Goal: Task Accomplishment & Management: Use online tool/utility

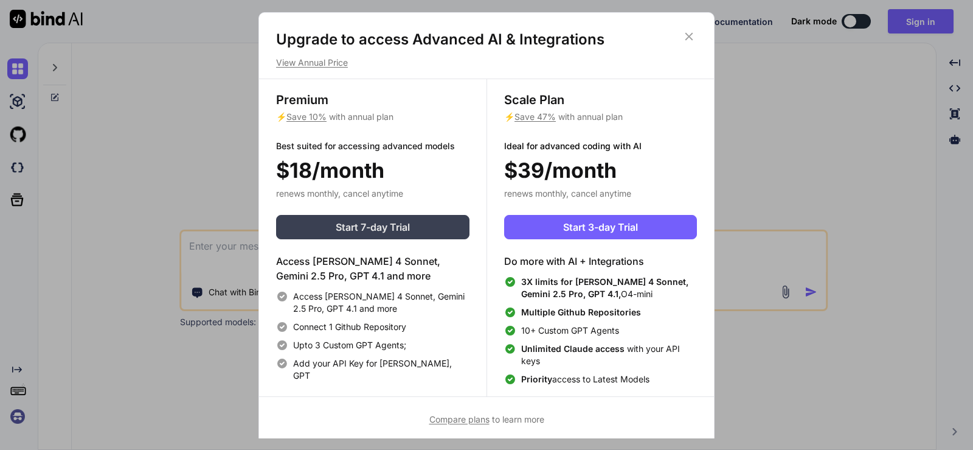
click at [426, 220] on button "Start 7-day Trial" at bounding box center [372, 227] width 193 height 24
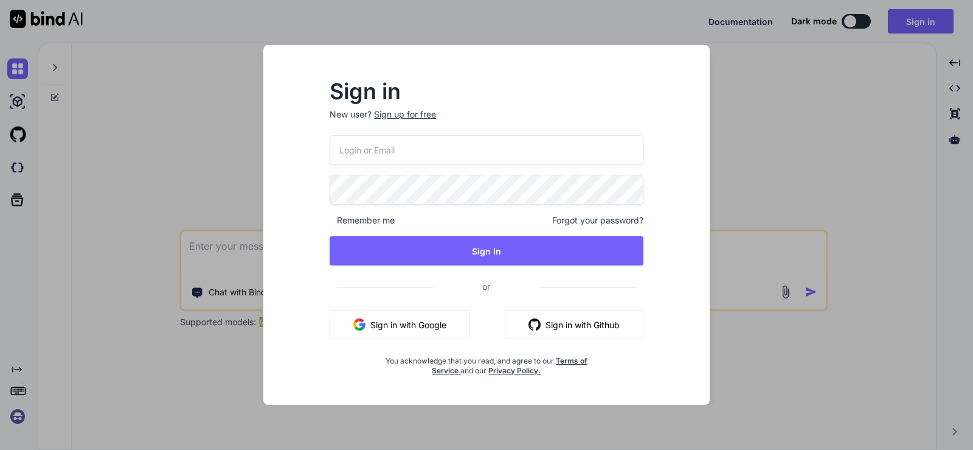
click at [429, 119] on div "Sign up for free" at bounding box center [405, 114] width 62 height 12
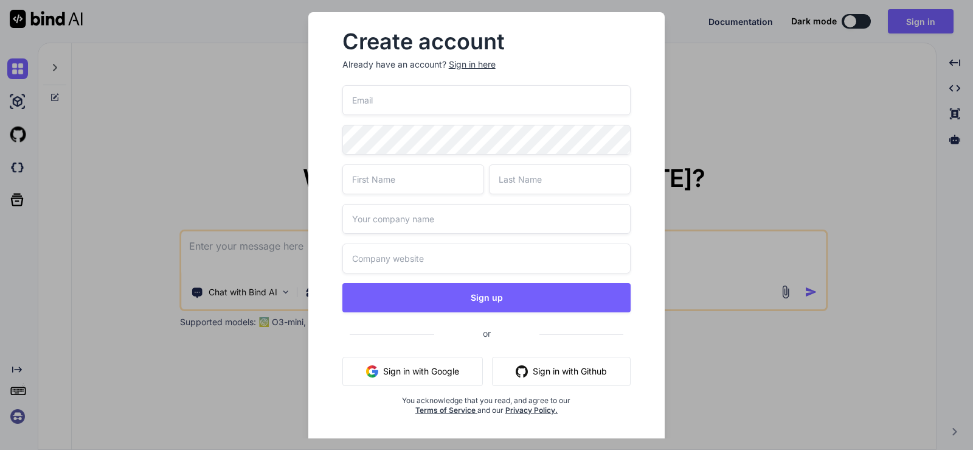
click at [419, 105] on input "email" at bounding box center [486, 100] width 289 height 30
paste input "[EMAIL_ADDRESS][DOMAIN_NAME]"
type input "[EMAIL_ADDRESS][DOMAIN_NAME]"
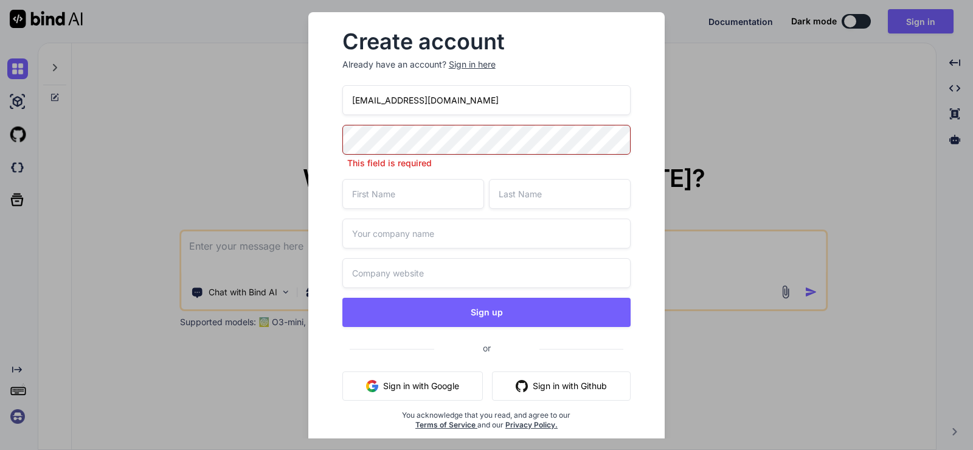
click at [328, 158] on div "Create account Already have an account? Sign in here leliko7791@knilok.com This…" at bounding box center [487, 240] width 318 height 437
click at [377, 206] on div "leliko7791@knilok.com This field is required Sign up or Sign in with Google Sig…" at bounding box center [486, 271] width 289 height 373
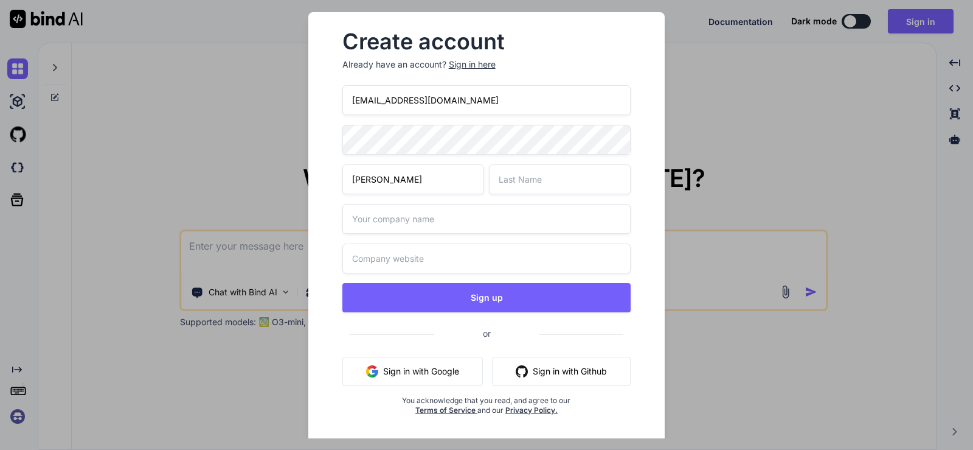
type input "moret"
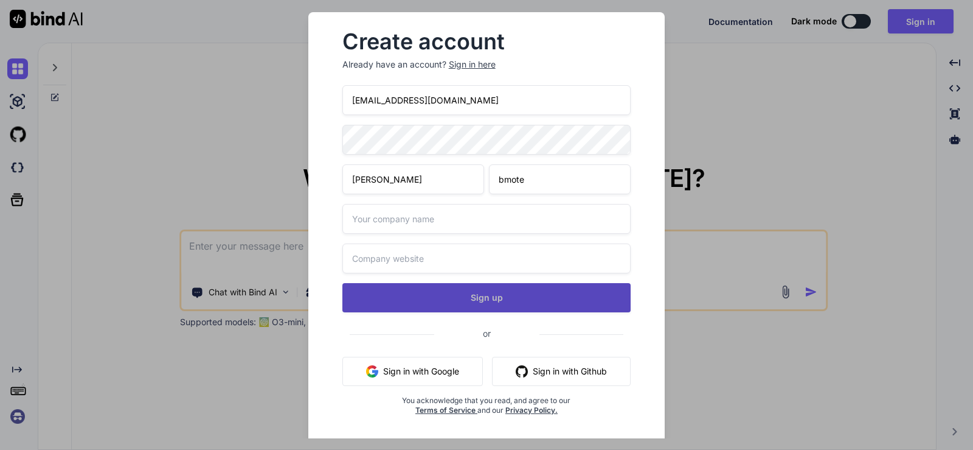
type input "bmote"
click at [432, 295] on button "Sign up" at bounding box center [486, 297] width 289 height 29
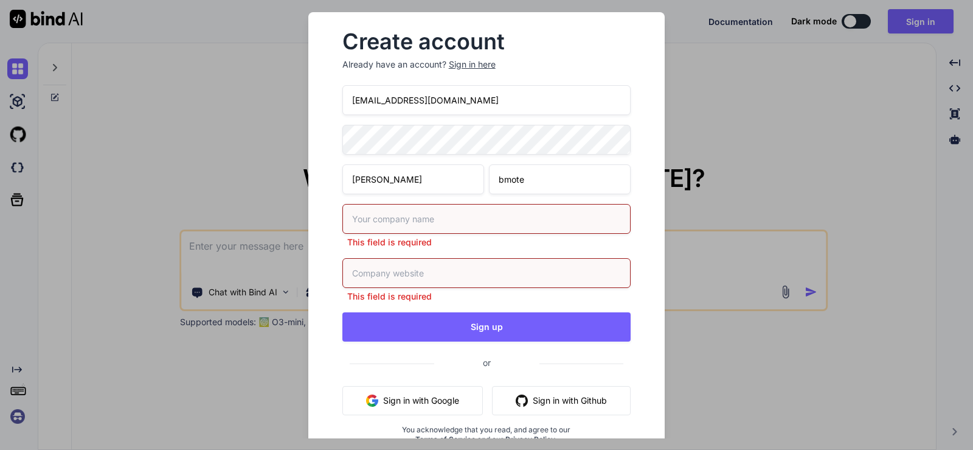
click at [421, 231] on input "text" at bounding box center [486, 219] width 289 height 30
type input "tomope"
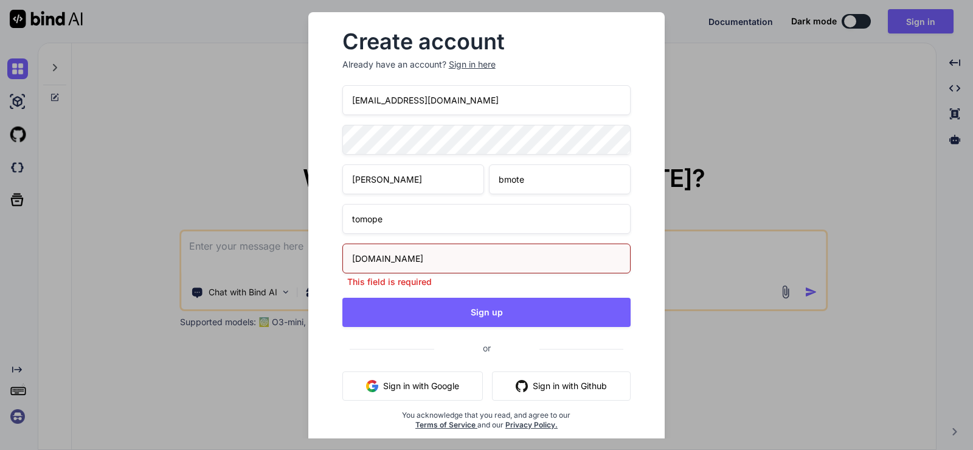
type input "prote.com"
click at [554, 347] on div "leliko7791@knilok.com moret bmote tomope prote.com This field is required Sign …" at bounding box center [486, 271] width 289 height 373
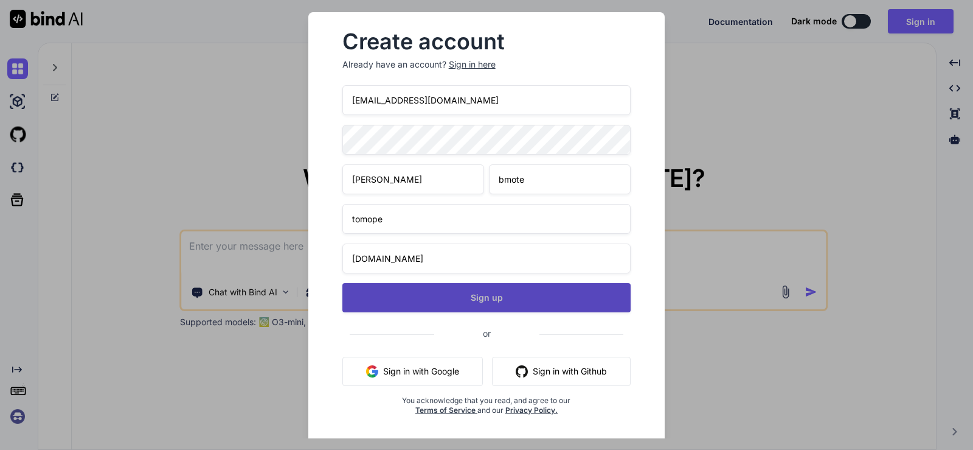
click at [548, 308] on button "Sign up" at bounding box center [486, 297] width 289 height 29
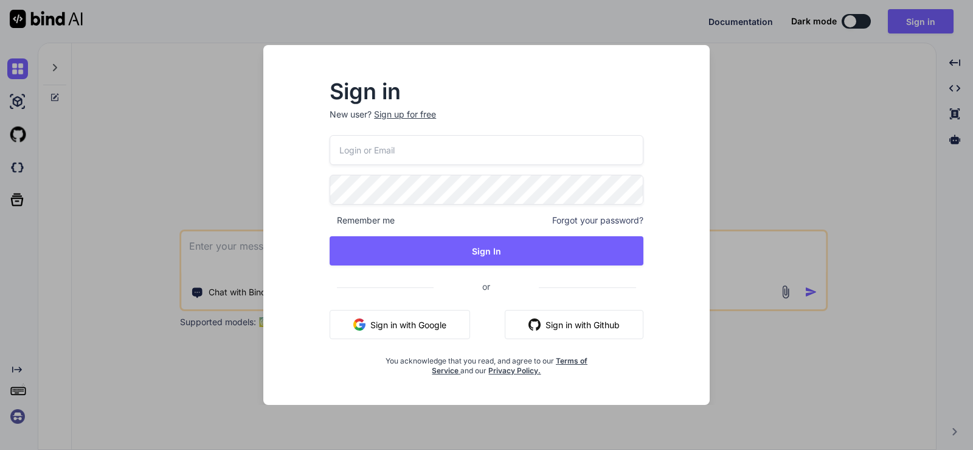
click at [554, 153] on input "email" at bounding box center [487, 150] width 314 height 30
paste input "[EMAIL_ADDRESS][DOMAIN_NAME]"
type input "[EMAIL_ADDRESS][DOMAIN_NAME]"
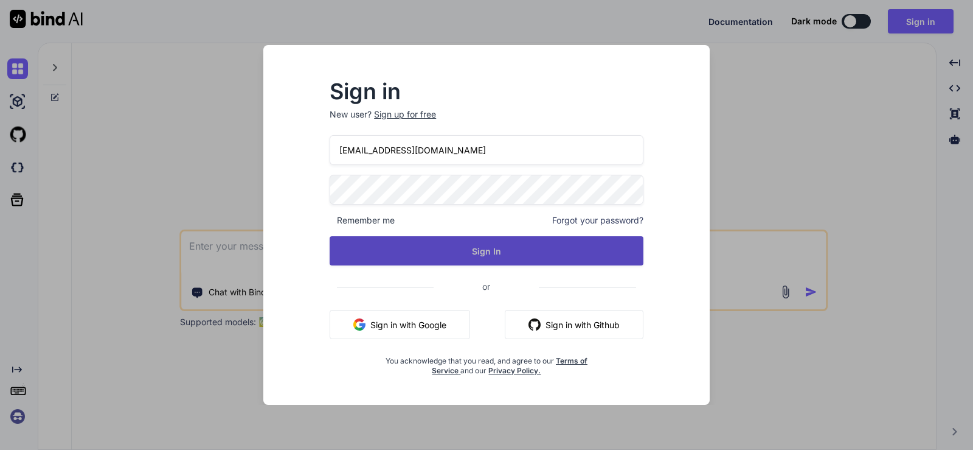
click at [537, 251] on button "Sign In" at bounding box center [487, 250] width 314 height 29
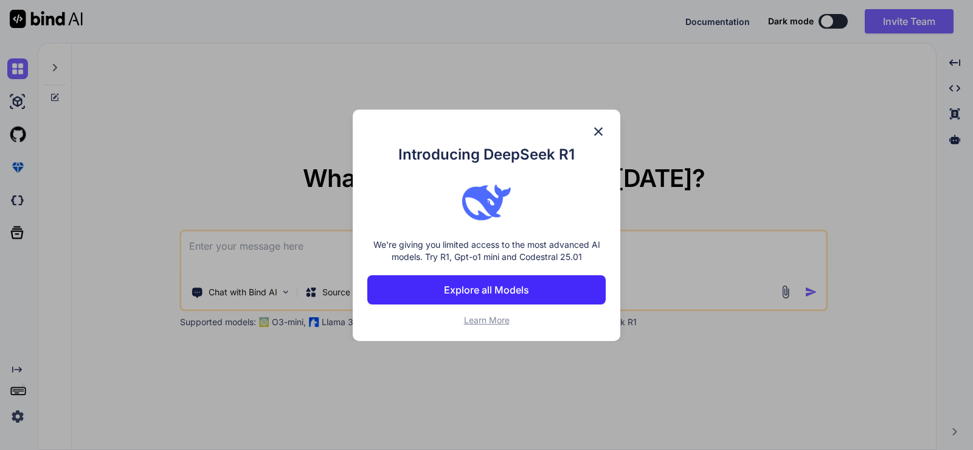
type textarea "x"
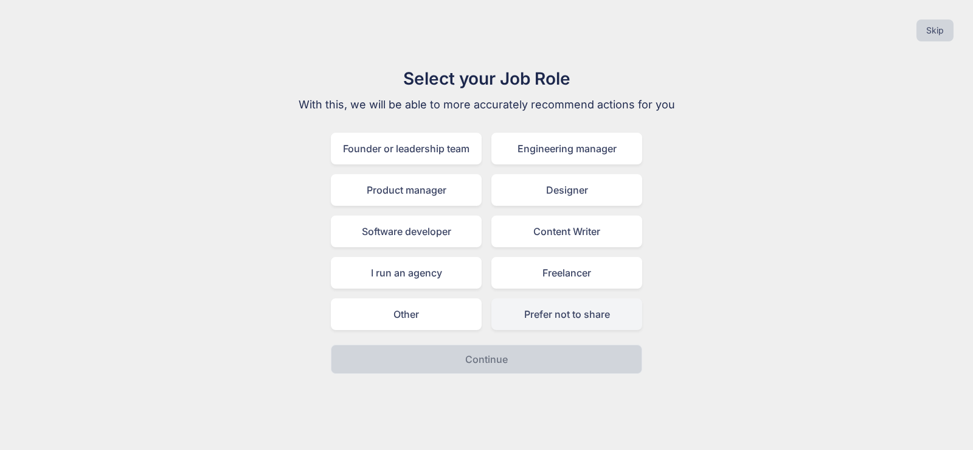
click at [535, 310] on div "Prefer not to share" at bounding box center [567, 314] width 151 height 32
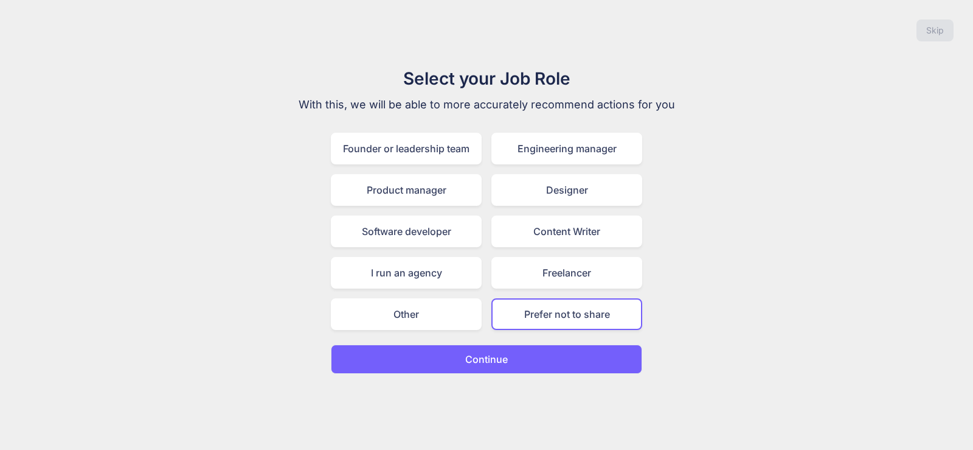
click at [526, 356] on button "Continue" at bounding box center [486, 358] width 311 height 29
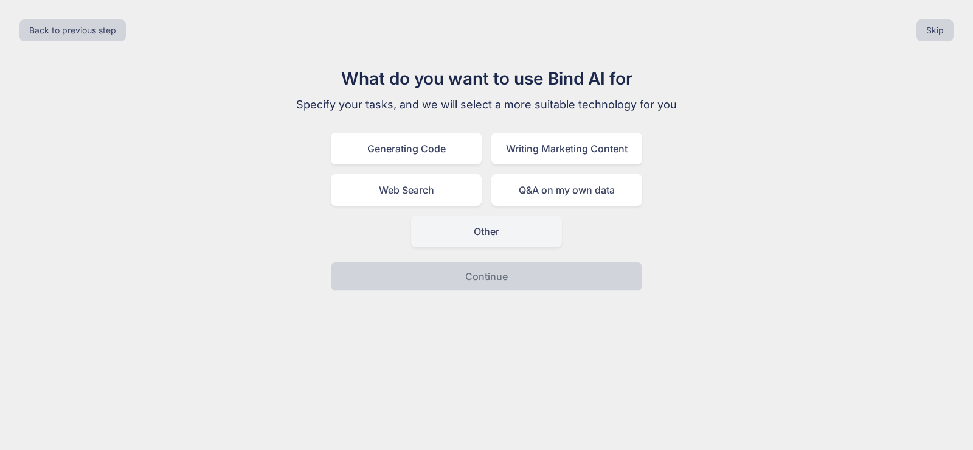
click at [534, 237] on div "Other" at bounding box center [486, 231] width 151 height 32
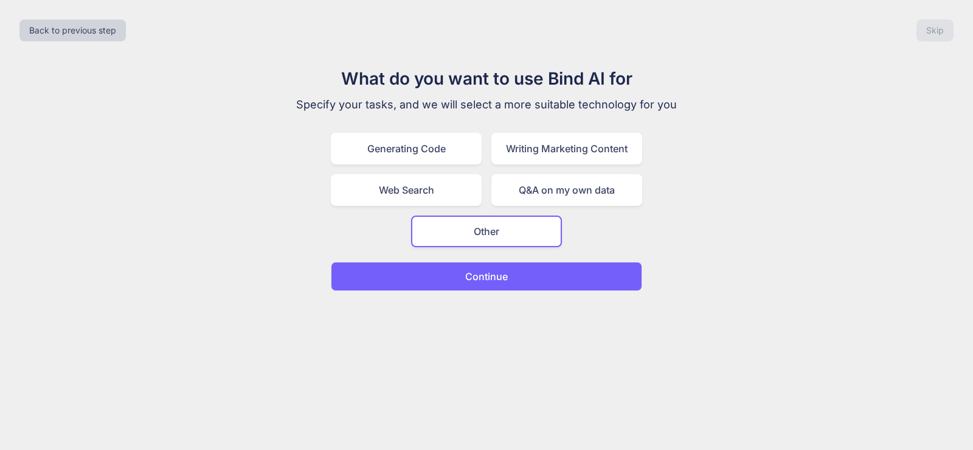
click at [532, 270] on button "Continue" at bounding box center [486, 276] width 311 height 29
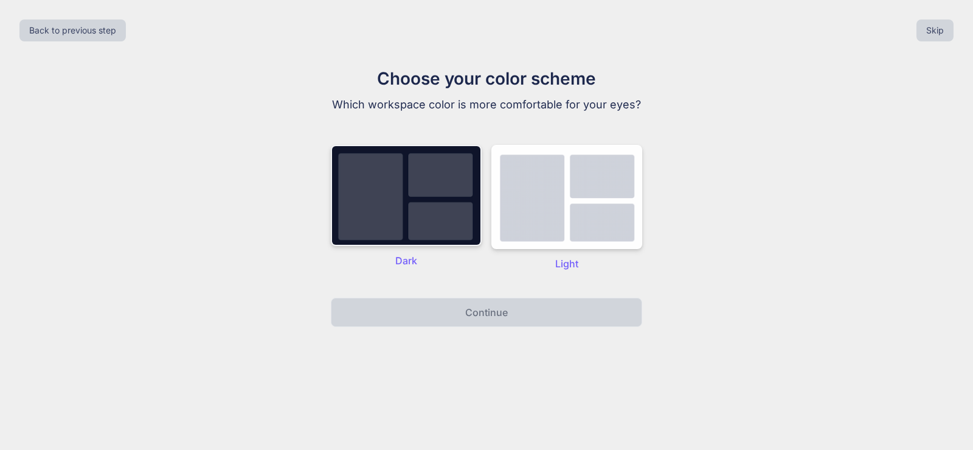
click at [404, 230] on img at bounding box center [406, 195] width 151 height 101
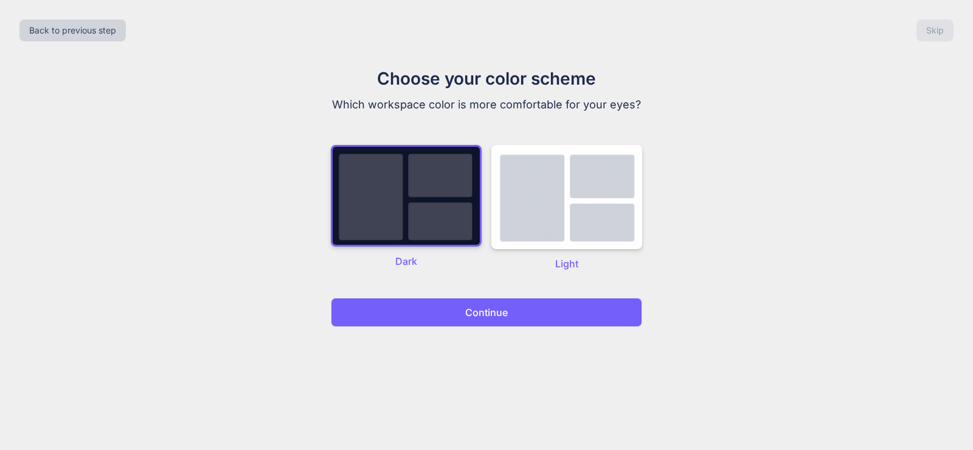
click at [474, 314] on p "Continue" at bounding box center [486, 312] width 43 height 15
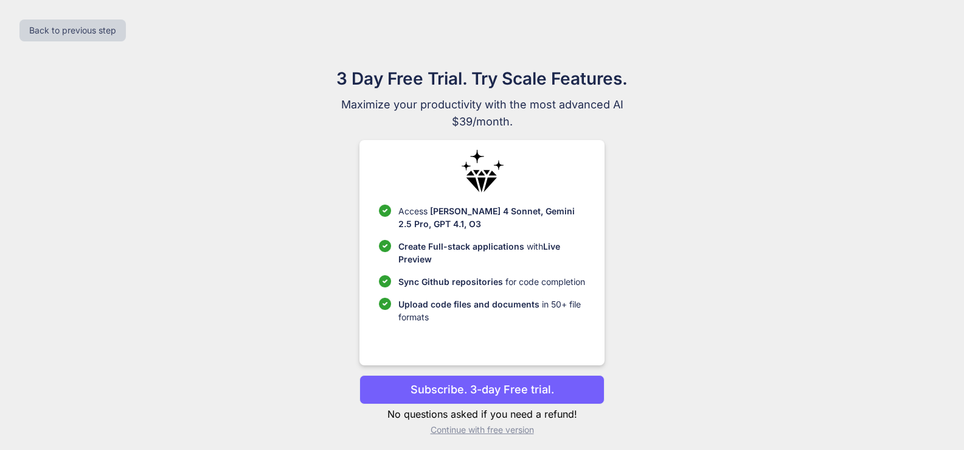
click at [490, 389] on p "Subscribe. 3-day Free trial." at bounding box center [483, 389] width 144 height 16
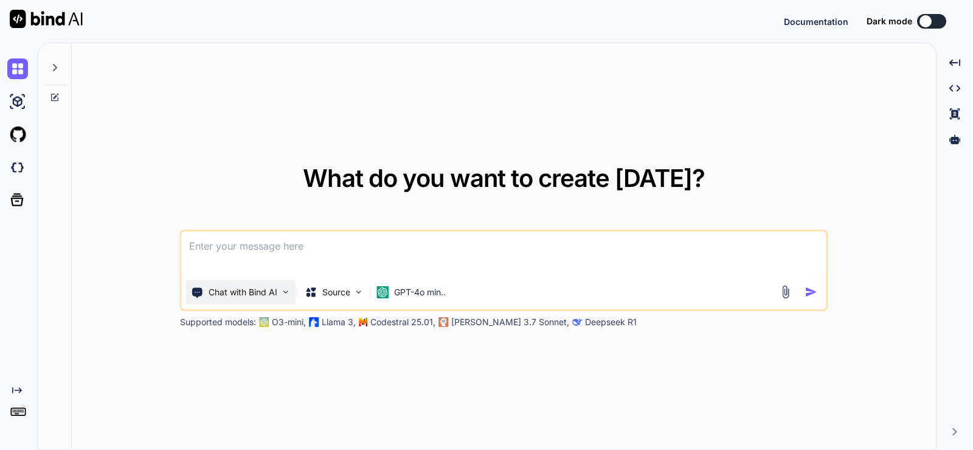
click at [279, 299] on div "Chat with Bind AI" at bounding box center [241, 292] width 109 height 24
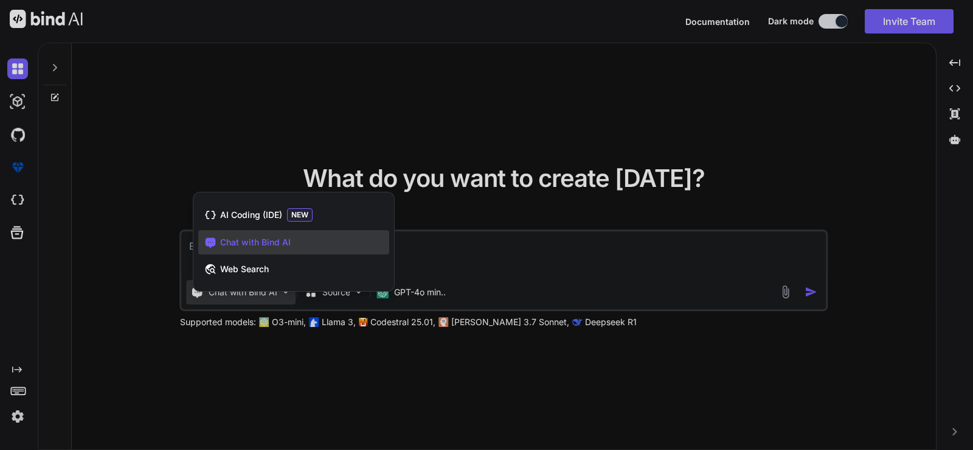
click at [468, 255] on div at bounding box center [486, 225] width 973 height 450
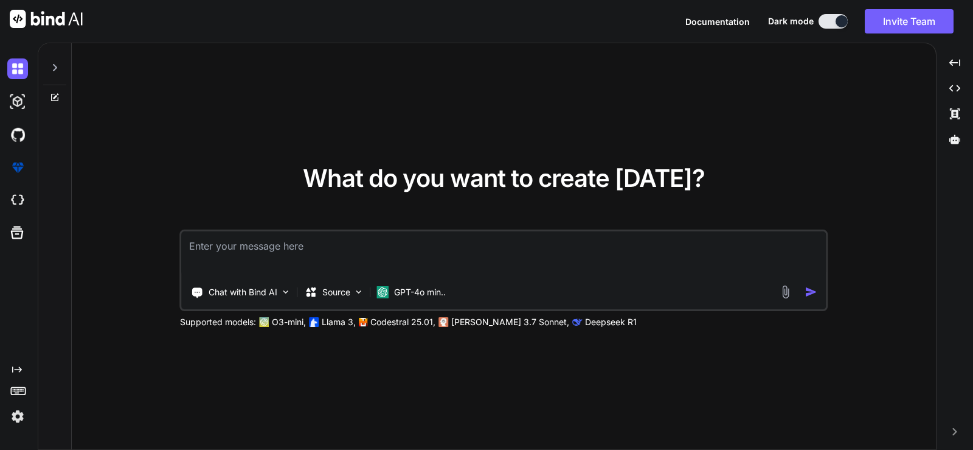
click at [468, 255] on textarea at bounding box center [504, 253] width 645 height 45
click at [336, 299] on div "Source" at bounding box center [334, 292] width 69 height 24
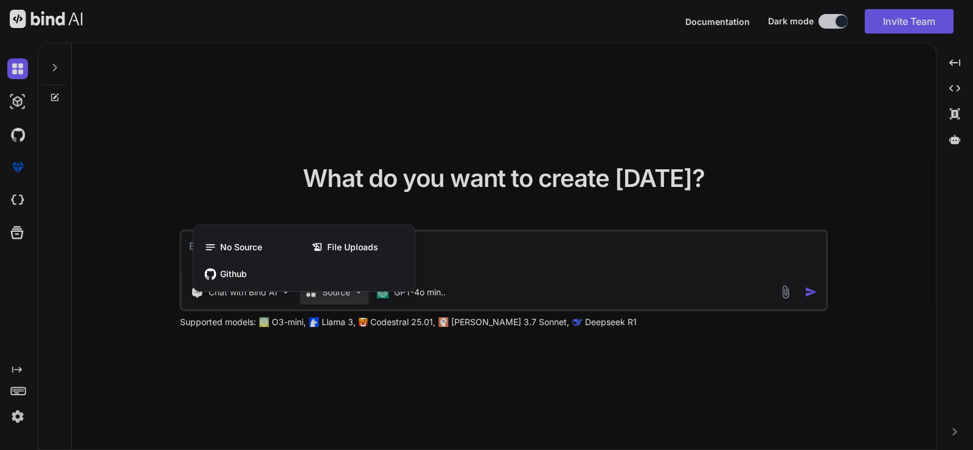
click at [337, 297] on div at bounding box center [486, 225] width 973 height 450
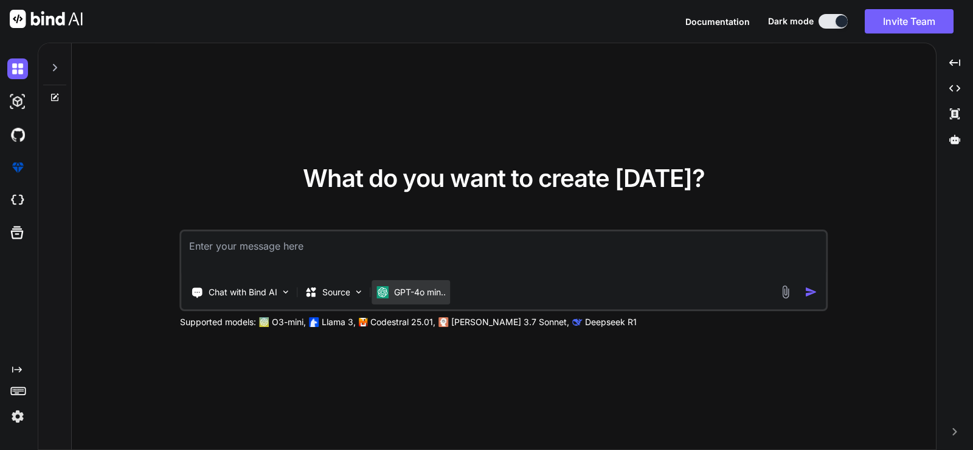
click at [439, 294] on p "GPT-4o min.." at bounding box center [420, 292] width 52 height 12
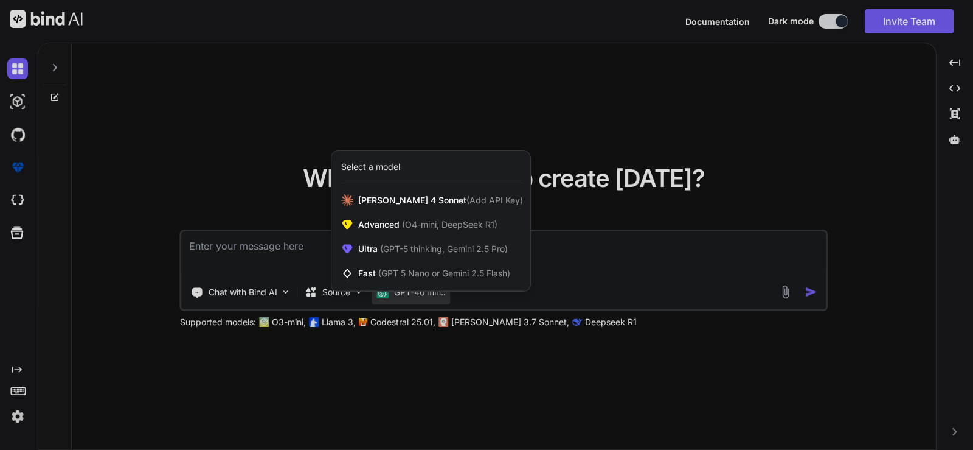
click at [568, 273] on div at bounding box center [486, 225] width 973 height 450
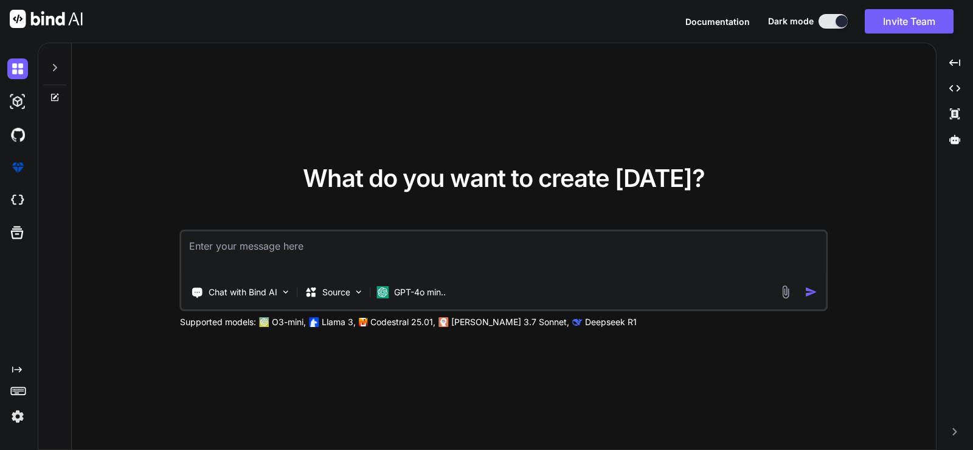
click at [551, 262] on textarea at bounding box center [504, 253] width 645 height 45
click at [51, 66] on icon at bounding box center [55, 68] width 10 height 10
type textarea "x"
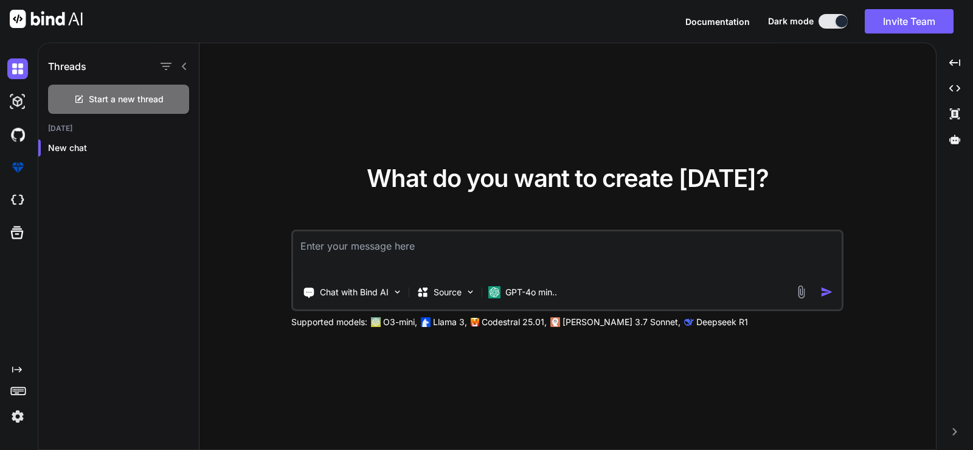
click at [425, 245] on textarea at bounding box center [567, 253] width 549 height 45
paste textarea ""Napravi modernu, SEO-optimiziranu statičku web stranicu na hrvatskom jeziku, p…"
type textarea ""Napravi modernu, SEO-optimiziranu statičku web stranicu na hrvatskom jeziku, p…"
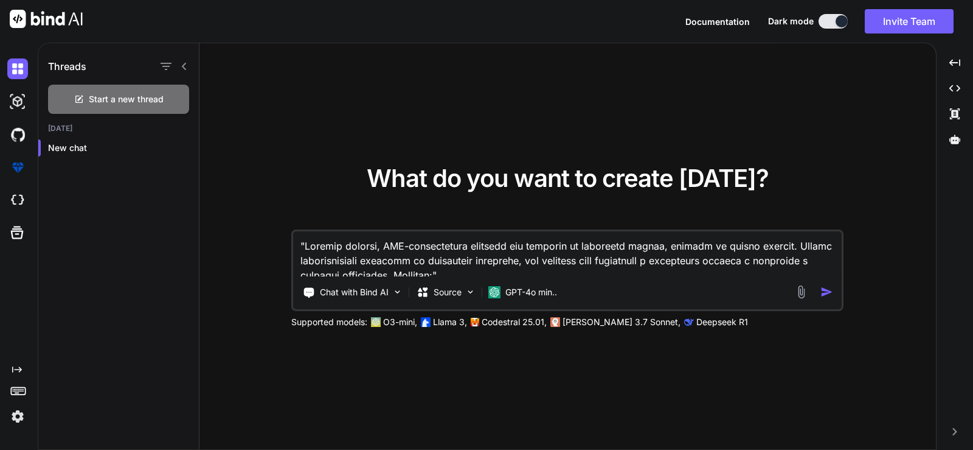
scroll to position [922, 0]
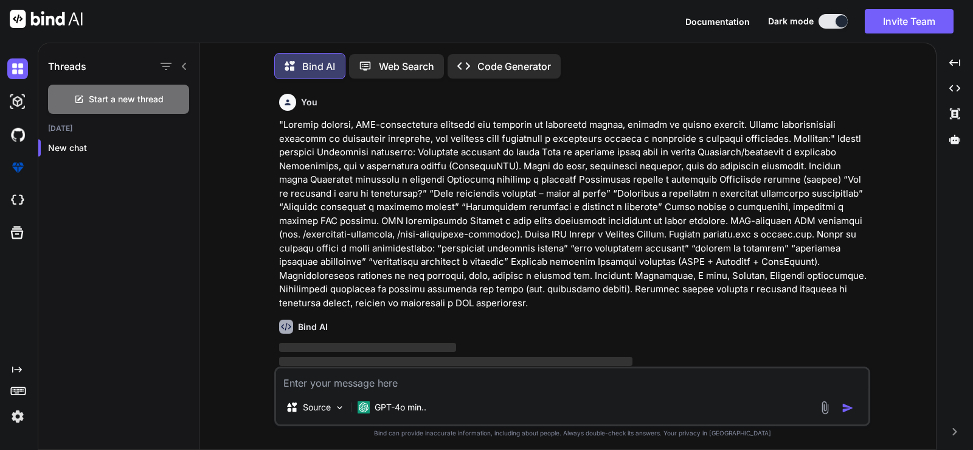
scroll to position [6, 0]
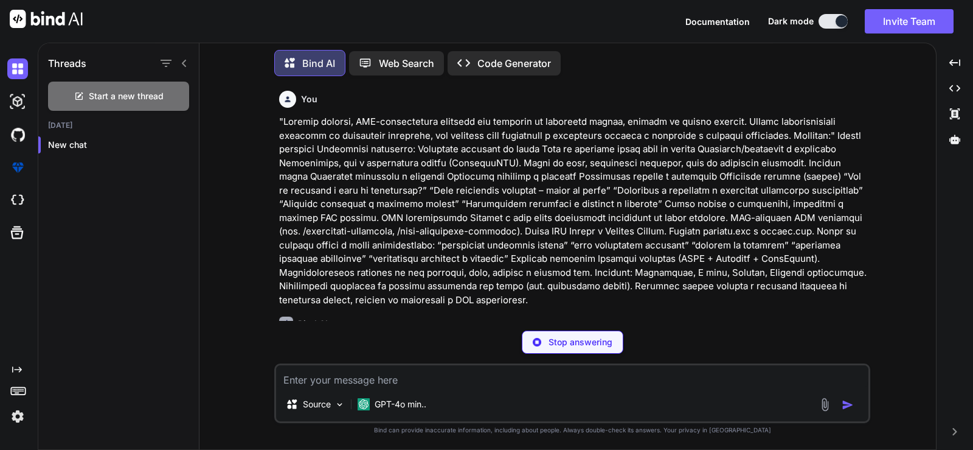
click at [813, 221] on p at bounding box center [573, 211] width 589 height 192
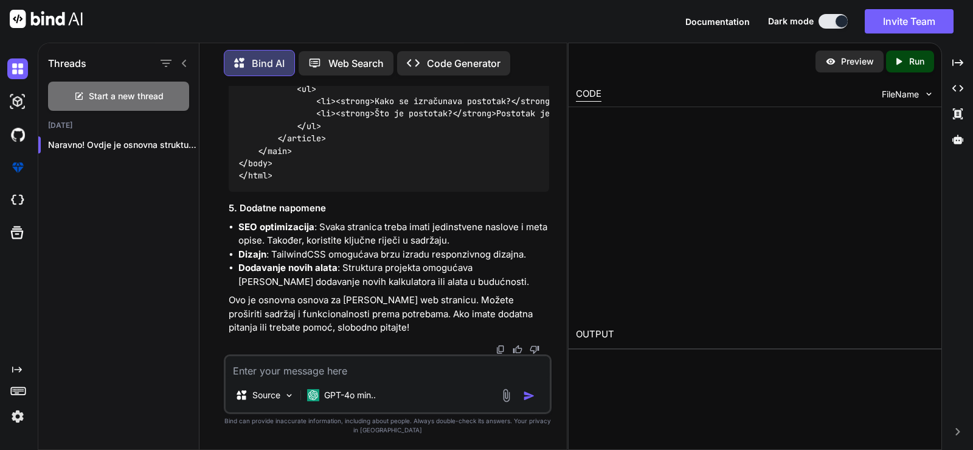
scroll to position [2385, 0]
click at [605, 333] on h2 "OUTPUT" at bounding box center [755, 334] width 373 height 29
click at [516, 248] on li "Dizajn : TailwindCSS omogućava brzu izradu responzivnog dizajna." at bounding box center [393, 255] width 311 height 14
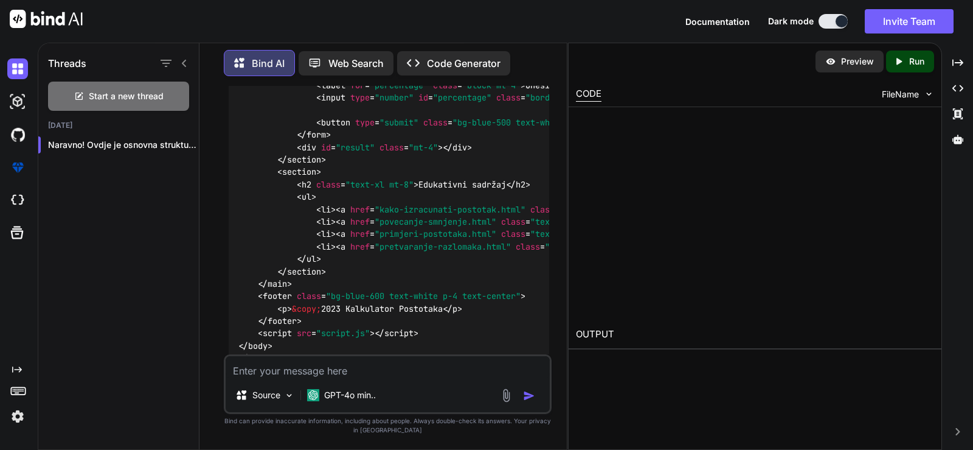
scroll to position [1023, 0]
click at [921, 69] on div "Created with Pixso. Run" at bounding box center [910, 61] width 48 height 22
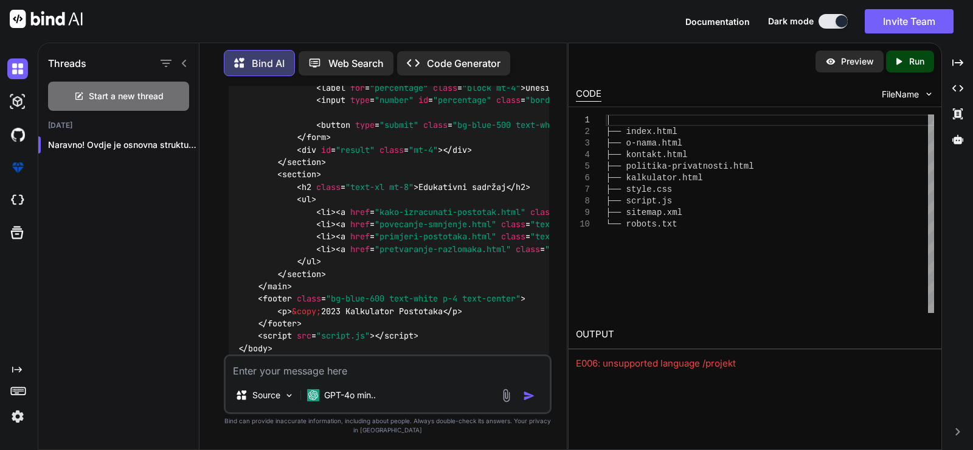
click at [417, 370] on textarea at bounding box center [388, 367] width 324 height 22
click at [863, 64] on p "Preview" at bounding box center [857, 61] width 33 height 12
click at [919, 101] on div "CODE FileName" at bounding box center [755, 93] width 373 height 27
click at [962, 83] on icon "Created with Pixso." at bounding box center [958, 88] width 11 height 11
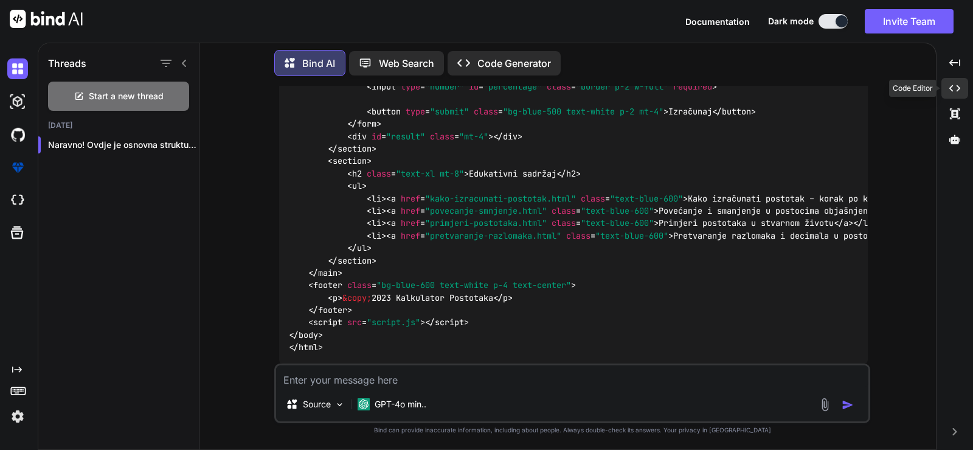
click at [962, 83] on div "Created with Pixso." at bounding box center [955, 88] width 27 height 21
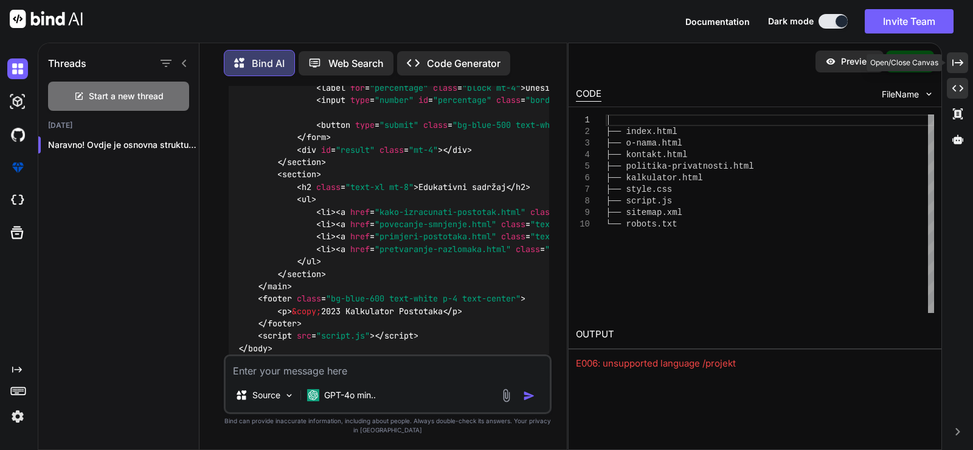
click at [959, 61] on icon "Created with Pixso." at bounding box center [958, 62] width 11 height 11
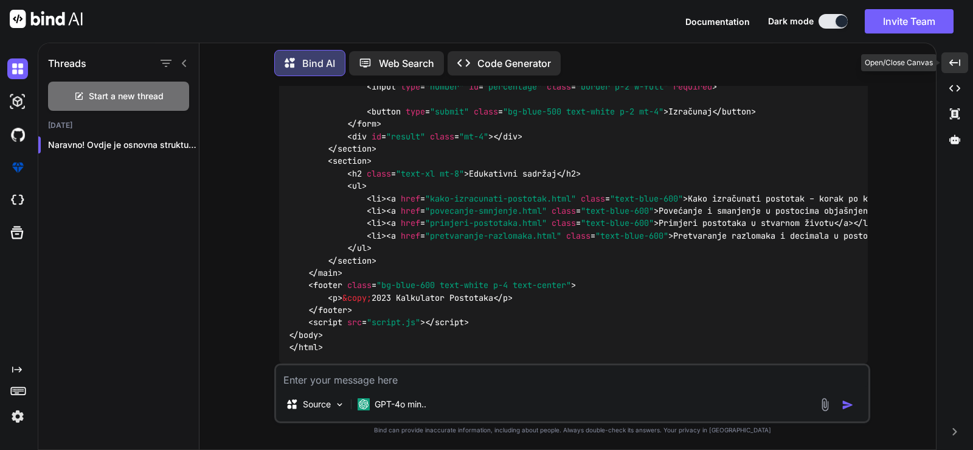
click at [959, 61] on icon "Created with Pixso." at bounding box center [955, 62] width 11 height 11
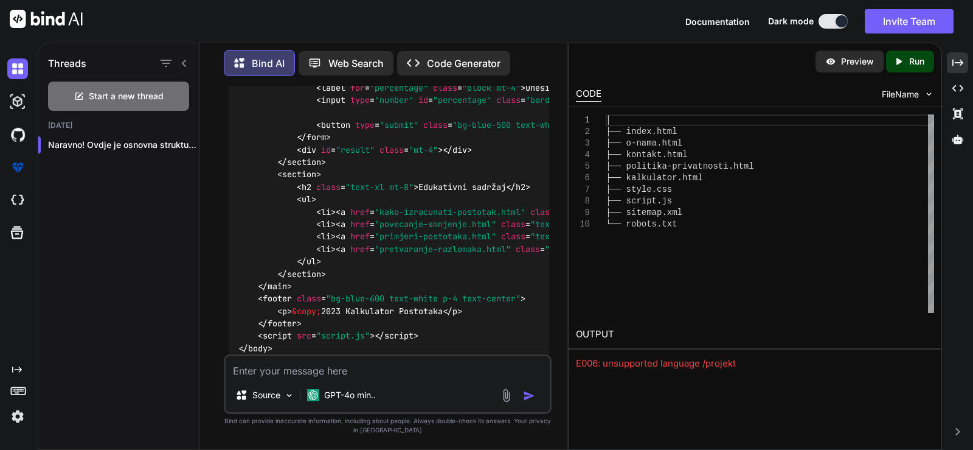
click at [655, 360] on div "E006: unsupported language /projekt" at bounding box center [755, 363] width 358 height 14
click at [383, 381] on div "Source GPT-4o min.." at bounding box center [388, 384] width 328 height 60
click at [388, 371] on textarea at bounding box center [388, 367] width 324 height 22
click at [103, 103] on div "Start a new thread" at bounding box center [118, 96] width 141 height 29
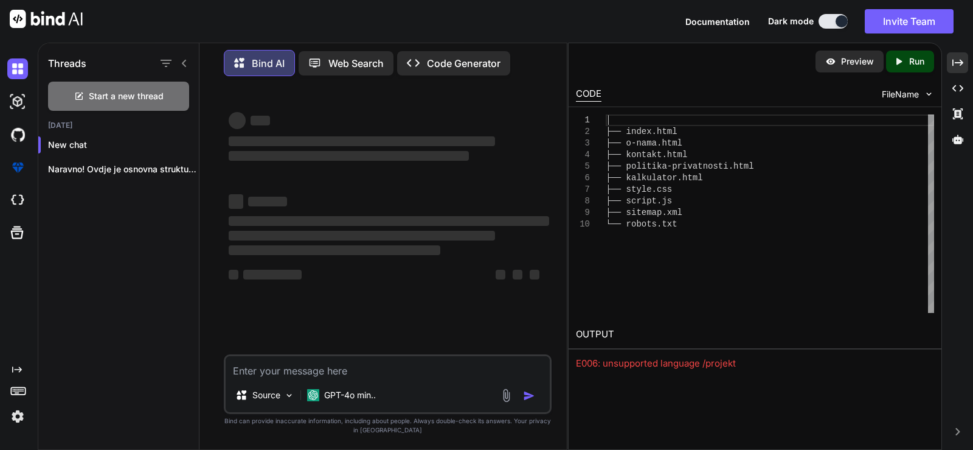
click at [358, 368] on textarea at bounding box center [388, 367] width 324 height 22
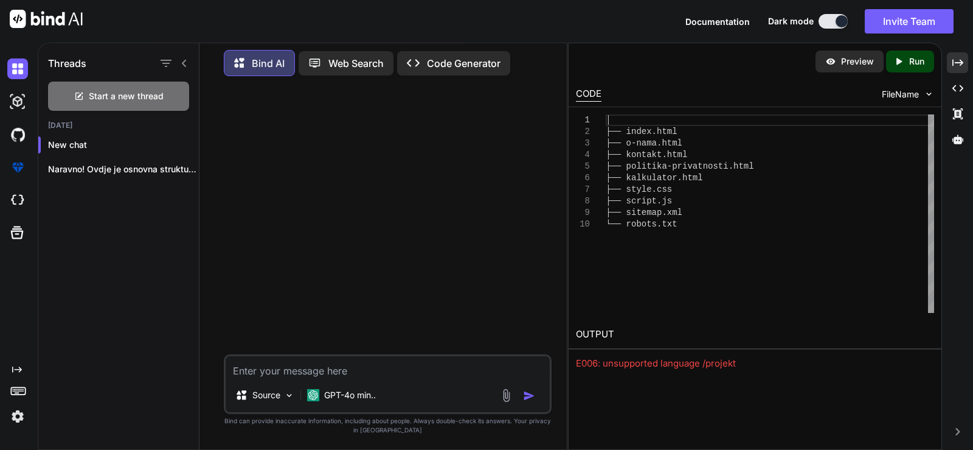
paste textarea "Create a modern, SEO-optimized static website in English, suitable for shared h…"
type textarea "x"
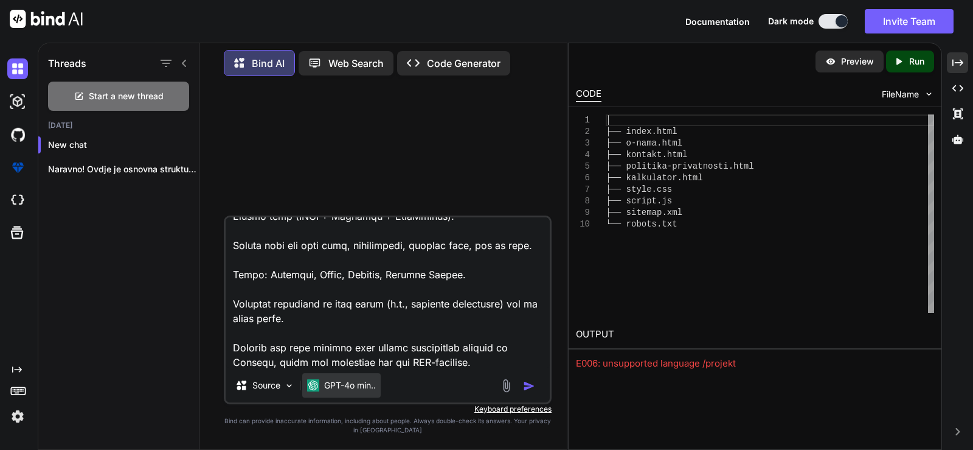
type textarea "Create a modern, SEO-optimized static website in English, suitable for shared h…"
click at [358, 383] on p "GPT-4o min.." at bounding box center [350, 385] width 52 height 12
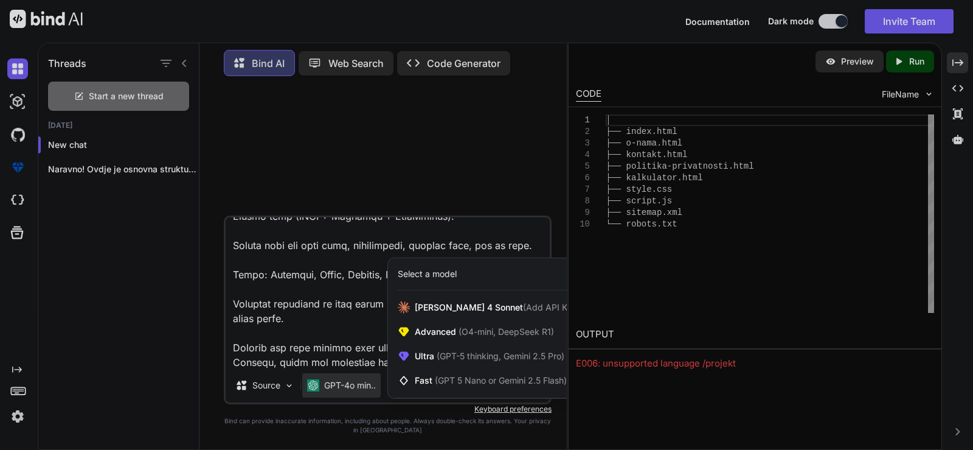
click at [358, 383] on div at bounding box center [486, 225] width 973 height 450
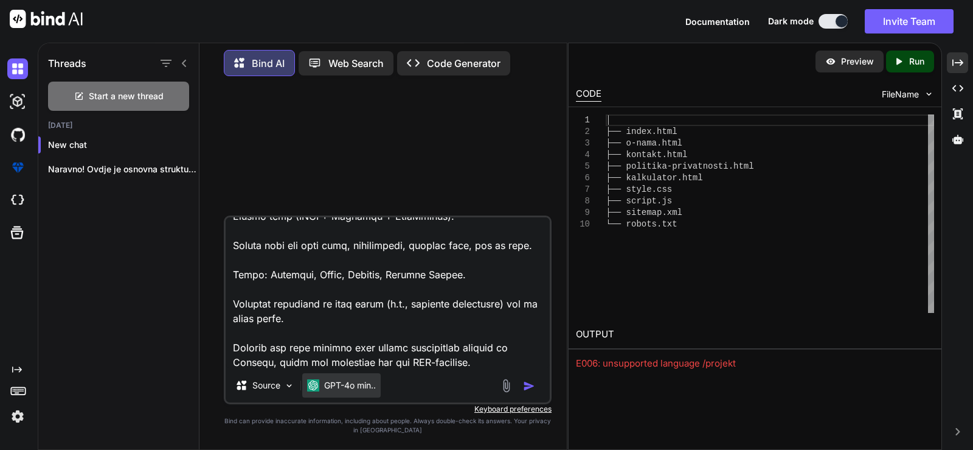
click at [358, 383] on p "GPT-4o min.." at bounding box center [350, 385] width 52 height 12
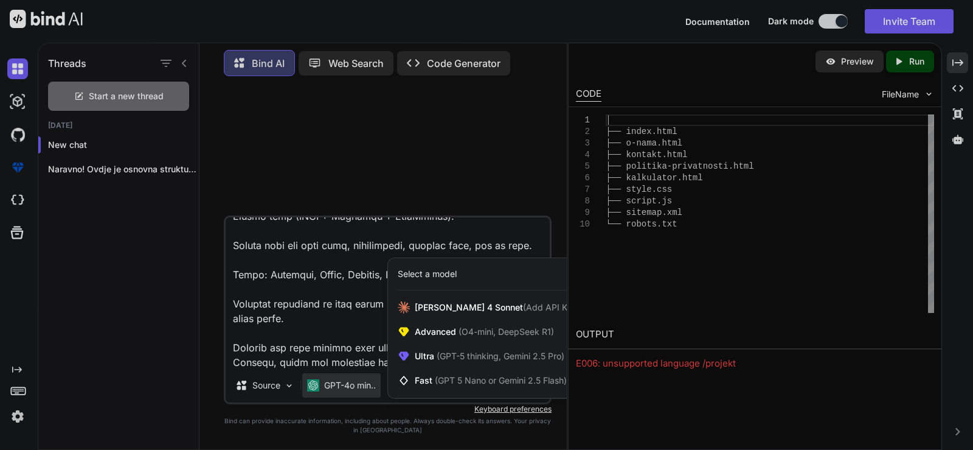
click at [358, 383] on div at bounding box center [486, 225] width 973 height 450
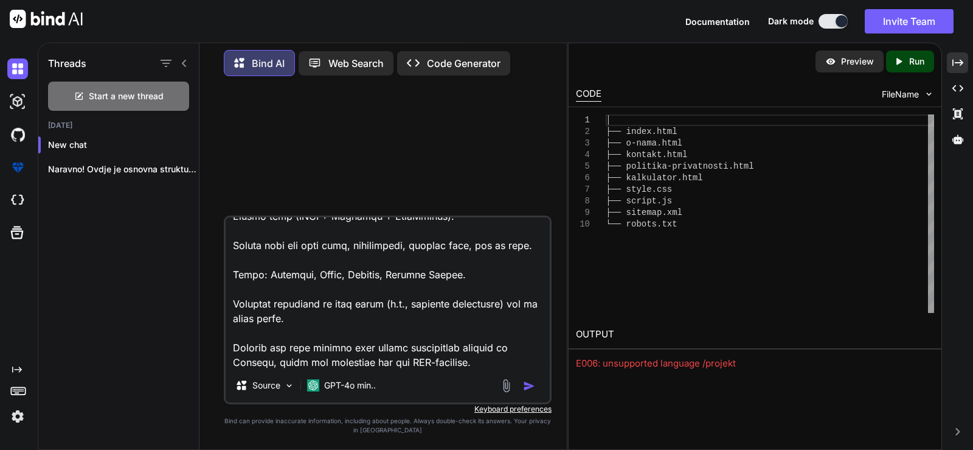
click at [527, 383] on img "button" at bounding box center [529, 386] width 12 height 12
type textarea "x"
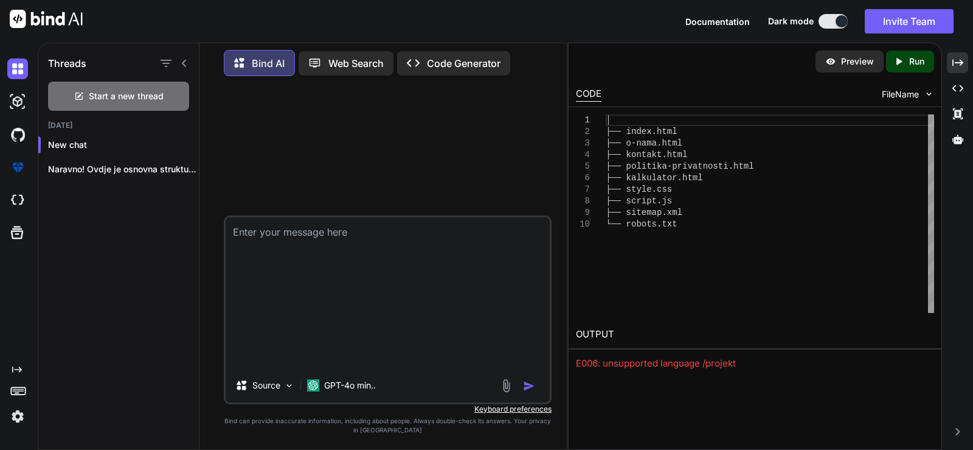
scroll to position [0, 0]
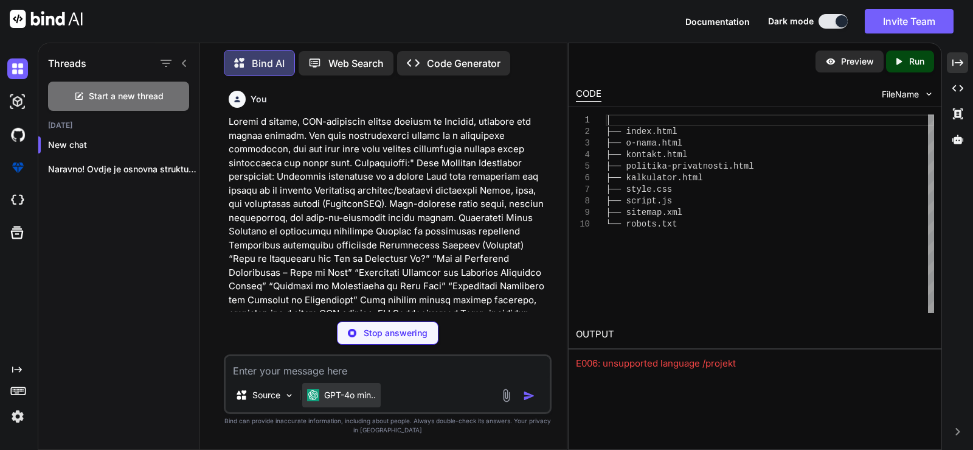
type textarea "x"
type textarea "│ └── converting-fractions-decimals.html ├── js │ └── script.js ├── css │ └── s…"
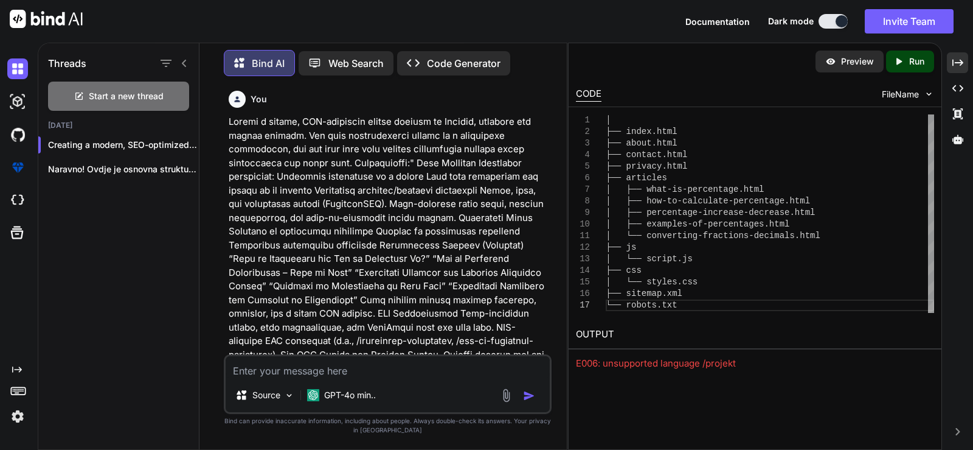
click at [911, 58] on p "Run" at bounding box center [916, 61] width 15 height 12
type textarea "x"
type textarea "│ ├── index.html ├── about.html ├── contact.html ├── privacy.html ├── articles …"
drag, startPoint x: 973, startPoint y: 305, endPoint x: 688, endPoint y: 135, distance: 331.4
click at [688, 135] on div "│ ├── index.html ├── about.html ├── contact.html ├── privacy.html ├── articles …" at bounding box center [770, 213] width 328 height 198
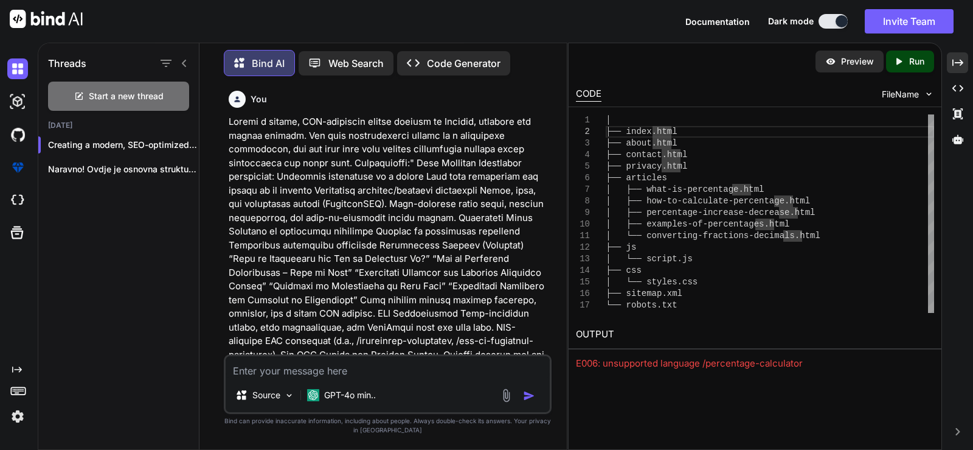
click at [883, 90] on span "FileName" at bounding box center [900, 94] width 37 height 12
click at [907, 92] on span "FileName" at bounding box center [900, 94] width 37 height 12
click at [928, 91] on img at bounding box center [929, 94] width 10 height 10
click at [934, 94] on img at bounding box center [929, 94] width 10 height 10
click at [964, 145] on div at bounding box center [957, 139] width 21 height 21
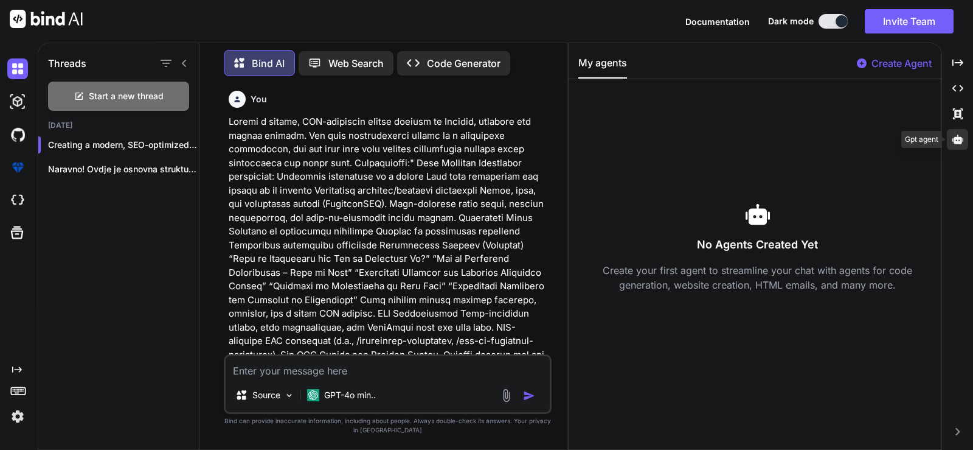
click at [964, 145] on div at bounding box center [957, 139] width 21 height 21
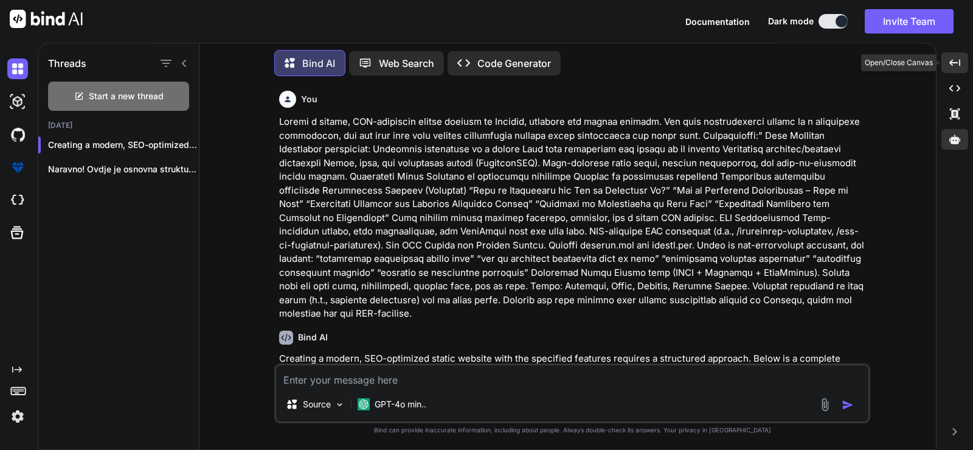
click at [954, 65] on icon "Created with Pixso." at bounding box center [955, 62] width 11 height 11
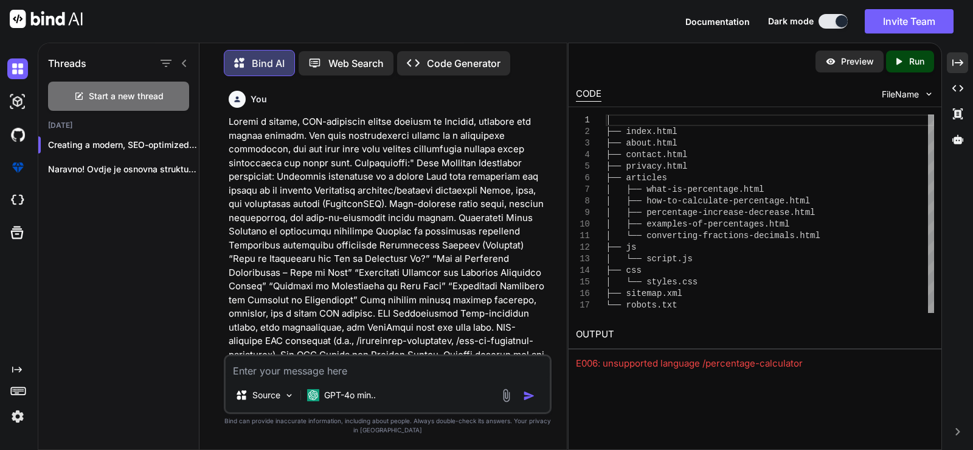
click at [454, 234] on p at bounding box center [389, 300] width 321 height 370
click at [359, 154] on p at bounding box center [389, 300] width 321 height 370
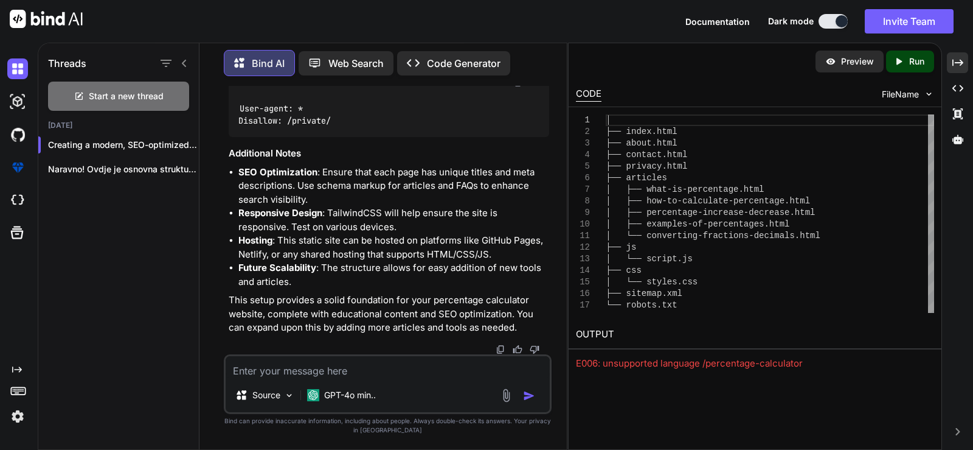
scroll to position [2716, 0]
click at [454, 215] on li "Responsive Design : TailwindCSS will help ensure the site is responsive. Test o…" at bounding box center [393, 219] width 311 height 27
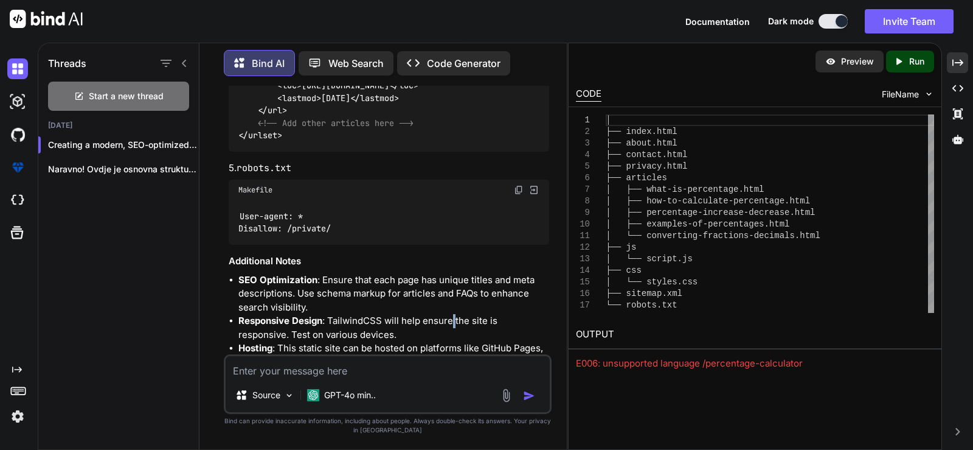
scroll to position [0, 0]
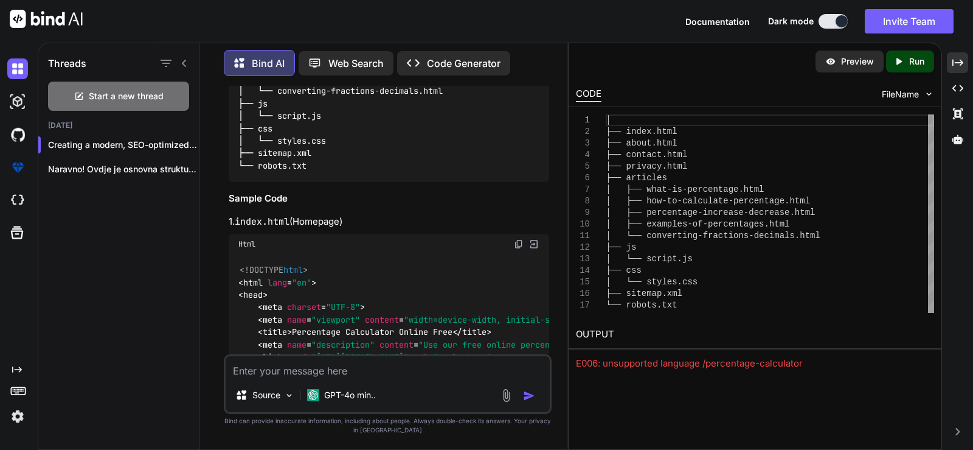
scroll to position [696, 0]
click at [538, 238] on img at bounding box center [534, 241] width 11 height 11
type textarea "<footer class="bg-gray-800 text-white p-4 text-center"> <p>&copy; 2023 Percenta…"
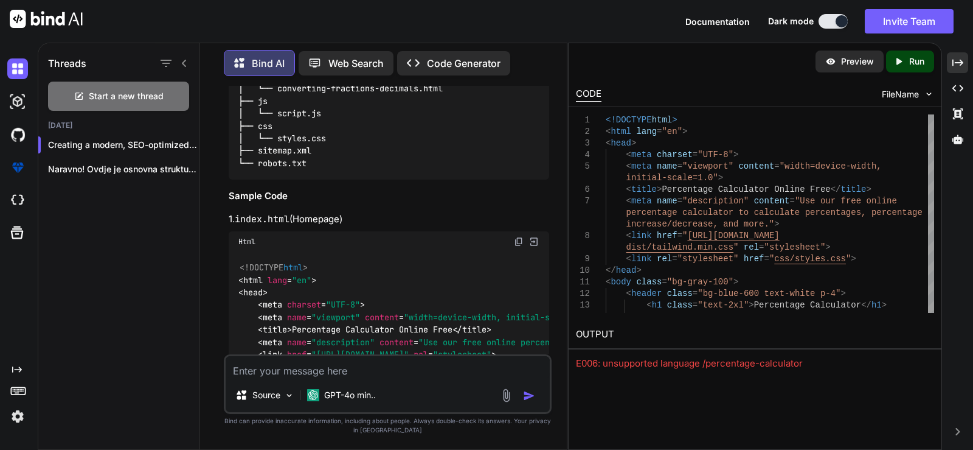
click at [901, 64] on icon "Created with Pixso." at bounding box center [899, 61] width 11 height 11
click at [800, 364] on div "https://app.onecompiler.com/43vjjahjy_43vuyjckg" at bounding box center [755, 363] width 358 height 14
click at [675, 364] on link "https://app.onecompiler.com/43vjjahjy_43vuyjckg" at bounding box center [625, 363] width 99 height 12
click at [555, 174] on div "You Bind AI Creating a modern, SEO-optimized static website with the specified …" at bounding box center [388, 267] width 358 height 363
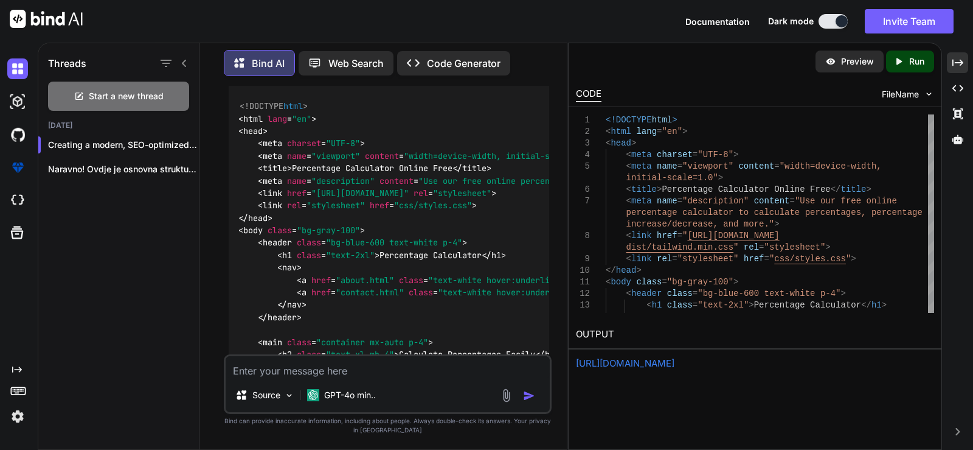
scroll to position [636, 0]
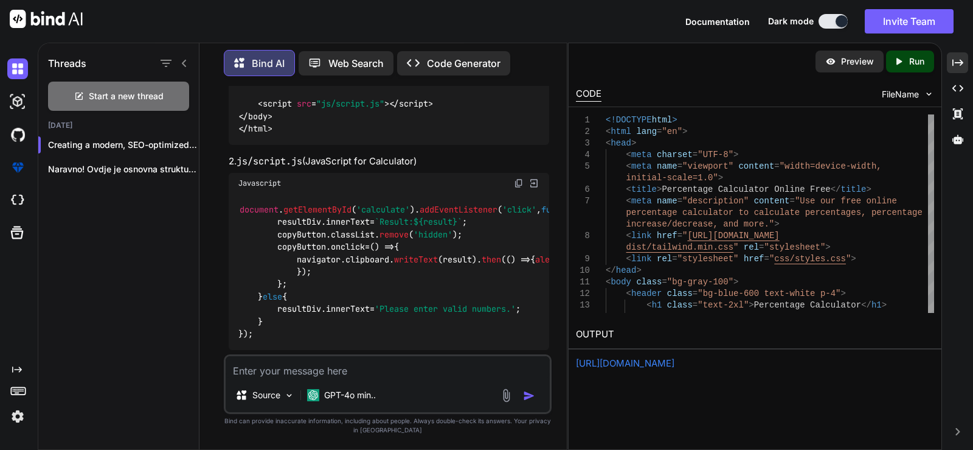
scroll to position [1414, 0]
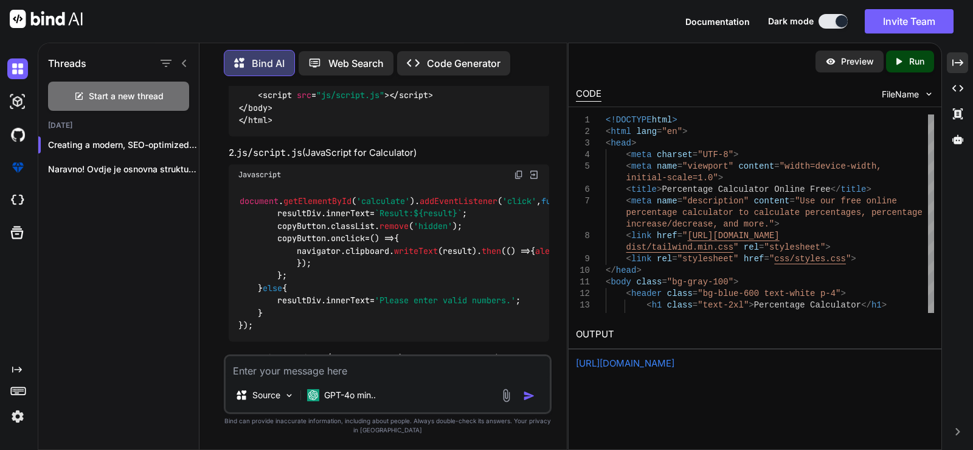
click at [349, 408] on div "GPT-4o min.." at bounding box center [341, 397] width 78 height 29
click at [349, 405] on div "GPT-4o min.." at bounding box center [341, 395] width 78 height 24
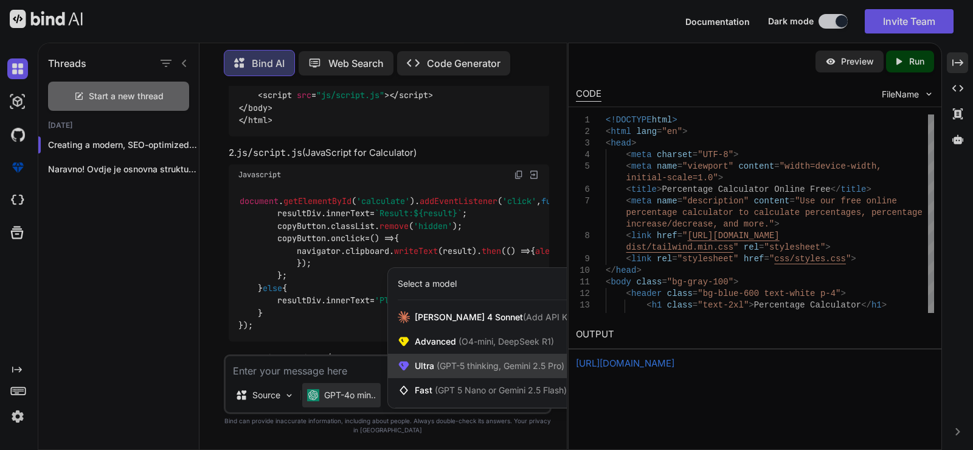
click at [454, 364] on span "(GPT-5 thinking, Gemini 2.5 Pro)" at bounding box center [499, 365] width 130 height 10
type textarea "x"
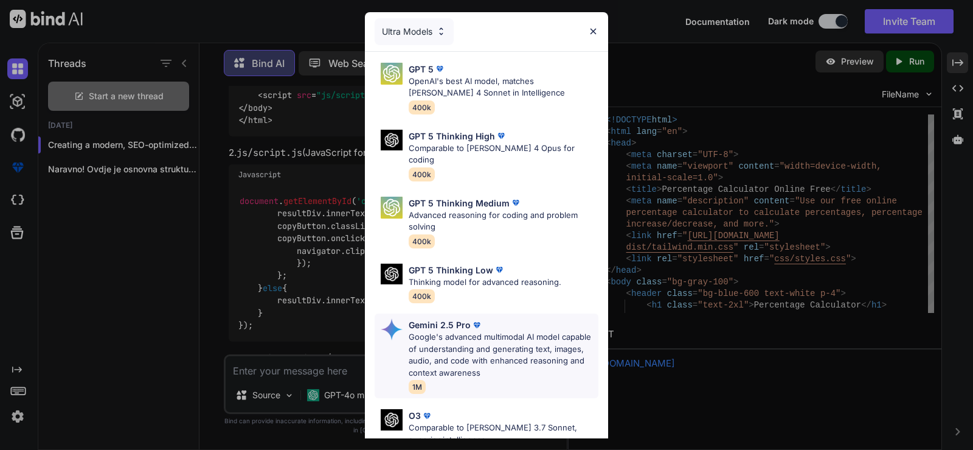
click at [467, 344] on p "Google's advanced multimodal AI model capable of understanding and generating t…" at bounding box center [504, 354] width 190 height 47
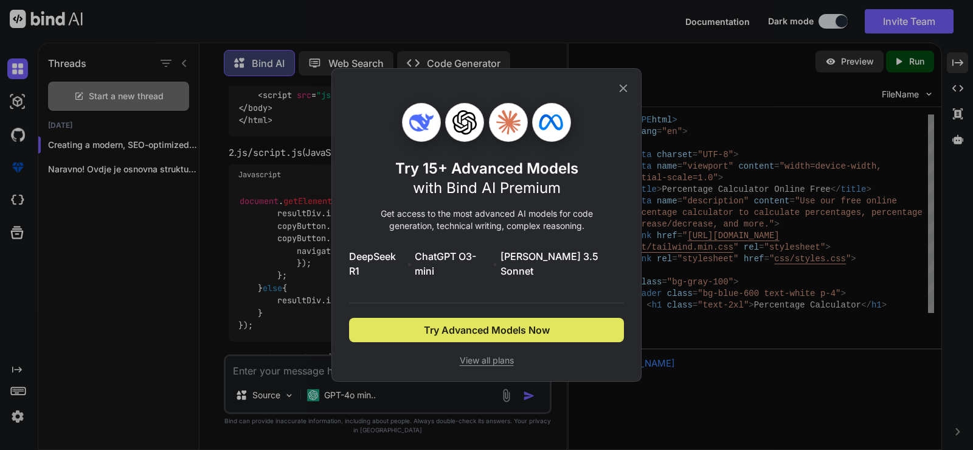
click at [531, 332] on button "Try Advanced Models Now" at bounding box center [486, 330] width 275 height 24
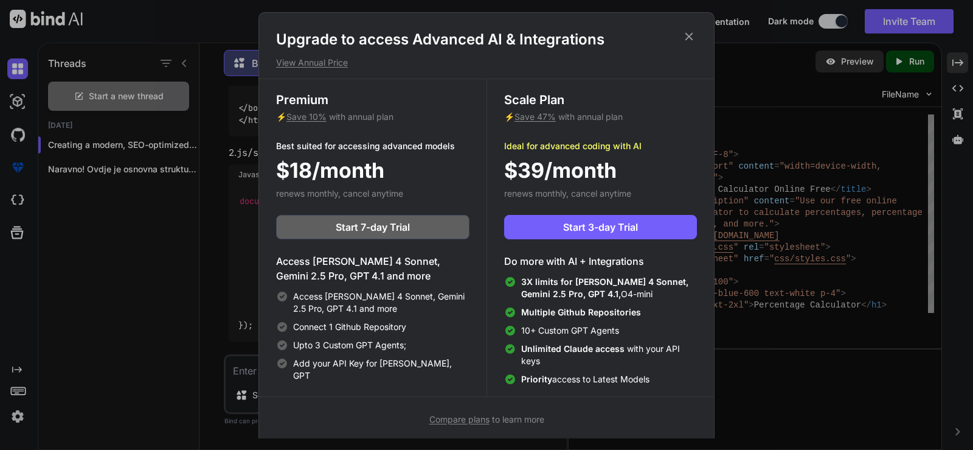
click at [692, 37] on icon at bounding box center [689, 36] width 13 height 13
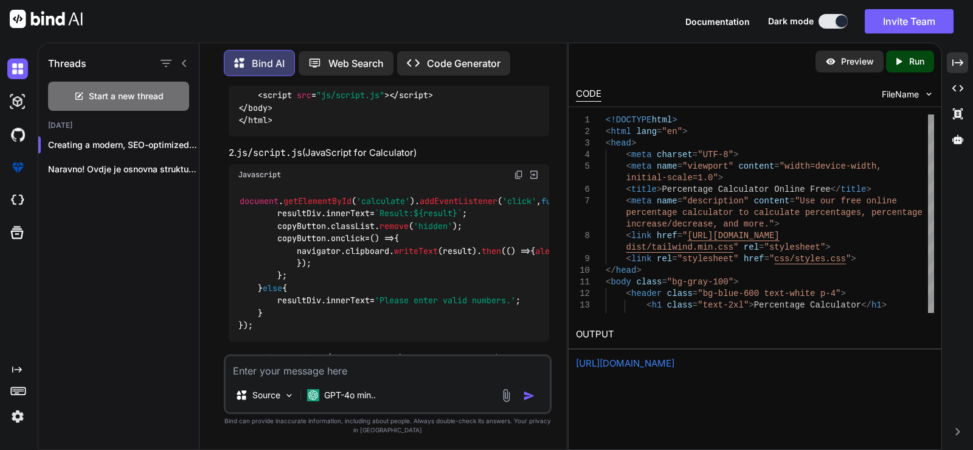
click at [567, 240] on div "Threads Start a new thread Today Creating a modern, SEO-optimized static ... Na…" at bounding box center [303, 246] width 530 height 407
drag, startPoint x: 567, startPoint y: 240, endPoint x: 563, endPoint y: 282, distance: 42.2
click at [563, 282] on div "Threads Start a new thread Today Creating a modern, SEO-optimized static ... Na…" at bounding box center [303, 246] width 530 height 407
click at [563, 282] on div "You Bind AI Creating a modern, SEO-optimized static website with the specified …" at bounding box center [388, 267] width 358 height 363
click at [558, 280] on div "You Bind AI Creating a modern, SEO-optimized static website with the specified …" at bounding box center [388, 267] width 358 height 363
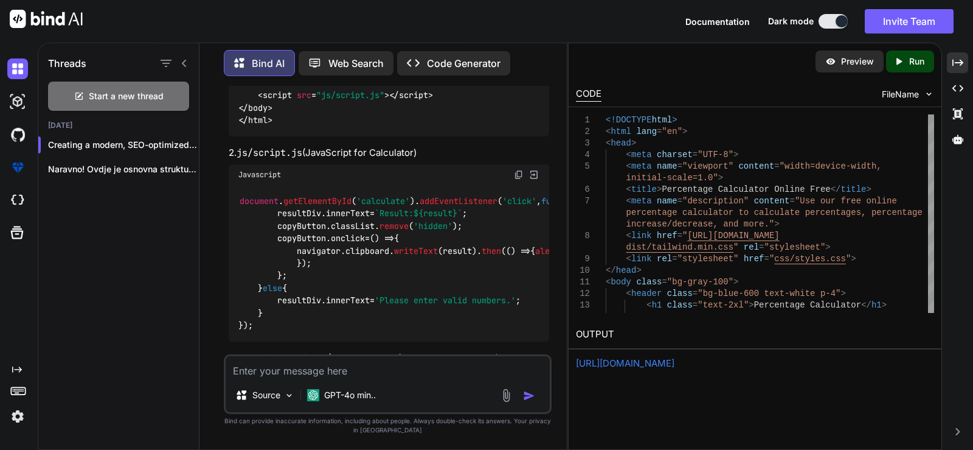
click at [490, 169] on div "Creating a modern, SEO-optimized static website with the specified features req…" at bounding box center [389, 301] width 321 height 2399
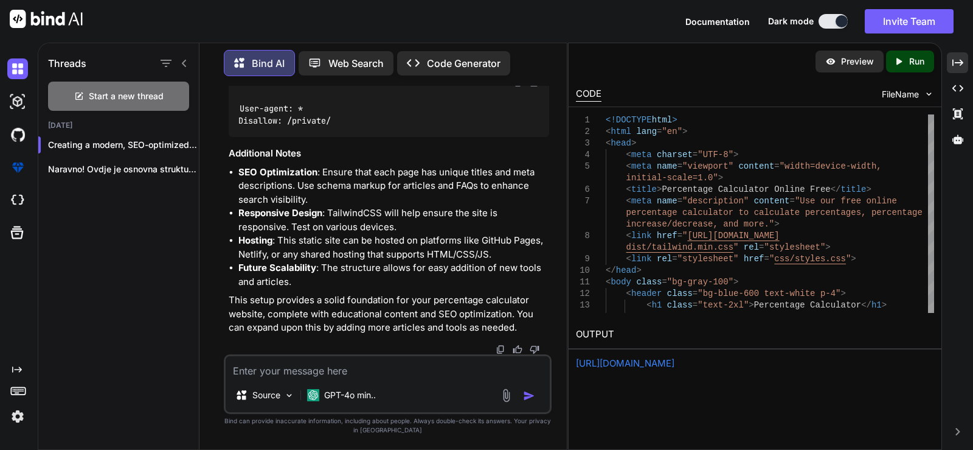
scroll to position [2716, 0]
click at [442, 276] on li "Future Scalability : The structure allows for easy addition of new tools and ar…" at bounding box center [393, 274] width 311 height 27
click at [845, 56] on p "Preview" at bounding box center [857, 61] width 33 height 12
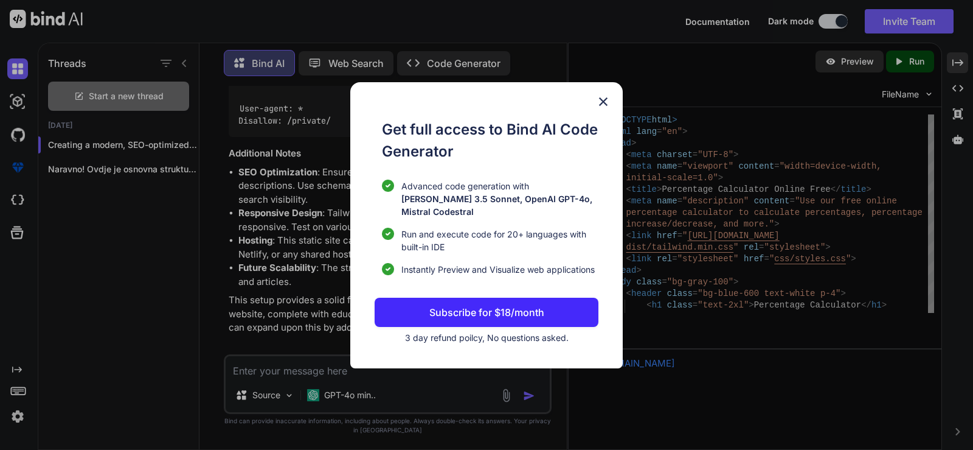
click at [609, 106] on img at bounding box center [603, 101] width 15 height 15
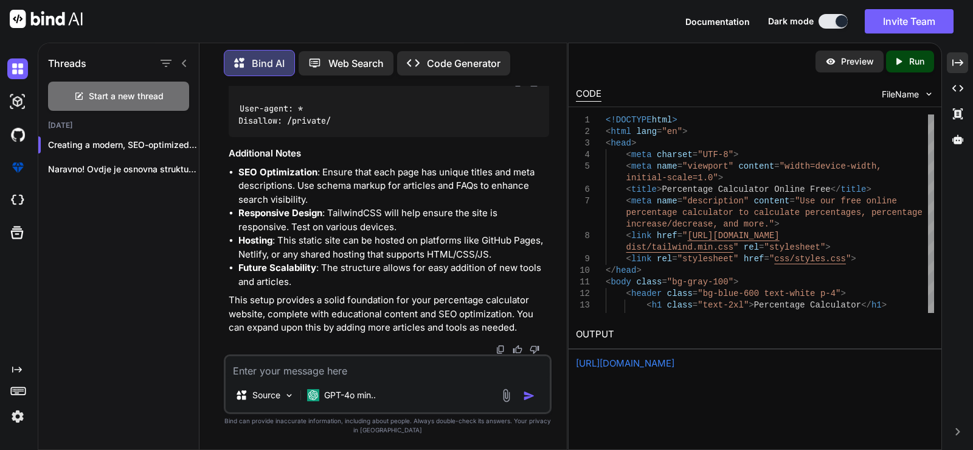
click at [443, 273] on li "Future Scalability : The structure allows for easy addition of new tools and ar…" at bounding box center [393, 274] width 311 height 27
click at [905, 58] on icon "Created with Pixso." at bounding box center [902, 61] width 16 height 11
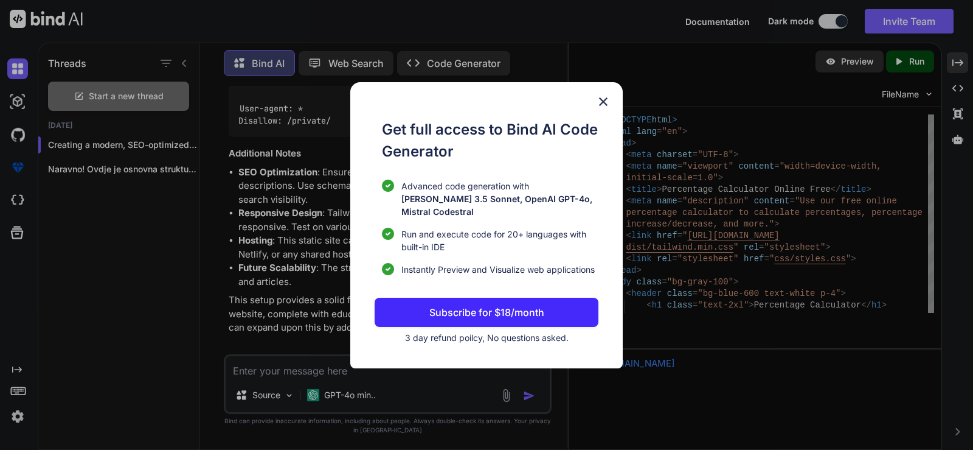
click at [605, 109] on img at bounding box center [603, 101] width 15 height 15
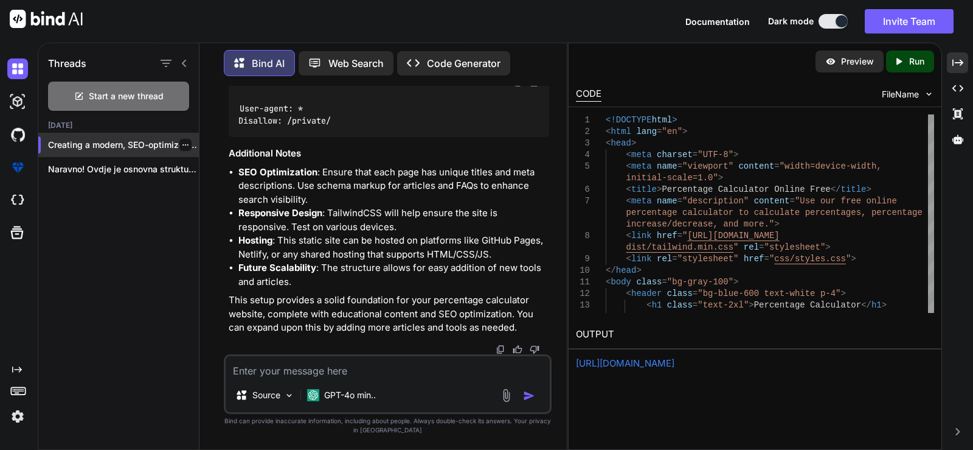
click at [139, 139] on p "Creating a modern, SEO-optimized static ..." at bounding box center [123, 145] width 151 height 12
click at [18, 104] on img at bounding box center [17, 101] width 21 height 21
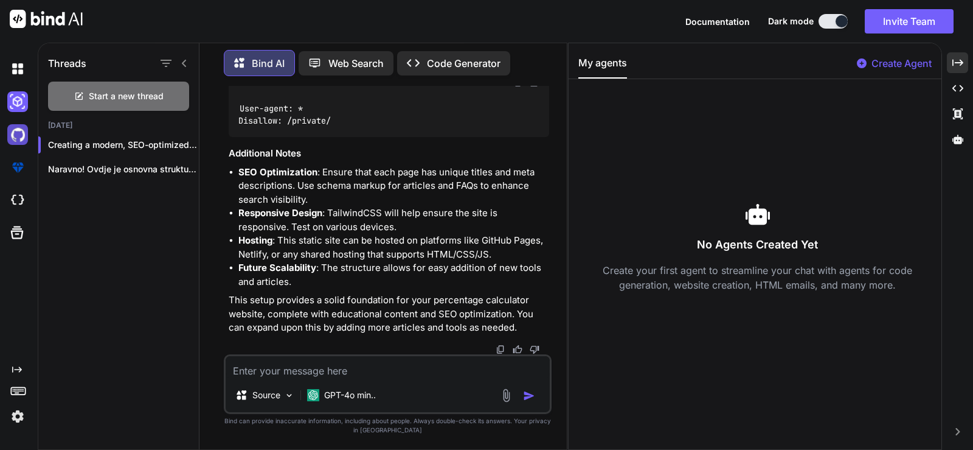
click at [23, 144] on img at bounding box center [17, 134] width 21 height 21
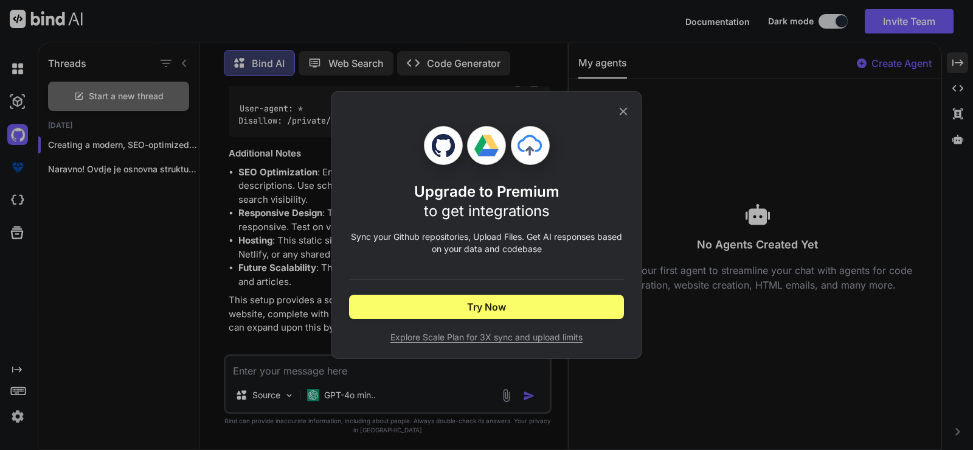
click at [633, 113] on div "Upgrade to Premium to get integrations Sync your Github repositories, Upload Fi…" at bounding box center [487, 224] width 310 height 267
click at [626, 112] on icon at bounding box center [623, 111] width 13 height 13
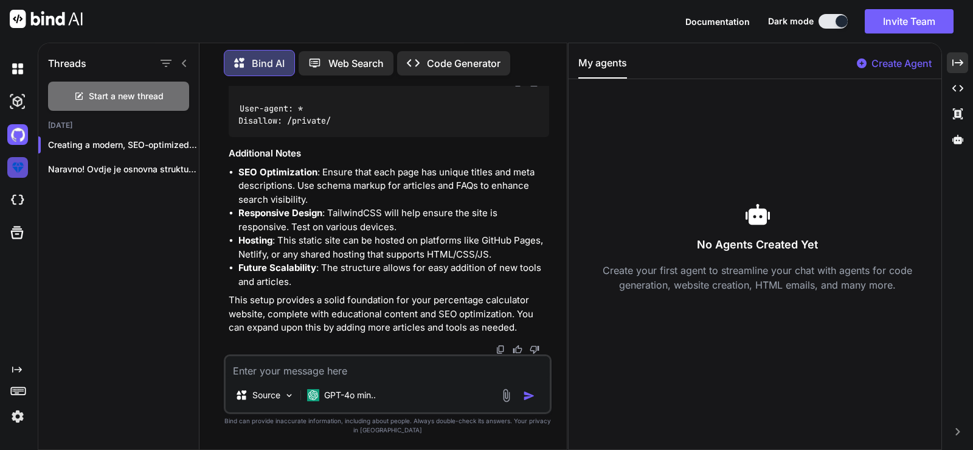
click at [16, 170] on img at bounding box center [17, 167] width 21 height 21
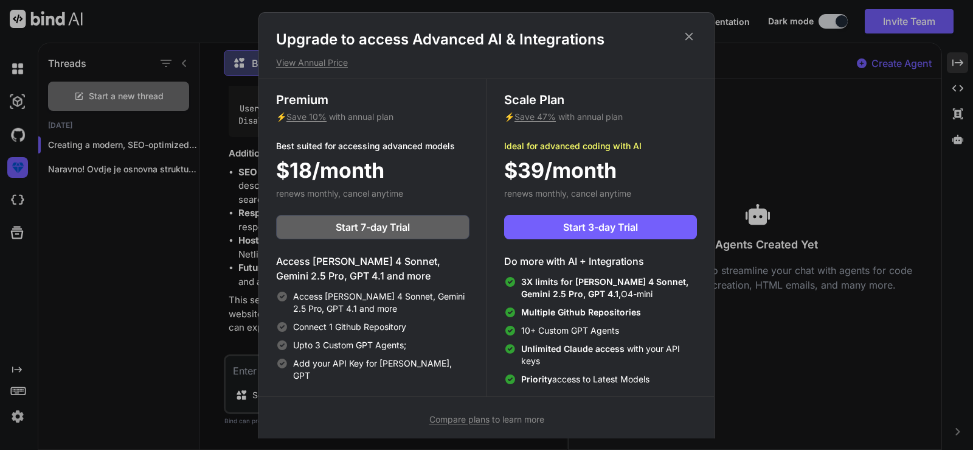
drag, startPoint x: 685, startPoint y: 38, endPoint x: 673, endPoint y: 41, distance: 12.4
click at [685, 38] on icon at bounding box center [689, 36] width 13 height 13
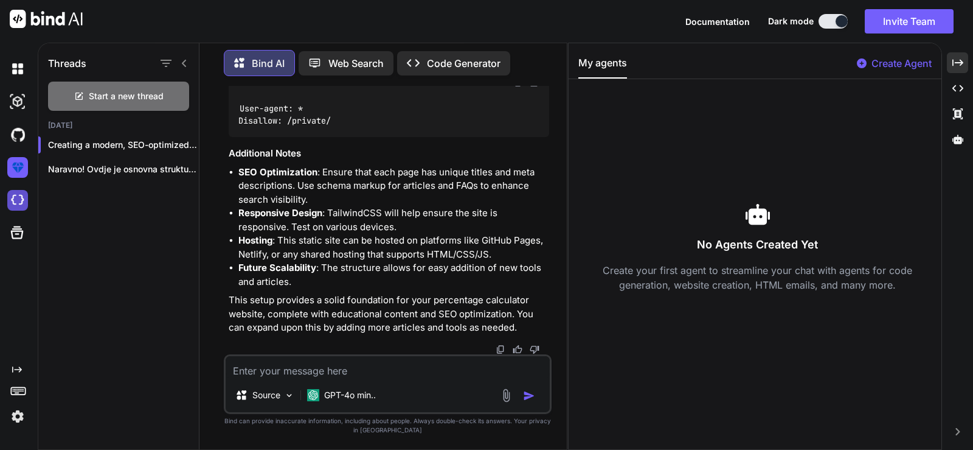
click at [21, 200] on img at bounding box center [17, 200] width 21 height 21
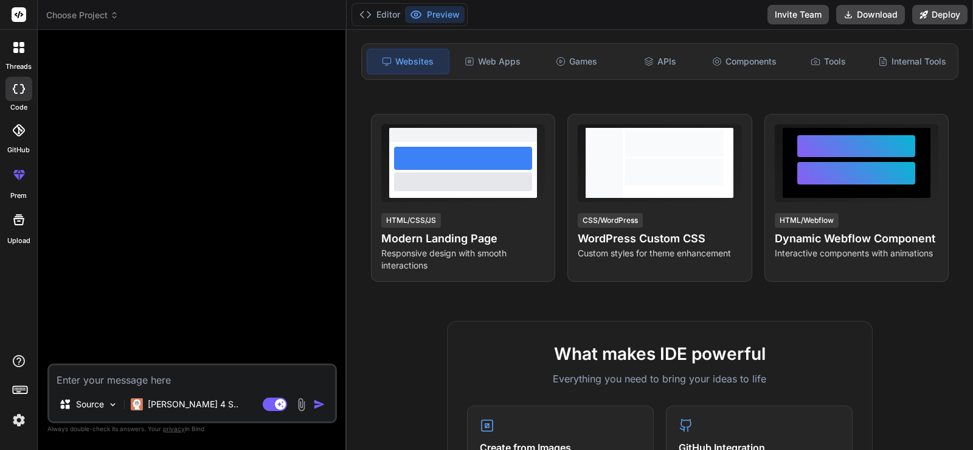
type textarea "x"
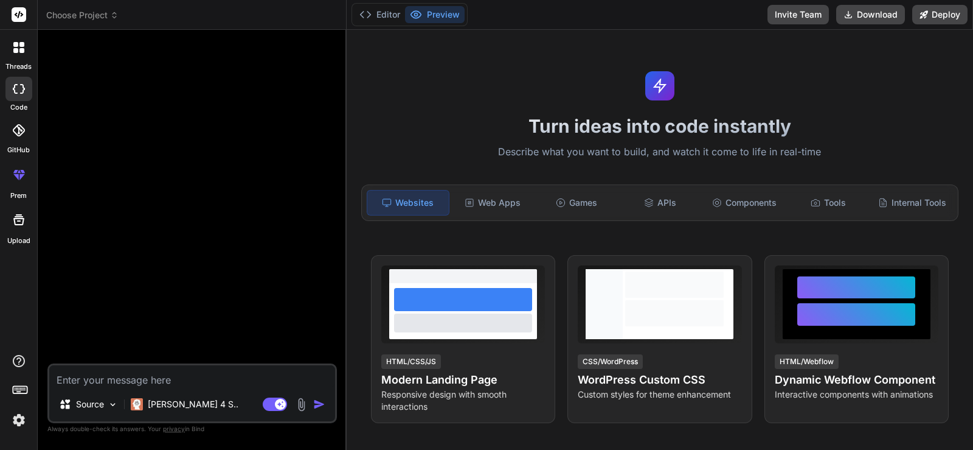
type textarea "Create a modern, SEO-optimized static website in English, suitable for shared h…"
type textarea "x"
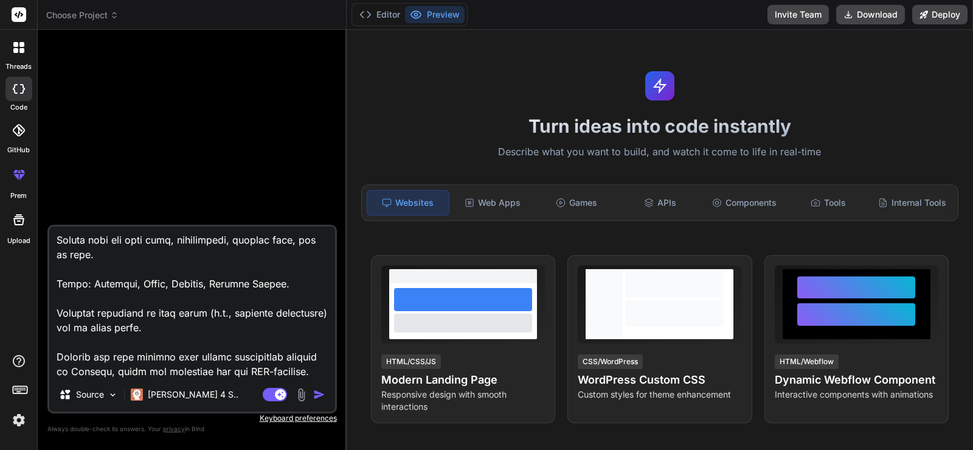
type textarea "Create a modern, SEO-optimized static website in English, suitable for shared h…"
click at [324, 397] on img "button" at bounding box center [319, 394] width 12 height 12
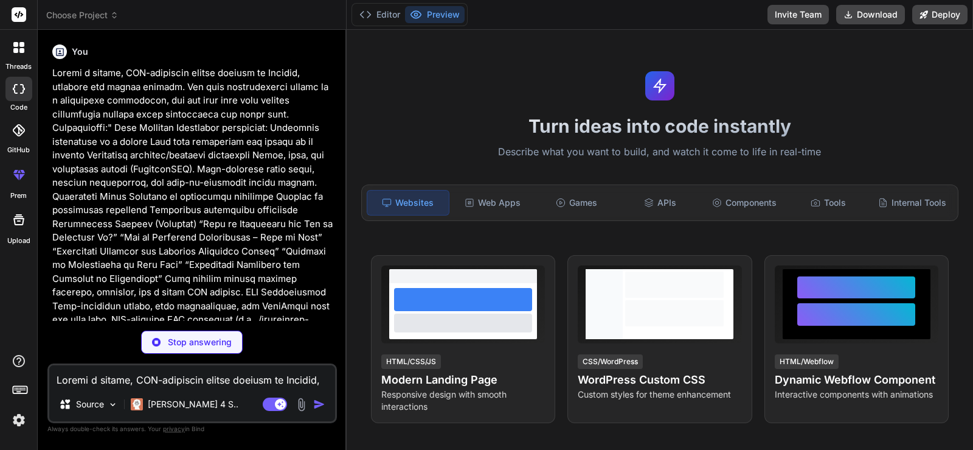
click at [315, 275] on p at bounding box center [193, 278] width 282 height 425
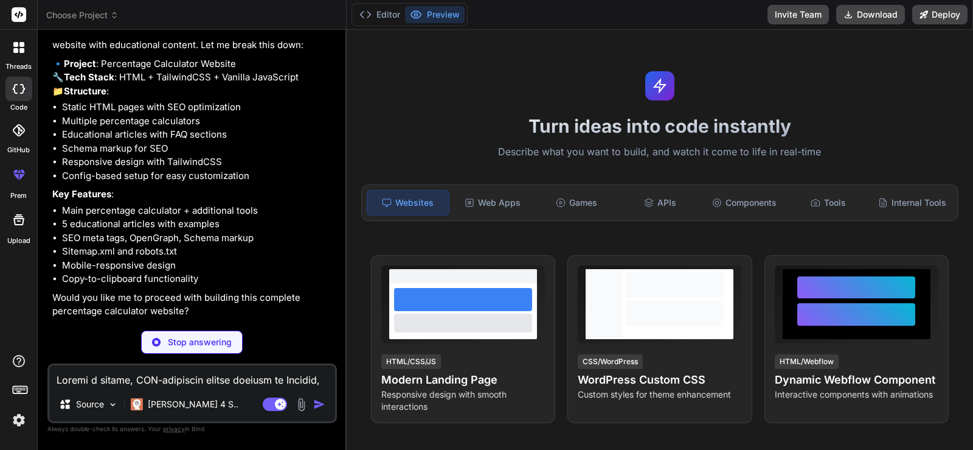
scroll to position [482, 0]
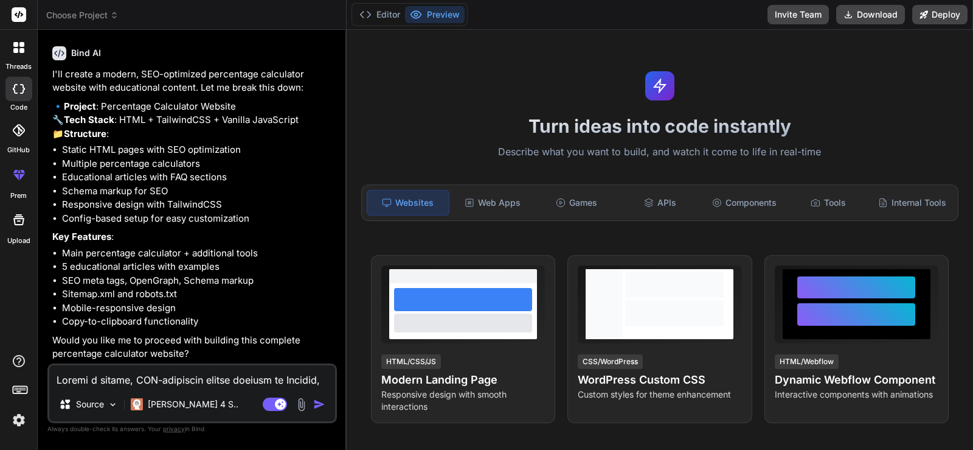
type textarea "x"
click at [314, 276] on li "SEO meta tags, OpenGraph, Schema markup" at bounding box center [198, 281] width 273 height 14
click at [246, 376] on textarea at bounding box center [192, 376] width 286 height 22
type textarea "y"
type textarea "x"
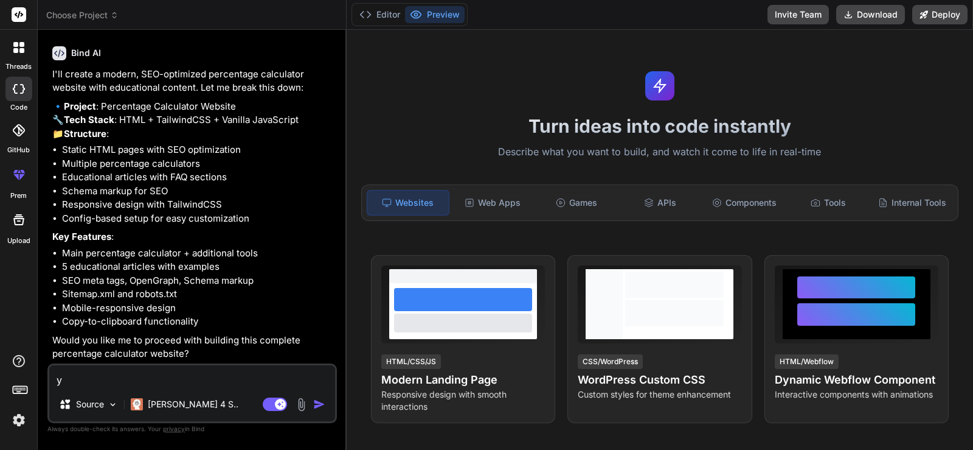
type textarea "ye"
type textarea "x"
type textarea "yes"
type textarea "x"
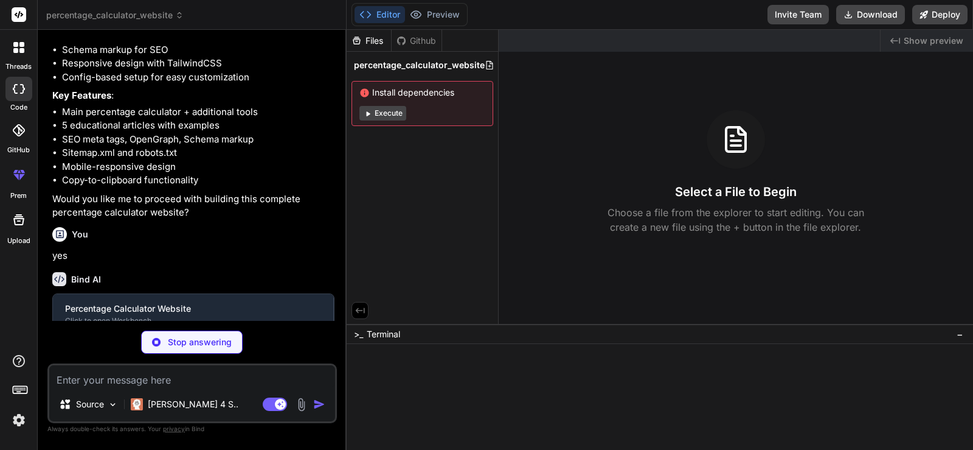
scroll to position [608, 0]
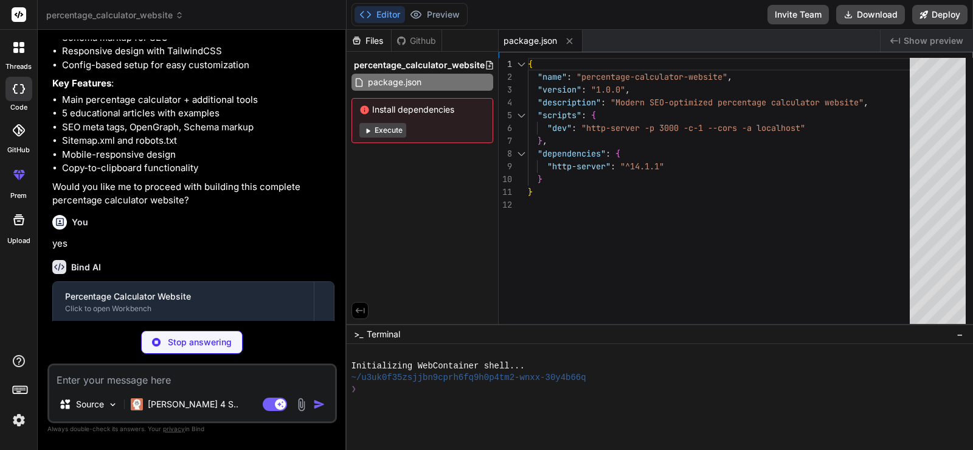
type textarea "x"
type textarea "} }; // Make config available globally window.siteConfig = siteConfig;"
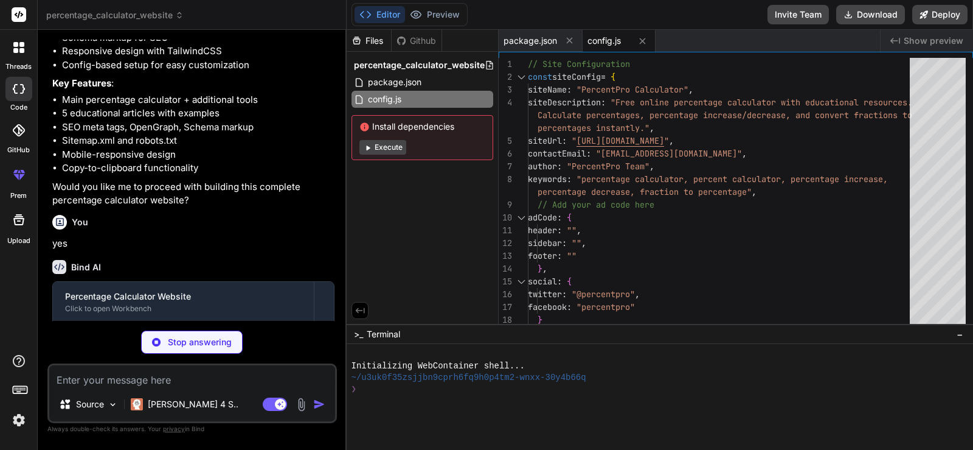
click at [267, 207] on p "Would you like me to proceed with building this complete percentage calculator …" at bounding box center [193, 193] width 282 height 27
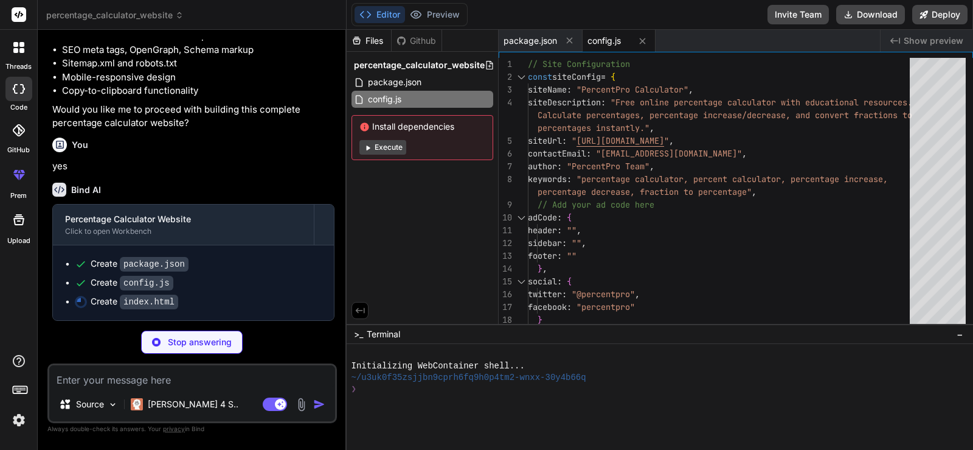
scroll to position [712, 0]
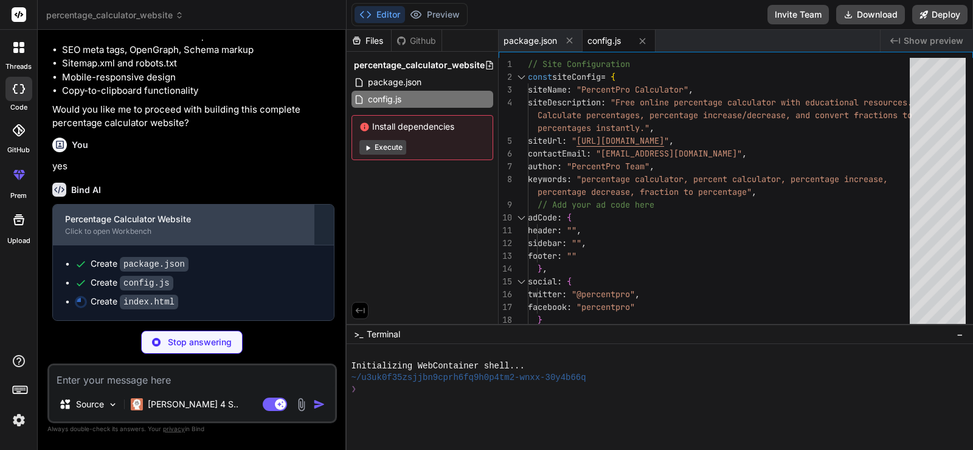
type textarea "x"
type textarea "<p>&copy; 2024 PercentPro Calculator. All rights reserved.</p> </div> </div> </…"
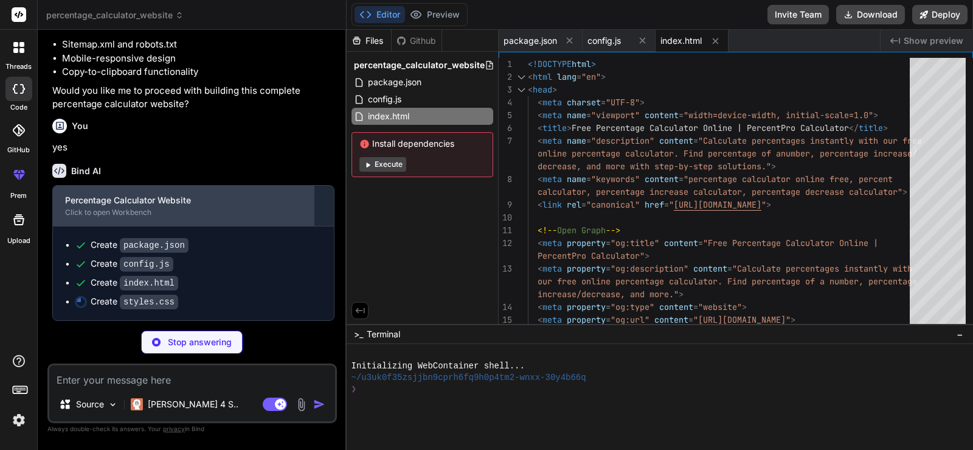
type textarea "x"
type textarea "} .mobile-menu.active { display: block; } }"
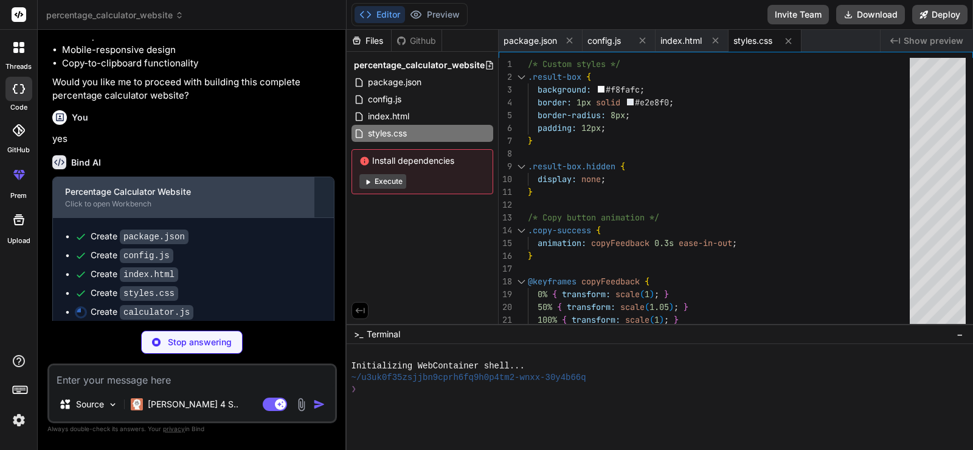
type textarea "x"
type textarea "} } } });"
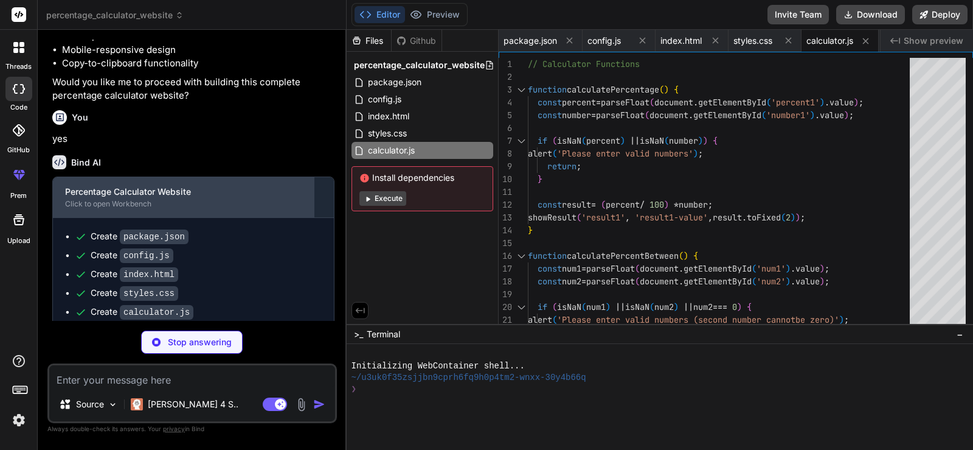
type textarea "x"
type textarea "text-sm"> <p>&copy; 2024 PercentPro Calculator. All rights reserved.</p> </div>…"
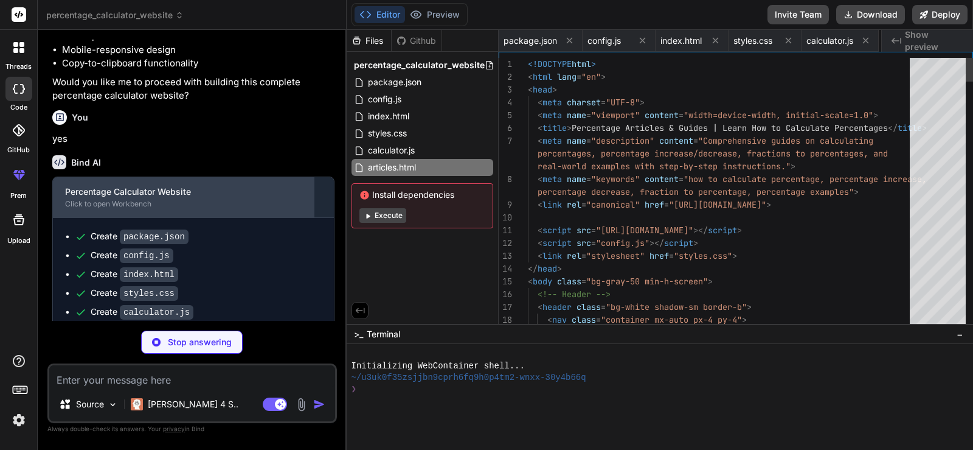
scroll to position [0, 78]
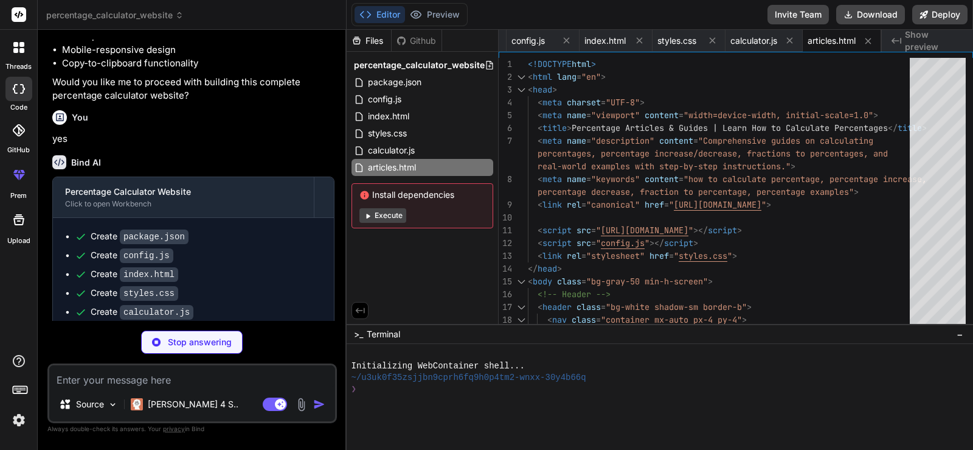
click at [911, 32] on div "Created with Pixso. Show preview" at bounding box center [927, 41] width 91 height 22
click at [342, 260] on div "Bind AI Web Search Created with Pixso. Code Generator You Bind AI I'll create a…" at bounding box center [192, 239] width 309 height 419
click at [252, 173] on div "Bind AI Percentage Calculator Website Click to open Workbench Create package.js…" at bounding box center [193, 256] width 282 height 223
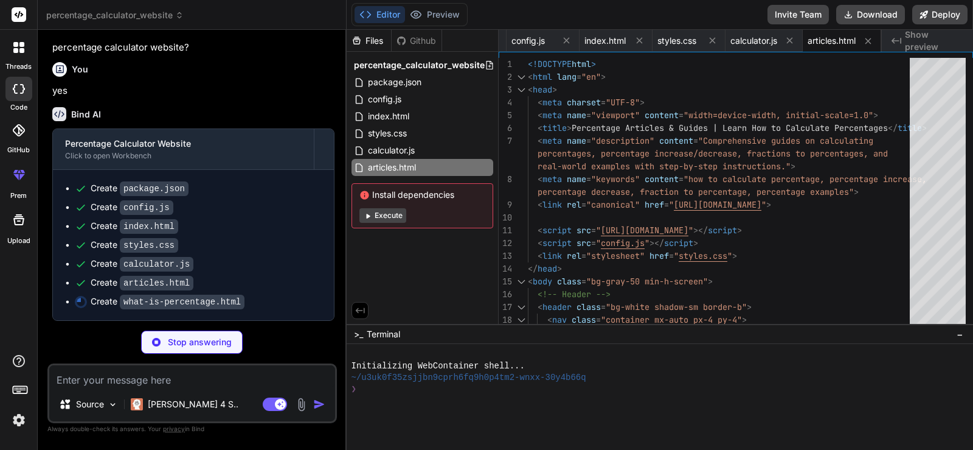
scroll to position [0, 200]
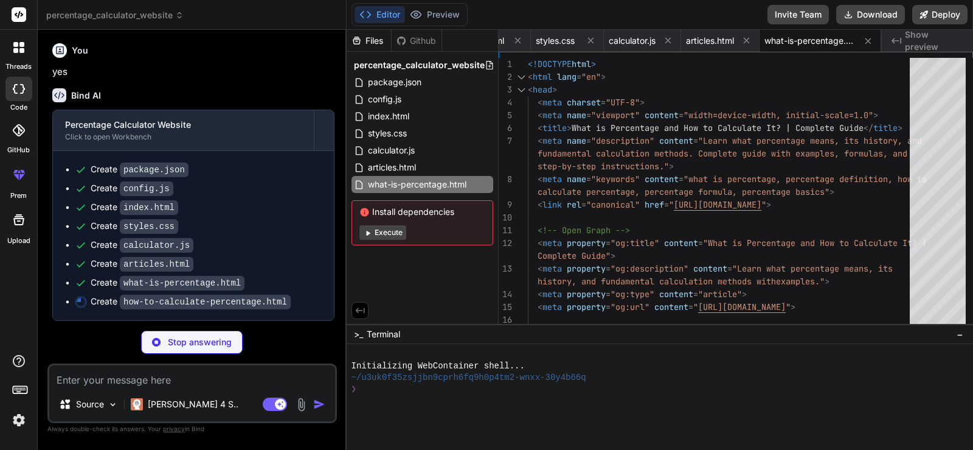
click at [301, 308] on ul "Create package.json Create config.js Create index.html Create styles.css Create…" at bounding box center [193, 235] width 257 height 145
click at [487, 84] on icon at bounding box center [486, 82] width 10 height 10
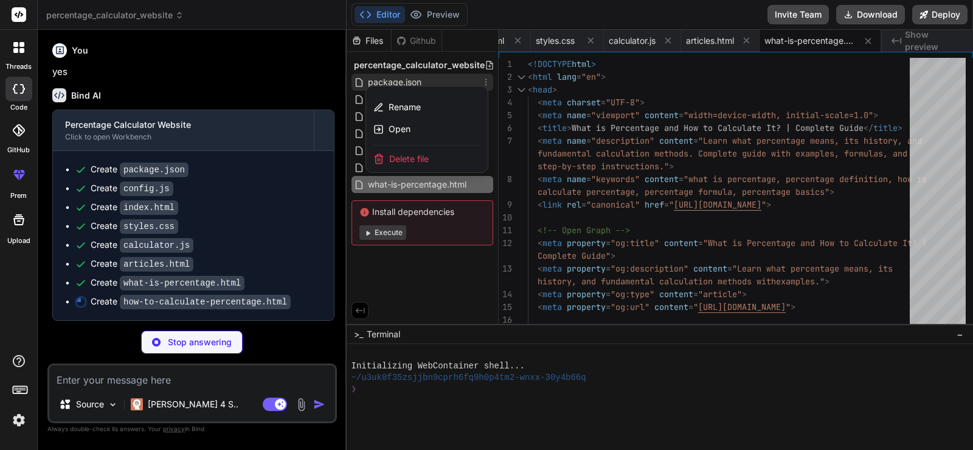
click at [487, 84] on div at bounding box center [660, 240] width 627 height 420
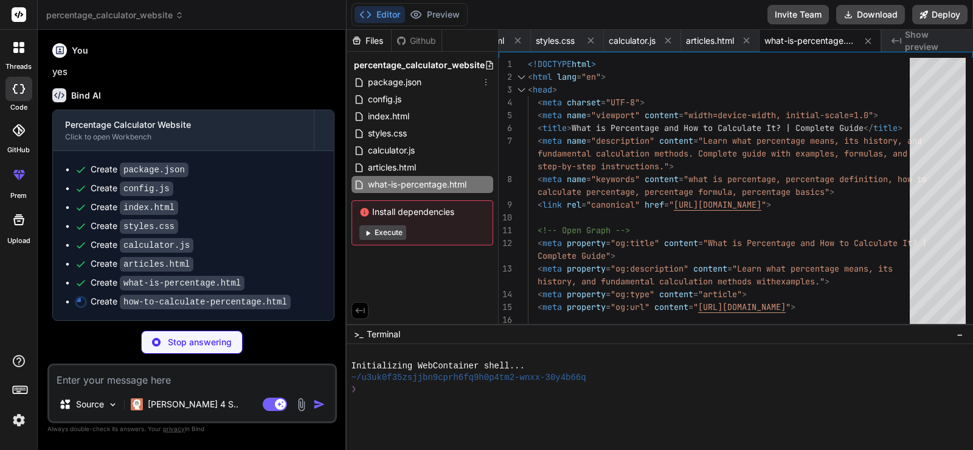
type textarea "x"
type textarea "<!DOCTYPE html> <html lang="en"> <head> <meta charset="UTF-8"> <meta name="view…"
drag, startPoint x: 456, startPoint y: 88, endPoint x: 788, endPoint y: 91, distance: 331.5
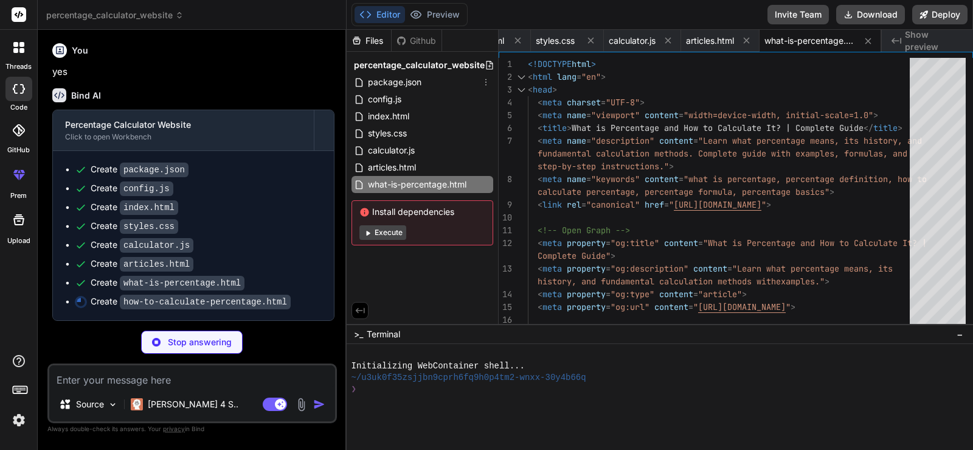
type textarea "x"
type textarea "</html>"
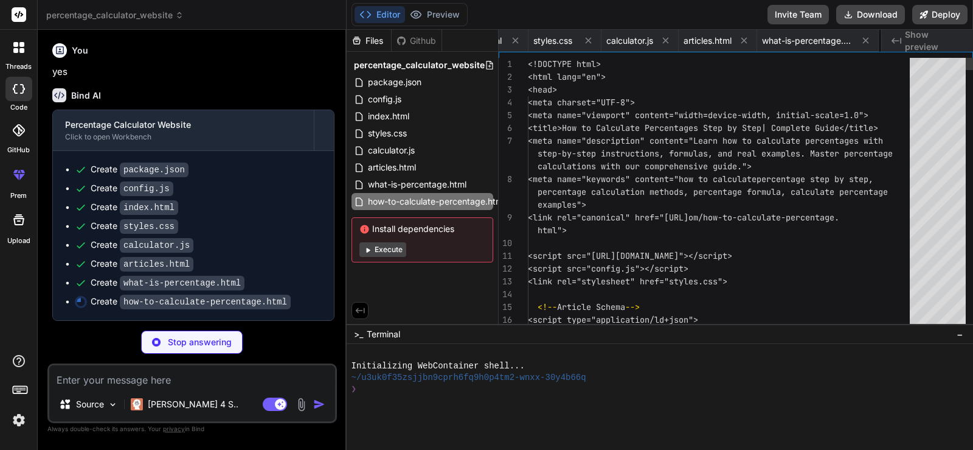
scroll to position [0, 322]
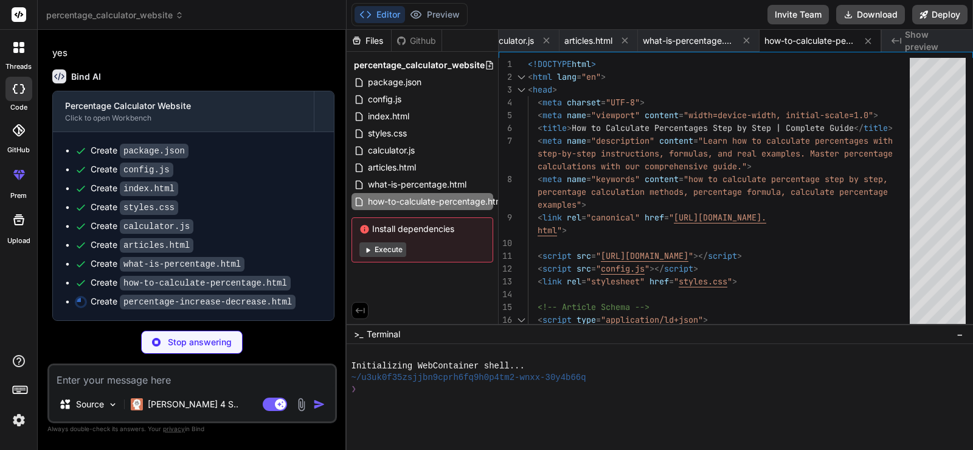
click at [375, 254] on button "Execute" at bounding box center [383, 249] width 47 height 15
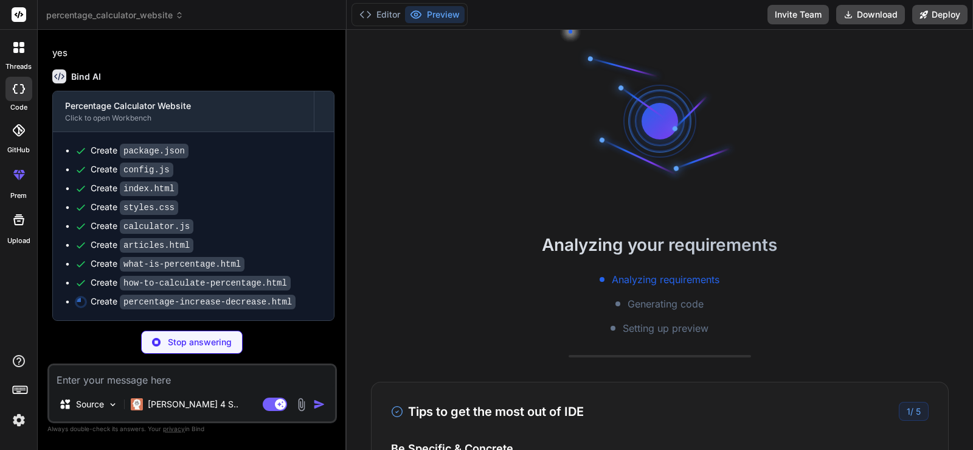
scroll to position [12, 0]
click at [269, 251] on ul "Create package.json Create config.js Create index.html Create styles.css Create…" at bounding box center [193, 226] width 257 height 164
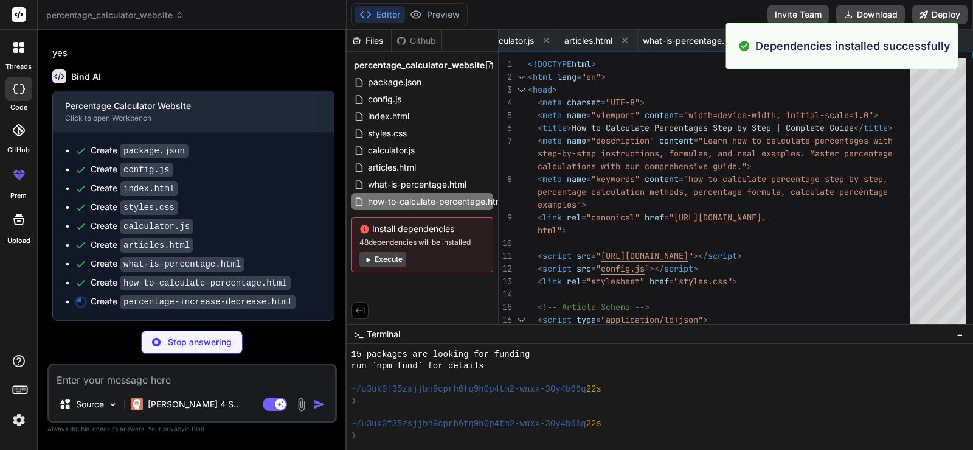
scroll to position [127, 0]
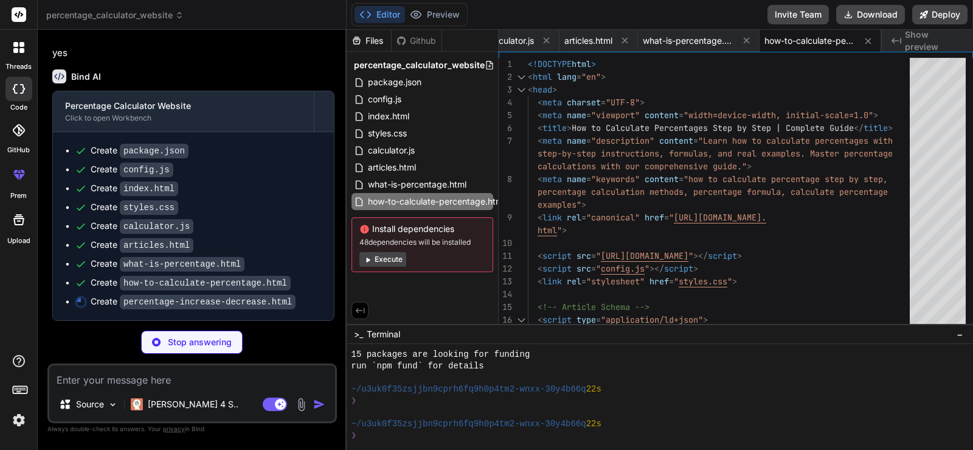
click at [386, 258] on button "Execute" at bounding box center [383, 259] width 47 height 15
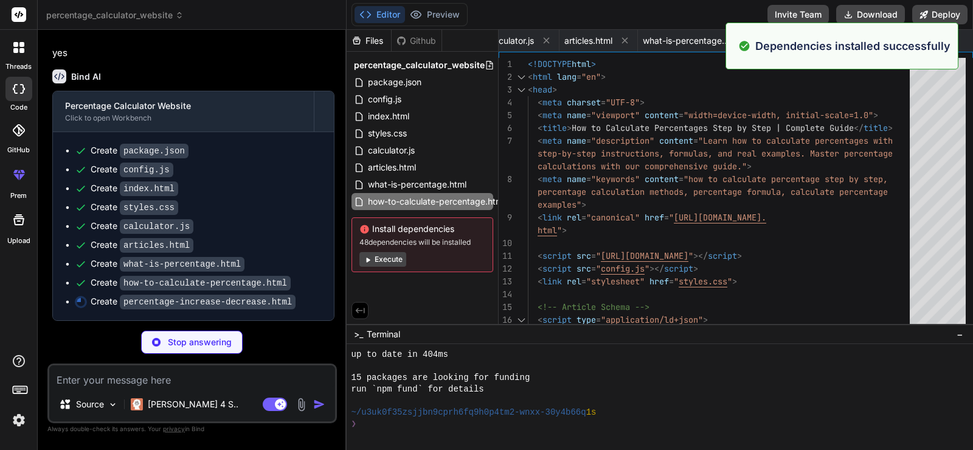
scroll to position [300, 0]
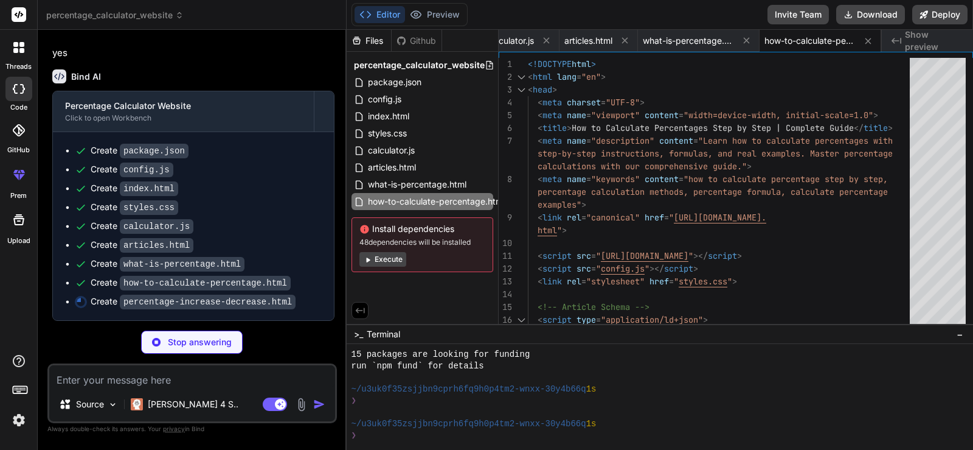
type textarea "x"
type textarea "</footer> </body> </html>"
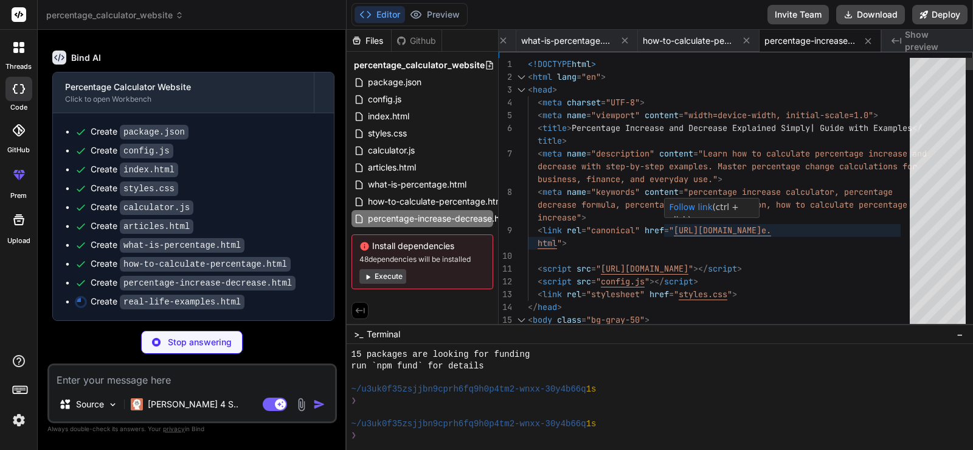
click at [692, 211] on link "Follow link" at bounding box center [691, 207] width 43 height 10
click at [221, 291] on ul "Create package.json Create config.js Create index.html Create styles.css Create…" at bounding box center [193, 216] width 257 height 182
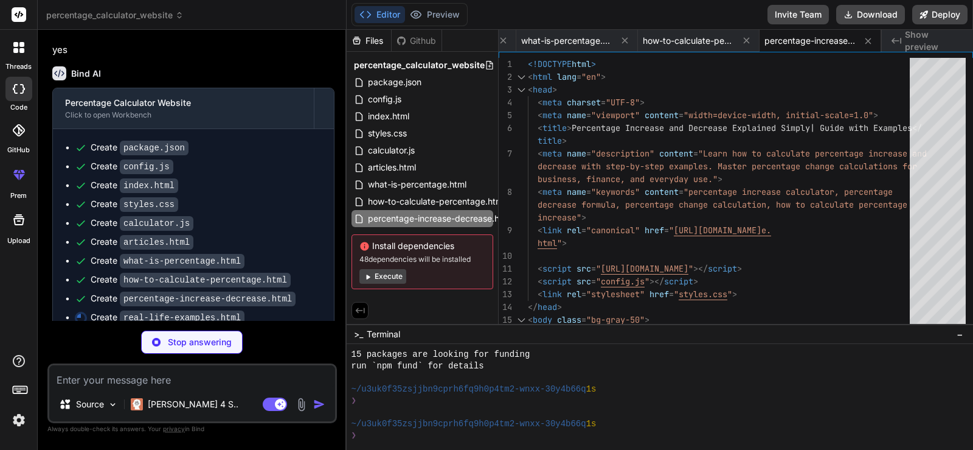
scroll to position [844, 0]
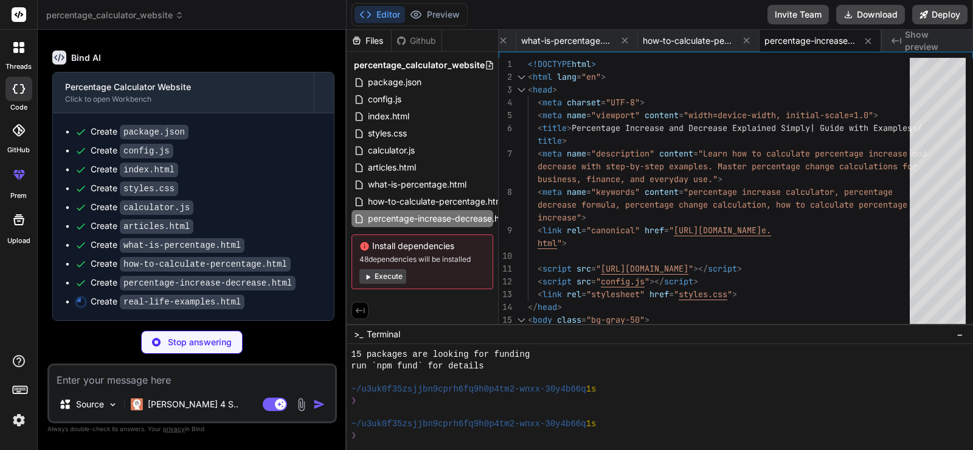
type textarea "x"
click at [355, 306] on icon at bounding box center [360, 310] width 11 height 11
type textarea "</div> <div class="border-t border-gray-800 pt-8 mt-8 text-center text-gray-400…"
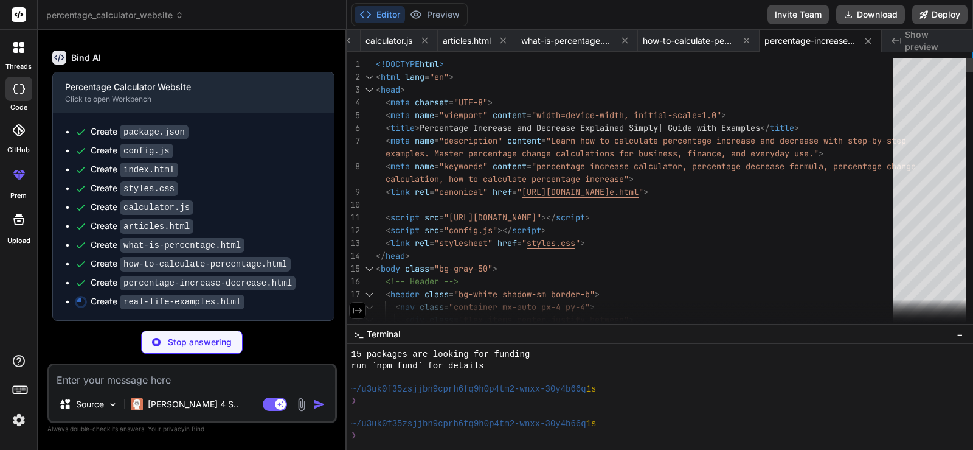
scroll to position [0, 291]
click at [358, 314] on icon at bounding box center [357, 310] width 11 height 11
type textarea "x"
type textarea "</footer> </body> </html>"
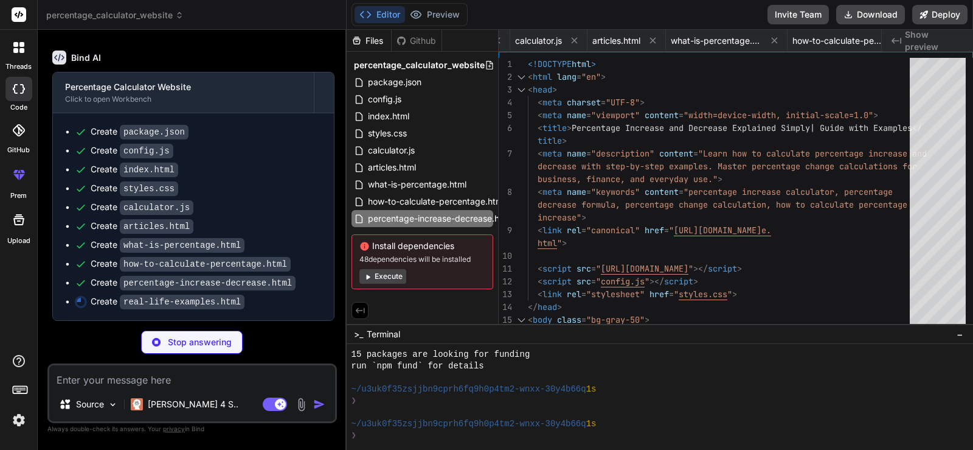
click at [358, 314] on button at bounding box center [360, 310] width 17 height 17
type textarea "x"
type textarea "</div> <div class="border-t border-gray-800 pt-8 mt-8 text-center text-gray-400…"
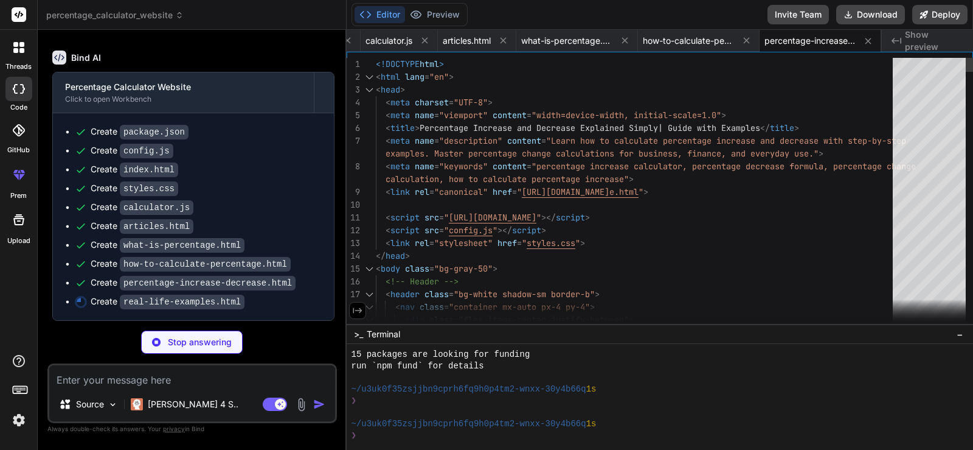
type textarea "x"
click at [358, 314] on icon at bounding box center [357, 310] width 11 height 11
type textarea "</footer> </body> </html>"
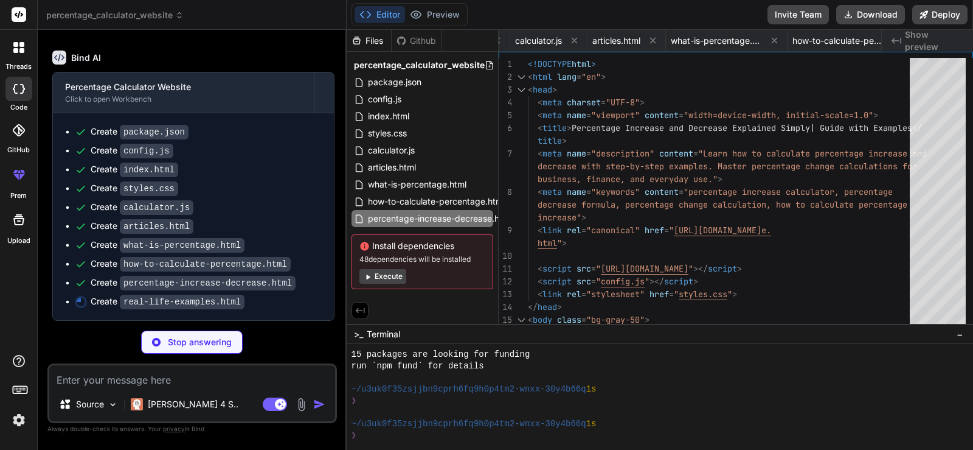
type textarea "x"
type textarea "</div> </div> </footer> </body> </html>"
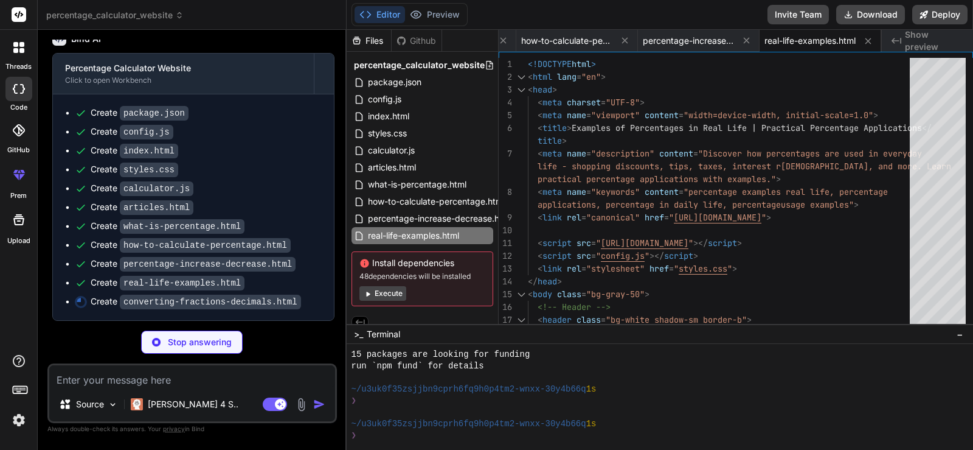
type textarea "x"
type textarea "</footer> </body> </html>"
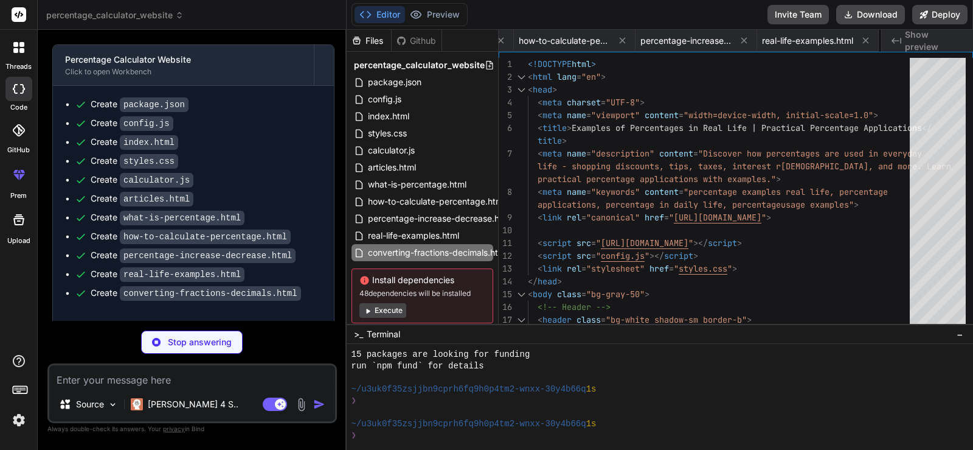
type textarea "x"
type textarea "text-sm"> <p>&copy; 2024 PercentPro Calculator. All rights reserved.</p> </div>…"
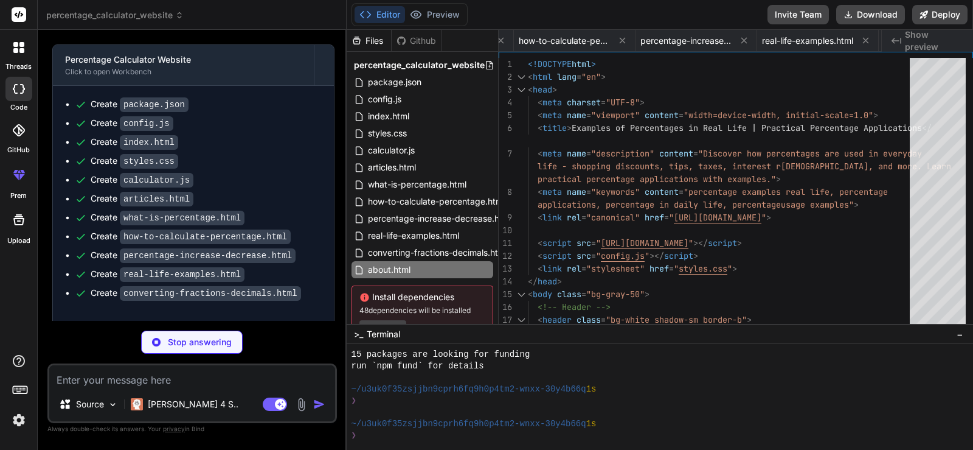
type textarea "x"
type textarea "// Scroll to message messageDiv.scrollIntoView({ behavior: 'smooth', block: 'ne…"
type textarea "x"
type textarea "</div> <div class="border-t border-gray-800 pt-8 mt-8 text-center text-gray-400…"
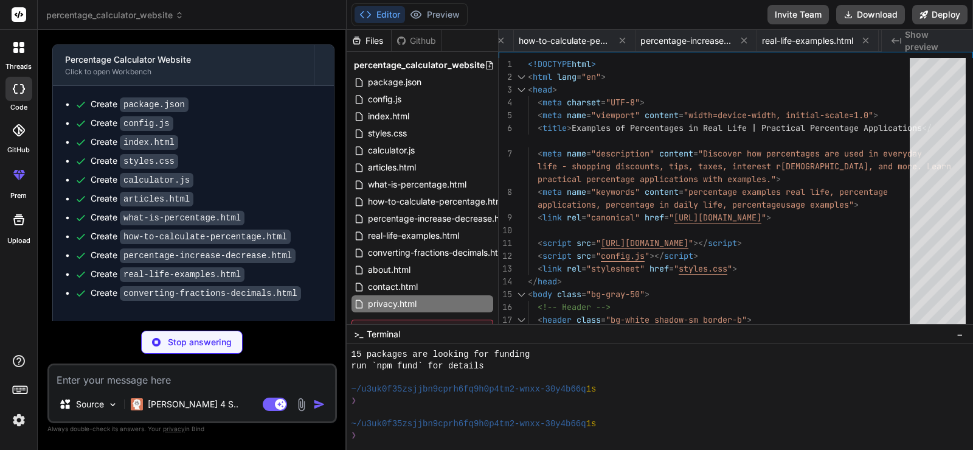
type textarea "x"
type textarea "<priority>0.3</priority> </url> </urlset>"
type textarea "x"
type textarea "Disallow: /config.js Disallow: /calculator.js Disallow: /styles.css"
type textarea "x"
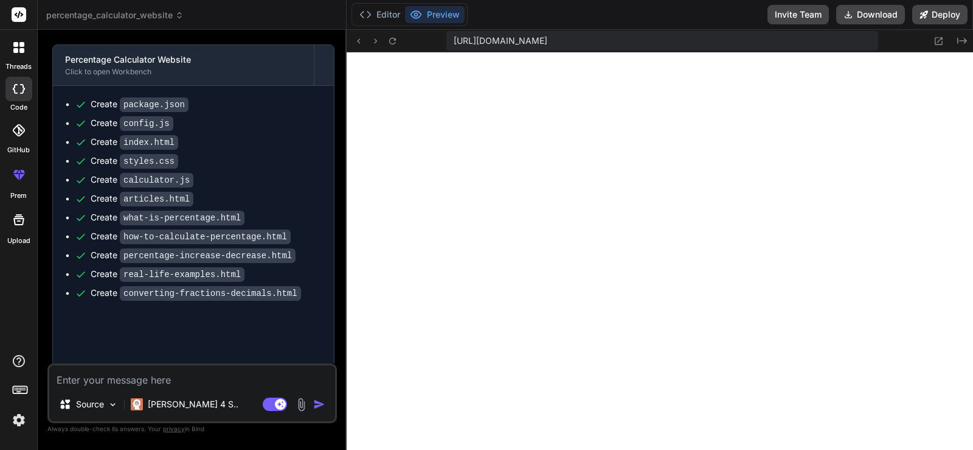
scroll to position [936, 0]
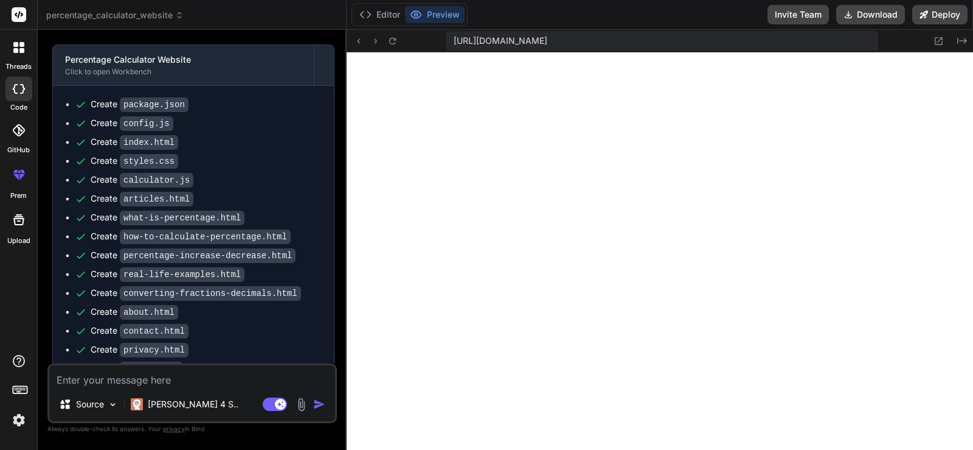
click at [267, 337] on div "Create contact.html" at bounding box center [198, 330] width 247 height 13
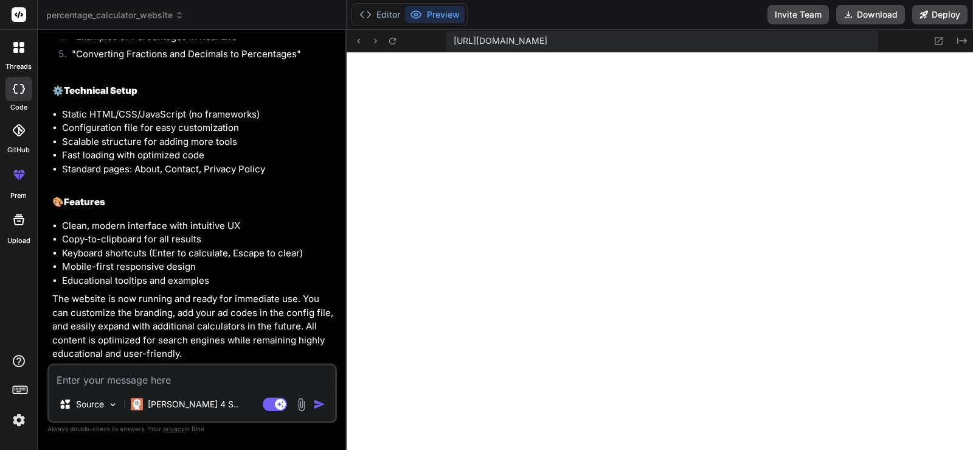
scroll to position [1839, 0]
click at [939, 46] on icon at bounding box center [939, 41] width 10 height 10
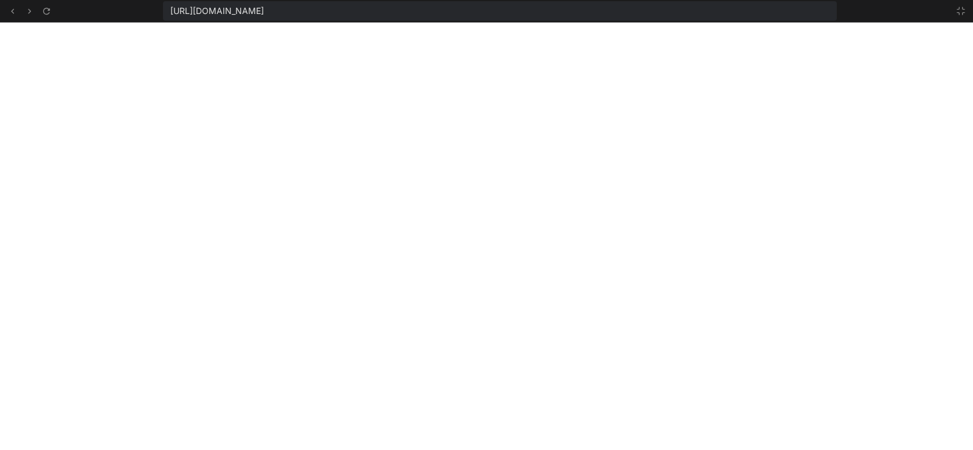
scroll to position [1029, 0]
click at [52, 7] on button at bounding box center [46, 11] width 15 height 15
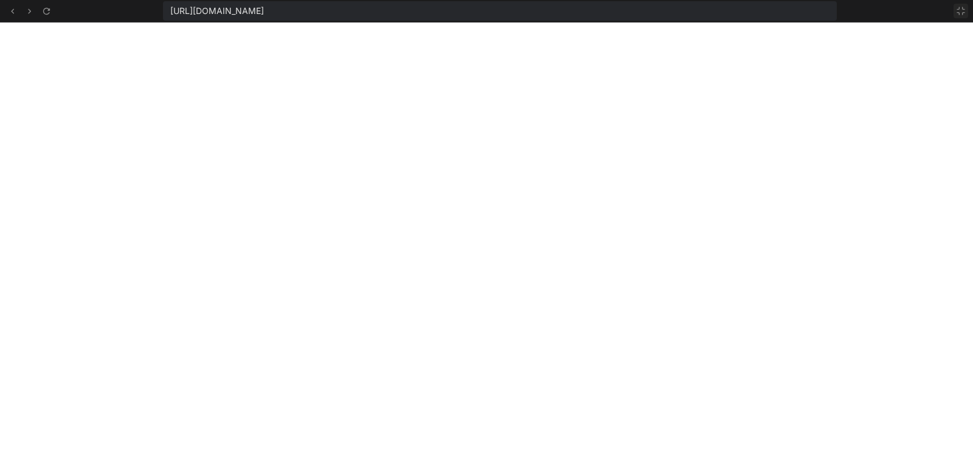
click at [961, 15] on icon at bounding box center [961, 11] width 10 height 10
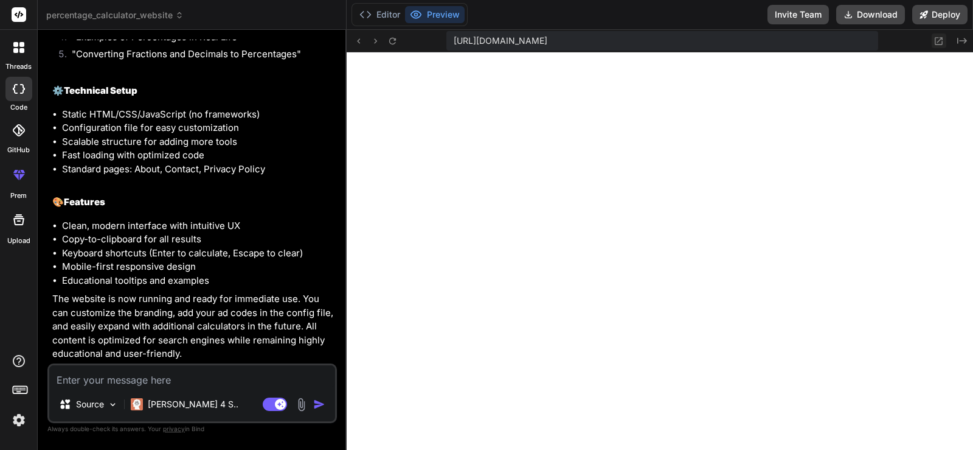
scroll to position [1468, 0]
click at [264, 380] on textarea at bounding box center [192, 376] width 286 height 22
type textarea "a"
type textarea "x"
type textarea "al"
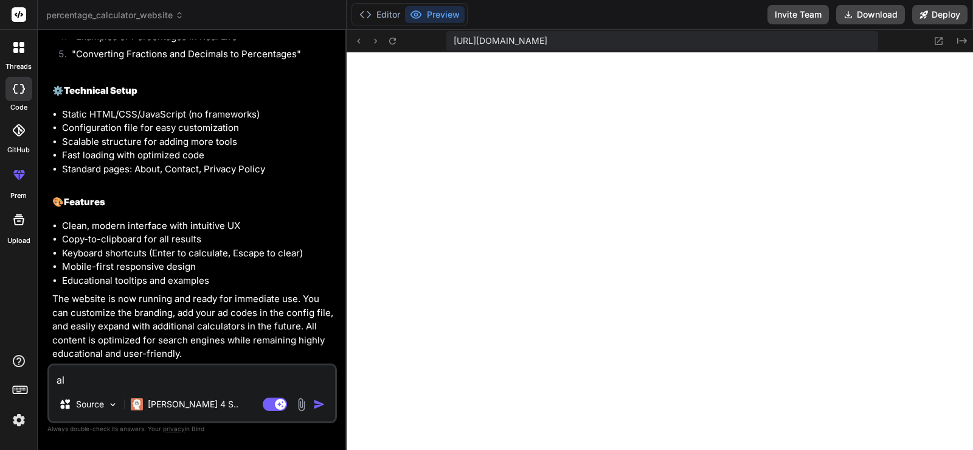
type textarea "x"
type textarea "all"
type textarea "x"
type textarea "all"
type textarea "x"
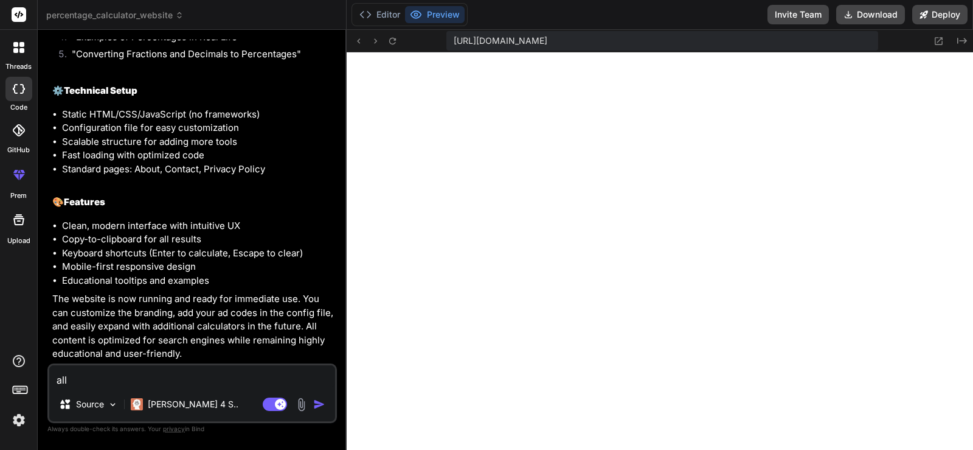
type textarea "all t"
type textarea "x"
type textarea "all te"
type textarea "x"
type textarea "all tex"
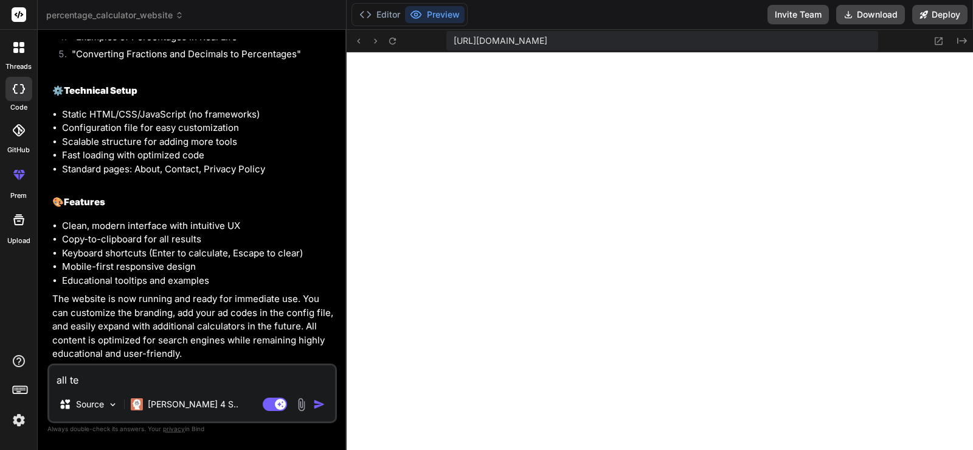
type textarea "x"
type textarea "all text"
type textarea "x"
type textarea "all text"
type textarea "x"
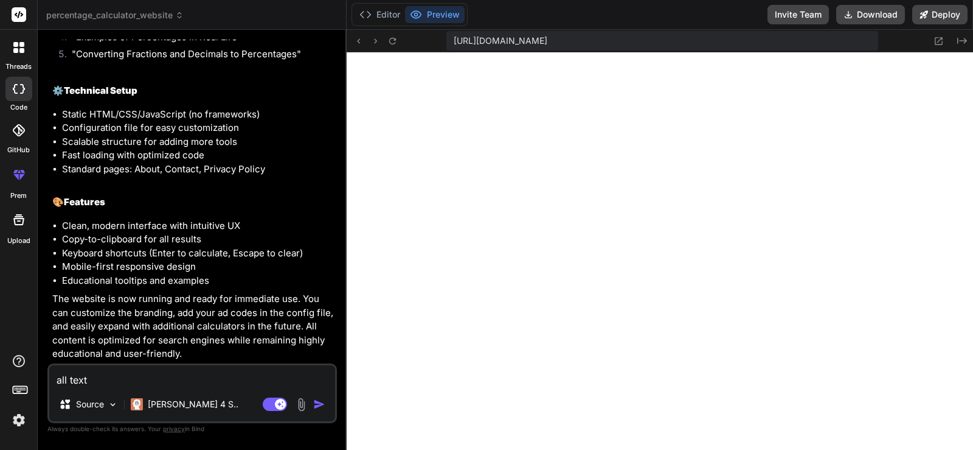
type textarea "all text i"
type textarea "x"
type textarea "all text is"
type textarea "x"
type textarea "all text is"
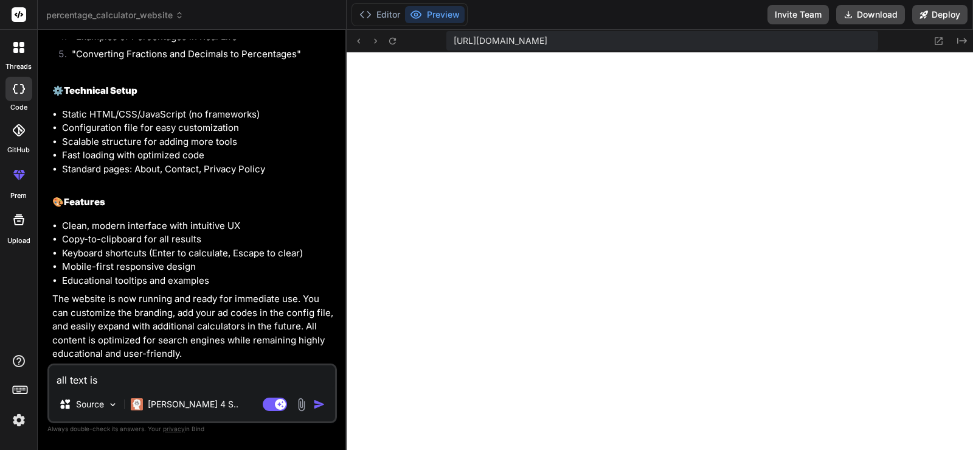
type textarea "x"
type textarea "all text is s"
type textarea "x"
type textarea "all text is sc"
type textarea "x"
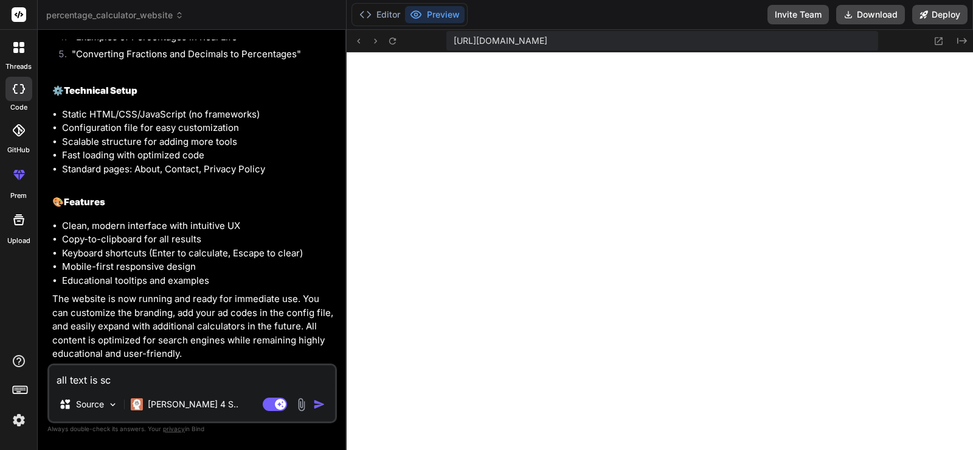
type textarea "all text is sca"
type textarea "x"
type textarea "all text is scat"
type textarea "x"
type textarea "all text is scatt"
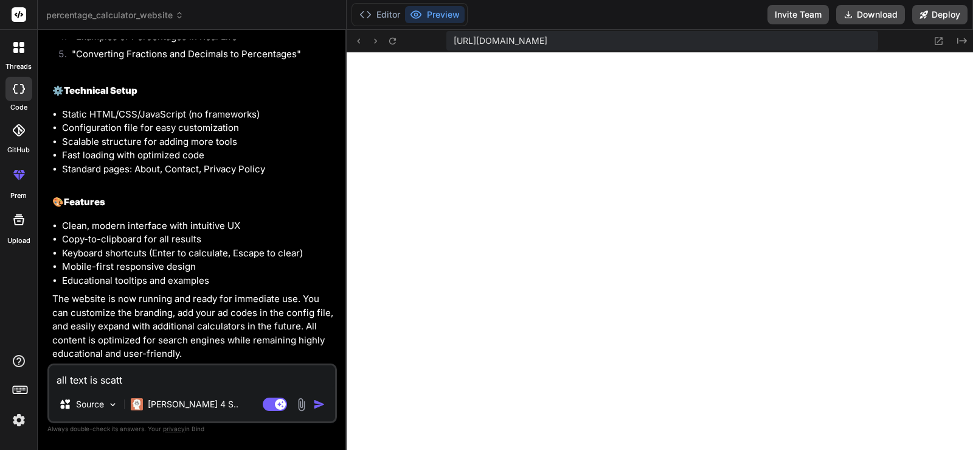
type textarea "x"
type textarea "all text is scatte"
type textarea "x"
type textarea "all text is scatter"
type textarea "x"
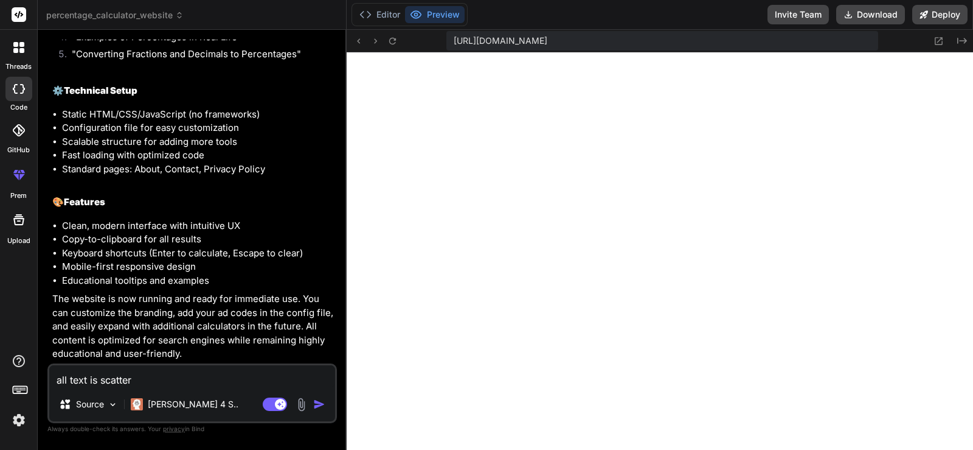
type textarea "all text is scattere"
type textarea "x"
type textarea "all text is scattered"
type textarea "x"
type textarea "all text is scattered."
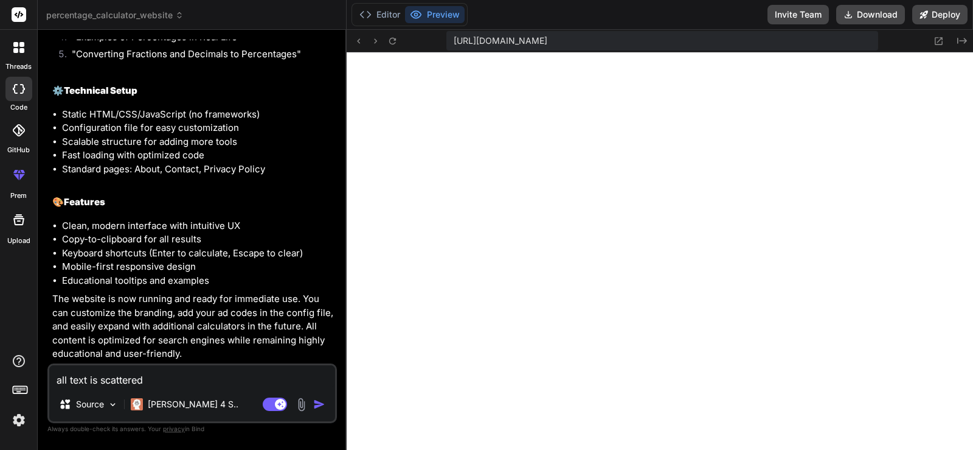
type textarea "x"
type textarea "all text is scattered."
type textarea "x"
type textarea "all text is scattered. n"
type textarea "x"
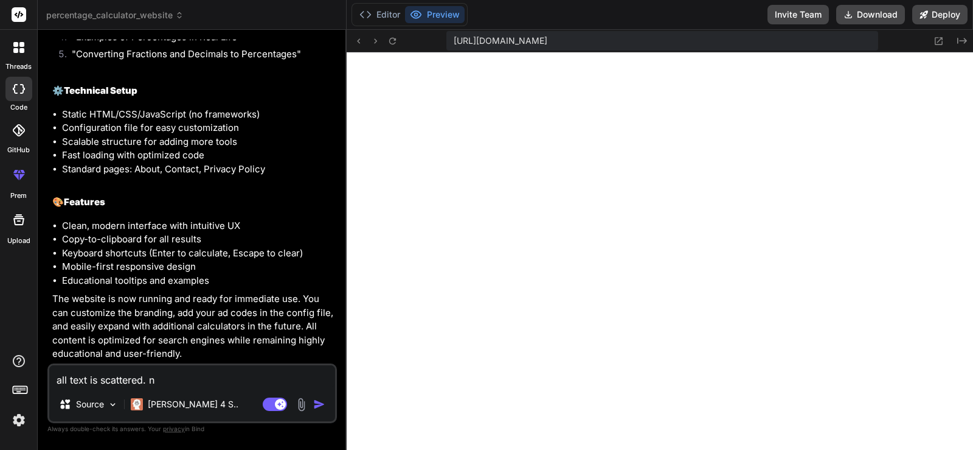
type textarea "all text is scattered. no"
type textarea "x"
type textarea "all text is scattered. not"
type textarea "x"
type textarea "all text is scattered. noth"
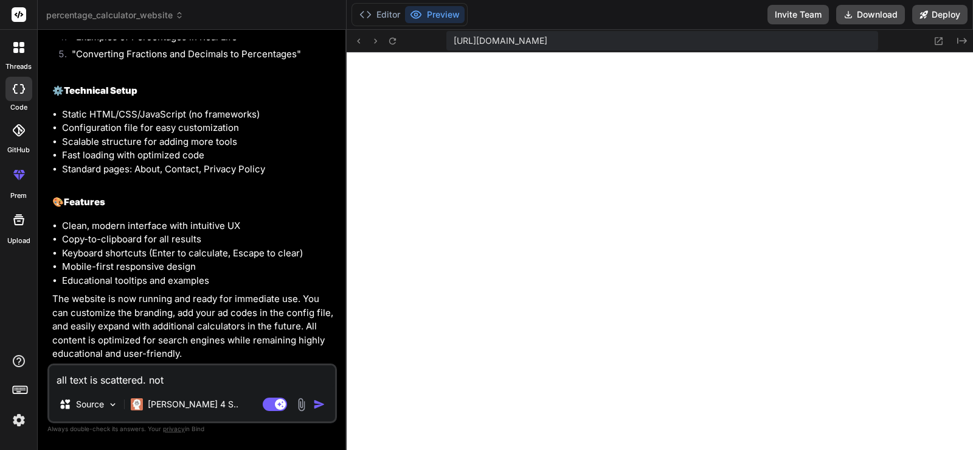
type textarea "x"
type textarea "all text is scattered. nothi"
type textarea "x"
type textarea "all text is scattered. nothin"
type textarea "x"
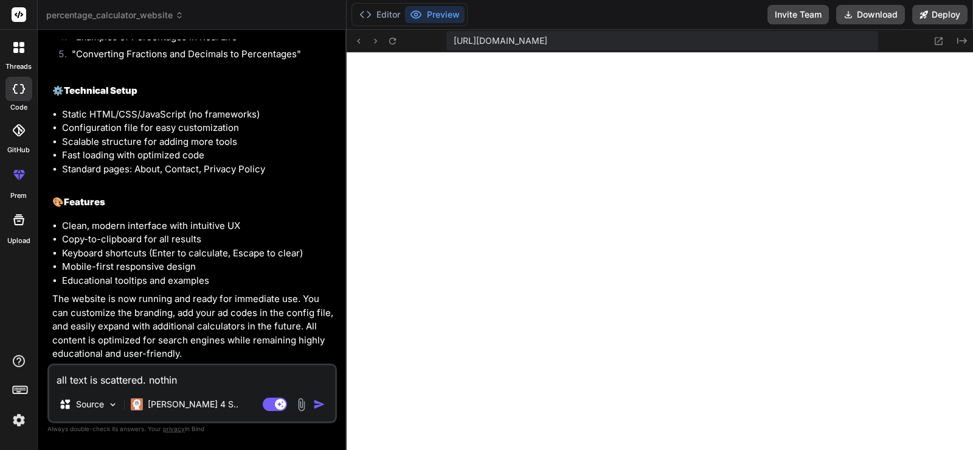
type textarea "all text is scattered. nothing"
type textarea "x"
type textarea "all text is scattered. nothing"
type textarea "x"
type textarea "all text is scattered. nothing s"
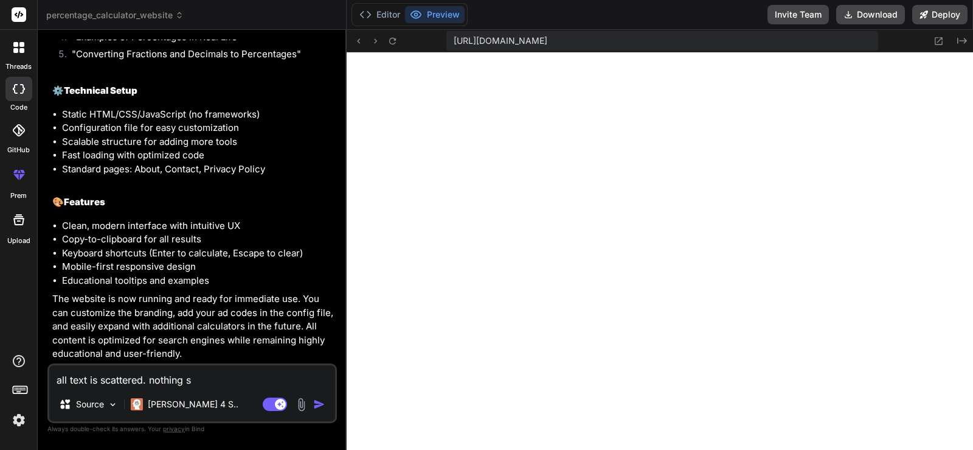
type textarea "x"
type textarea "all text is scattered. nothing"
type textarea "x"
type textarea "all text is scattered. nothing o"
type textarea "x"
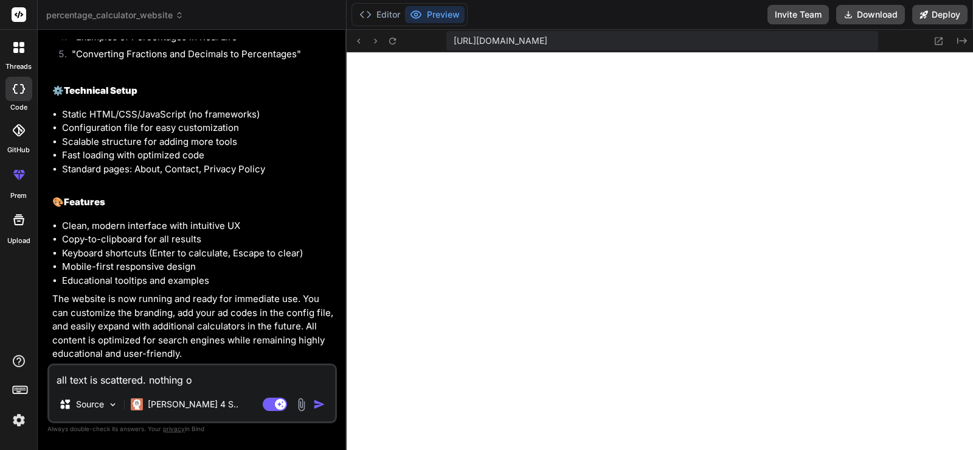
type textarea "all text is scattered. nothing op"
type textarea "x"
type textarea "all text is scattered. nothing opt"
type textarea "x"
type textarea "all text is scattered. nothing opti"
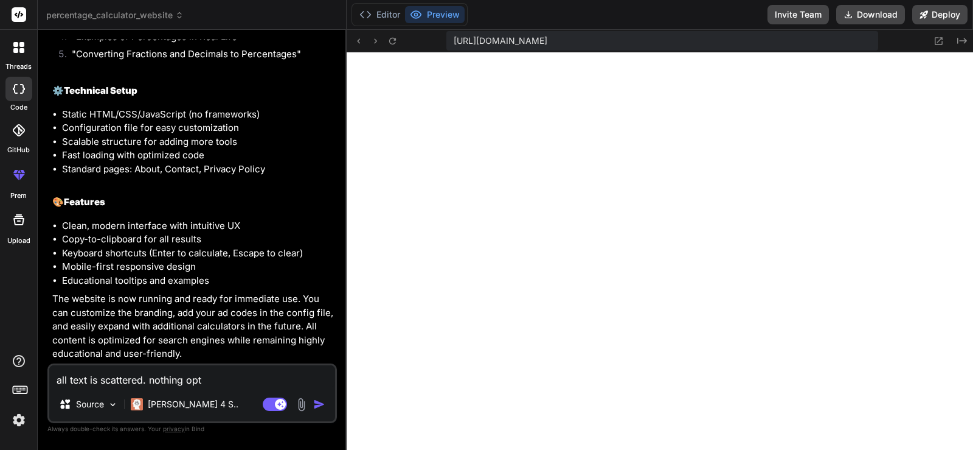
type textarea "x"
type textarea "all text is scattered. nothing optim"
type textarea "x"
type textarea "all text is scattered. nothing optimi"
type textarea "x"
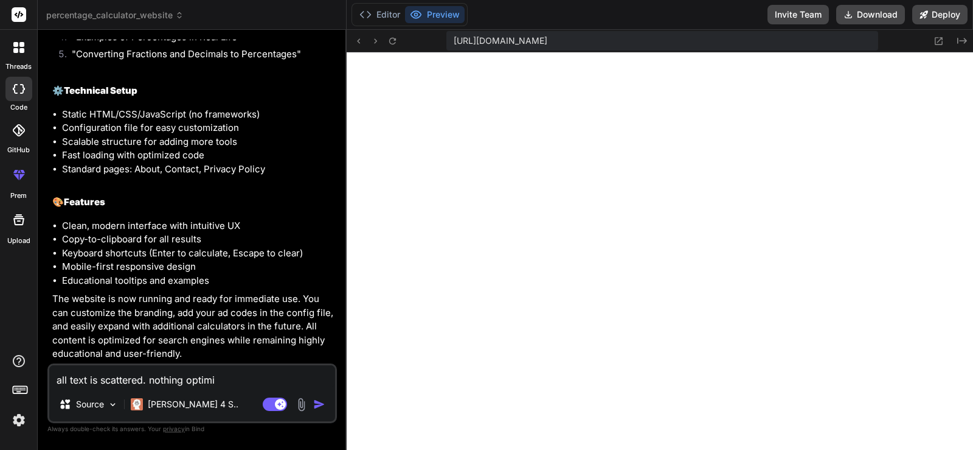
type textarea "all text is scattered. nothing optimiz"
type textarea "x"
type textarea "all text is scattered. nothing optimize"
type textarea "x"
type textarea "all text is scattered. nothing optimized"
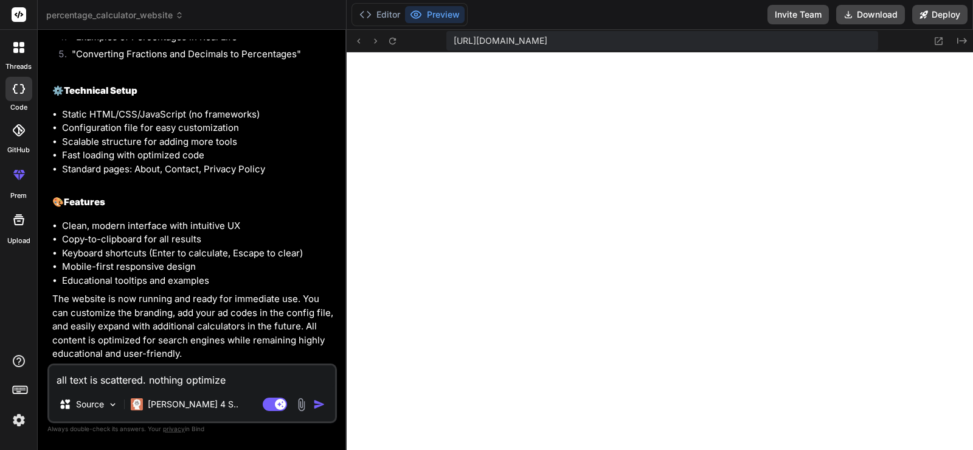
type textarea "x"
type textarea "all text is scattered. nothing optimized"
type textarea "x"
type textarea "all text is scattered. nothing optimized l"
type textarea "x"
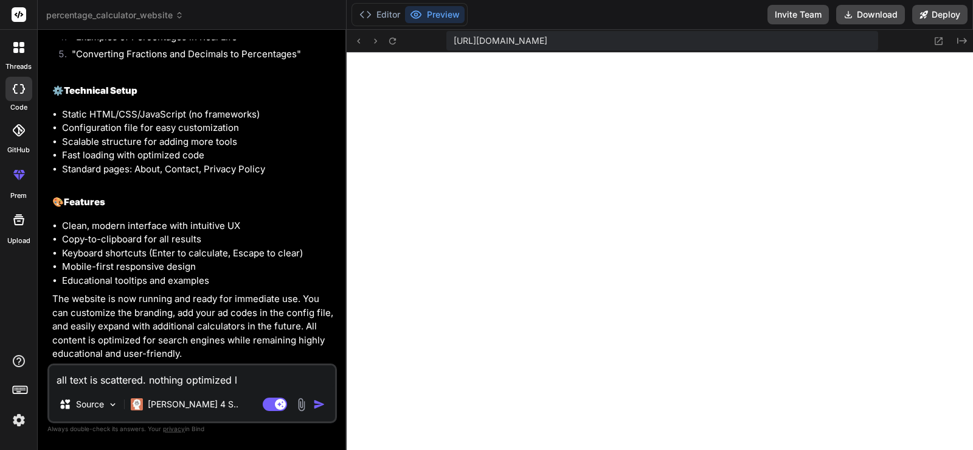
type textarea "all text is scattered. nothing optimized lo"
type textarea "x"
type textarea "all text is scattered. nothing optimized loo"
type textarea "x"
type textarea "all text is scattered. nothing optimized look"
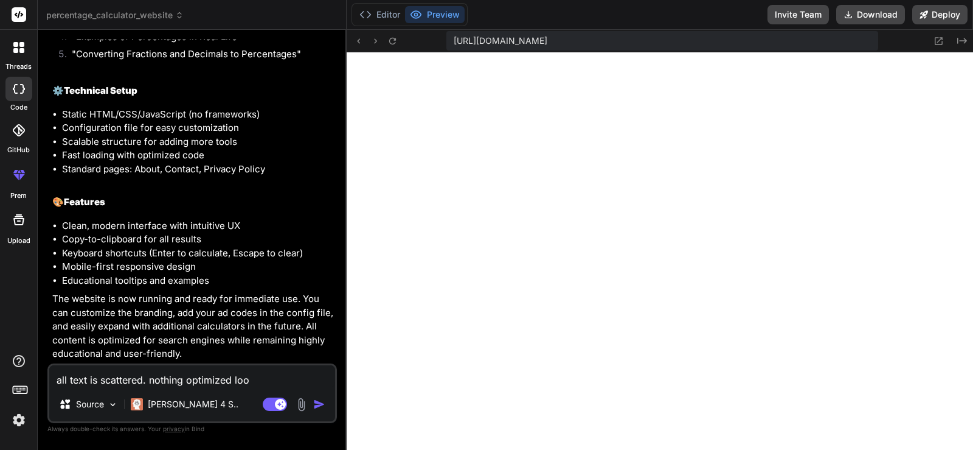
type textarea "x"
type textarea "all text is scattered. nothing optimized looki"
type textarea "x"
type textarea "all text is scattered. nothing optimized lookin"
type textarea "x"
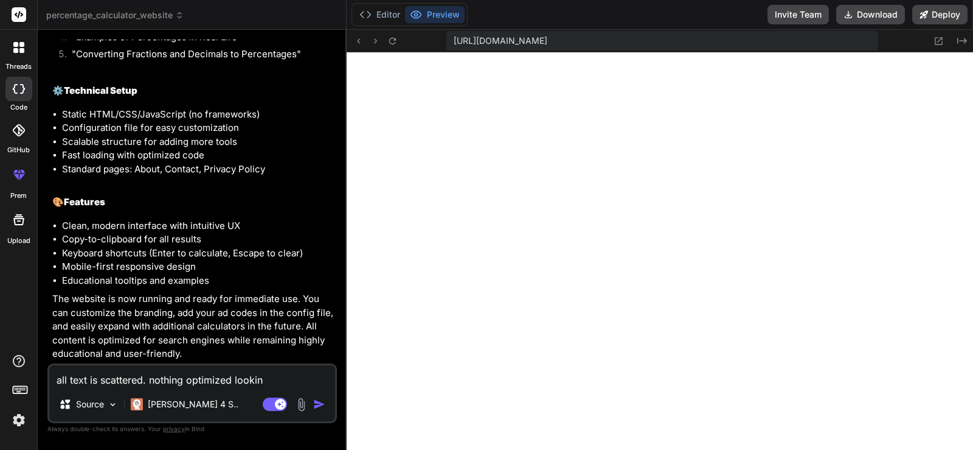
type textarea "all text is scattered. nothing optimized looking"
type textarea "x"
type textarea "all text is scattered. nothing optimized looking."
type textarea "x"
type textarea "all text is scattered. nothing optimized looking."
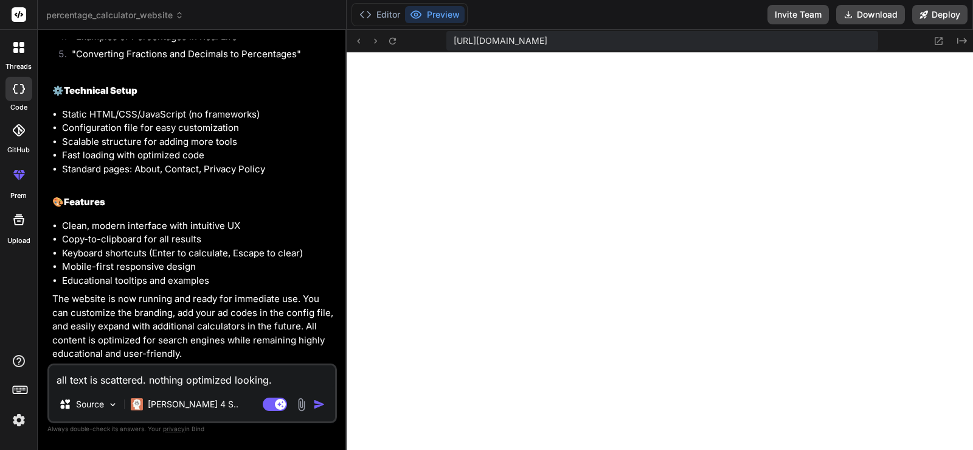
type textarea "x"
type textarea "all text is scattered. nothing optimized looking. m"
type textarea "x"
type textarea "all text is scattered. nothing optimized looking. ma"
type textarea "x"
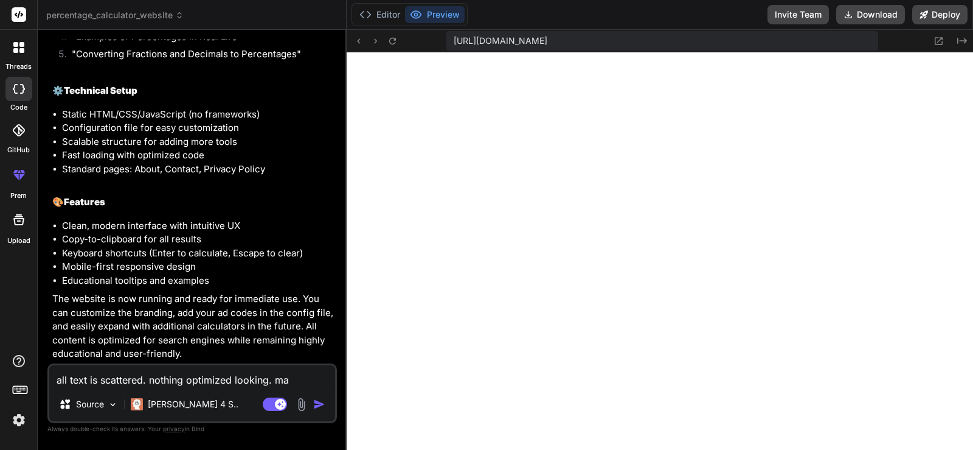
type textarea "all text is scattered. nothing optimized looking. may"
type textarea "x"
type textarea "all text is scattered. nothing optimized looking. mayb"
type textarea "x"
type textarea "all text is scattered. nothing optimized looking. maybe"
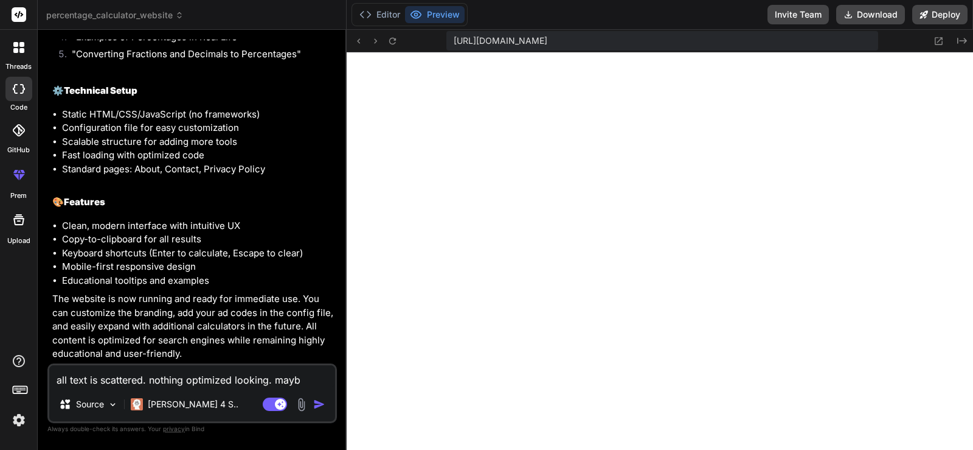
type textarea "x"
type textarea "all text is scattered. nothing optimized looking. maybe"
type textarea "x"
type textarea "all text is scattered. nothing optimized looking. maybe s"
type textarea "x"
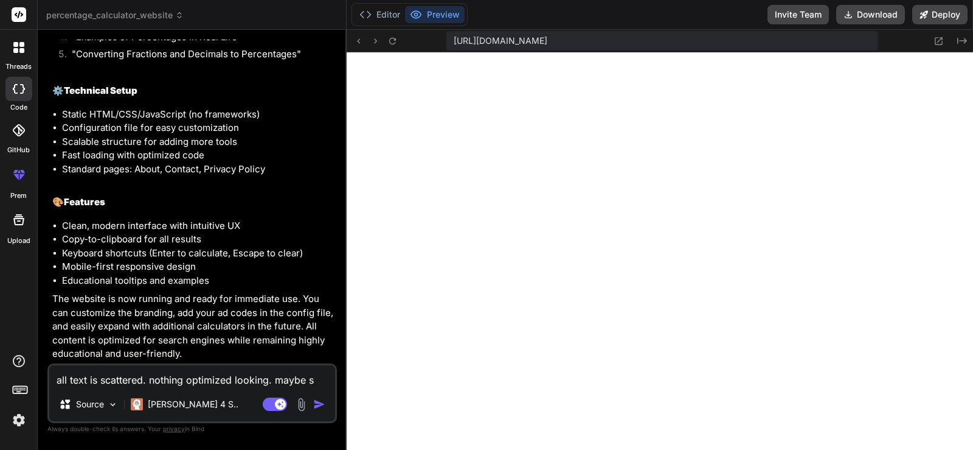
type textarea "all text is scattered. nothing optimized looking. maybe ss"
type textarea "x"
type textarea "all text is scattered. nothing optimized looking. maybe s"
type textarea "x"
type textarea "all text is scattered. nothing optimized looking. maybe"
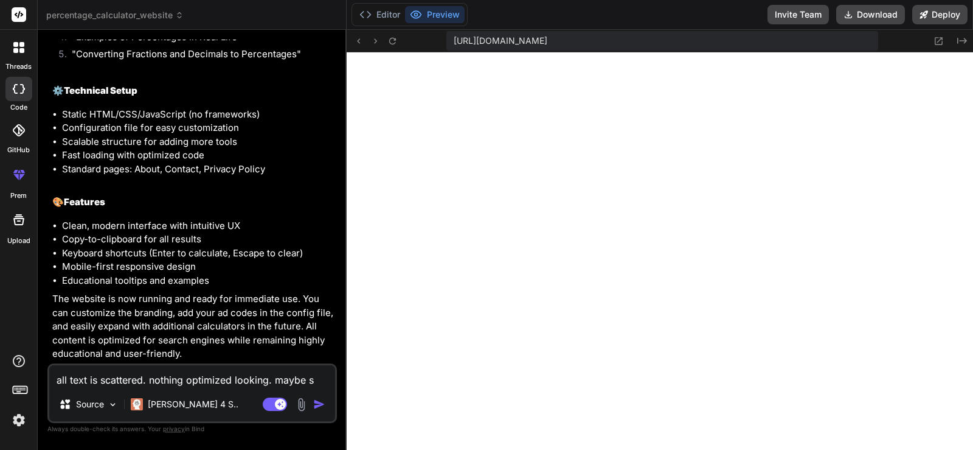
type textarea "x"
type textarea "all text is scattered. nothing optimized looking. maybe c"
type textarea "x"
type textarea "all text is scattered. nothing optimized looking. maybe cs"
type textarea "x"
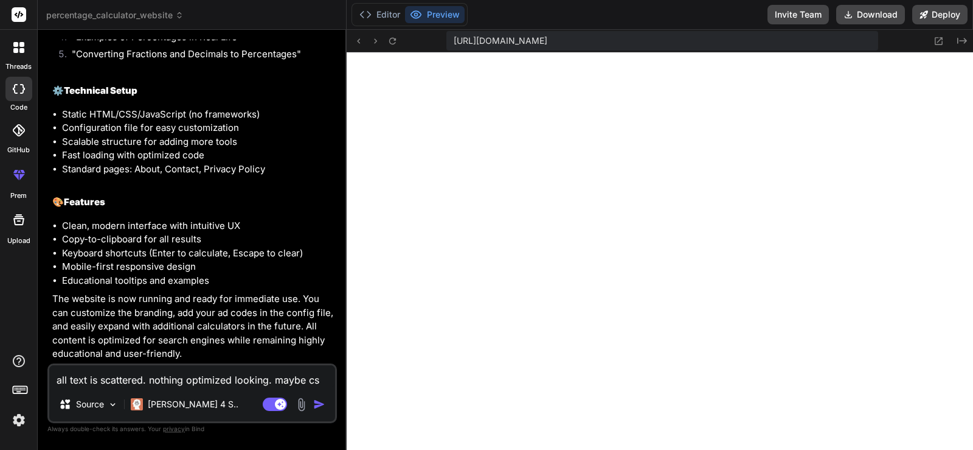
type textarea "all text is scattered. nothing optimized looking. maybe css"
type textarea "x"
type textarea "all text is scattered. nothing optimized looking. maybe css"
type textarea "x"
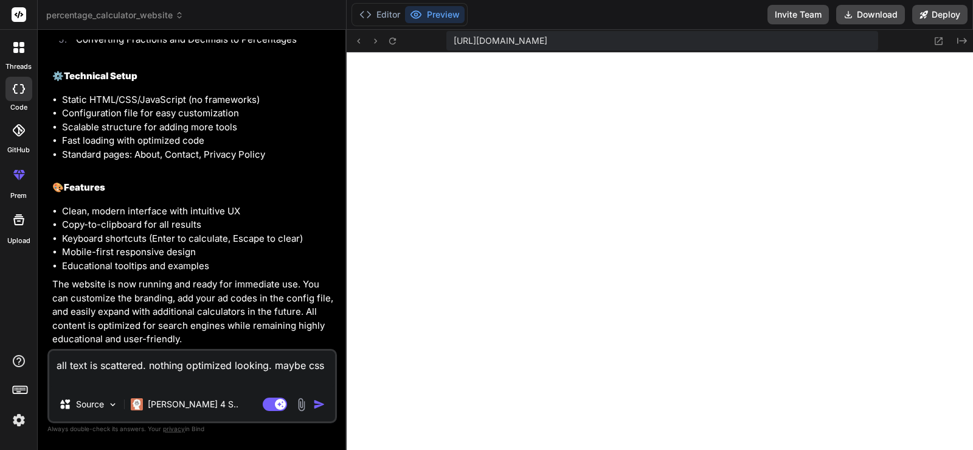
type textarea "all text is scattered. nothing optimized looking. maybe css n"
type textarea "x"
type textarea "all text is scattered. nothing optimized looking. maybe css no"
type textarea "x"
type textarea "all text is scattered. nothing optimized looking. maybe css not"
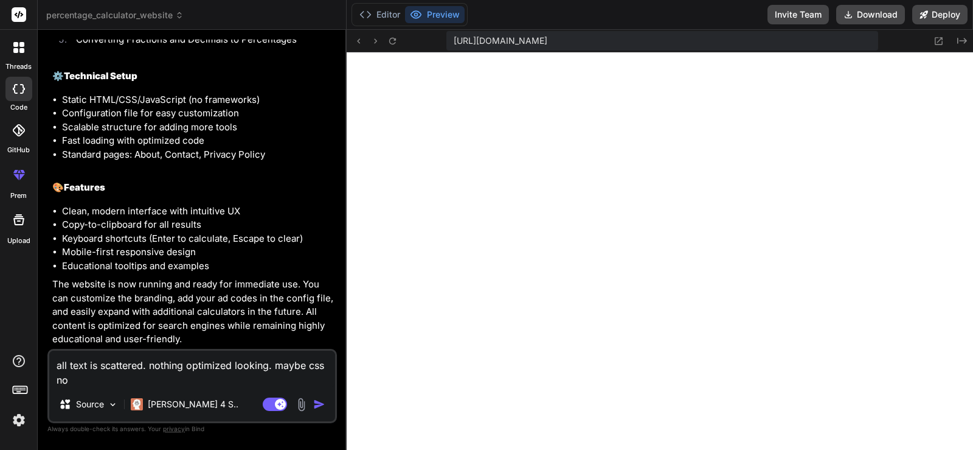
type textarea "x"
type textarea "all text is scattered. nothing optimized looking. maybe css not"
type textarea "x"
type textarea "all text is scattered. nothing optimized looking. maybe css not a"
type textarea "x"
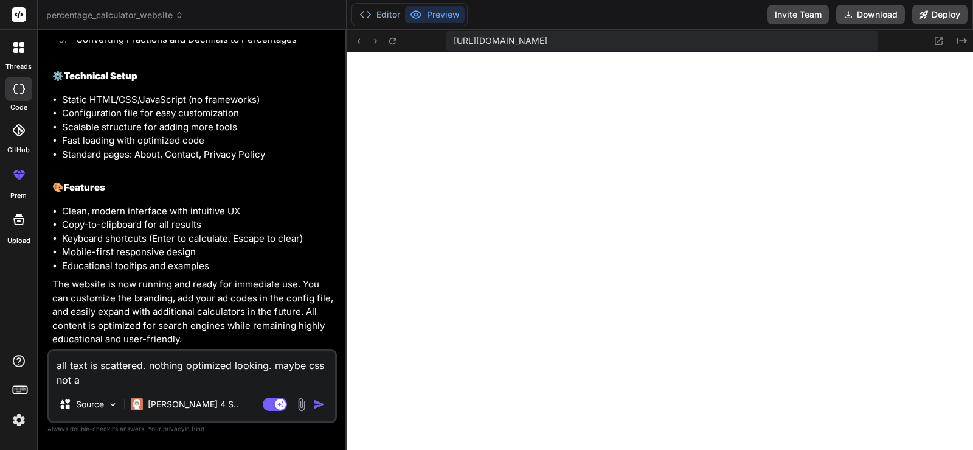
type textarea "all text is scattered. nothing optimized looking. maybe css not ap"
type textarea "x"
type textarea "all text is scattered. nothing optimized looking. maybe css not apl"
type textarea "x"
type textarea "all text is scattered. nothing optimized looking. maybe css not apli"
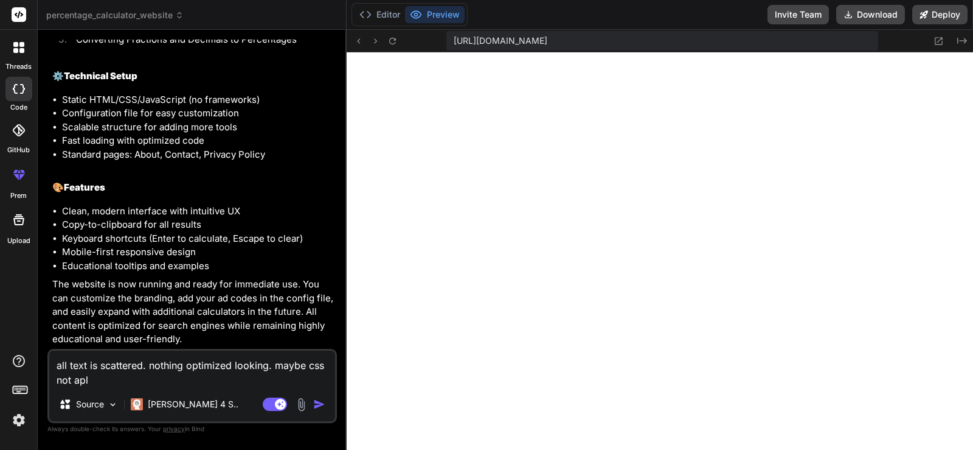
type textarea "x"
type textarea "all text is scattered. nothing optimized looking. maybe css not apl"
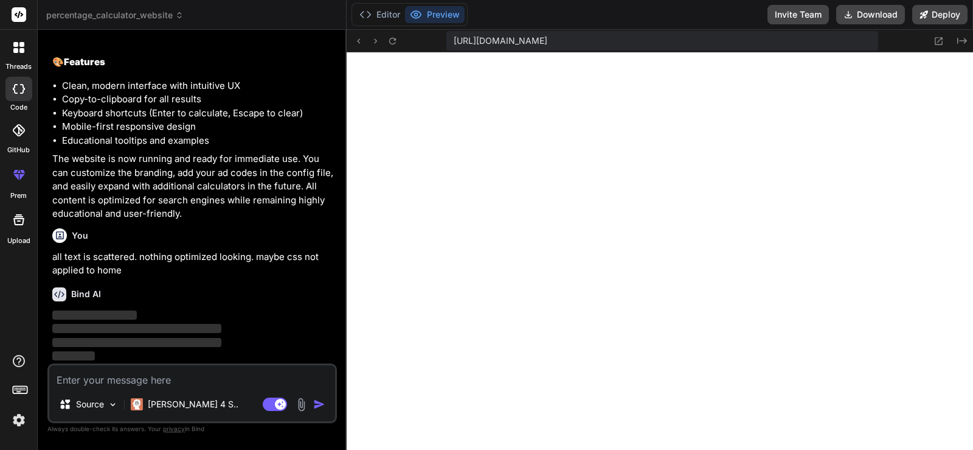
scroll to position [1979, 0]
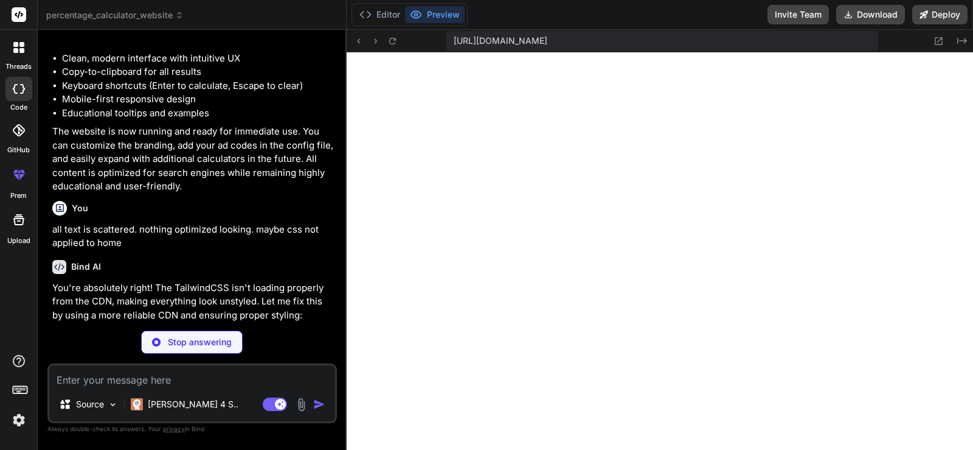
click at [246, 274] on div "Bind AI" at bounding box center [193, 267] width 282 height 14
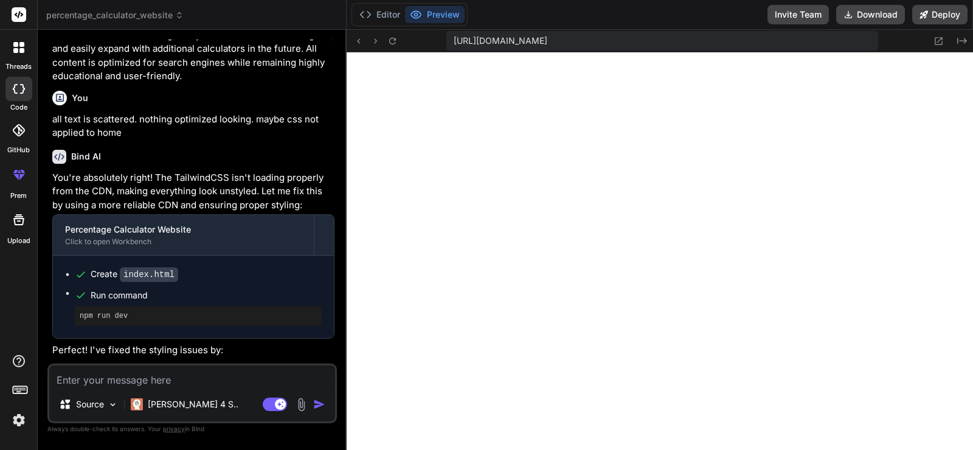
scroll to position [2115, 0]
click at [171, 301] on span "Run command" at bounding box center [206, 295] width 231 height 12
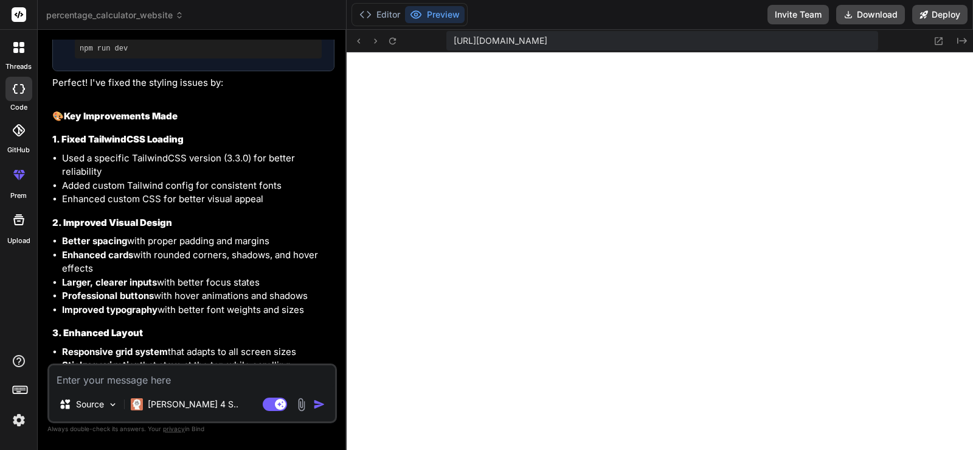
scroll to position [2357, 0]
click at [153, 389] on div "Source Claude 4 S.. Agent Mode. When this toggle is activated, AI automatically…" at bounding box center [192, 393] width 290 height 60
click at [208, 375] on textarea at bounding box center [192, 376] width 286 height 22
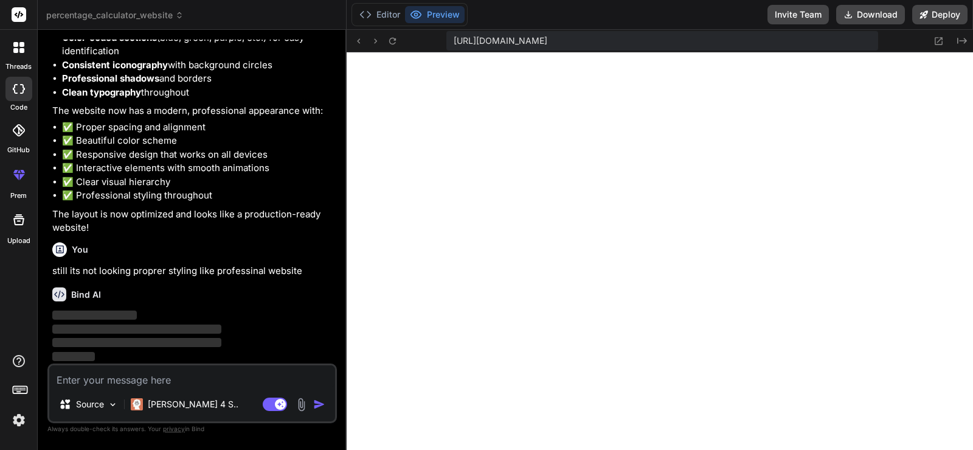
scroll to position [2850, 0]
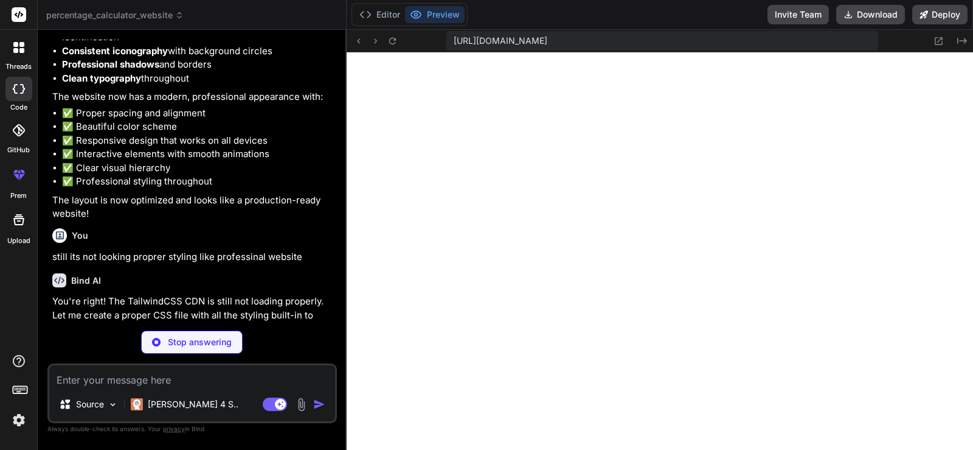
click at [281, 287] on div "Bind AI" at bounding box center [193, 280] width 282 height 14
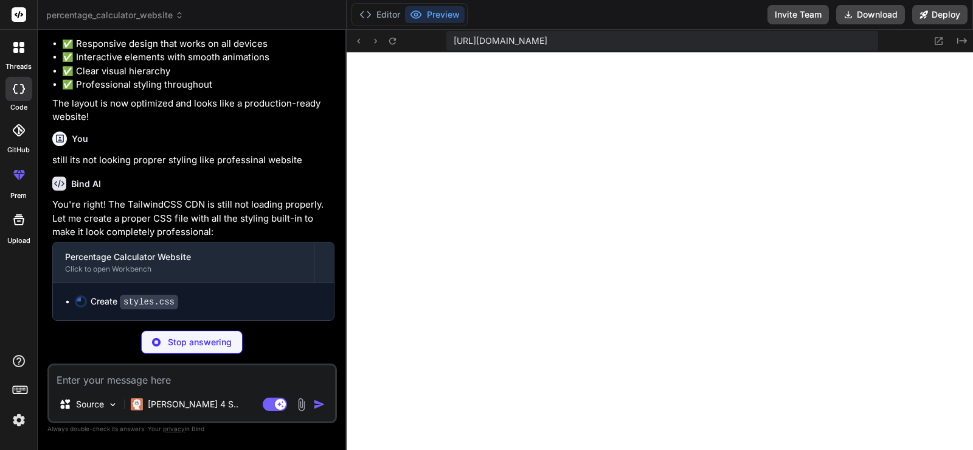
scroll to position [2960, 0]
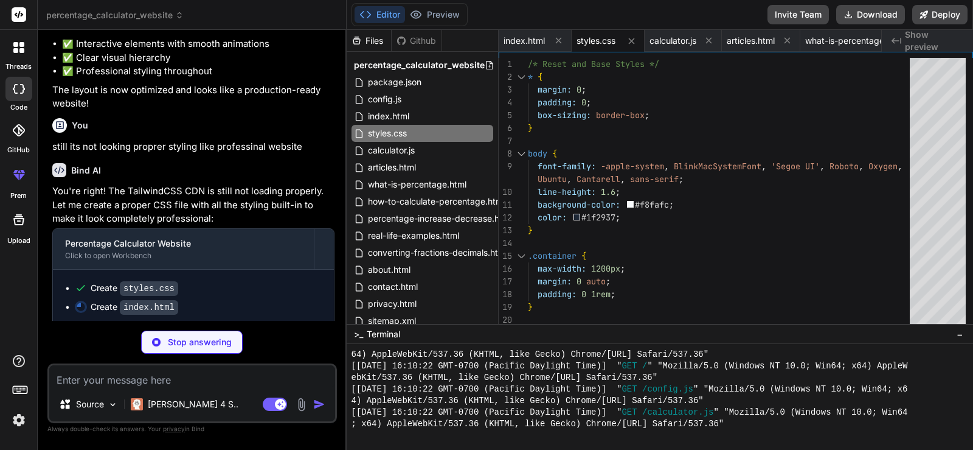
click at [281, 290] on div "Create styles.css Create index.html" at bounding box center [193, 297] width 281 height 56
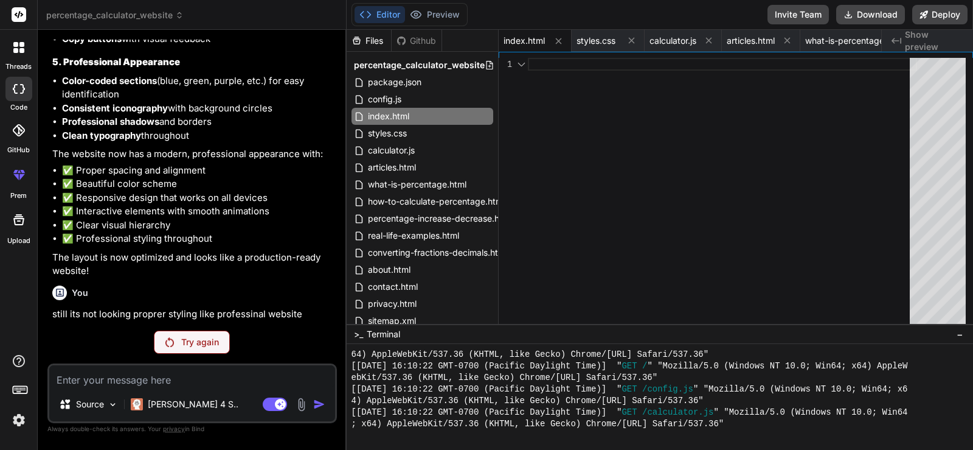
scroll to position [2807, 0]
click at [208, 330] on div "Try again" at bounding box center [192, 341] width 76 height 23
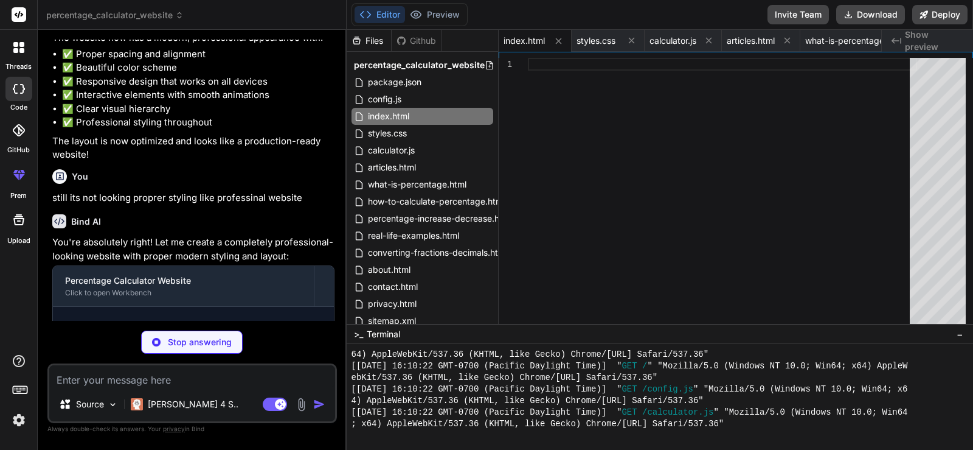
scroll to position [2947, 0]
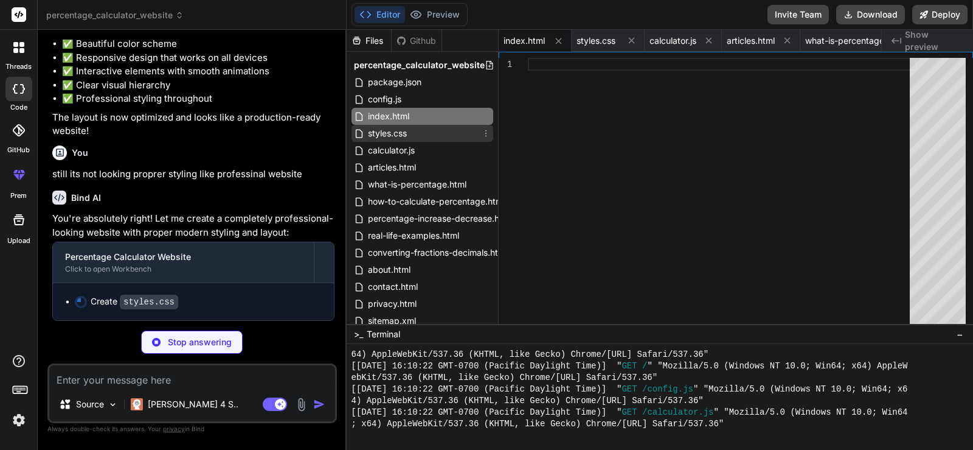
click at [442, 126] on div "styles.css" at bounding box center [423, 133] width 142 height 17
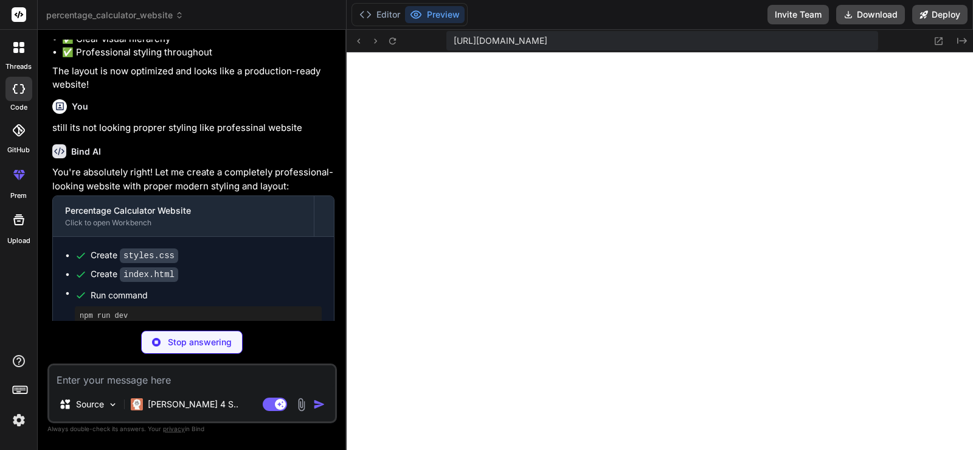
scroll to position [2670, 0]
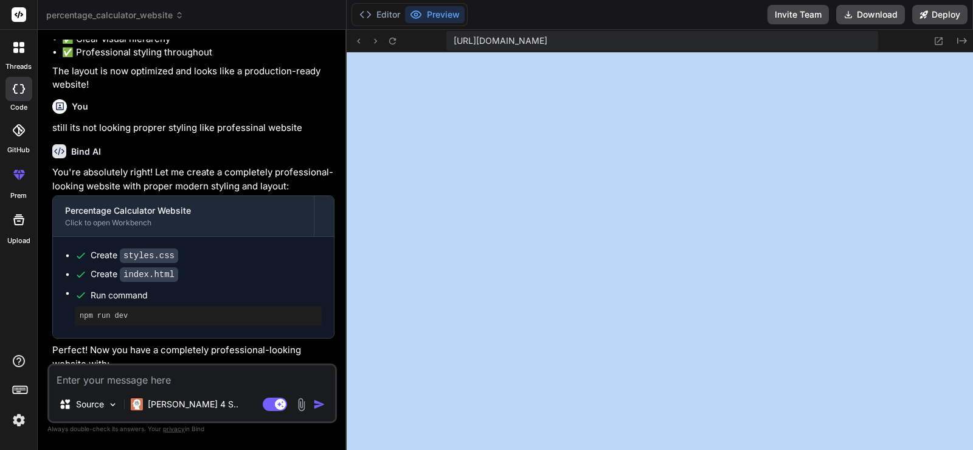
drag, startPoint x: 973, startPoint y: 158, endPoint x: 967, endPoint y: 193, distance: 35.8
click at [937, 43] on icon at bounding box center [939, 41] width 10 height 10
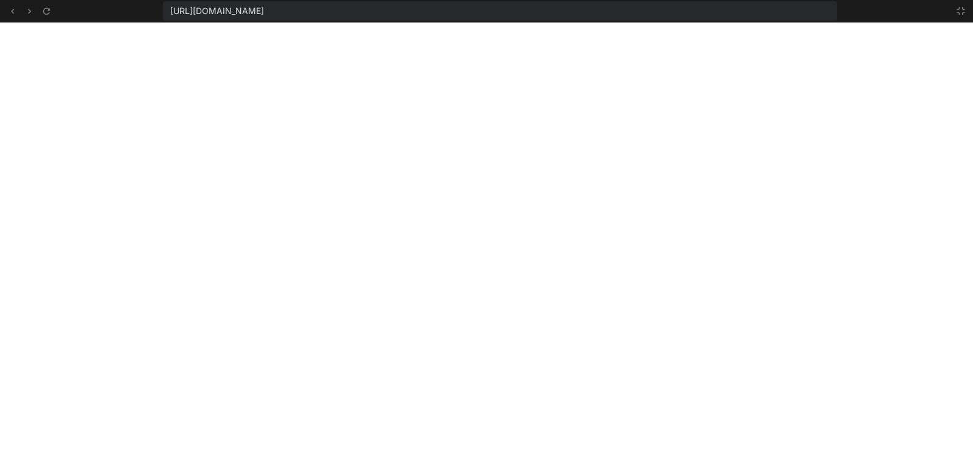
scroll to position [3733, 0]
click at [966, 14] on button at bounding box center [961, 11] width 15 height 15
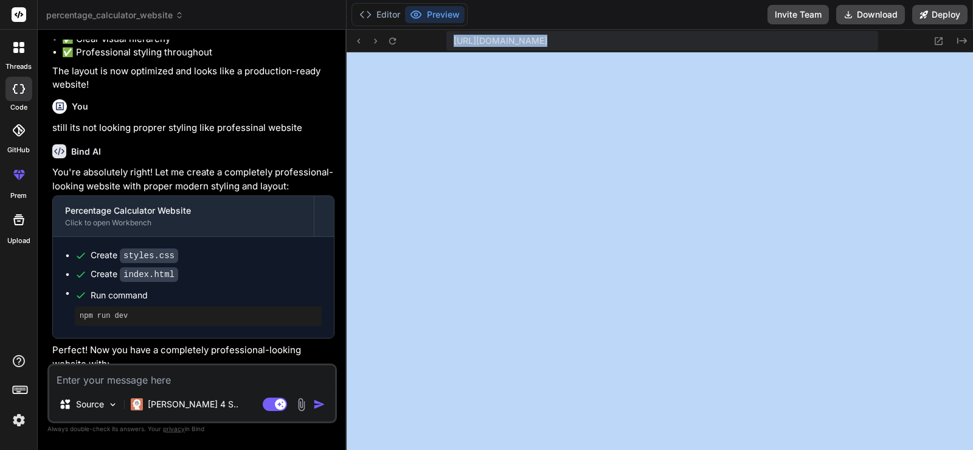
scroll to position [3826, 0]
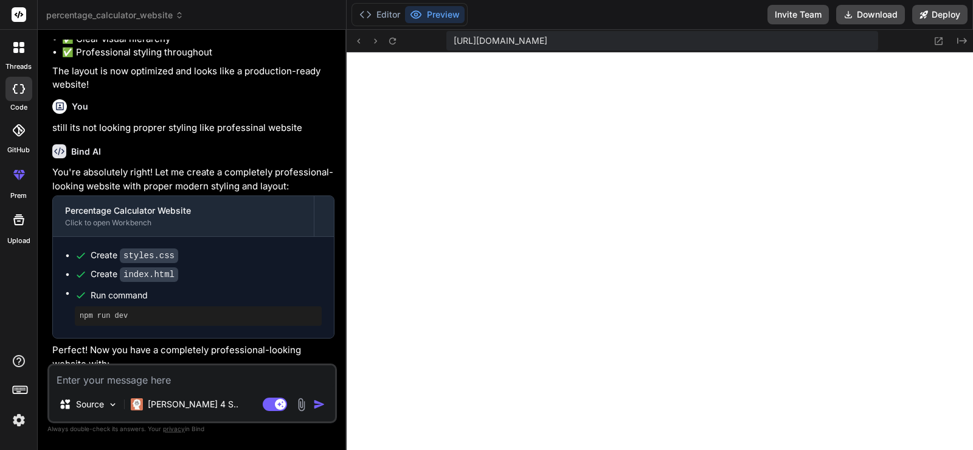
click at [252, 380] on textarea at bounding box center [192, 376] width 286 height 22
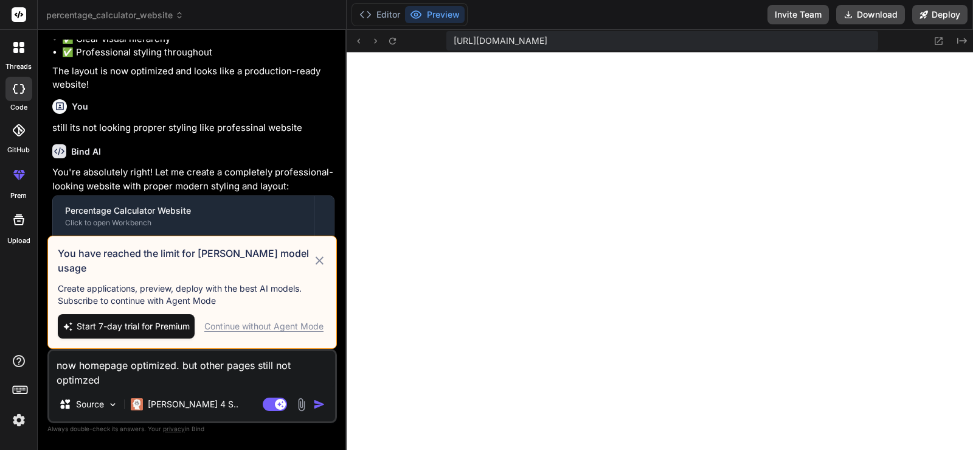
click at [300, 328] on div "Continue without Agent Mode" at bounding box center [263, 326] width 119 height 12
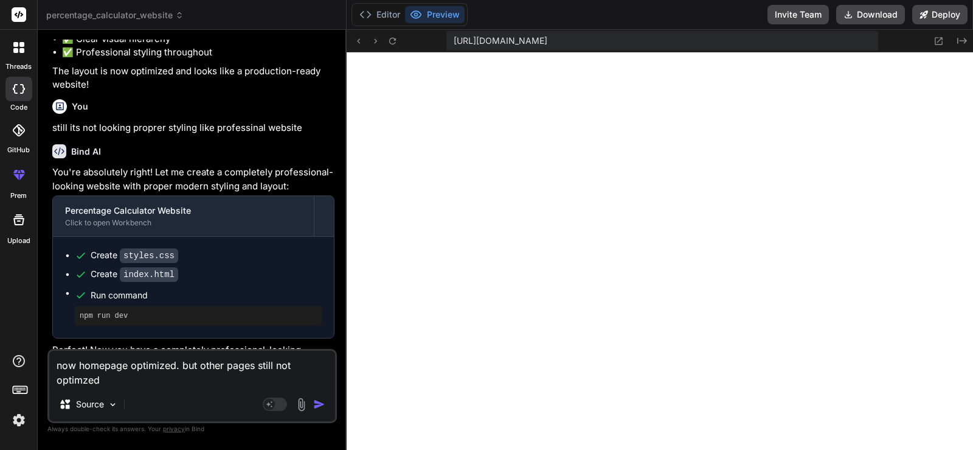
click at [343, 322] on div "Bind AI Web Search Created with Pixso. Code Generator You Bind AI I'll create a…" at bounding box center [192, 239] width 309 height 419
click at [259, 185] on p "You're absolutely right! Let me create a completely professional-looking websit…" at bounding box center [193, 178] width 282 height 27
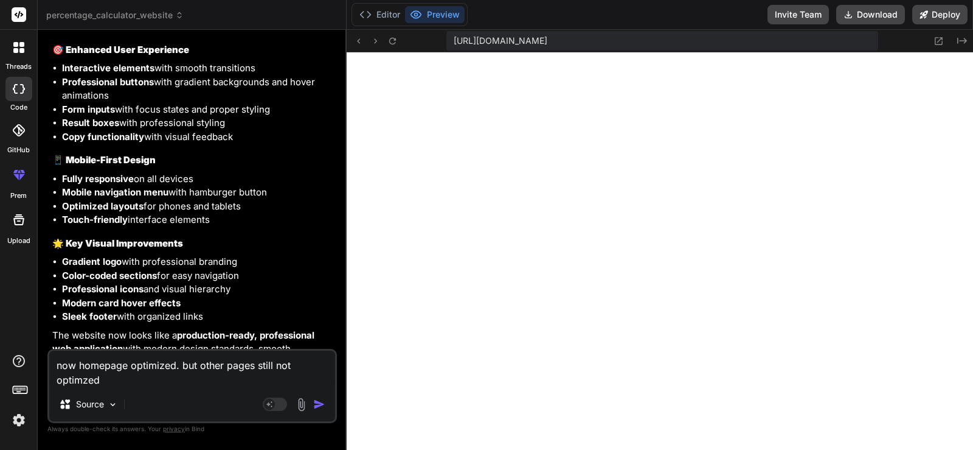
scroll to position [3593, 0]
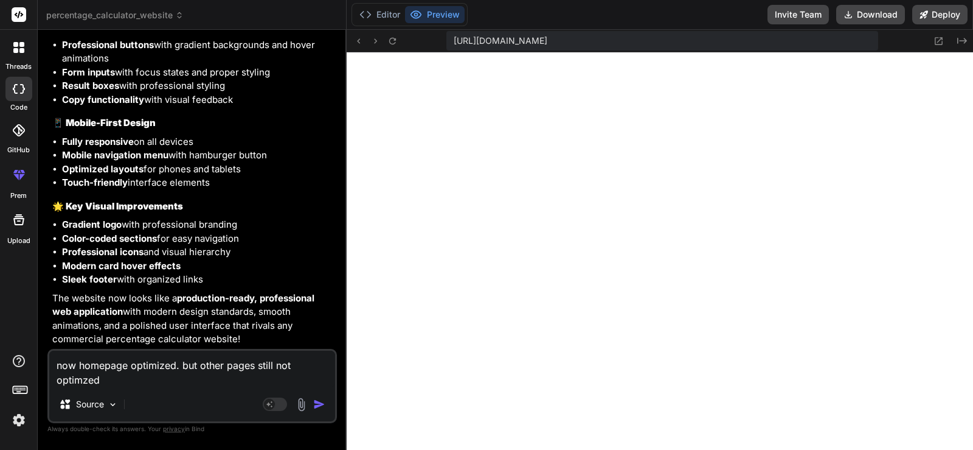
click at [323, 401] on img "button" at bounding box center [319, 404] width 12 height 12
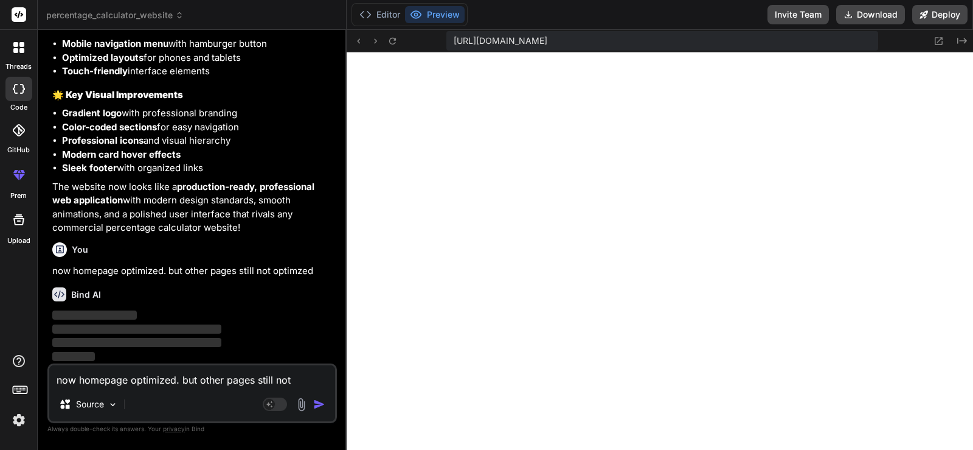
scroll to position [3705, 0]
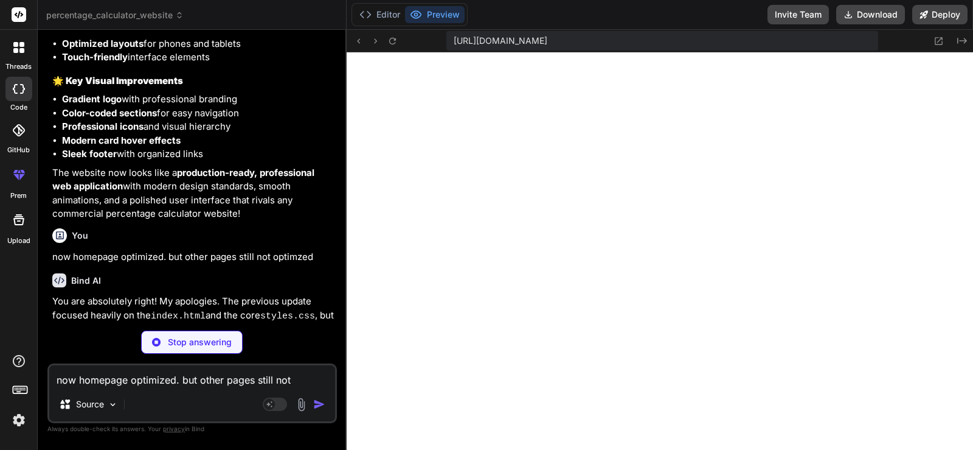
click at [255, 310] on p "You are absolutely right! My apologies. The previous update focused heavily on …" at bounding box center [193, 322] width 282 height 56
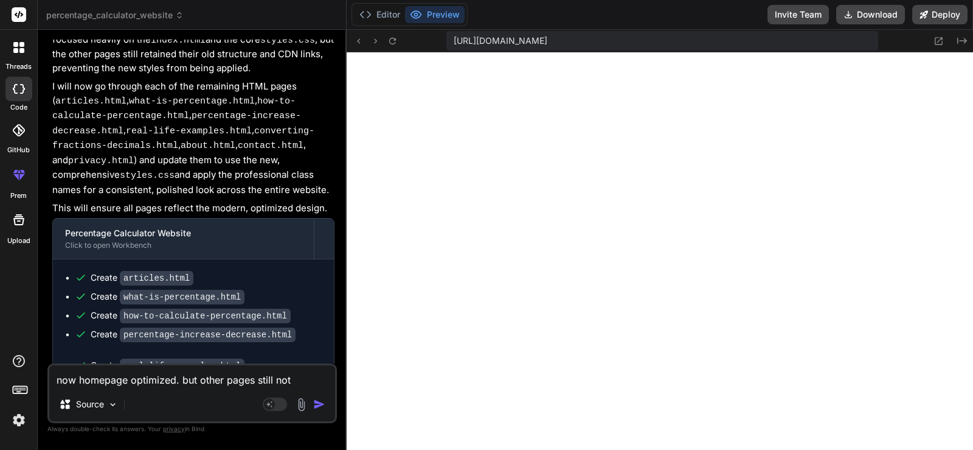
scroll to position [4380, 0]
click at [280, 191] on p "I will now go through each of the remaining HTML pages ( articles.html , what-i…" at bounding box center [193, 138] width 282 height 117
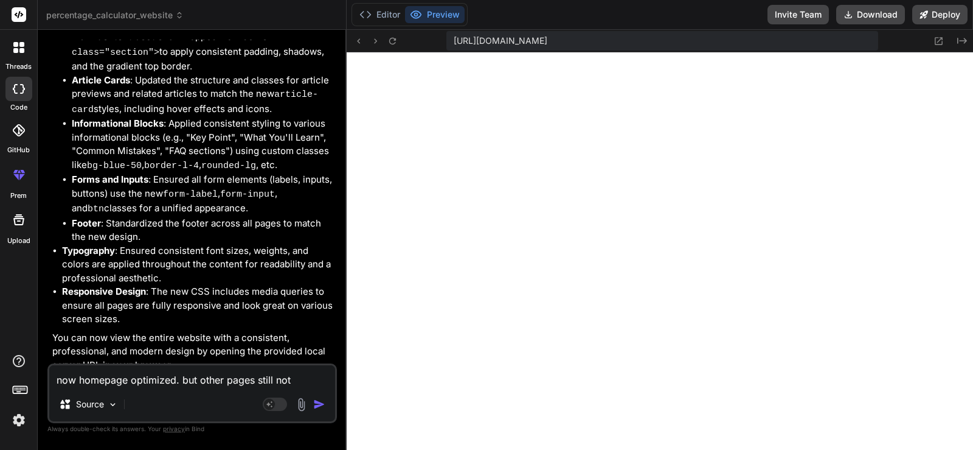
scroll to position [4641, 0]
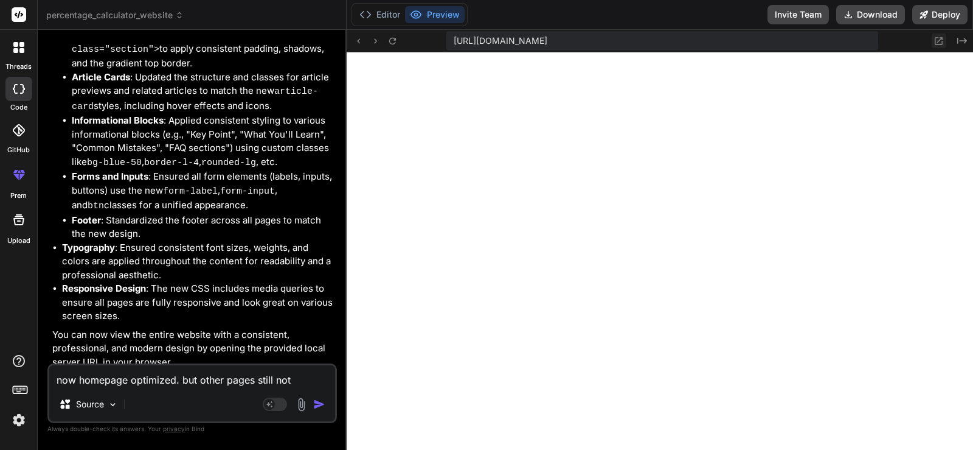
click at [941, 46] on button at bounding box center [939, 40] width 15 height 15
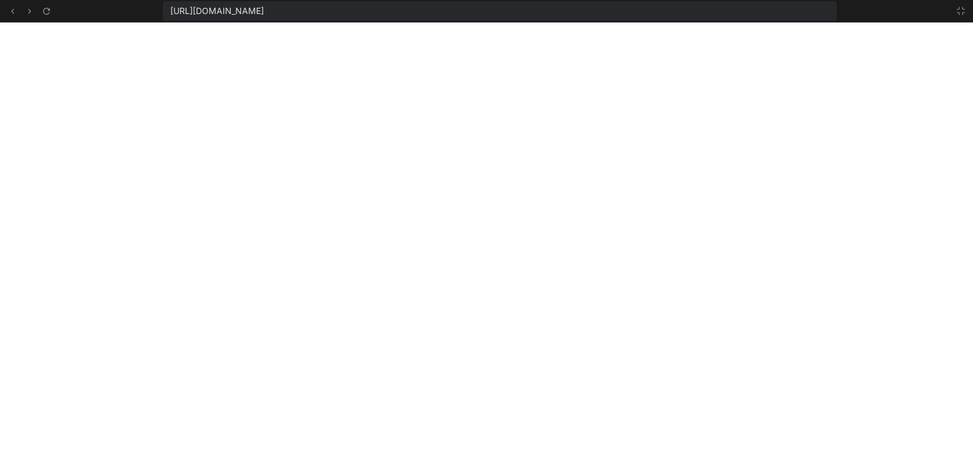
scroll to position [4981, 0]
click at [959, 11] on icon at bounding box center [961, 11] width 10 height 10
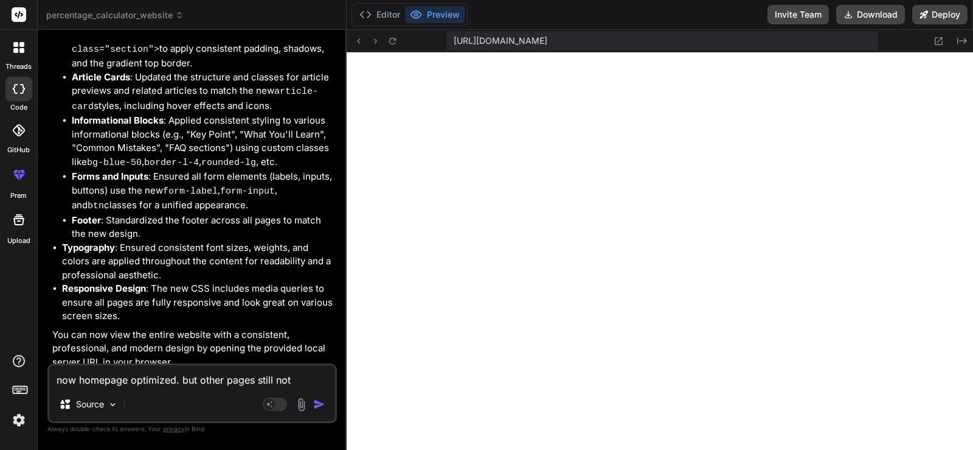
click at [240, 381] on textarea "now homepage optimized. but other pages still not optimzed" at bounding box center [192, 376] width 286 height 22
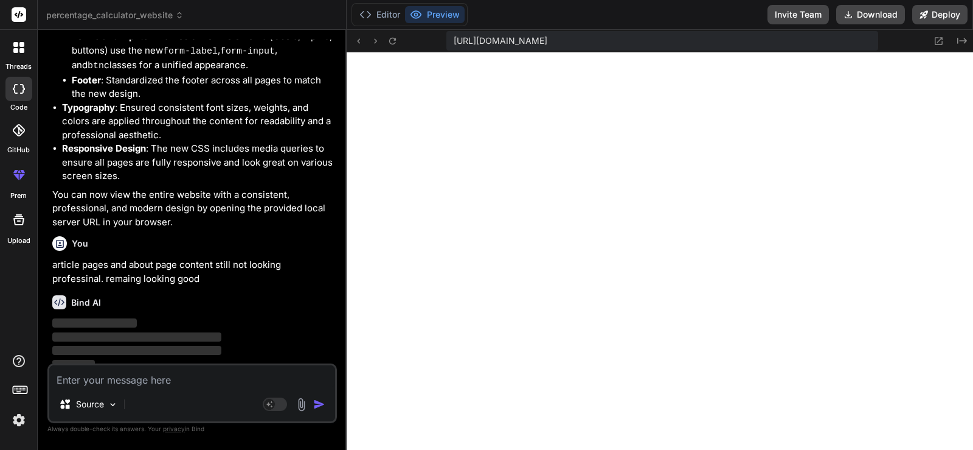
scroll to position [4781, 0]
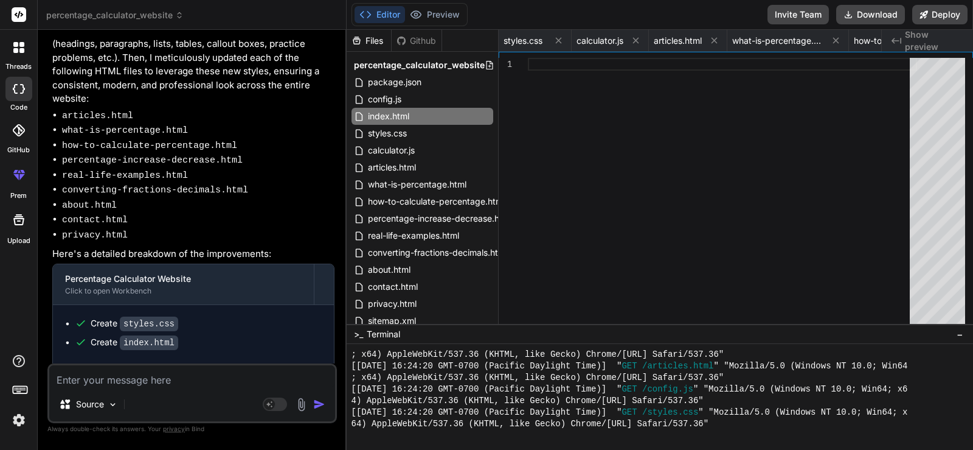
scroll to position [0, 157]
click at [242, 361] on div "This message appears to be truncated. The response may be incomplete." at bounding box center [193, 383] width 281 height 44
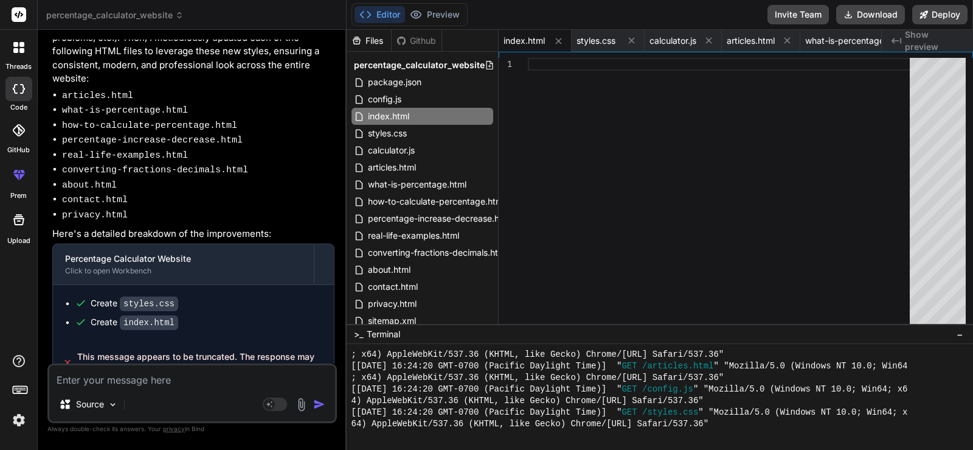
click at [220, 350] on span "This message appears to be truncated. The response may be incomplete." at bounding box center [200, 362] width 246 height 24
click at [205, 382] on textarea at bounding box center [192, 376] width 286 height 22
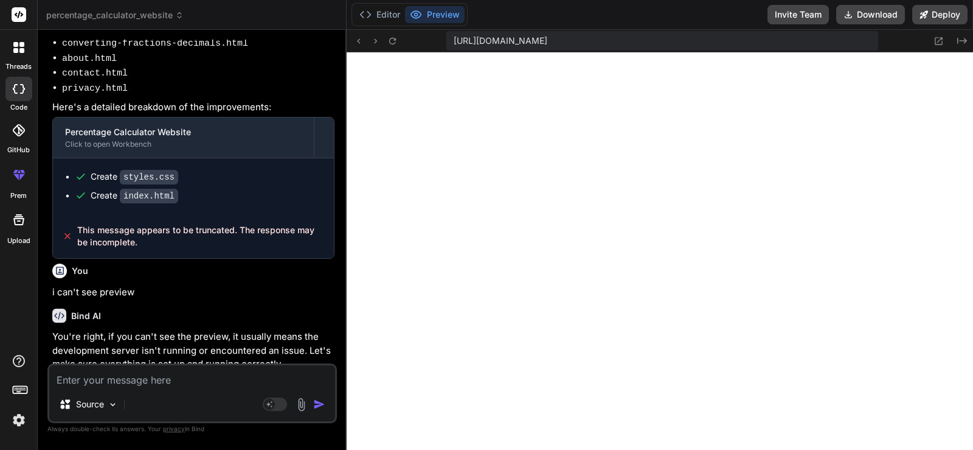
scroll to position [5733, 0]
click at [294, 339] on p "You're right, if you can't see the preview, it usually means the development se…" at bounding box center [193, 350] width 282 height 41
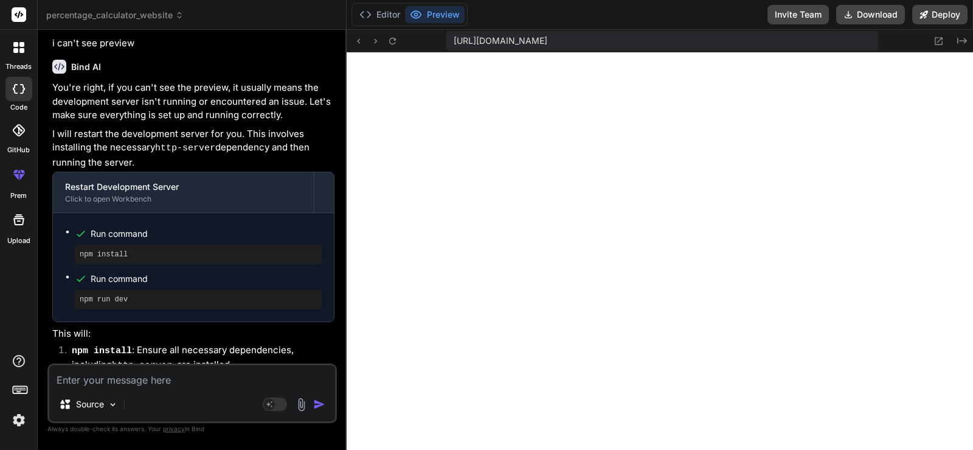
scroll to position [5633, 0]
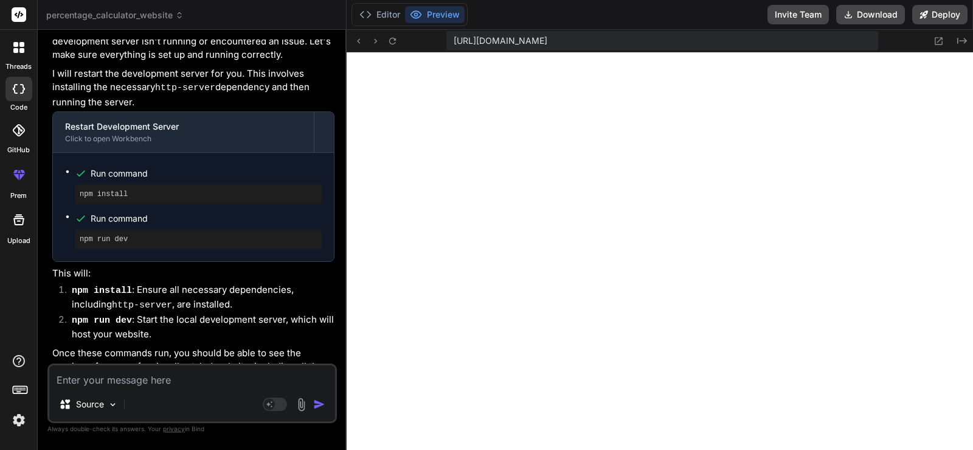
click at [269, 378] on textarea at bounding box center [192, 376] width 286 height 22
click at [937, 40] on icon at bounding box center [939, 41] width 10 height 10
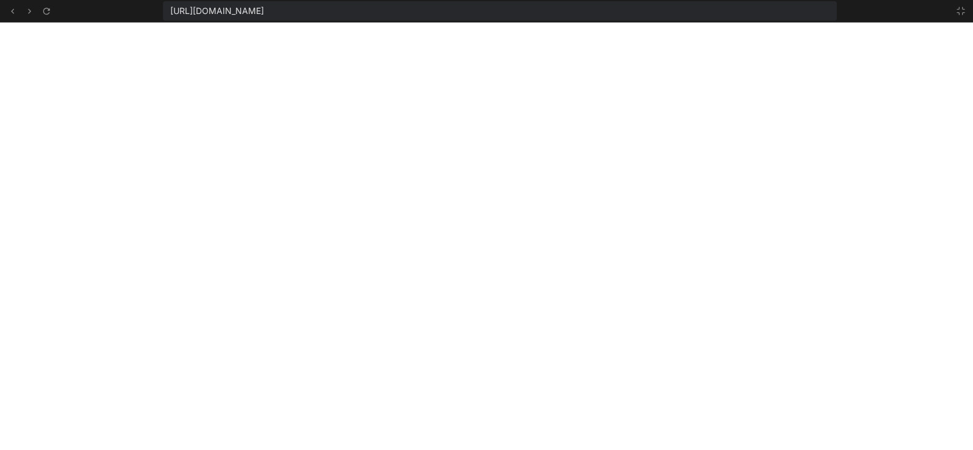
scroll to position [5756, 0]
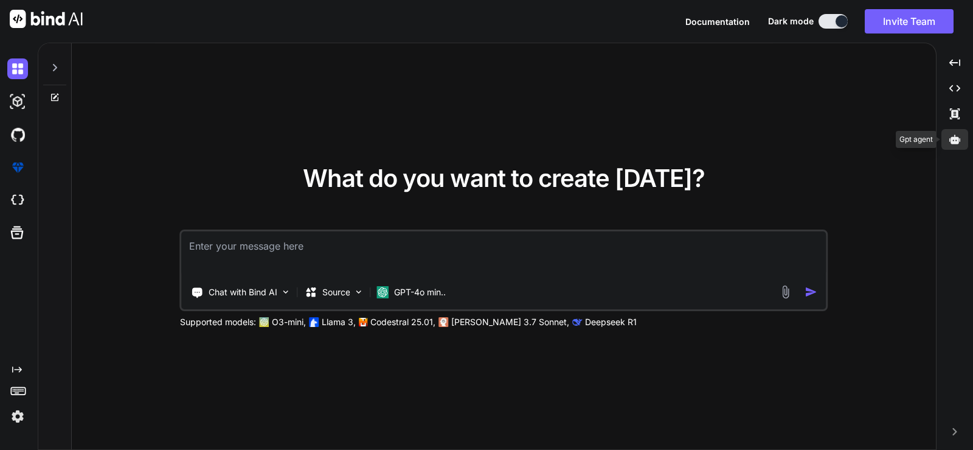
click at [954, 144] on icon at bounding box center [955, 138] width 11 height 9
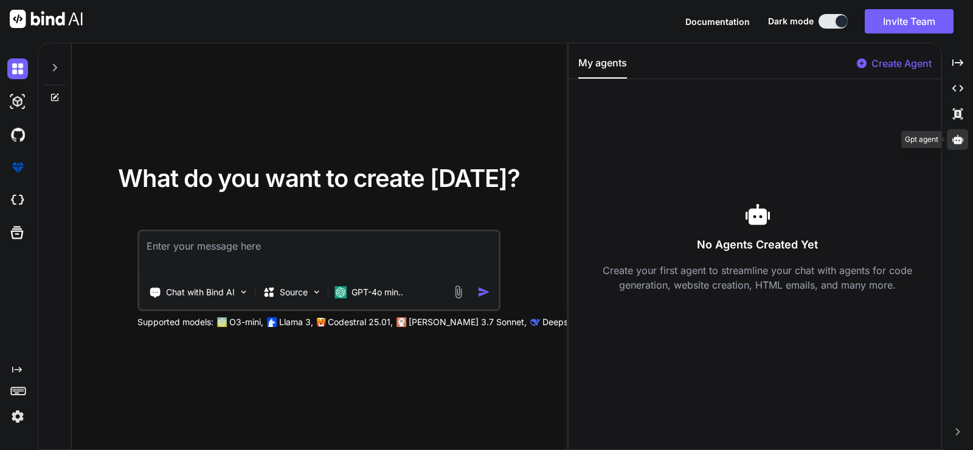
click at [954, 144] on icon at bounding box center [958, 139] width 11 height 11
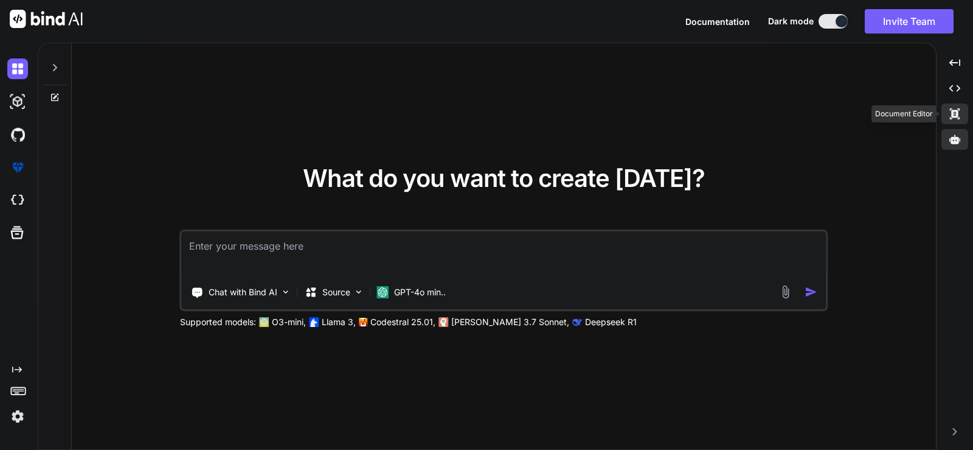
click at [964, 123] on div "Created with Pixso." at bounding box center [955, 113] width 27 height 21
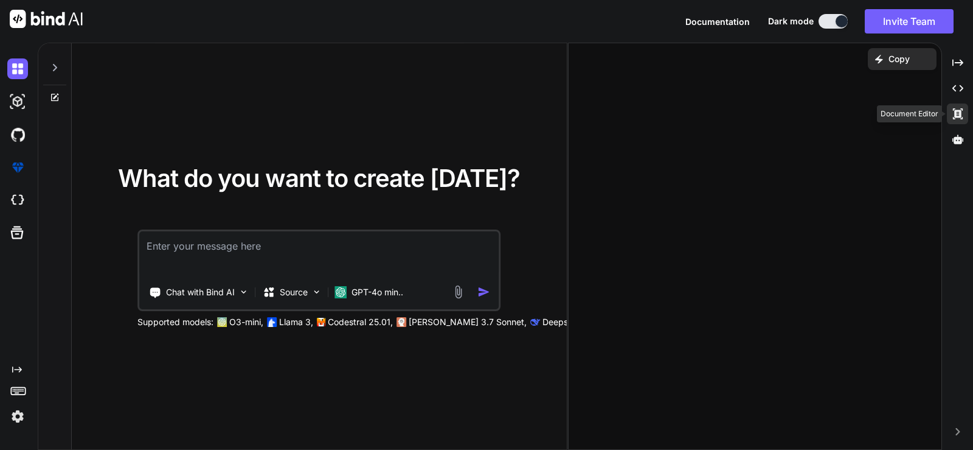
click at [964, 123] on div "Created with Pixso." at bounding box center [957, 113] width 21 height 21
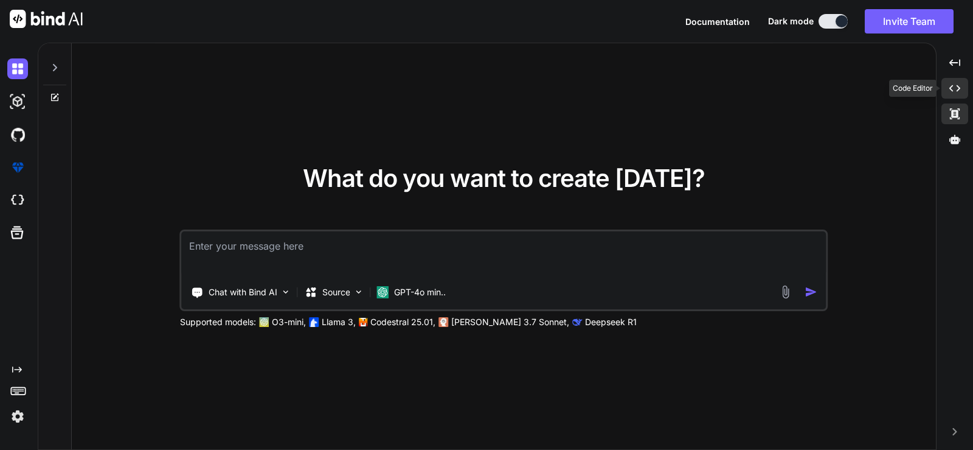
click at [961, 87] on div "Created with Pixso." at bounding box center [955, 88] width 27 height 21
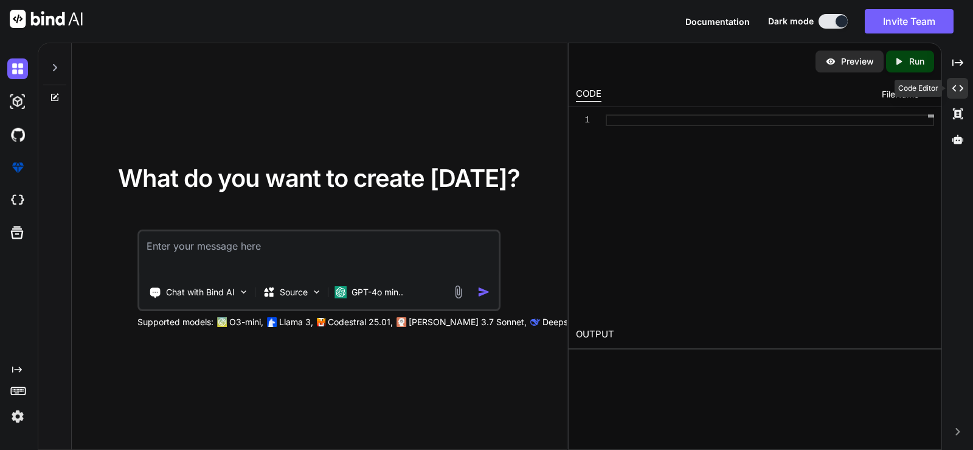
click at [961, 87] on icon at bounding box center [958, 88] width 11 height 7
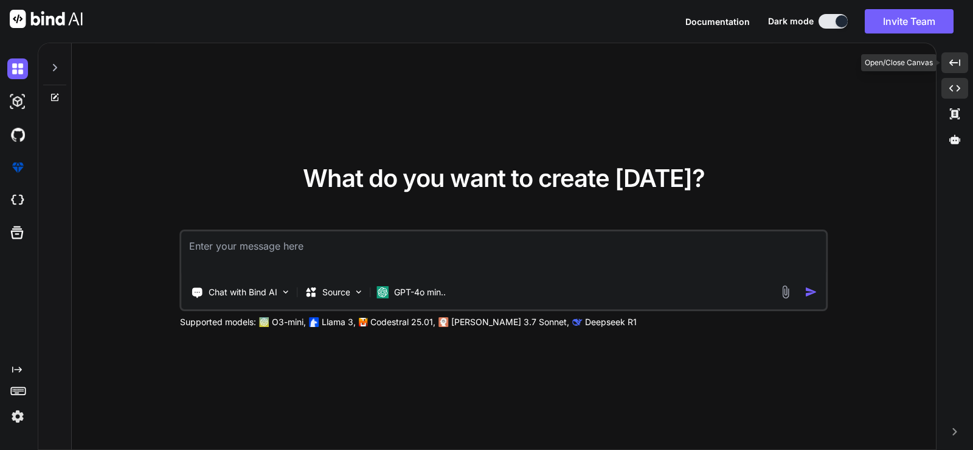
click at [960, 68] on div "Created with Pixso." at bounding box center [955, 62] width 27 height 21
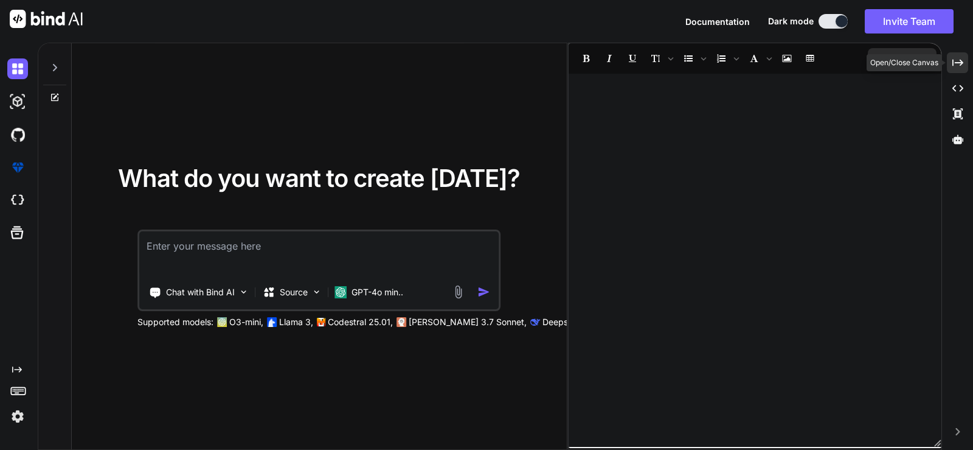
click at [960, 68] on div "Created with Pixso." at bounding box center [957, 62] width 21 height 21
type textarea "x"
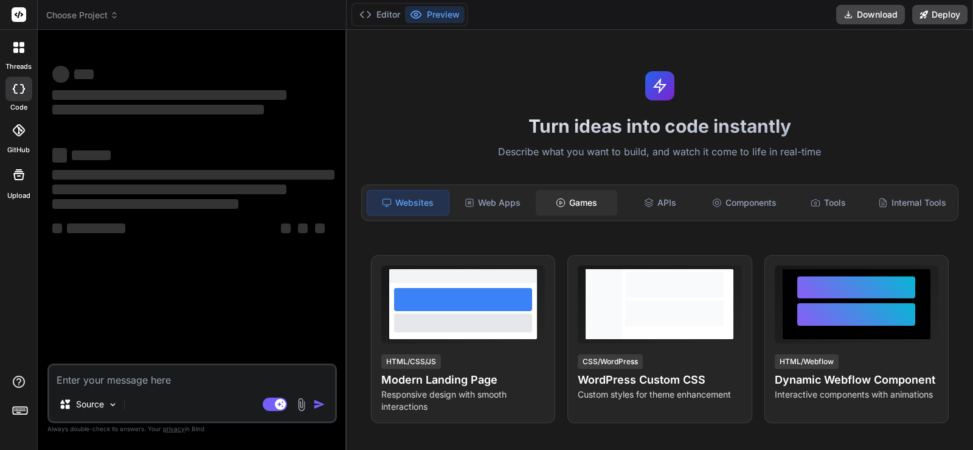
click at [571, 195] on div "Games" at bounding box center [577, 203] width 82 height 26
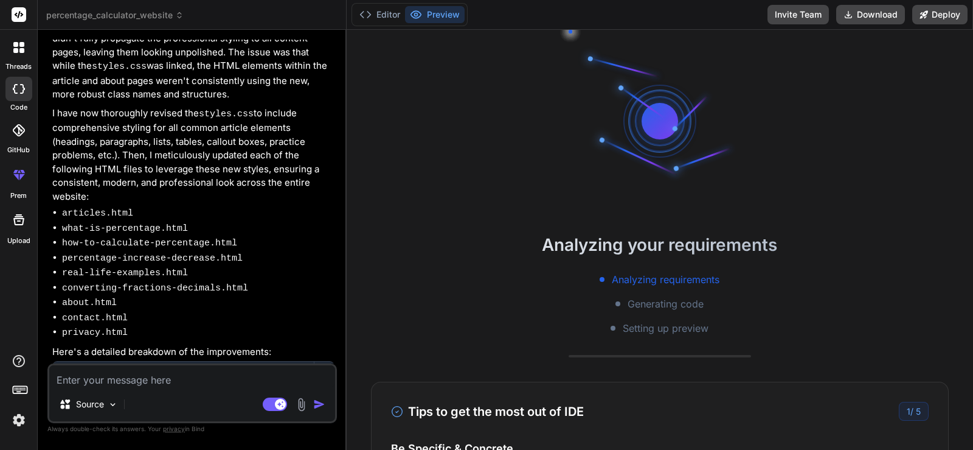
scroll to position [2282, 0]
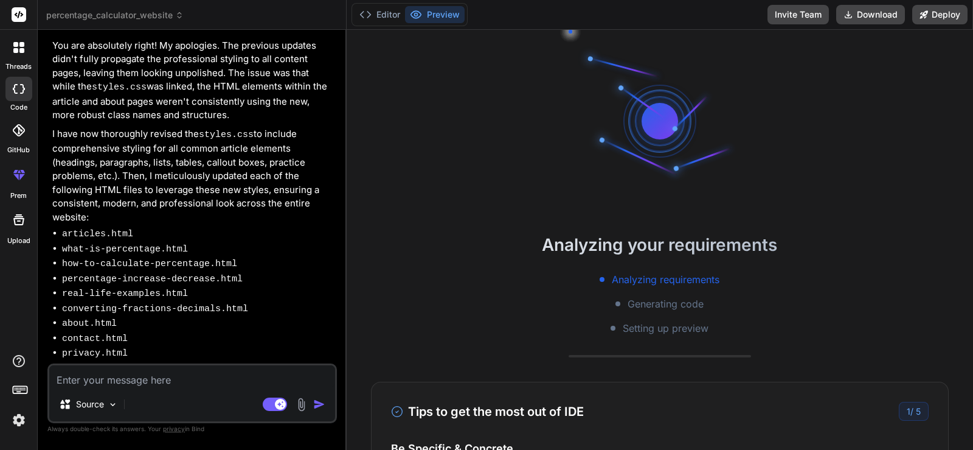
click at [266, 331] on li "contact.html" at bounding box center [198, 338] width 273 height 15
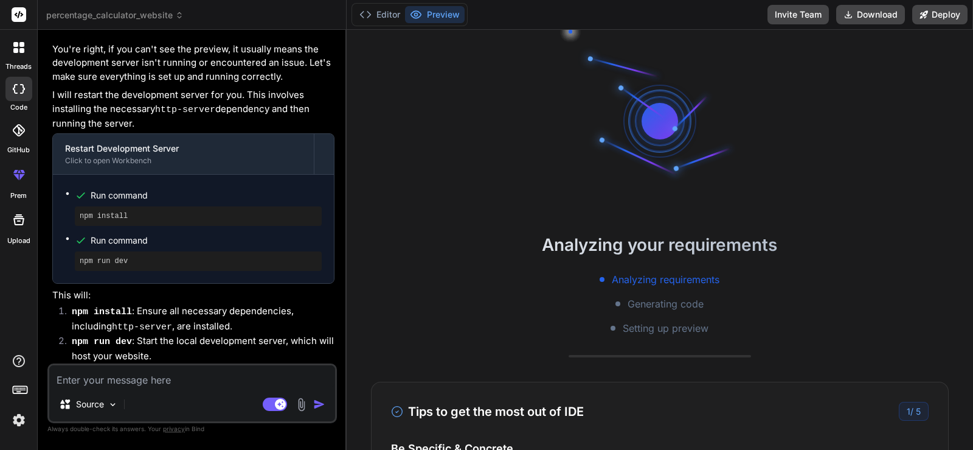
scroll to position [2843, 0]
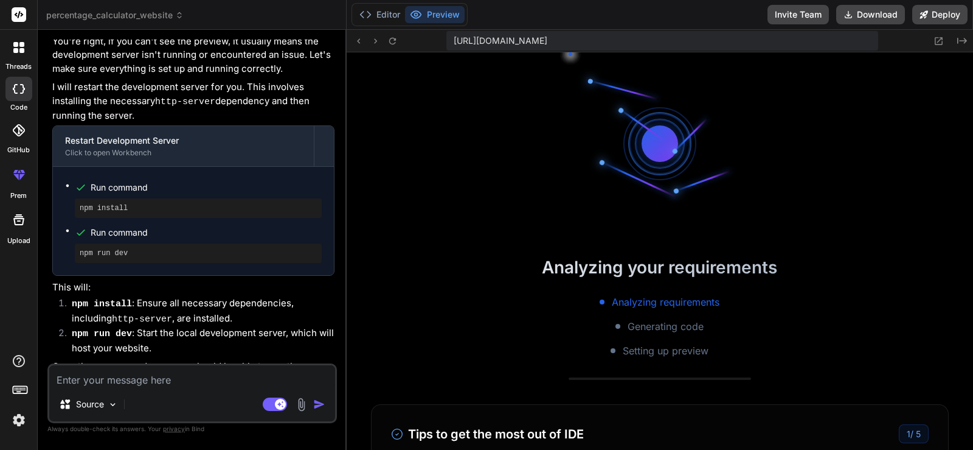
type textarea "x"
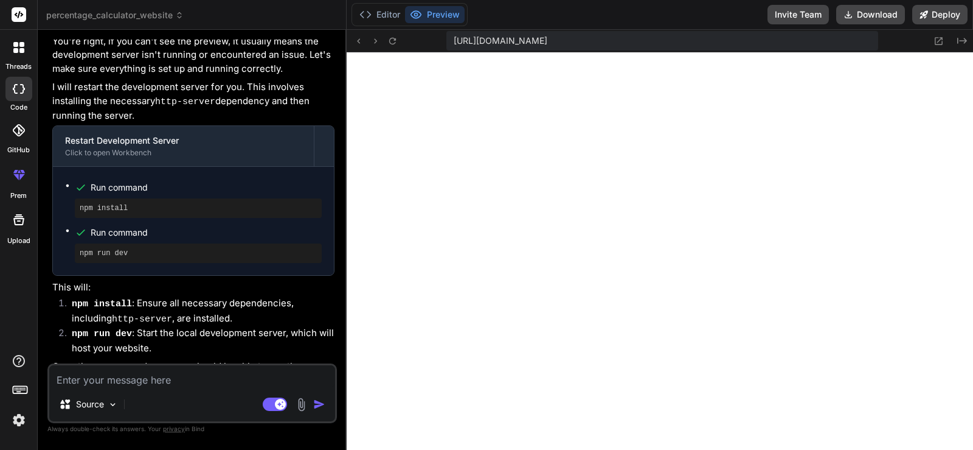
scroll to position [405, 0]
click at [201, 381] on textarea at bounding box center [192, 376] width 286 height 22
type textarea "i"
type textarea "x"
type textarea "i"
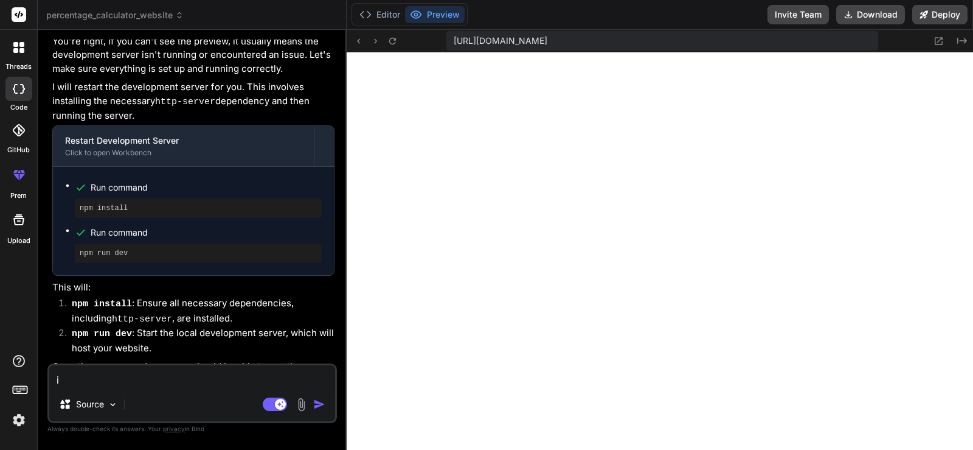
type textarea "x"
type textarea "i a"
type textarea "x"
type textarea "i am"
type textarea "x"
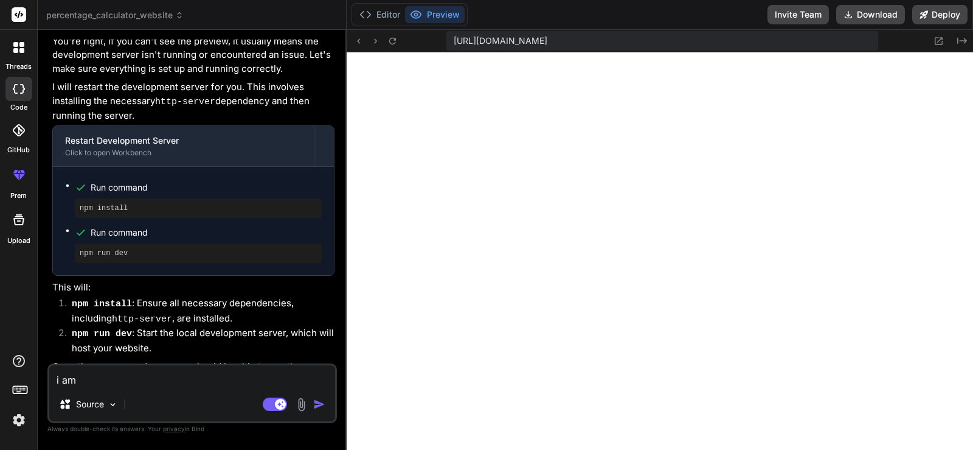
type textarea "i am"
type textarea "x"
type textarea "i am s"
type textarea "x"
type textarea "i am se"
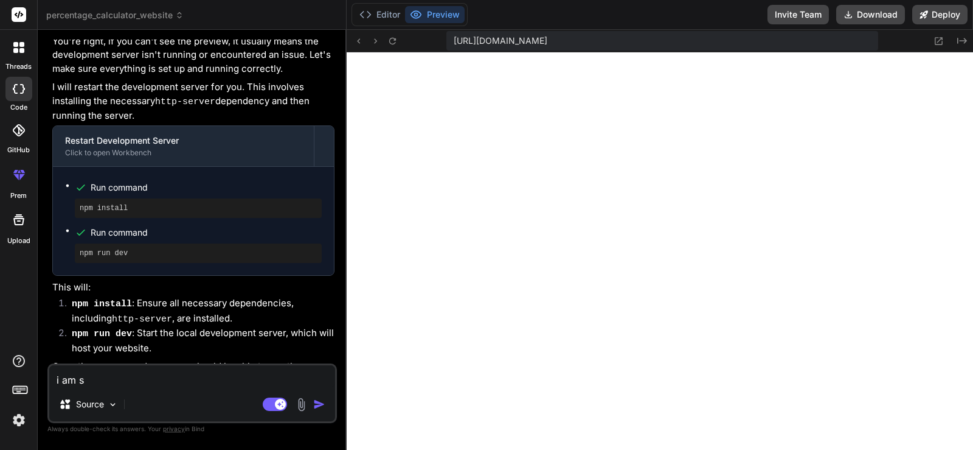
type textarea "x"
type textarea "i am see"
type textarea "x"
type textarea "i am seei"
type textarea "x"
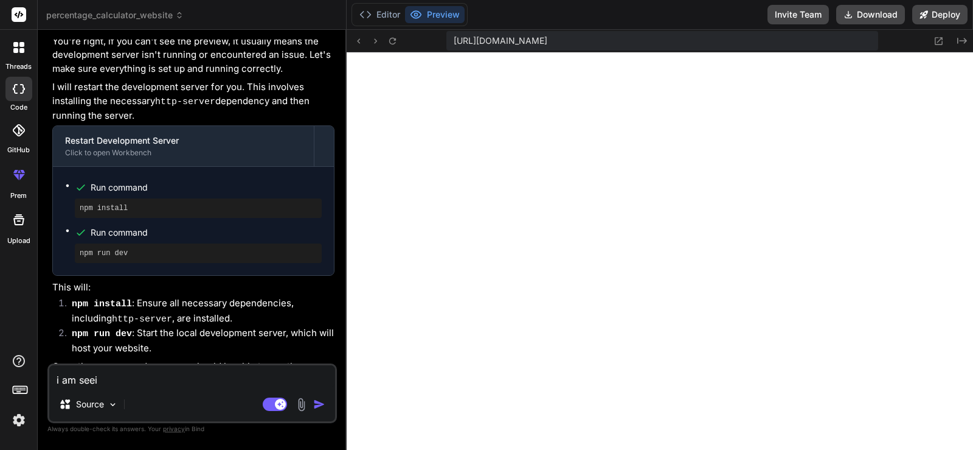
type textarea "i am seein"
type textarea "x"
type textarea "i am seeing"
type textarea "x"
type textarea "i am seeing"
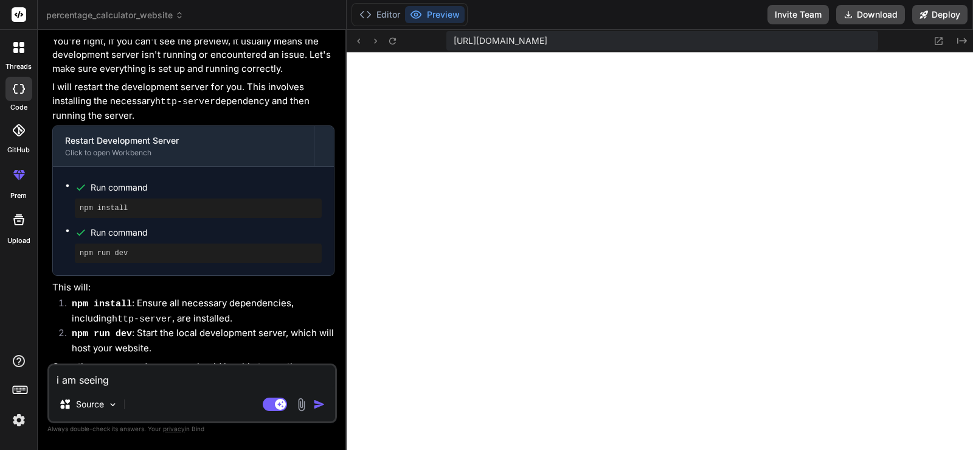
type textarea "x"
type textarea "i am seeing b"
type textarea "x"
type textarea "i am seeing bl"
type textarea "x"
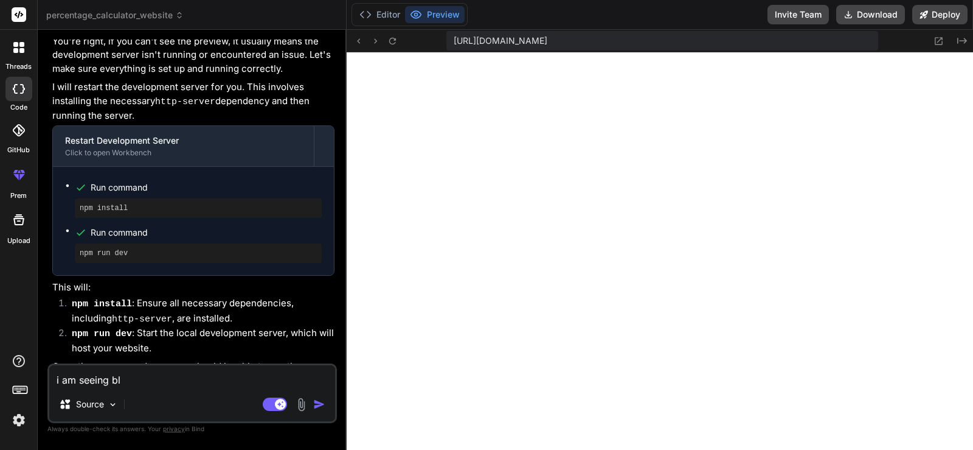
type textarea "i am seeing bla"
type textarea "x"
type textarea "i am seeing [PERSON_NAME]"
type textarea "x"
type textarea "i am seeing blank"
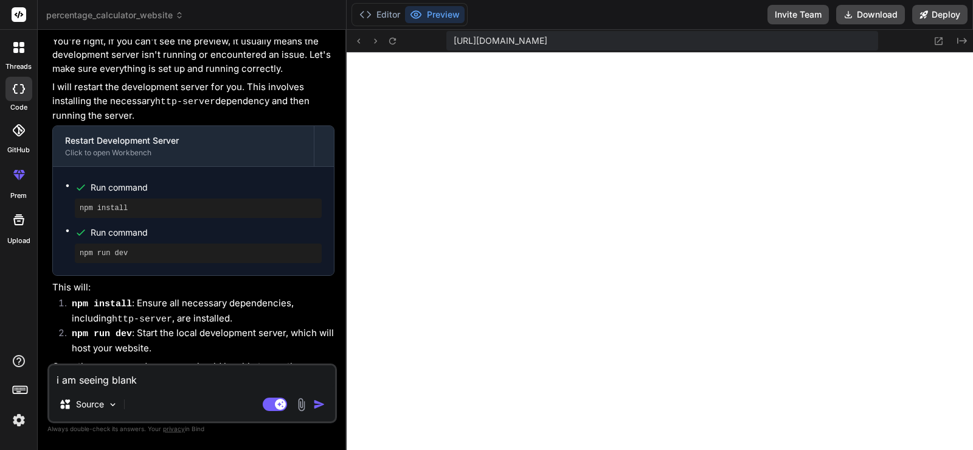
type textarea "x"
type textarea "i am seeing blank"
type textarea "x"
type textarea "i am seeing blank p"
type textarea "x"
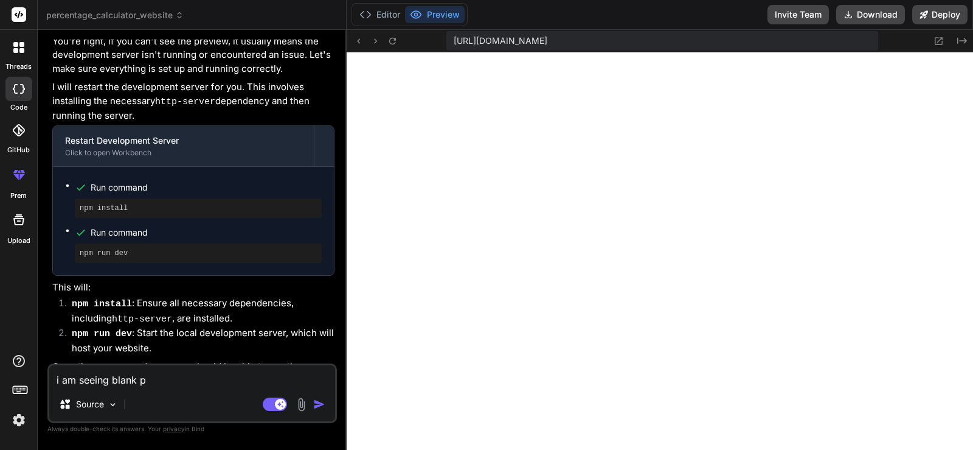
type textarea "i am seeing blank pa"
type textarea "x"
type textarea "i am seeing blank pag"
type textarea "x"
type textarea "i am seeing blank page"
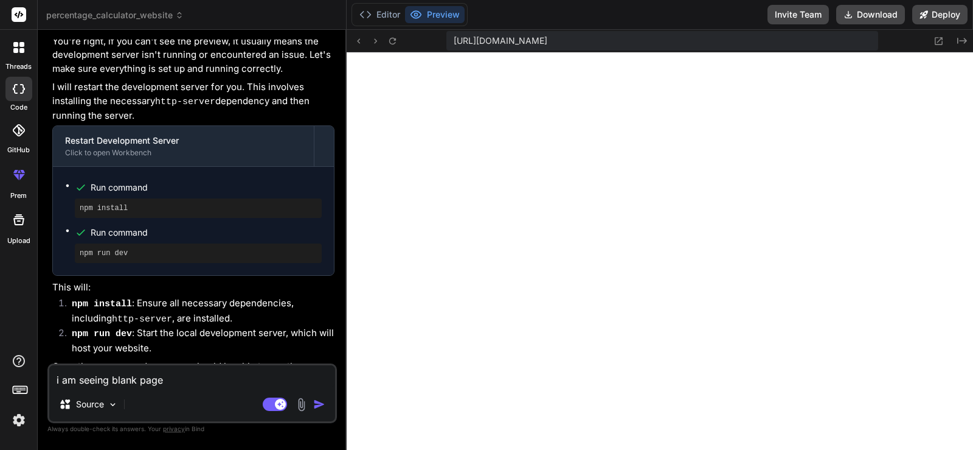
type textarea "x"
type textarea "i am seeing blank page"
type textarea "x"
type textarea "i am seeing blank page i"
type textarea "x"
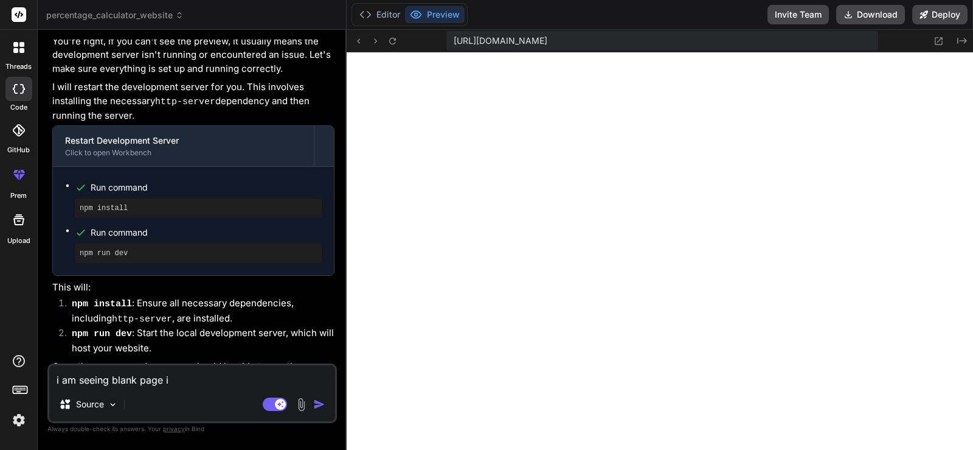
type textarea "i am seeing blank page in"
type textarea "x"
type textarea "i am seeing blank page in"
type textarea "x"
type textarea "i am seeing blank page in p"
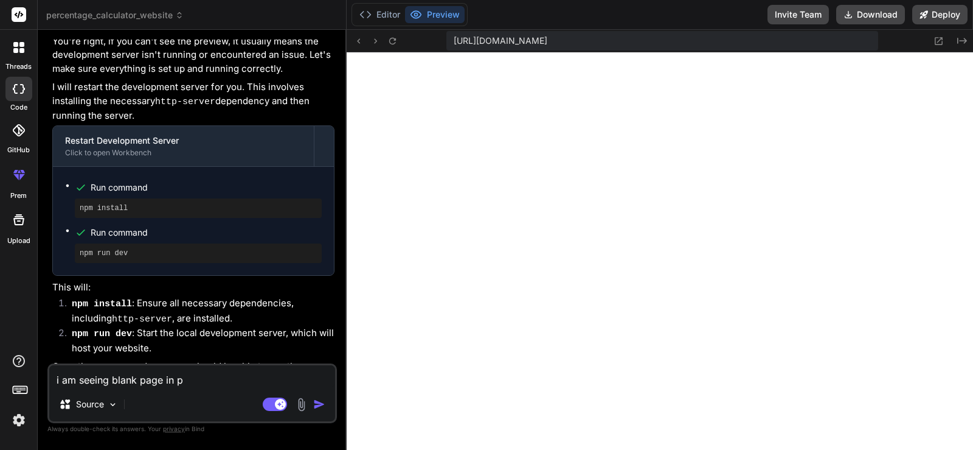
type textarea "x"
type textarea "i am seeing blank page in pr"
type textarea "x"
type textarea "i am seeing blank page in pre"
type textarea "x"
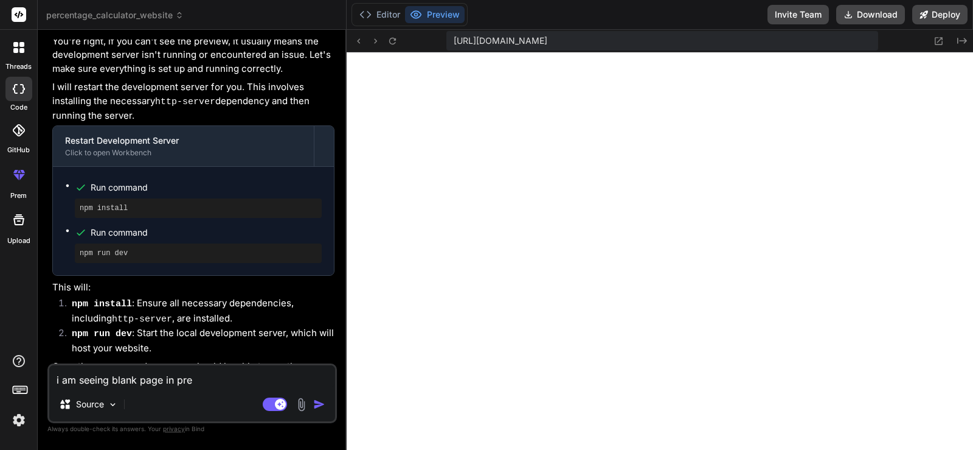
type textarea "i am seeing blank page in prev"
type textarea "x"
type textarea "i am seeing blank page in previ"
type textarea "x"
type textarea "i am seeing blank page in previe"
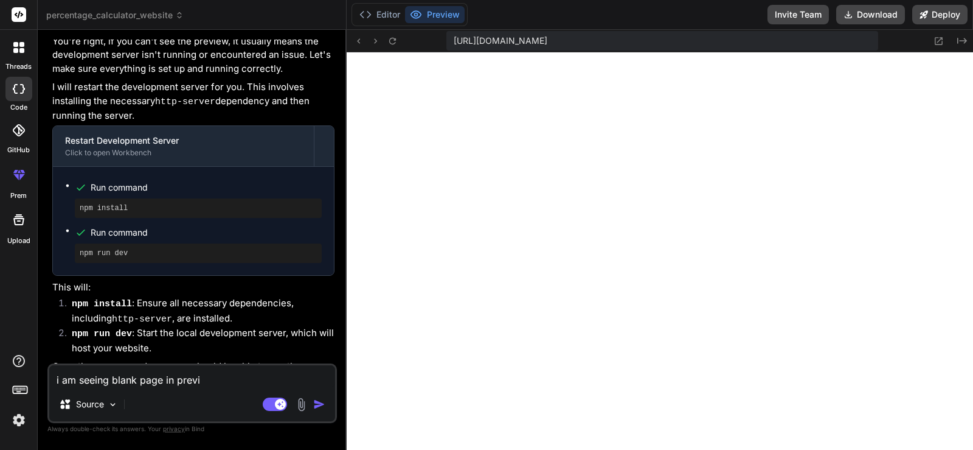
type textarea "x"
type textarea "i am seeing blank page in preview"
type textarea "x"
type textarea "i am seeing blank page in preview"
type textarea "x"
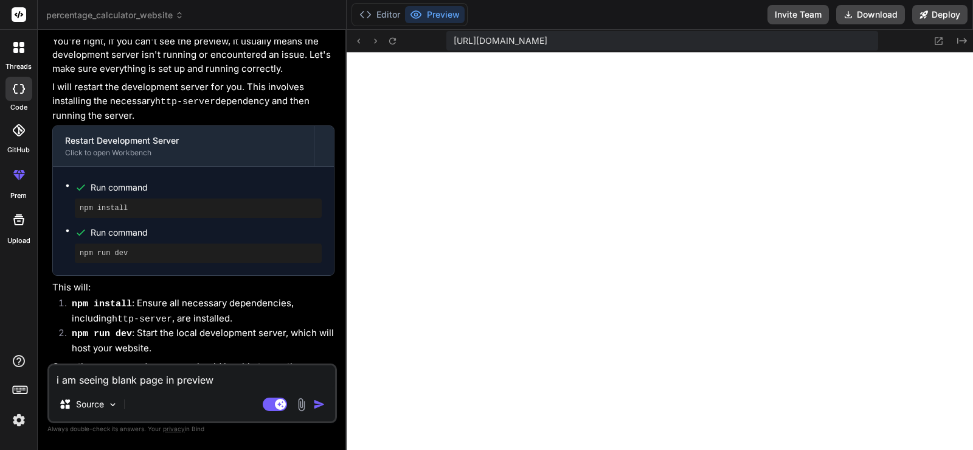
type textarea "i am seeing blank page in preview n"
type textarea "x"
type textarea "i am seeing blank page in preview no"
type textarea "x"
type textarea "i am seeing blank page in preview now"
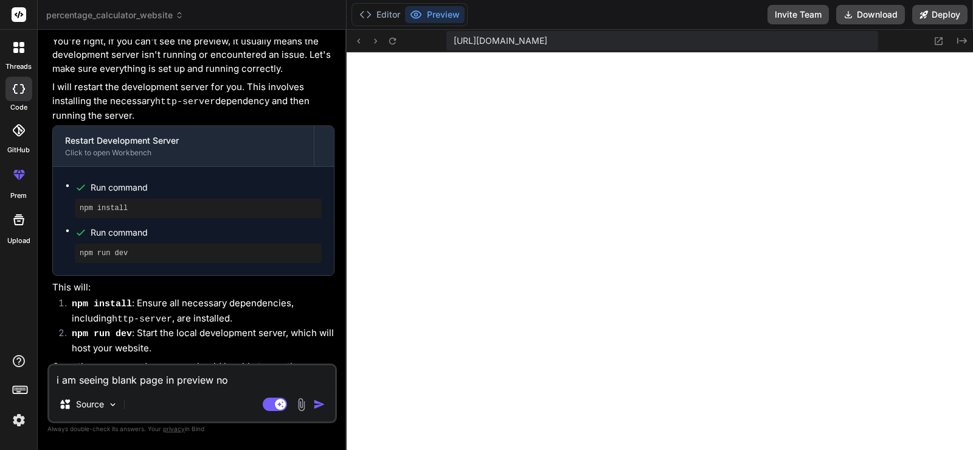
type textarea "x"
type textarea "i am seeing blank page in preview now."
type textarea "x"
type textarea "i am seeing blank page in preview now."
type textarea "x"
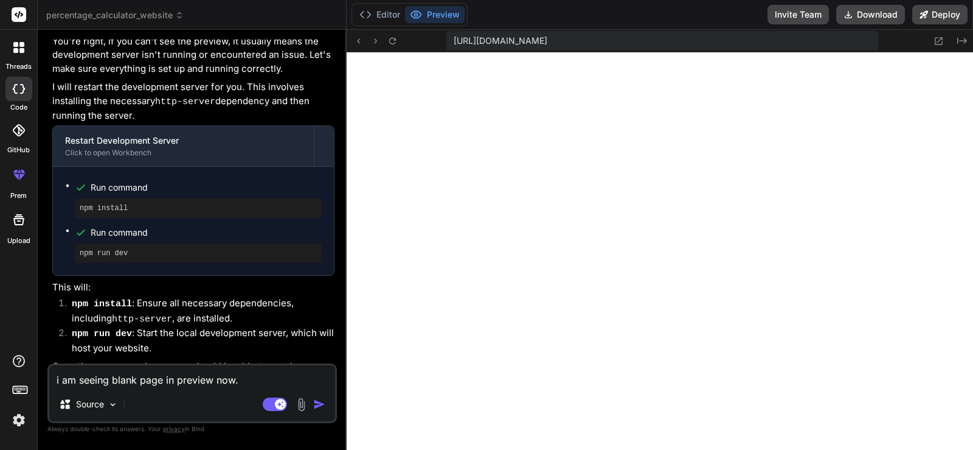
type textarea "i am seeing blank page in preview now. l"
type textarea "x"
type textarea "i am seeing blank page in preview now. lo"
type textarea "x"
type textarea "i am seeing blank page in preview now. loo"
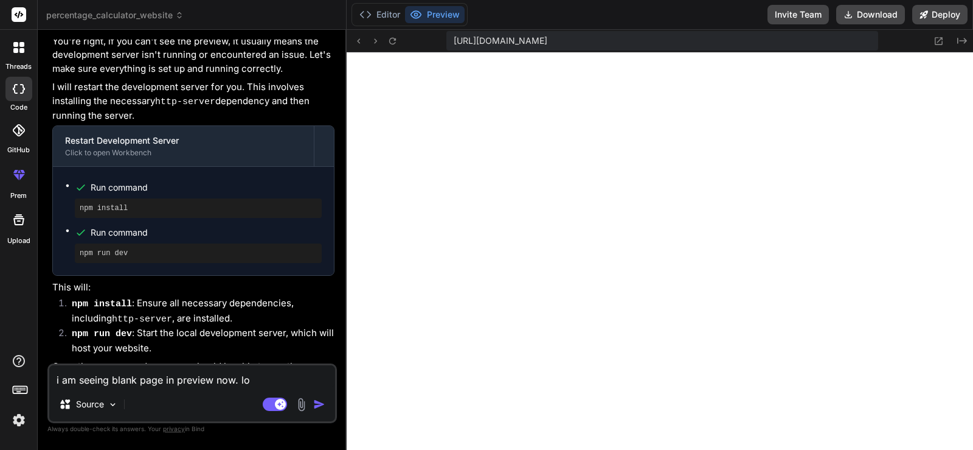
type textarea "x"
type textarea "i am seeing blank page in preview now. look"
type textarea "x"
type textarea "i am seeing blank page in preview now. looks"
type textarea "x"
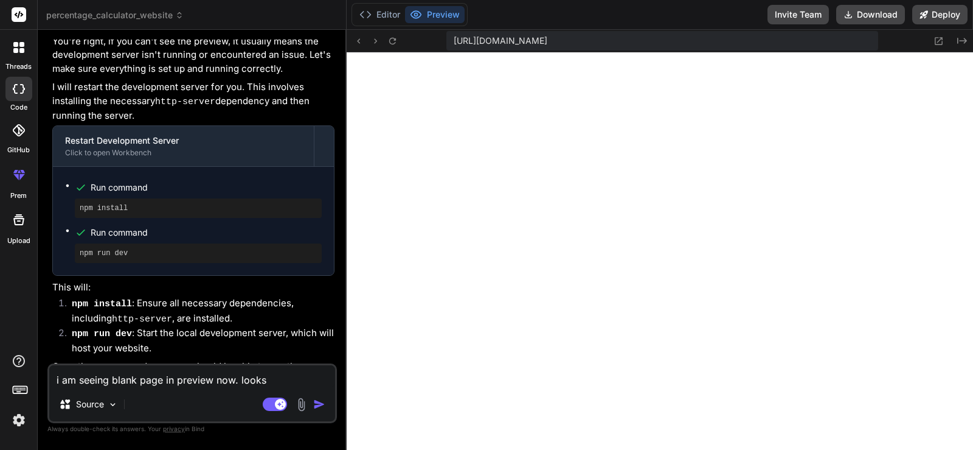
type textarea "i am seeing blank page in preview now. looks"
type textarea "x"
type textarea "i am seeing blank page in preview now. looks l"
type textarea "x"
type textarea "i am seeing blank page in preview now. looks li"
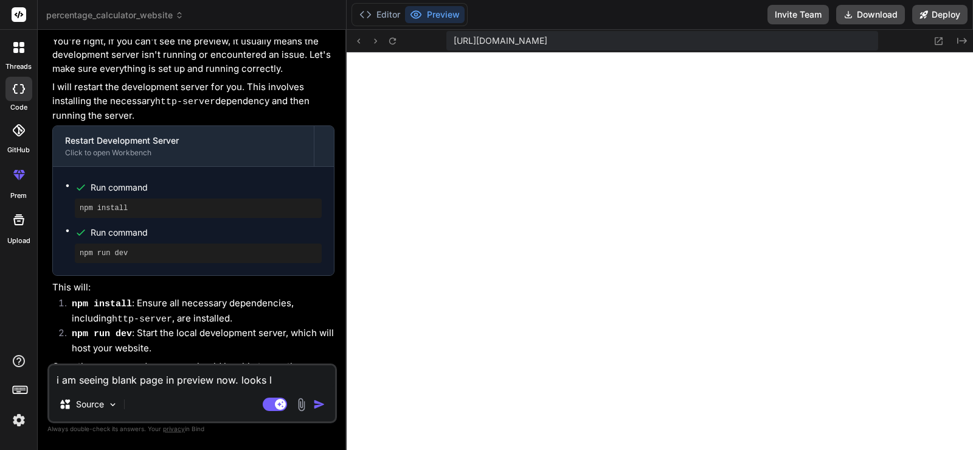
type textarea "x"
type textarea "i am seeing blank page in preview now. looks lik"
type textarea "x"
type textarea "i am seeing blank page in preview now. looks like"
type textarea "x"
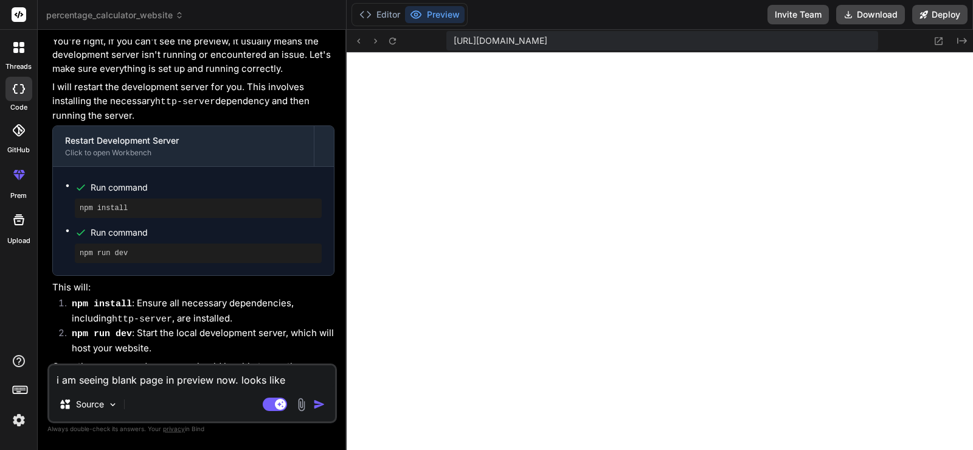
type textarea "i am seeing blank page in preview now. looks like"
type textarea "x"
type textarea "i am seeing blank page in preview now. looks like y"
type textarea "x"
type textarea "i am seeing blank page in preview now. looks like yo"
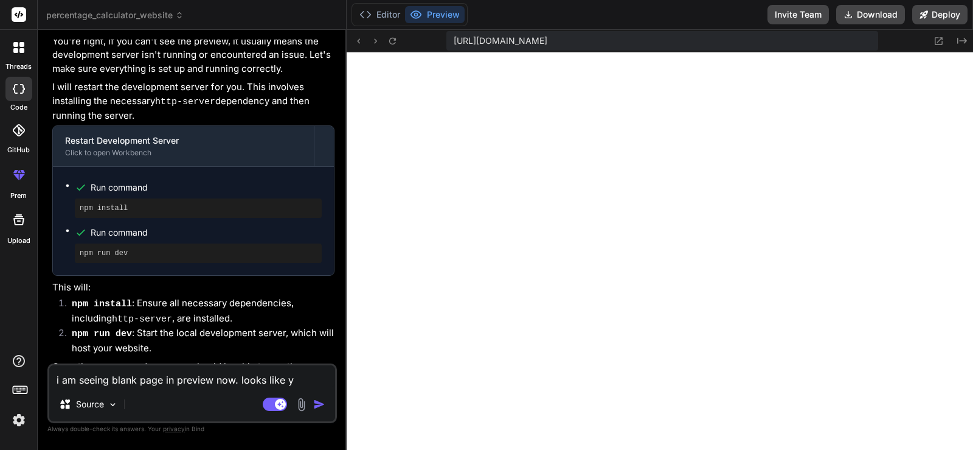
type textarea "x"
type textarea "i am seeing blank page in preview now. looks like you"
type textarea "x"
type textarea "i am seeing blank page in preview now. looks like you"
type textarea "x"
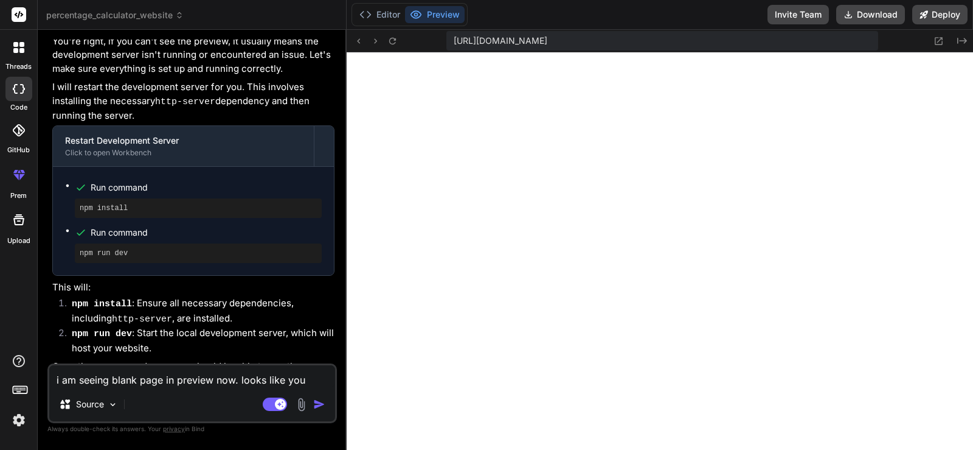
type textarea "i am seeing blank page in preview now. looks like you d"
type textarea "x"
type textarea "i am seeing blank page in preview now. looks like you di"
type textarea "x"
type textarea "i am seeing blank page in preview now. looks like you did"
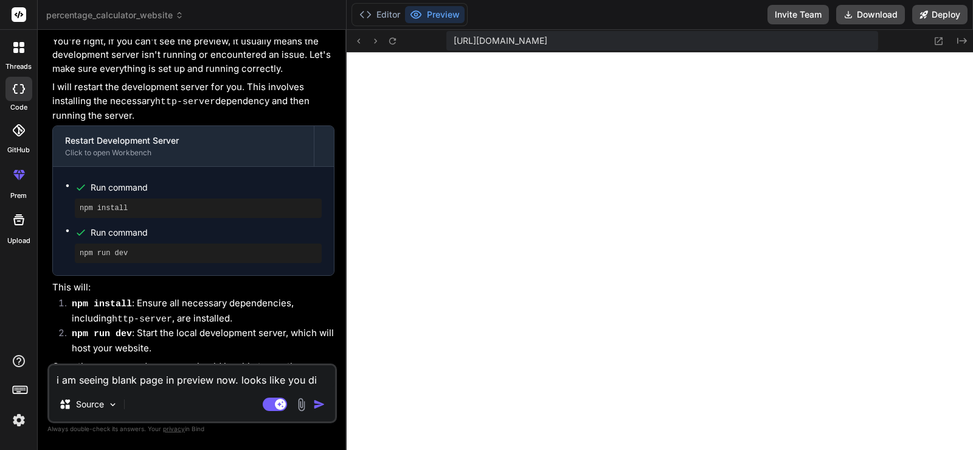
type textarea "x"
type textarea "i am seeing blank page in preview now. looks like you did"
type textarea "x"
type textarea "i am seeing blank page in preview now. looks like you did s"
type textarea "x"
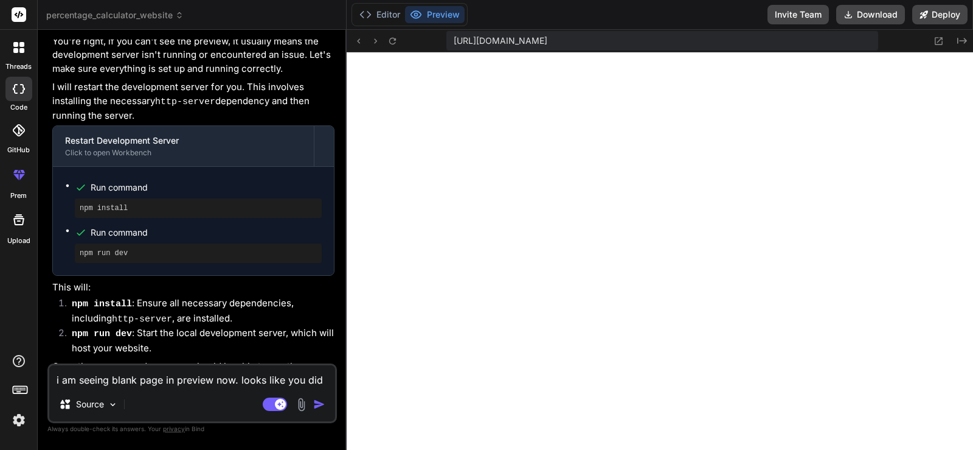
type textarea "i am seeing blank page in preview now. looks like you did so"
type textarea "x"
type textarea "i am seeing blank page in preview now. looks like you did som"
type textarea "x"
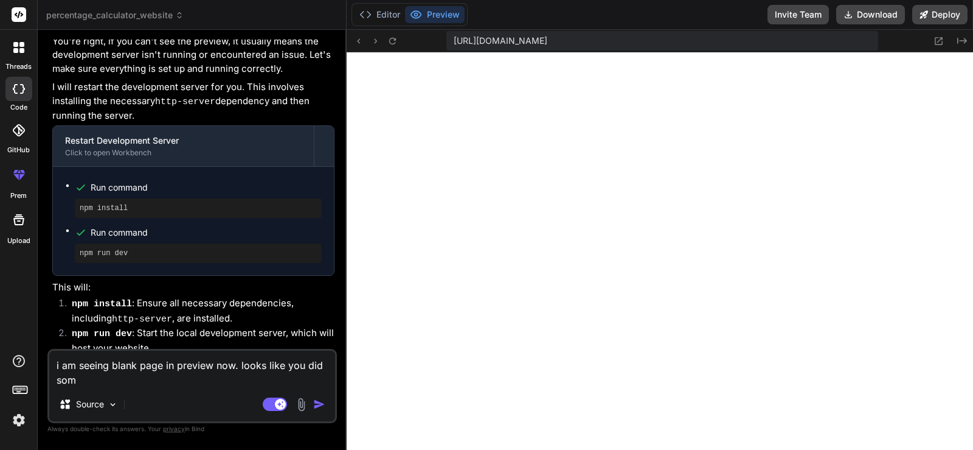
type textarea "i am seeing blank page in preview now. looks like you did some"
type textarea "x"
type textarea "i am seeing blank page in preview now. looks like you did somet"
type textarea "x"
type textarea "i am seeing blank page in preview now. looks like you did someti"
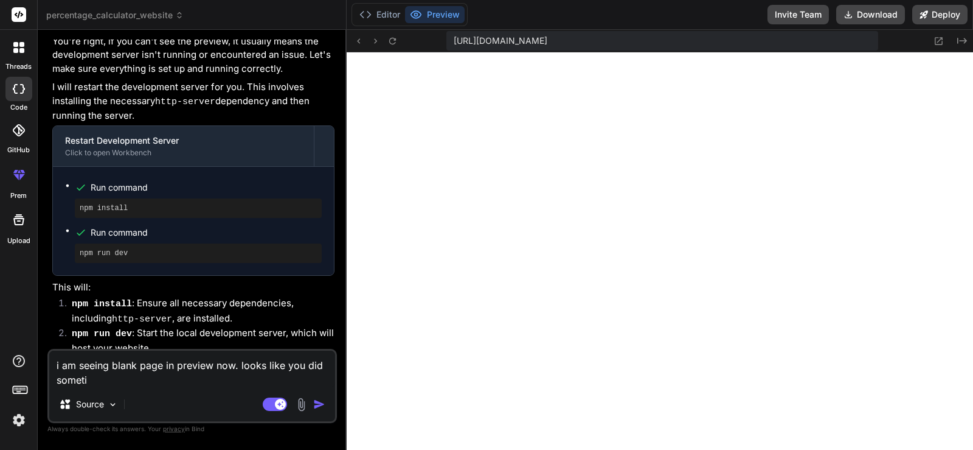
type textarea "x"
type textarea "i am seeing blank page in preview now. looks like you did sometig"
type textarea "x"
type textarea "i am seeing blank page in preview now. looks like you did someti"
type textarea "x"
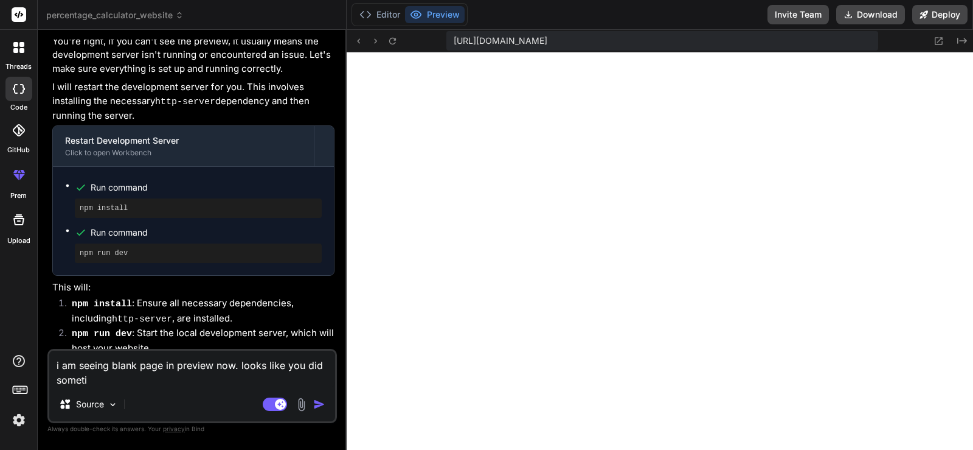
type textarea "i am seeing blank page in preview now. looks like you did sometin"
type textarea "x"
type textarea "i am seeing blank page in preview now. looks like you did someting"
type textarea "x"
type textarea "i am seeing blank page in preview now. looks like you did someting"
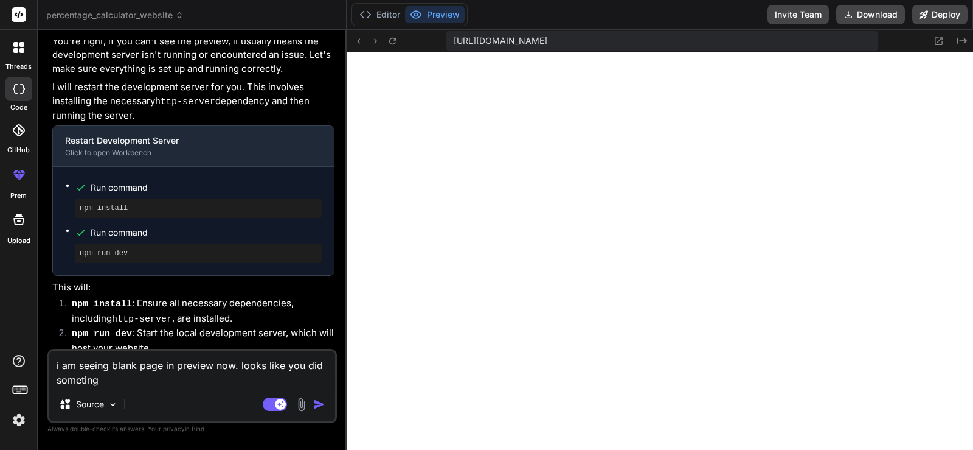
type textarea "x"
type textarea "i am seeing blank page in preview now. looks like you did someting w"
type textarea "x"
type textarea "i am seeing blank page in preview now. looks like you did someting wr"
type textarea "x"
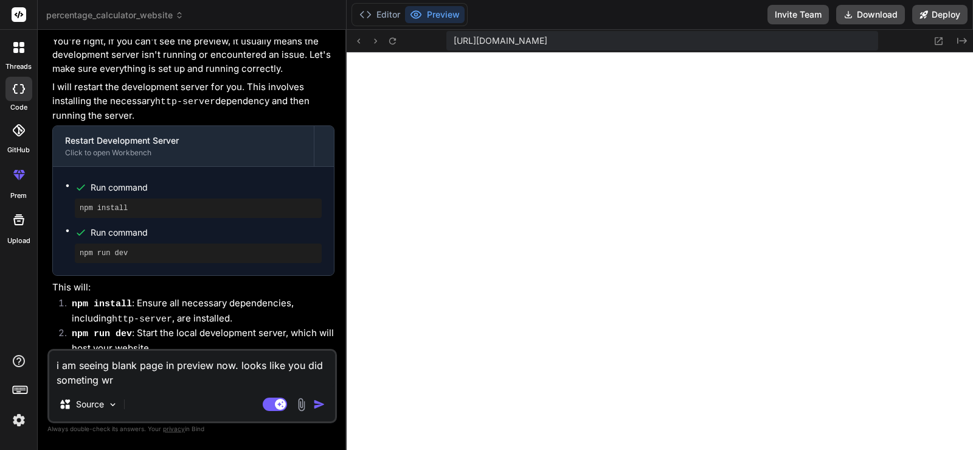
type textarea "i am seeing blank page in preview now. looks like you did someting wro"
type textarea "x"
type textarea "i am seeing blank page in preview now. looks like you did someting wron"
type textarea "x"
type textarea "i am seeing blank page in preview now. looks like you did someting wrong"
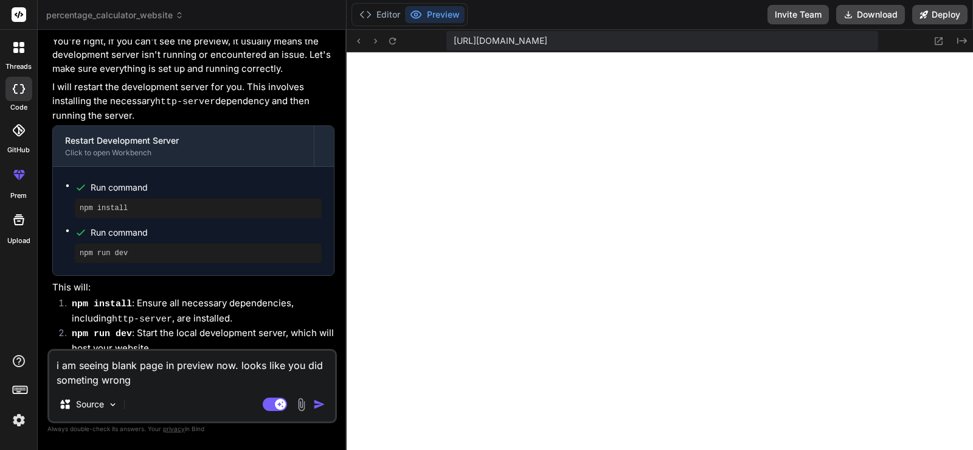
type textarea "x"
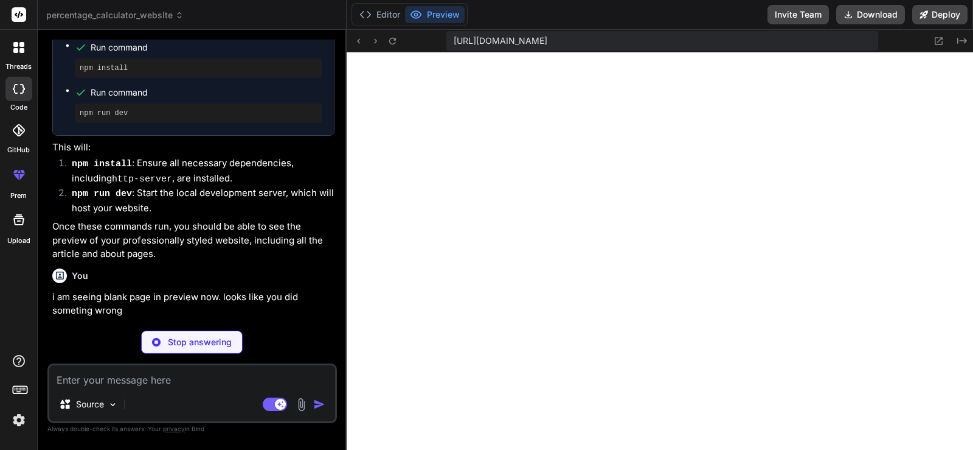
scroll to position [2982, 0]
click at [278, 349] on p "I apologize for the inconvenience. It seems there was an issue with the artifac…" at bounding box center [193, 376] width 282 height 55
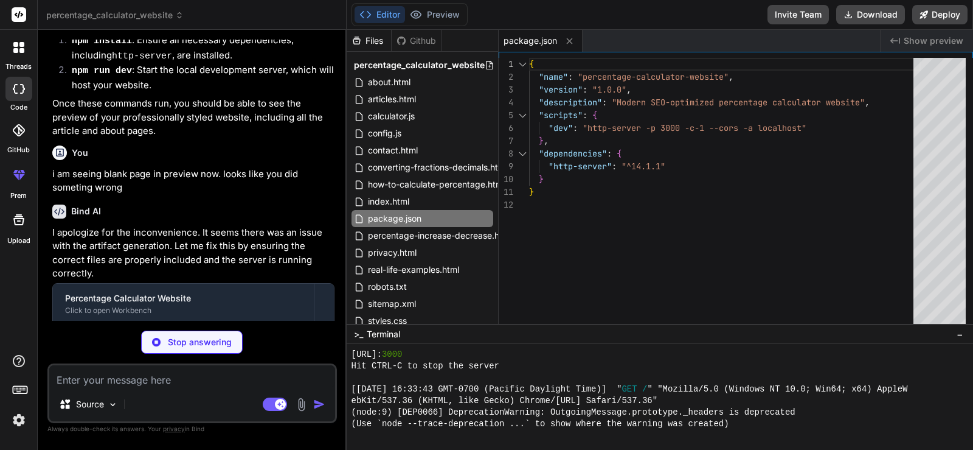
scroll to position [3125, 0]
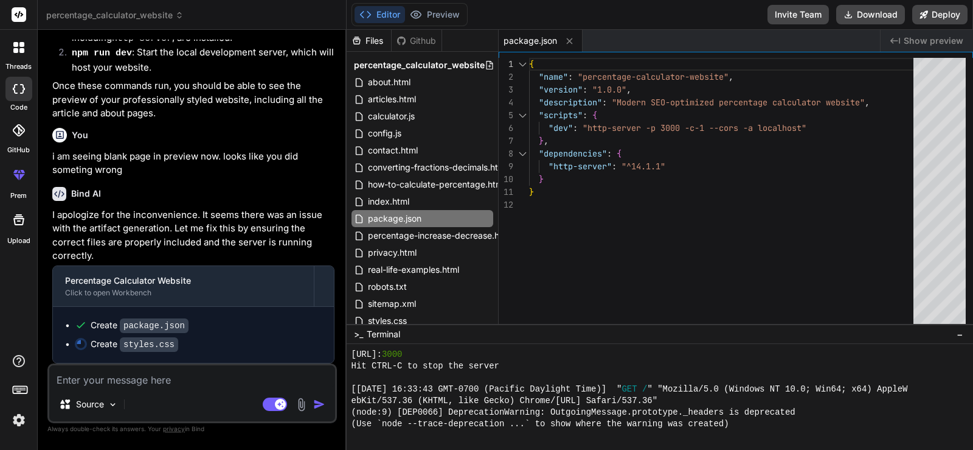
type textarea "x"
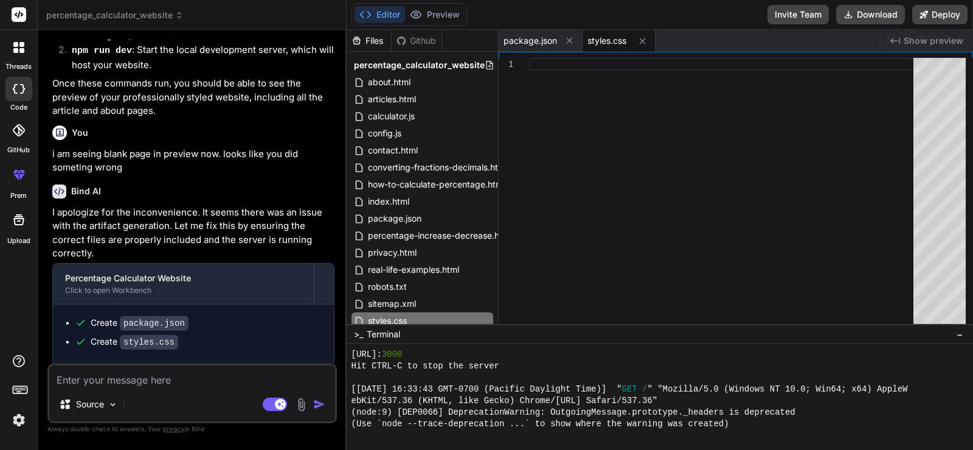
click at [218, 370] on span "This message appears to be truncated. The response may be incomplete." at bounding box center [200, 382] width 246 height 24
click at [219, 370] on span "This message appears to be truncated. The response may be incomplete." at bounding box center [200, 382] width 246 height 24
copy div "This message appears to be truncated. The response may be incomplete. 🎉 Your Pr…"
drag, startPoint x: 181, startPoint y: 387, endPoint x: 171, endPoint y: 372, distance: 17.9
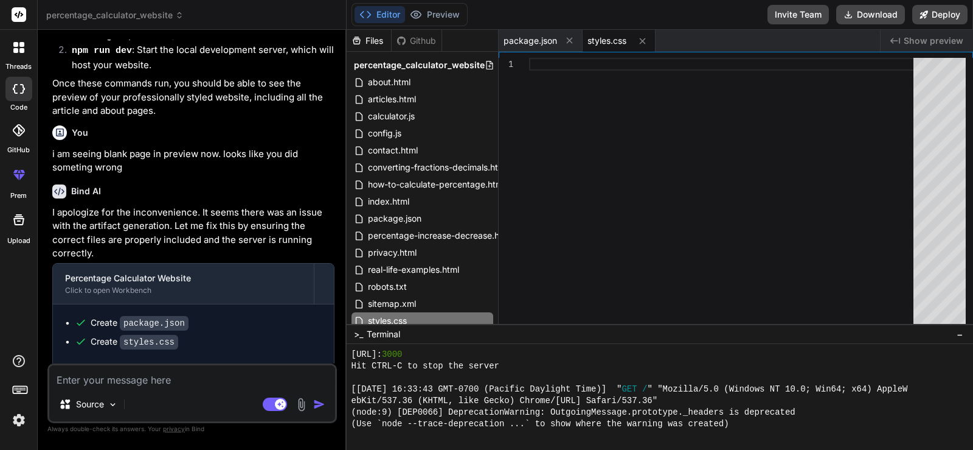
click at [171, 372] on textarea at bounding box center [192, 376] width 286 height 22
paste textarea "This message appears to be truncated. The response may be incomplete."
type textarea "This message appears to be truncated. The response may be incomplete."
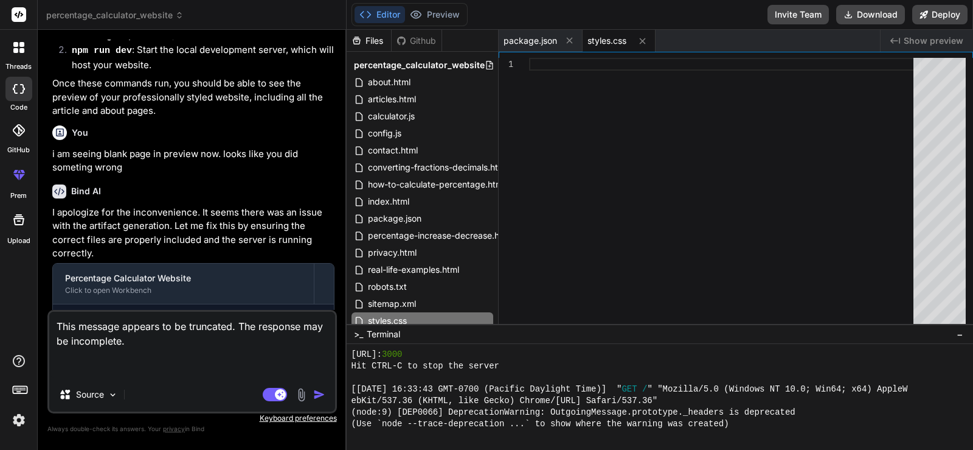
type textarea "x"
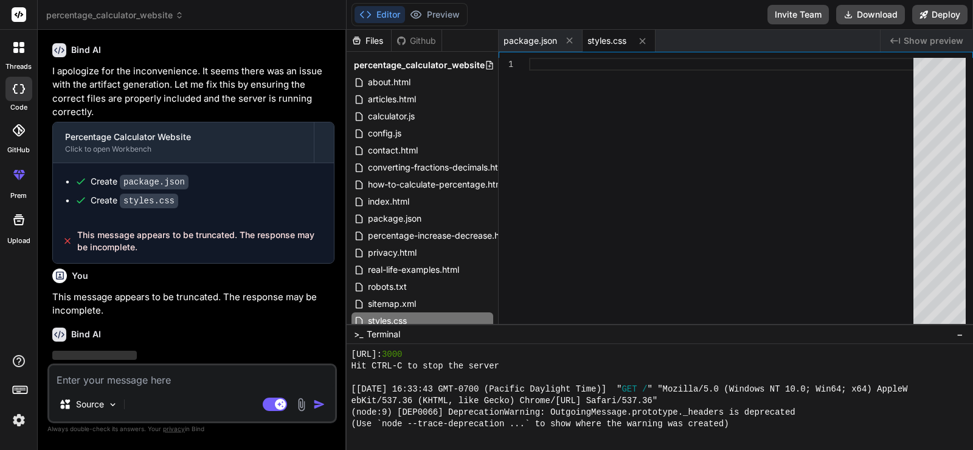
scroll to position [3267, 0]
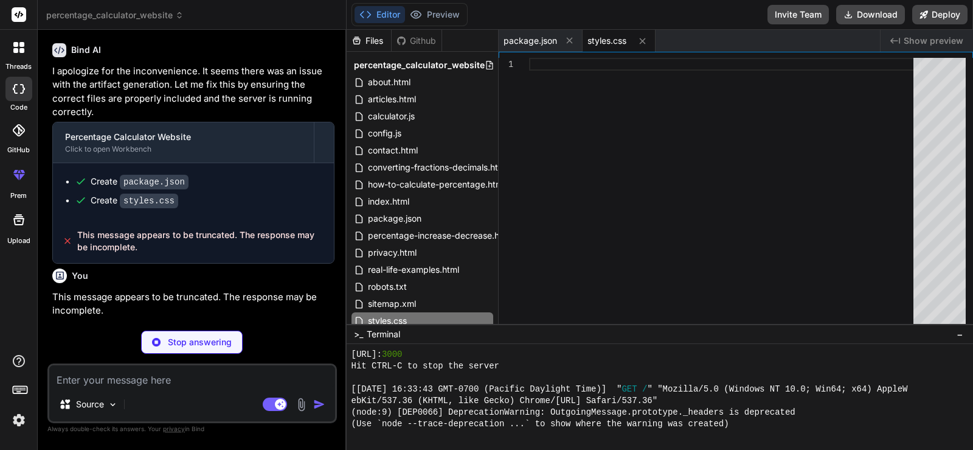
type textarea "x"
type textarea "}"
click at [219, 318] on div "Bind AI I apologize for the inconvenience. It seems the response was cut off. L…" at bounding box center [193, 395] width 282 height 154
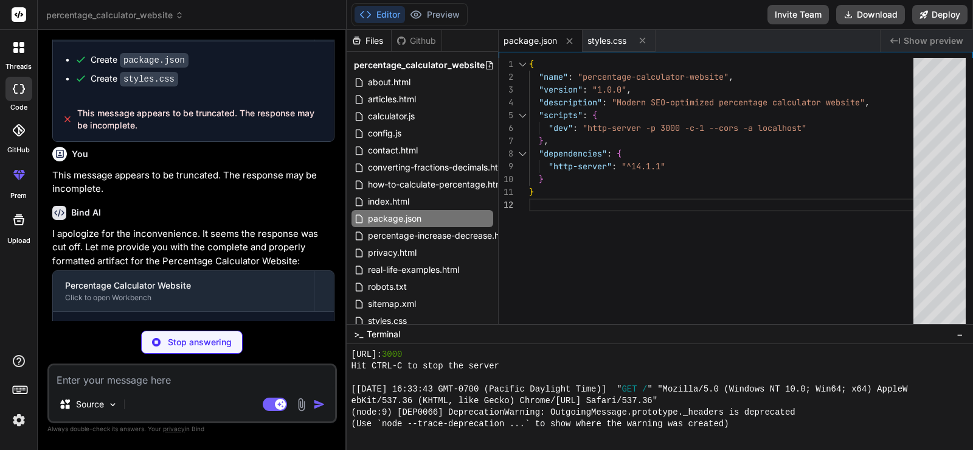
scroll to position [3395, 0]
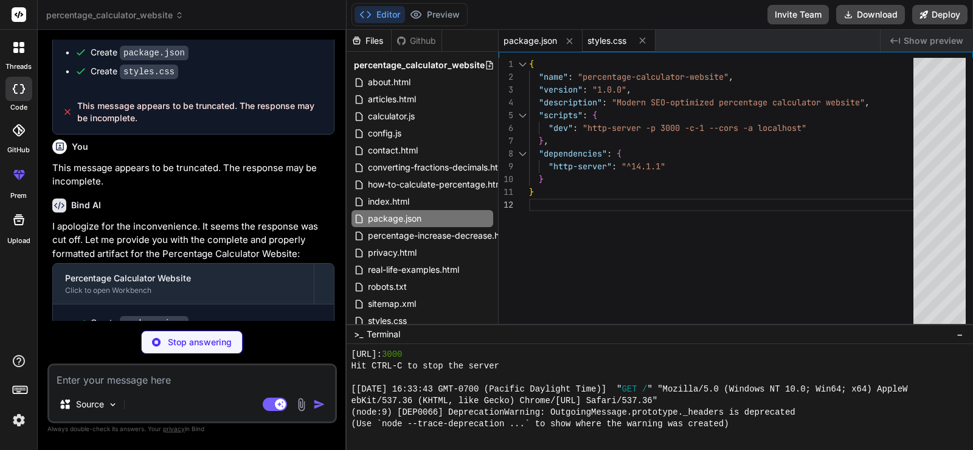
click at [597, 37] on span "styles.css" at bounding box center [607, 41] width 39 height 12
type textarea "x"
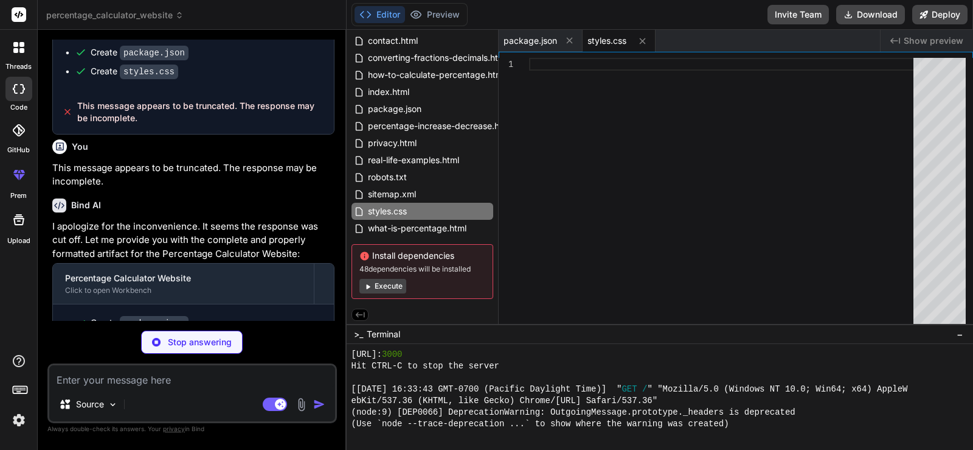
scroll to position [113, 0]
click at [394, 286] on button "Execute" at bounding box center [383, 284] width 47 height 15
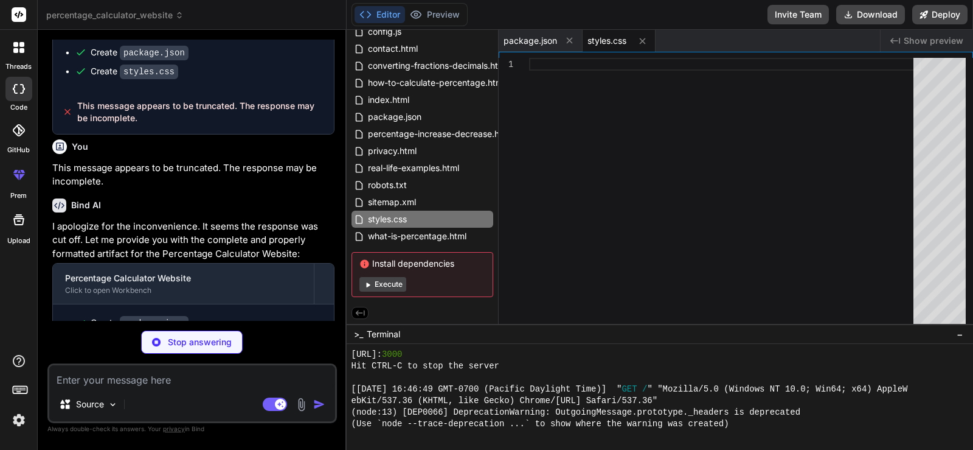
scroll to position [0, 0]
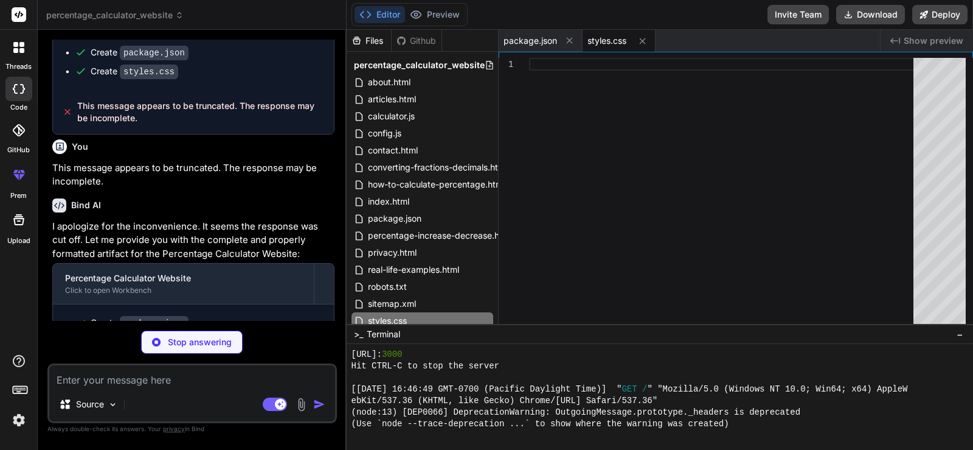
click at [602, 47] on div "styles.css" at bounding box center [619, 41] width 73 height 22
type textarea "x"
click at [544, 48] on div "package.json" at bounding box center [541, 41] width 84 height 22
type textarea "}"
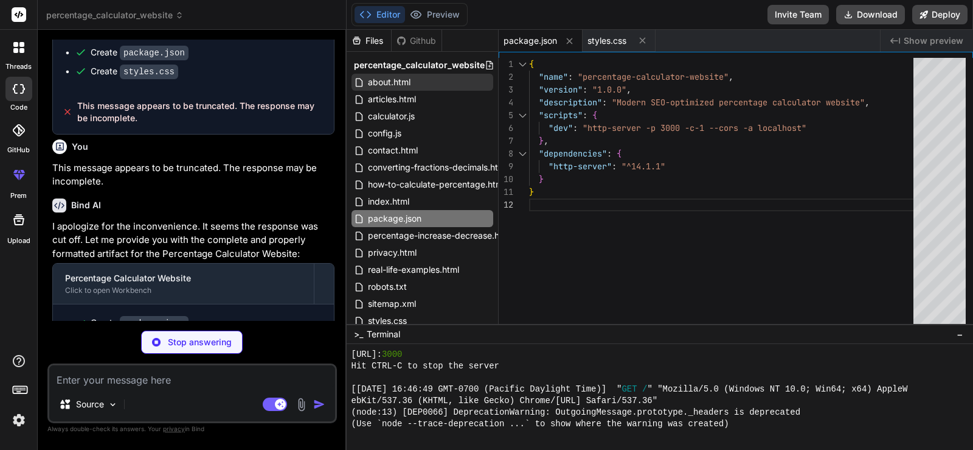
type textarea "x"
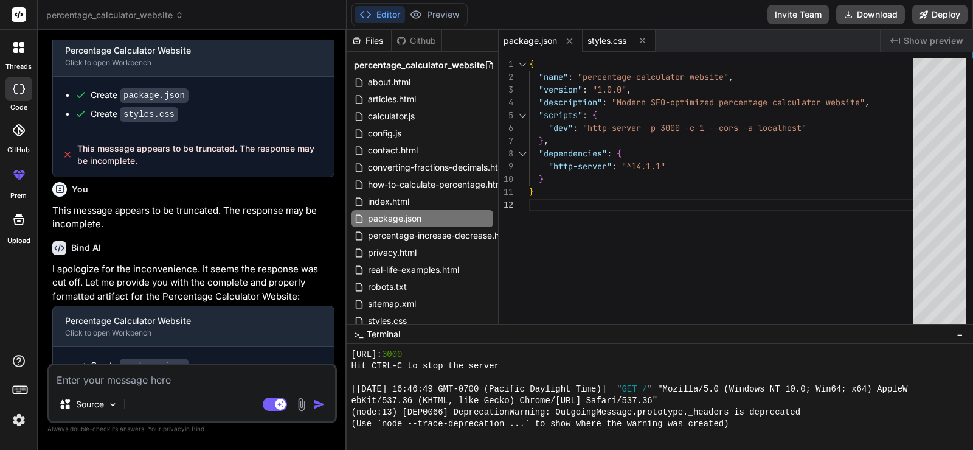
click at [627, 43] on span "styles.css" at bounding box center [607, 41] width 39 height 12
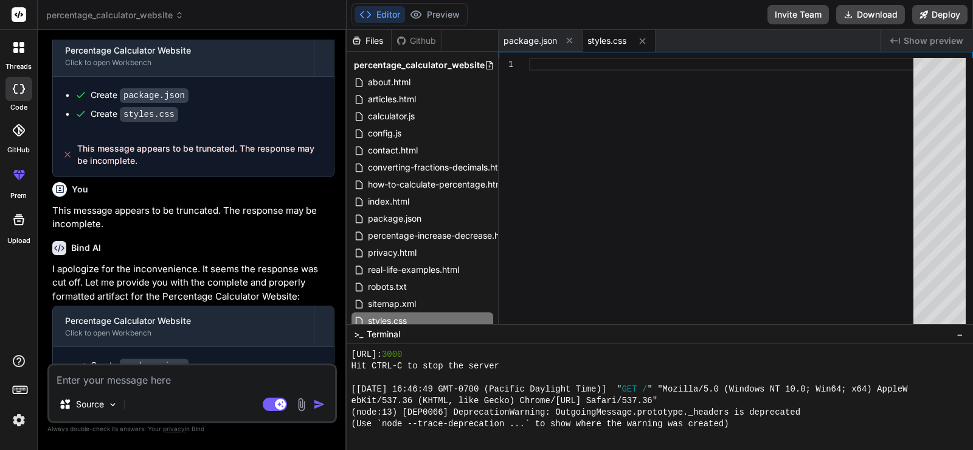
type textarea "x"
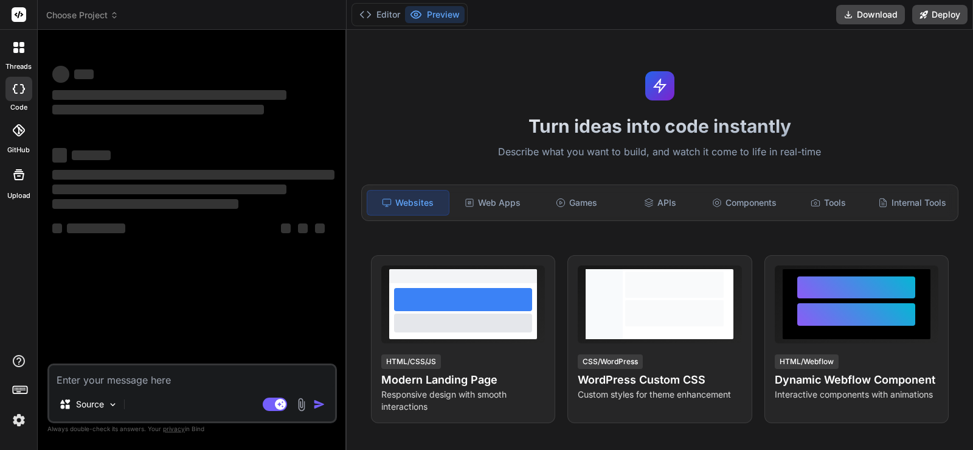
click at [563, 105] on div "Turn ideas into code instantly Describe what you want to build, and watch it co…" at bounding box center [660, 240] width 627 height 420
click at [645, 204] on icon at bounding box center [649, 204] width 8 height 2
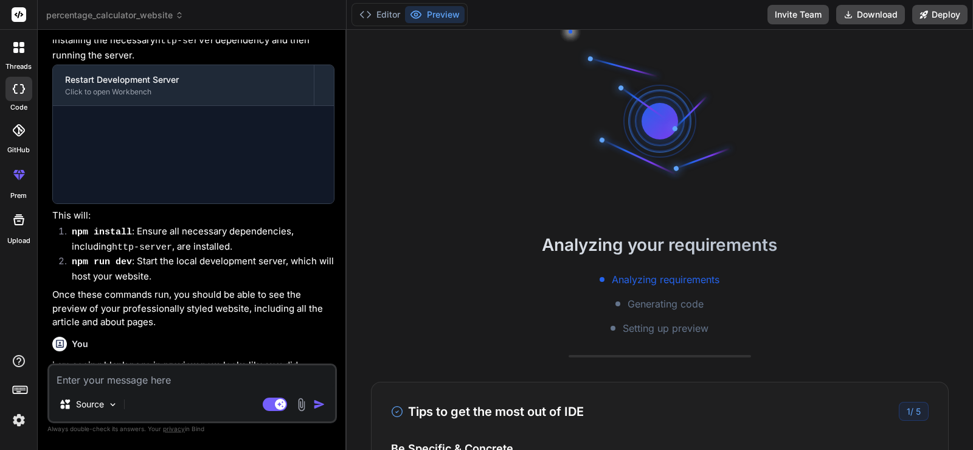
scroll to position [1773, 0]
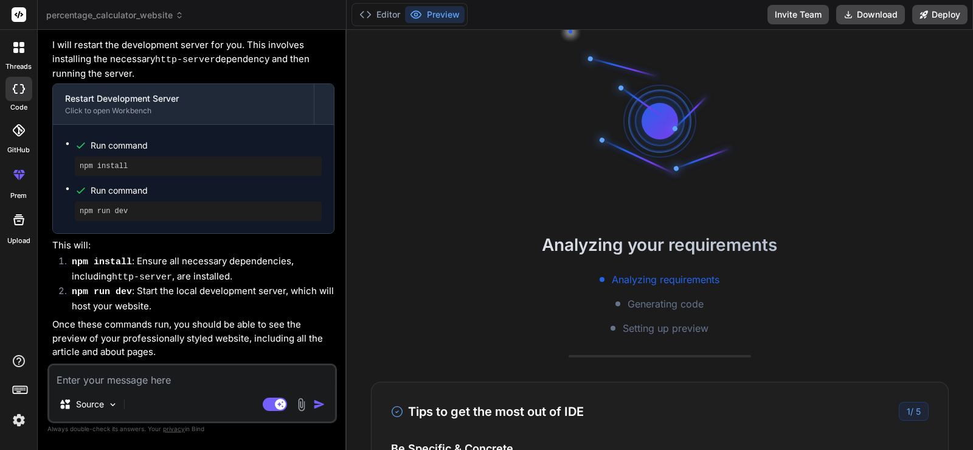
drag, startPoint x: 962, startPoint y: 113, endPoint x: 968, endPoint y: 157, distance: 44.1
click at [968, 157] on div "Analyzing your requirements Analyzing requirements Generating code Setting up p…" at bounding box center [660, 240] width 627 height 420
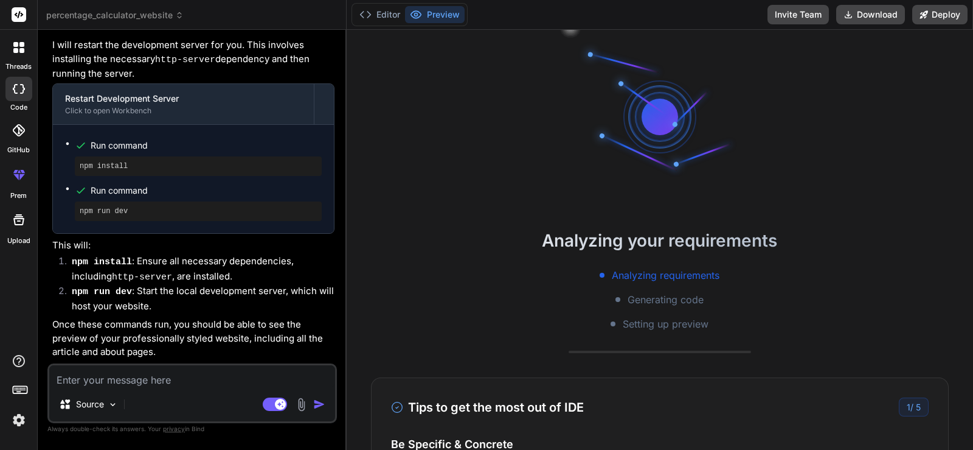
scroll to position [0, 0]
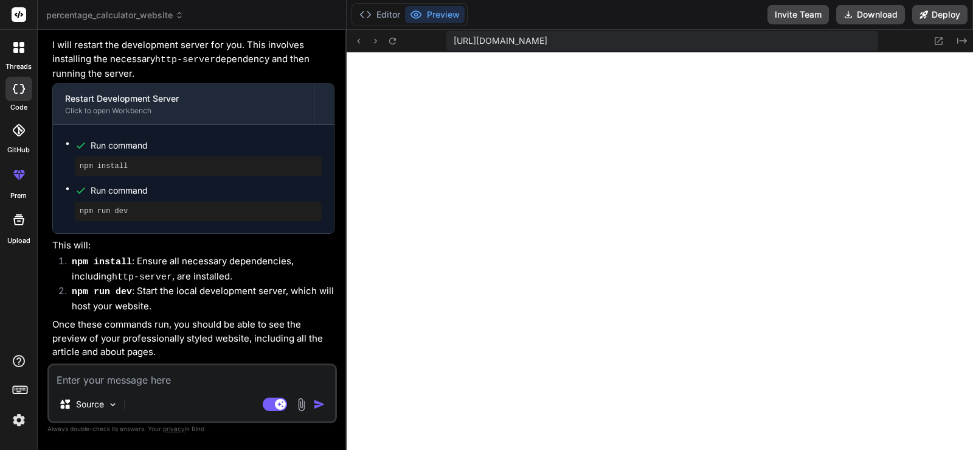
type textarea "x"
click at [238, 361] on div "You i am seeing blank page in preview now. looks like you did someting wrong" at bounding box center [193, 388] width 282 height 54
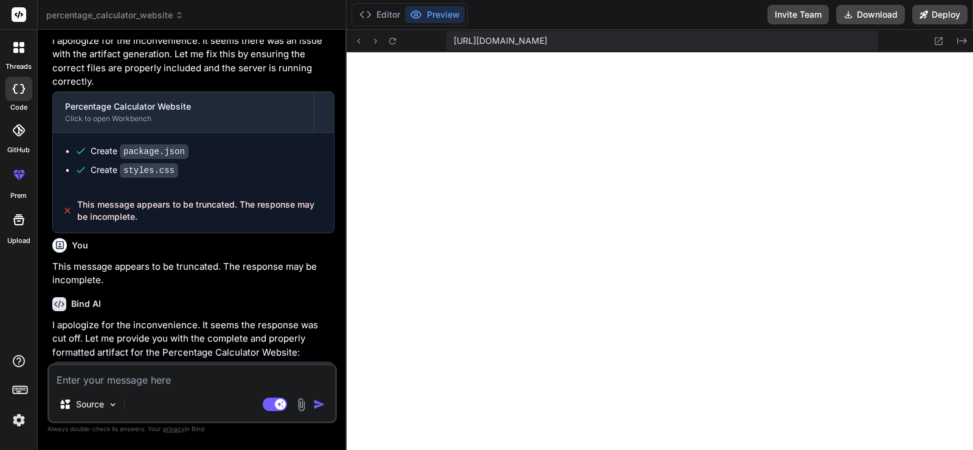
scroll to position [2285, 0]
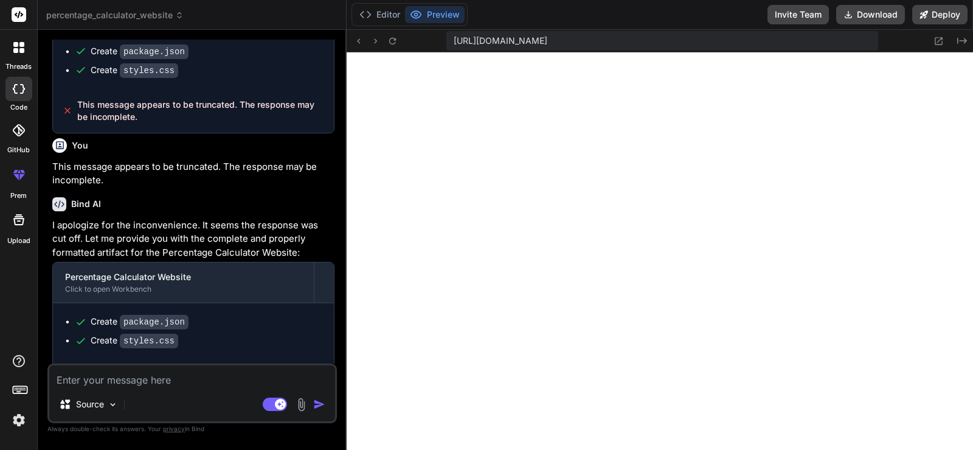
click at [229, 384] on textarea at bounding box center [192, 376] width 286 height 22
type textarea "s"
type textarea "x"
type textarea "st"
type textarea "x"
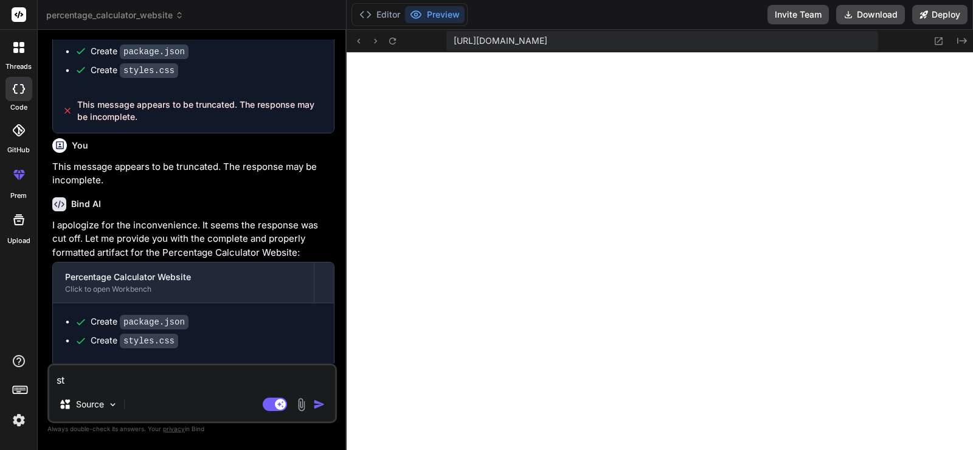
type textarea "sti"
type textarea "x"
type textarea "stil"
type textarea "x"
type textarea "still"
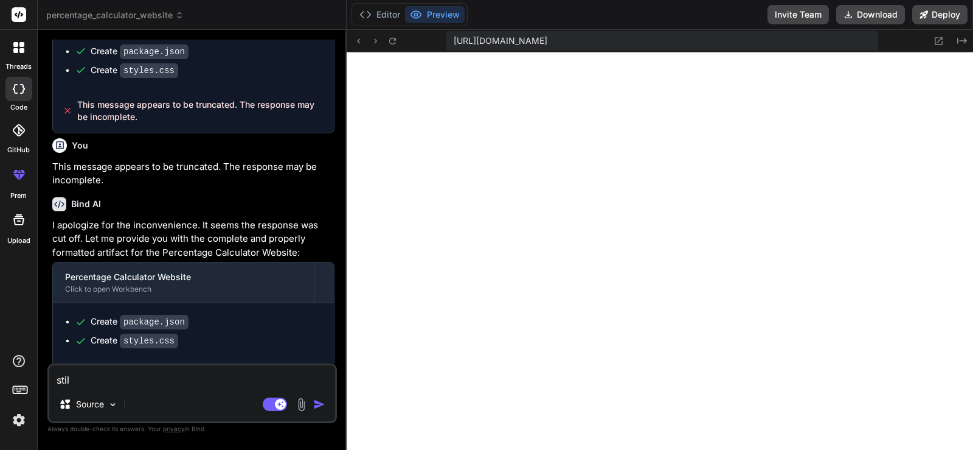
type textarea "x"
type textarea "still"
type textarea "x"
type textarea "still b"
type textarea "x"
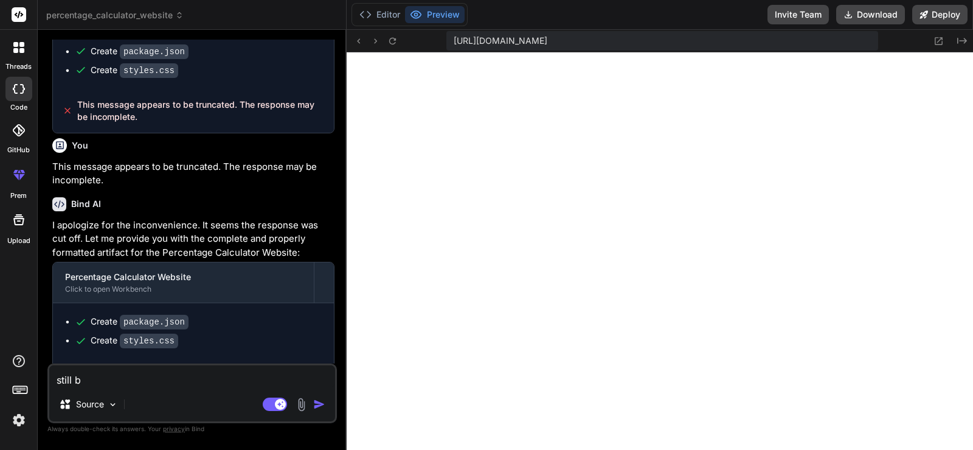
type textarea "still bl"
type textarea "x"
type textarea "still bla"
type textarea "x"
type textarea "still blan"
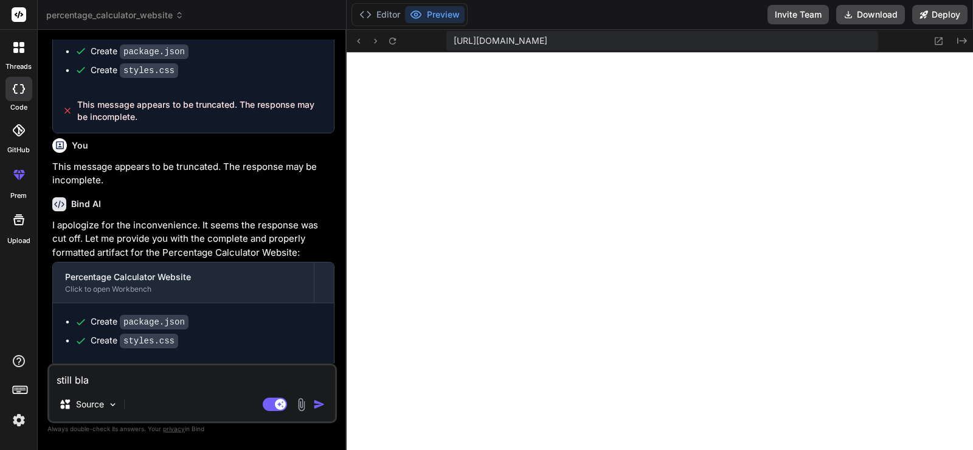
type textarea "x"
type textarea "still blank"
type textarea "x"
type textarea "still blank"
type textarea "x"
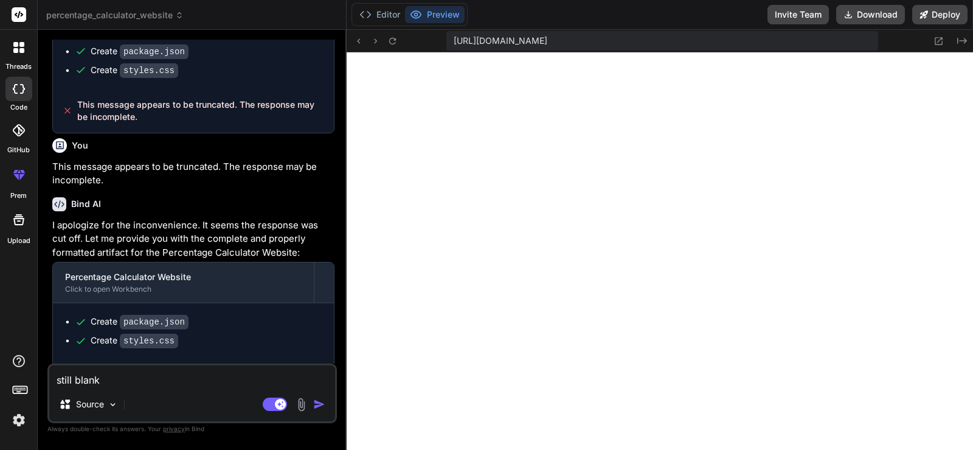
type textarea "still blank p"
type textarea "x"
type textarea "still blank pa"
type textarea "x"
type textarea "still blank pag"
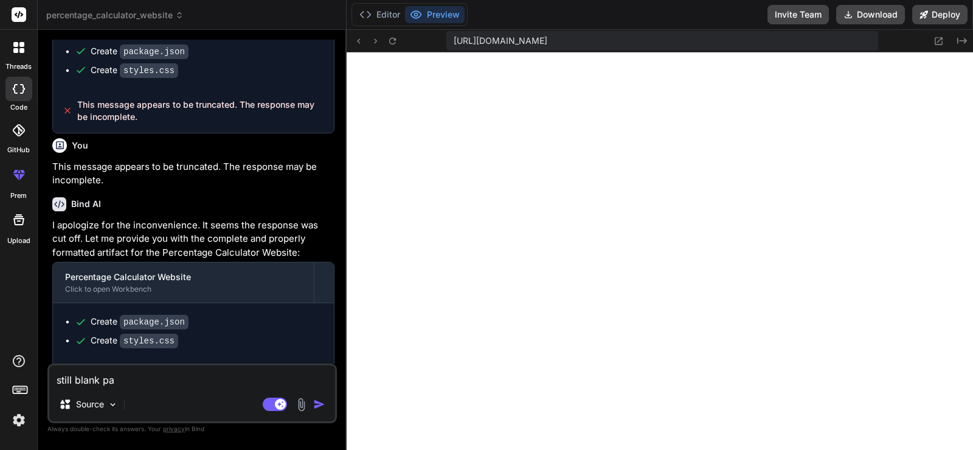
type textarea "x"
type textarea "still blank page"
type textarea "x"
type textarea "still blank page."
type textarea "x"
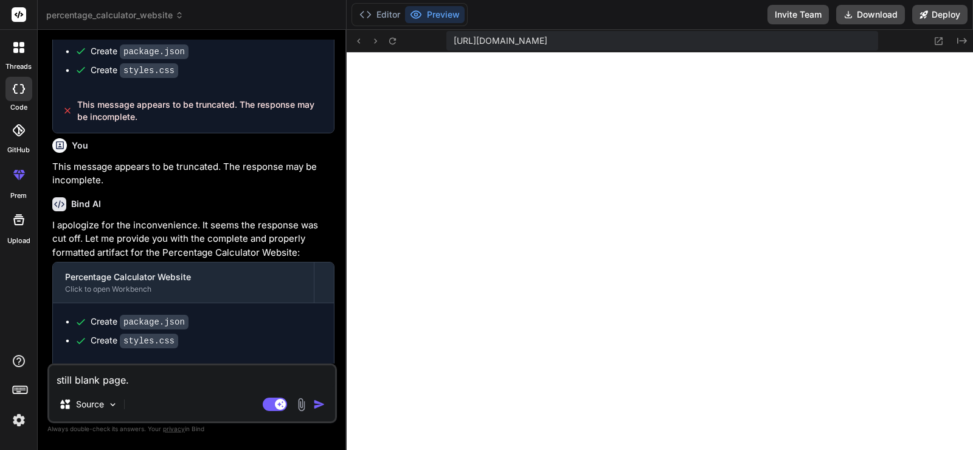
type textarea "still blank page."
type textarea "x"
type textarea "still blank page. h"
type textarea "x"
type textarea "still blank page. ha"
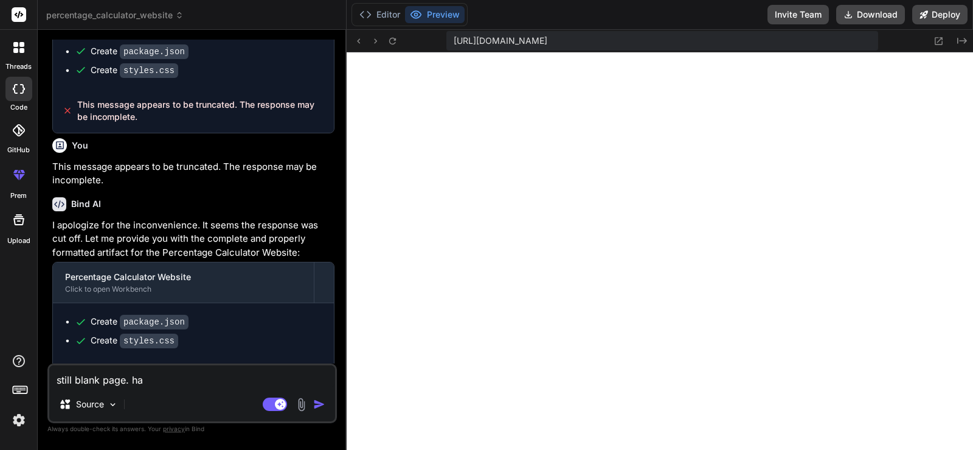
type textarea "x"
type textarea "still blank page. hav"
type textarea "x"
type textarea "still blank page. have"
type textarea "x"
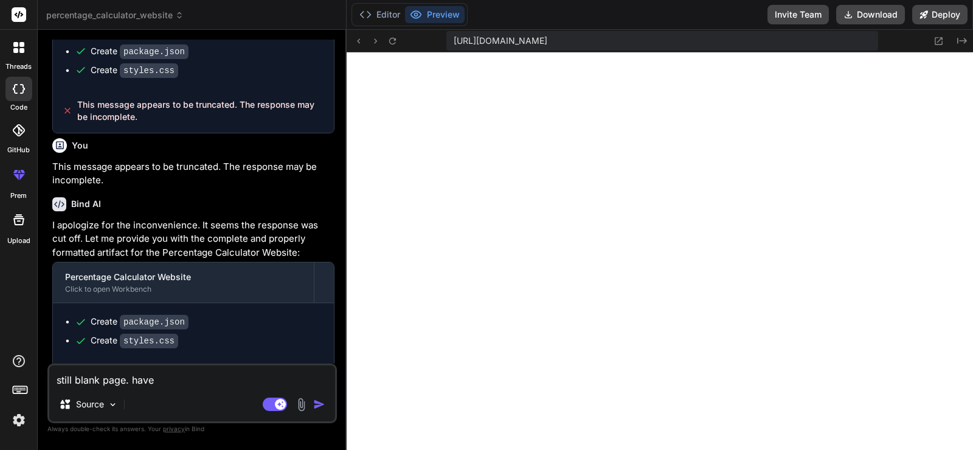
type textarea "still blank page. have"
type textarea "x"
type textarea "still blank page. have y"
type textarea "x"
type textarea "still blank page. have yo"
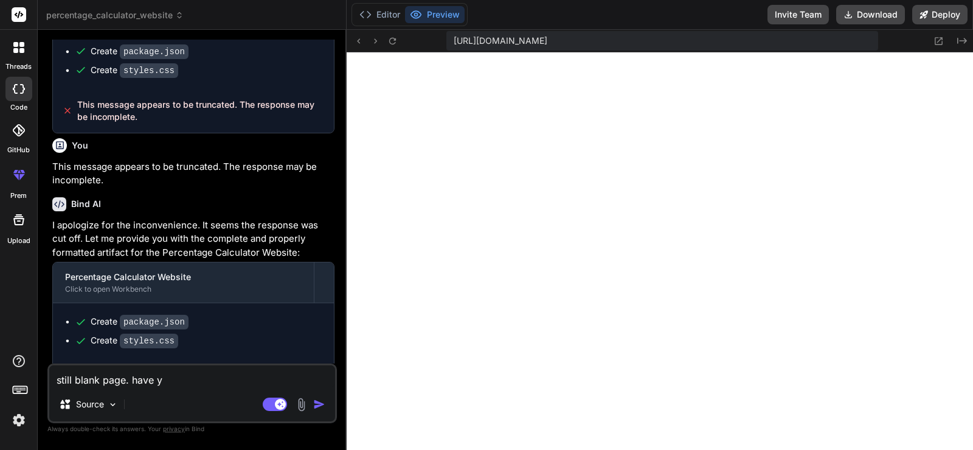
type textarea "x"
type textarea "still blank page. have you"
type textarea "x"
type textarea "still blank page. have you"
type textarea "x"
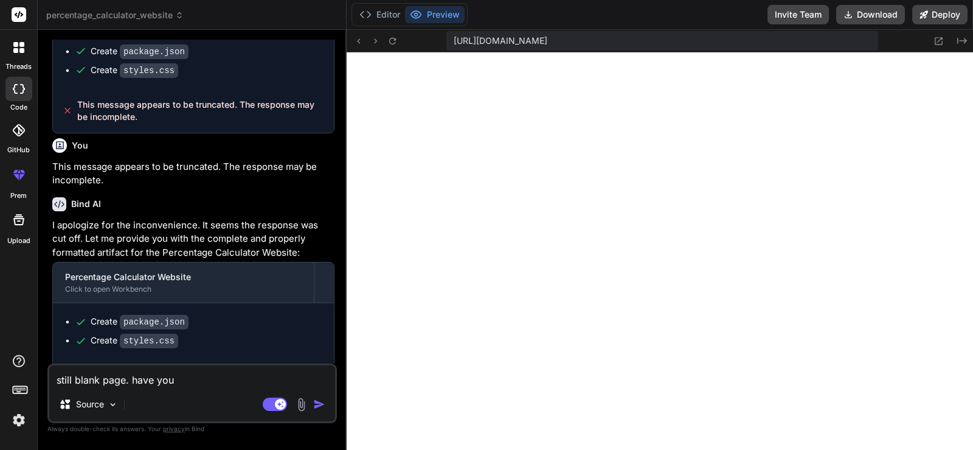
type textarea "still blank page. have you r"
type textarea "x"
type textarea "still blank page. have you re"
type textarea "x"
type textarea "still blank page. have you rem"
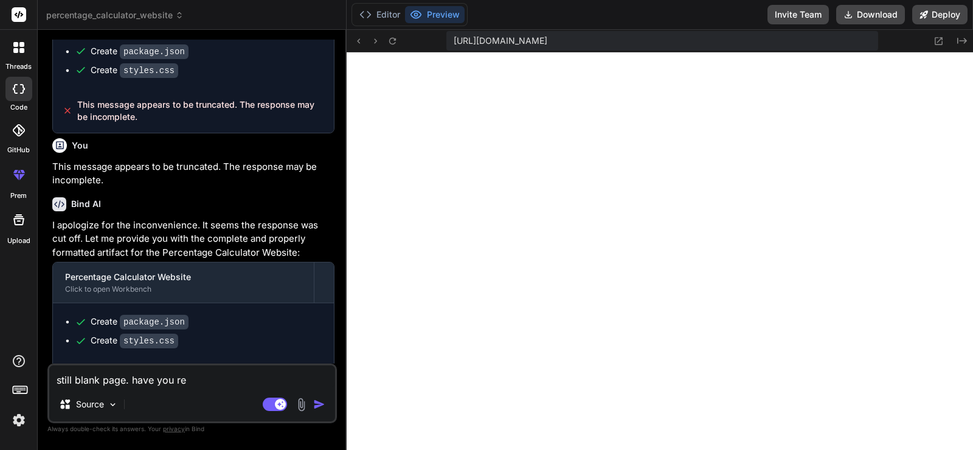
type textarea "x"
type textarea "still blank page. have you remo"
type textarea "x"
type textarea "still blank page. have you remov"
type textarea "x"
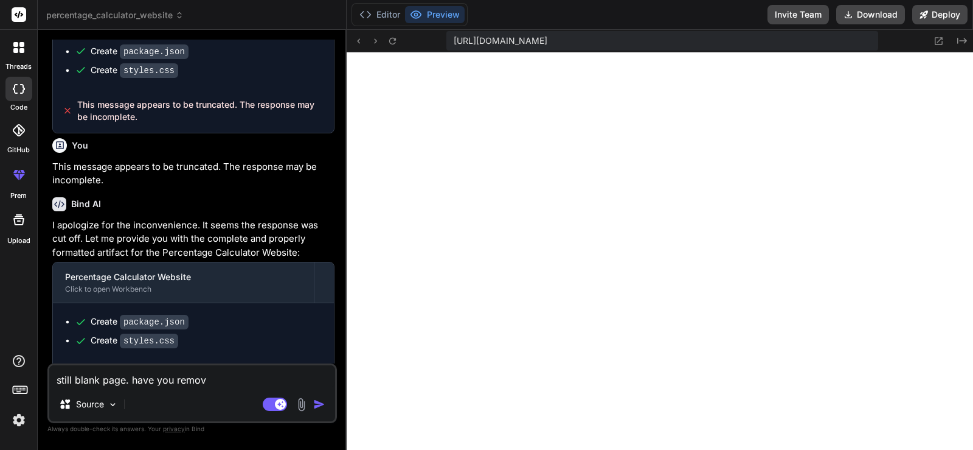
type textarea "still blank page. have you remove"
type textarea "x"
type textarea "still blank page. have you removed"
type textarea "x"
type textarea "still blank page. have you removed"
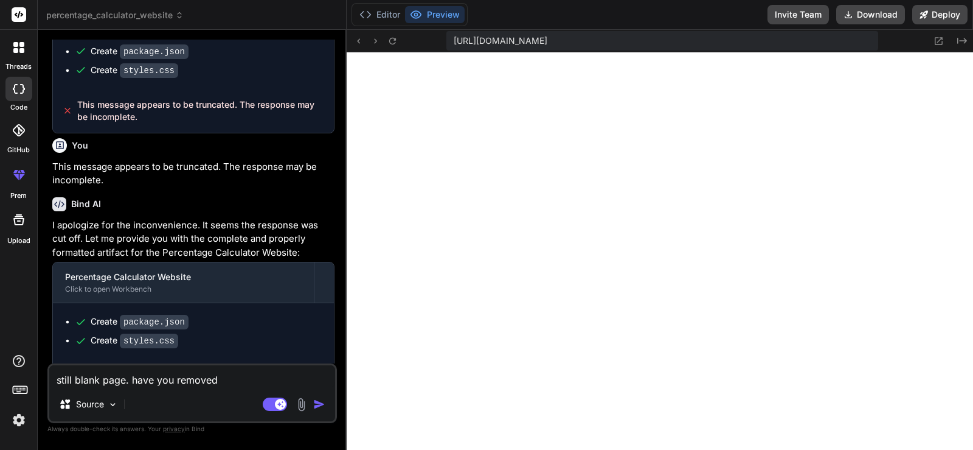
type textarea "x"
type textarea "still blank page. have you removed c"
type textarea "x"
type textarea "still blank page. have you removed cs"
type textarea "x"
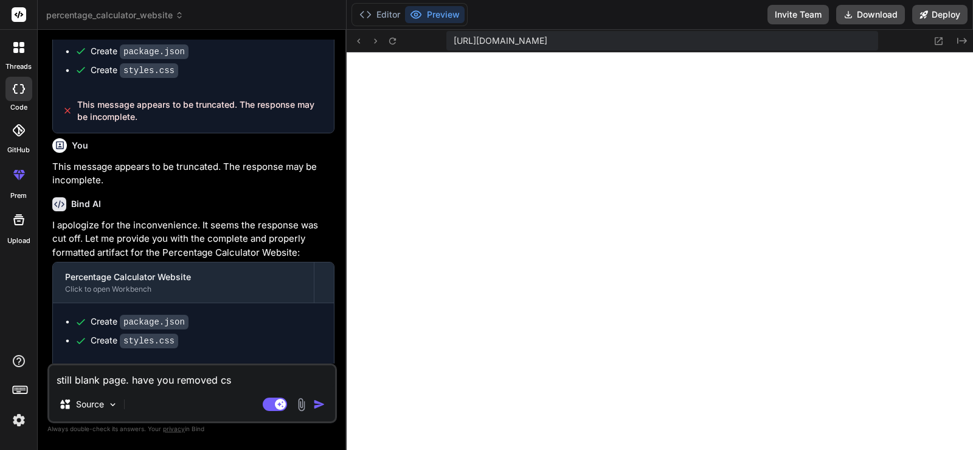
type textarea "still blank page. have you removed css"
type textarea "x"
type textarea "still blank page. have you removed css"
type textarea "x"
type textarea "still blank page. have you removed css f"
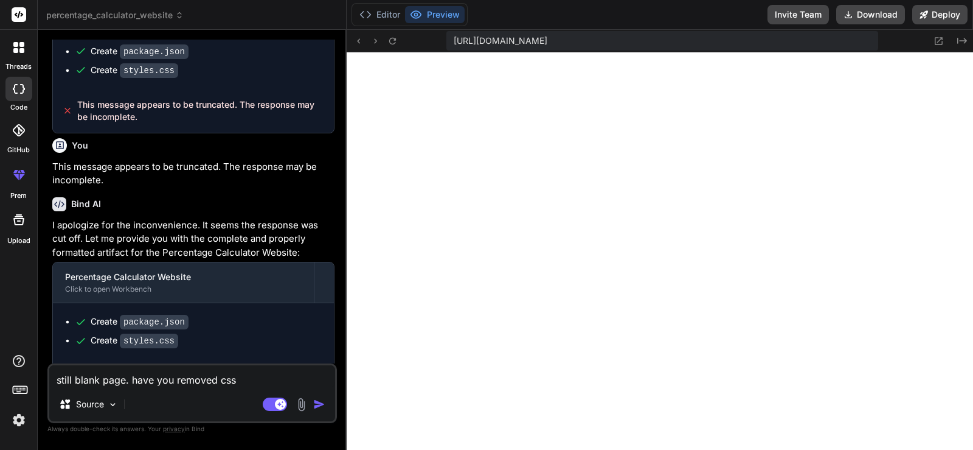
type textarea "x"
type textarea "still blank page. have you removed css fi"
type textarea "x"
type textarea "still blank page. have you removed css fil"
type textarea "x"
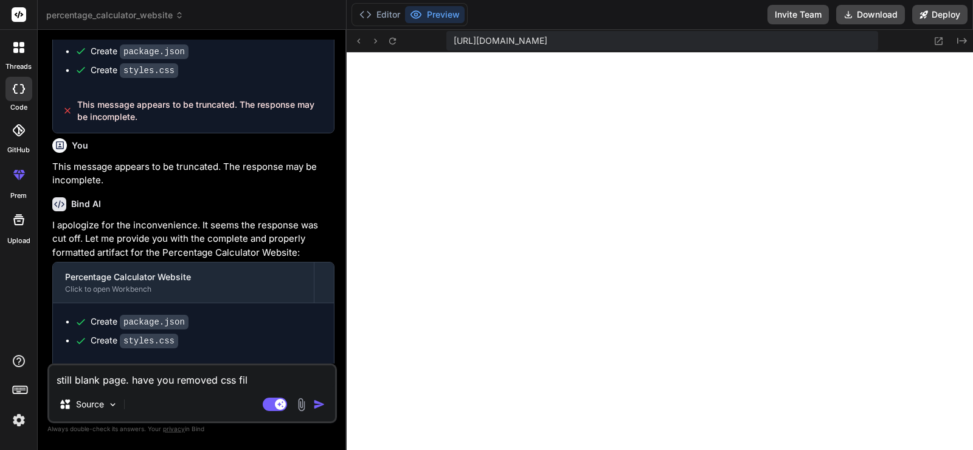
type textarea "still blank page. have you removed css file"
type textarea "x"
type textarea "still blank page. have you removed css file"
type textarea "x"
type textarea "still blank page. have you removed css file p"
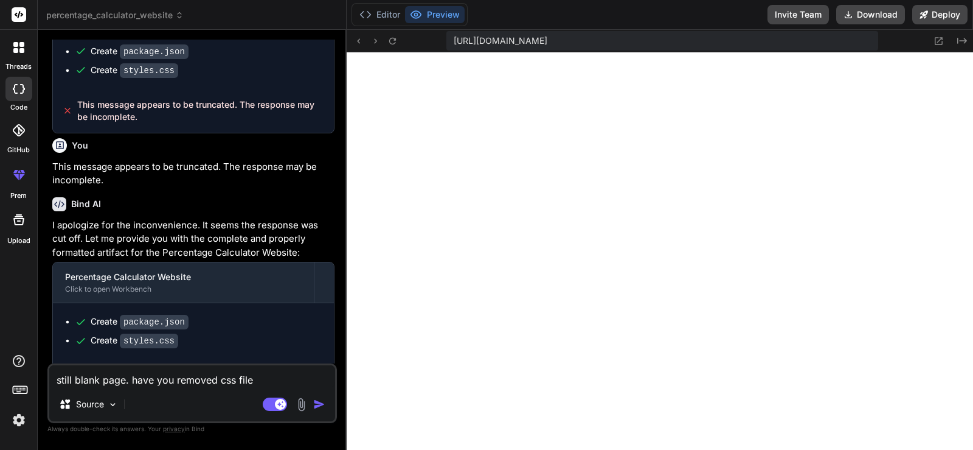
type textarea "x"
type textarea "still blank page. have you removed css file pr"
type textarea "x"
type textarea "still blank page. have you removed css file pre"
type textarea "x"
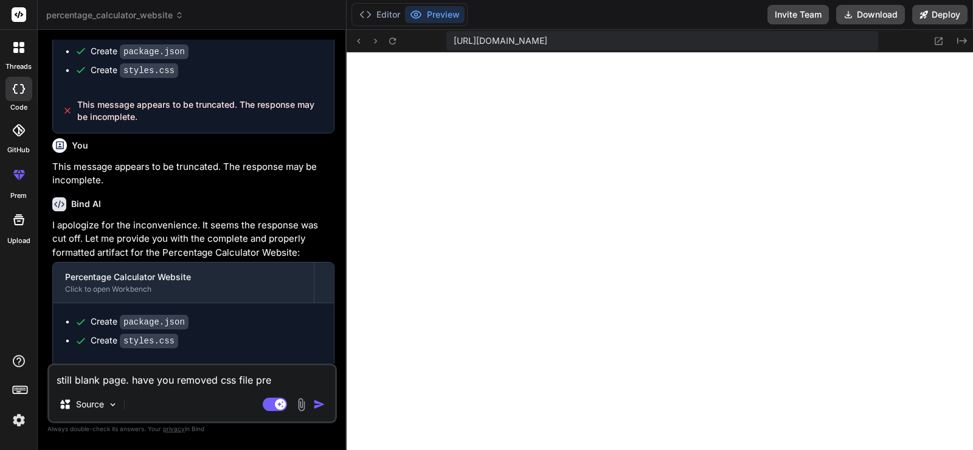
type textarea "still blank page. have you removed css file prev"
type textarea "x"
type textarea "still blank page. have you removed css file previ"
type textarea "x"
type textarea "still blank page. have you removed css file previo"
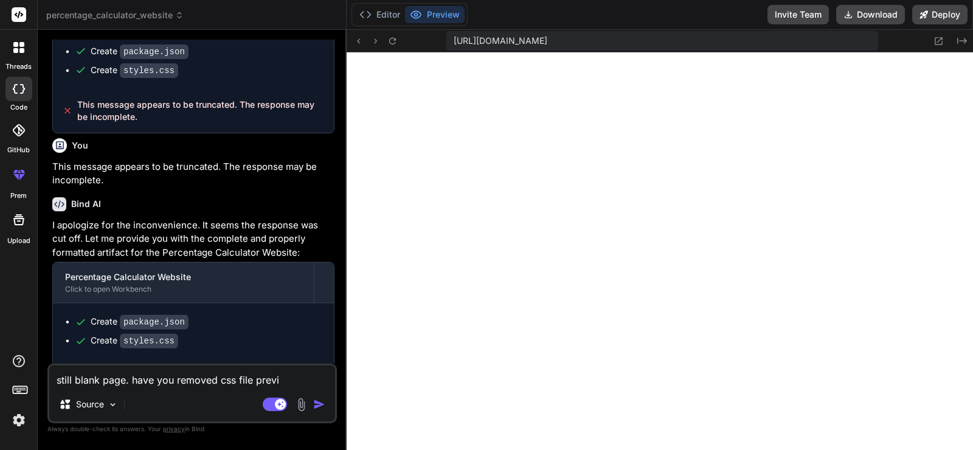
type textarea "x"
type textarea "still blank page. have you removed css file previou"
type textarea "x"
type textarea "still blank page. have you removed css file previous"
type textarea "x"
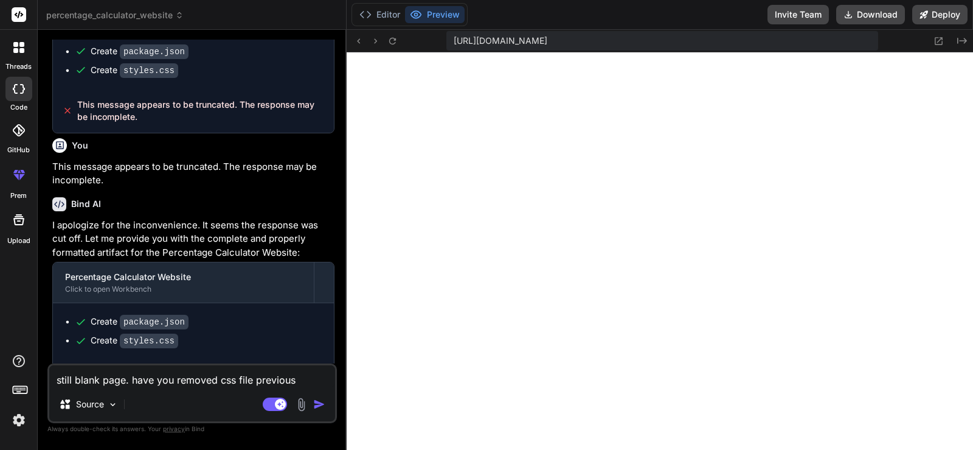
type textarea "still blank page. have you removed css file previousl"
type textarea "x"
type textarea "still blank page. have you removed css file previously"
type textarea "x"
type textarea "still blank page. have you removed css file previously"
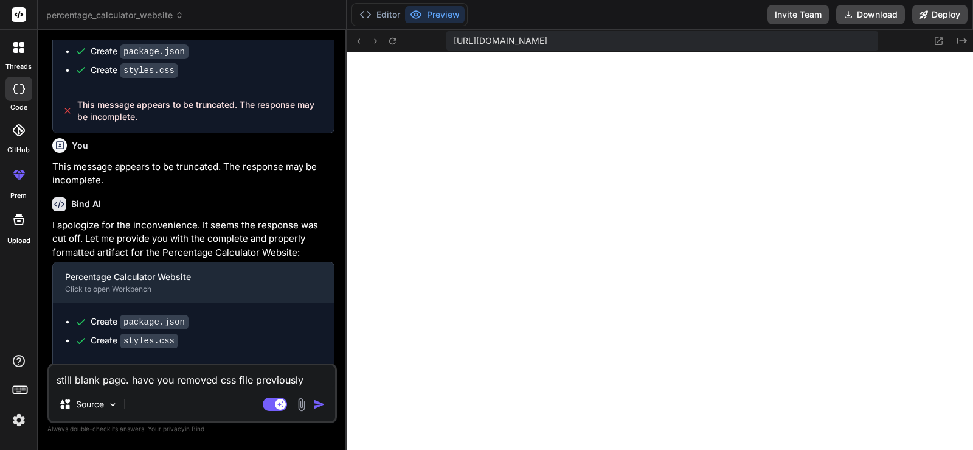
type textarea "x"
type textarea "still blank page. have you removed css file previously c"
type textarea "x"
type textarea "still blank page. have you removed css file previously cr"
type textarea "x"
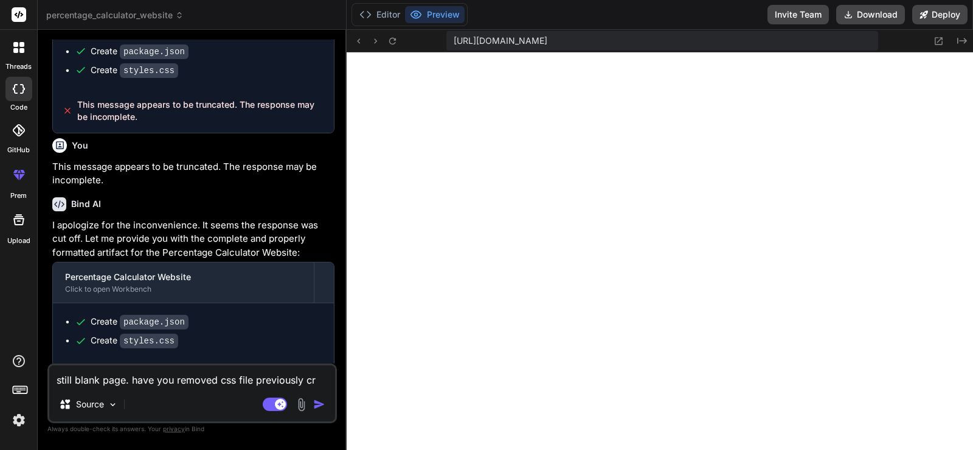
type textarea "still blank page. have you removed css file previously cre"
type textarea "x"
type textarea "still blank page. have you removed css file previously crea"
type textarea "x"
type textarea "still blank page. have you removed css file previously creat"
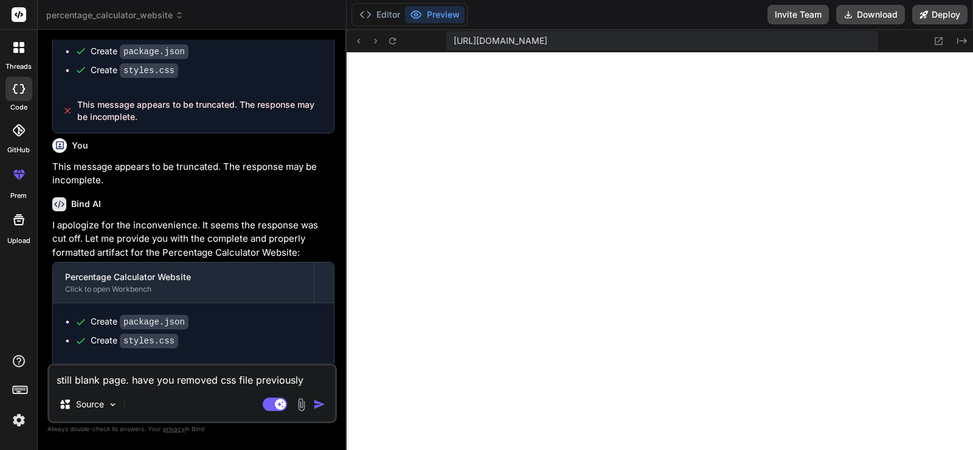
type textarea "x"
type textarea "still blank page. have you removed css file previously create"
type textarea "x"
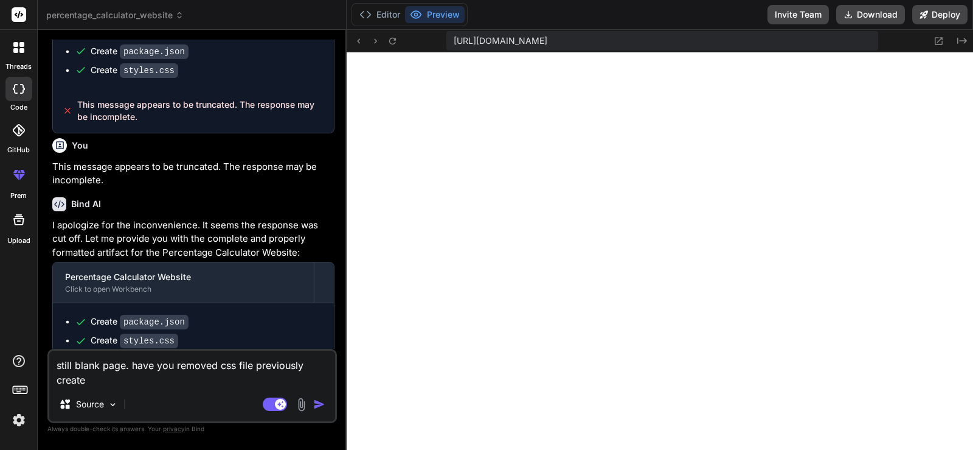
type textarea "still blank page. have you removed css file previously created"
type textarea "x"
type textarea "still blank page. have you removed css file previously created?"
type textarea "x"
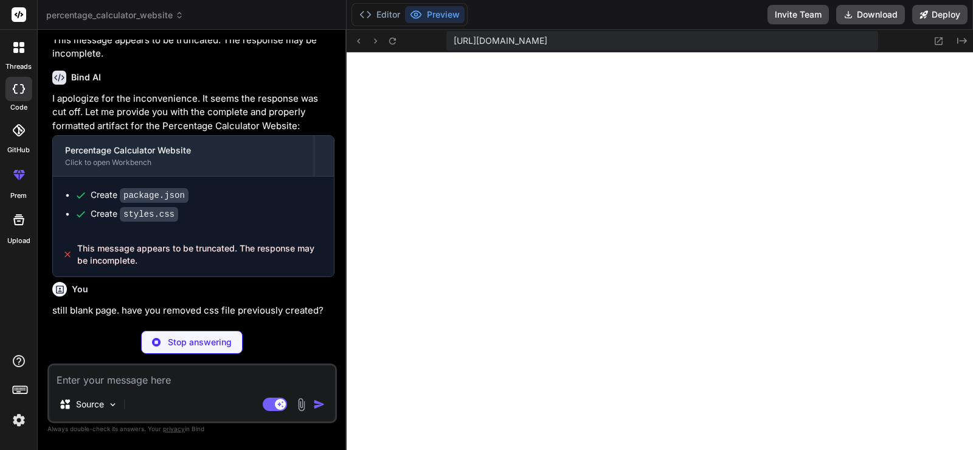
scroll to position [2411, 0]
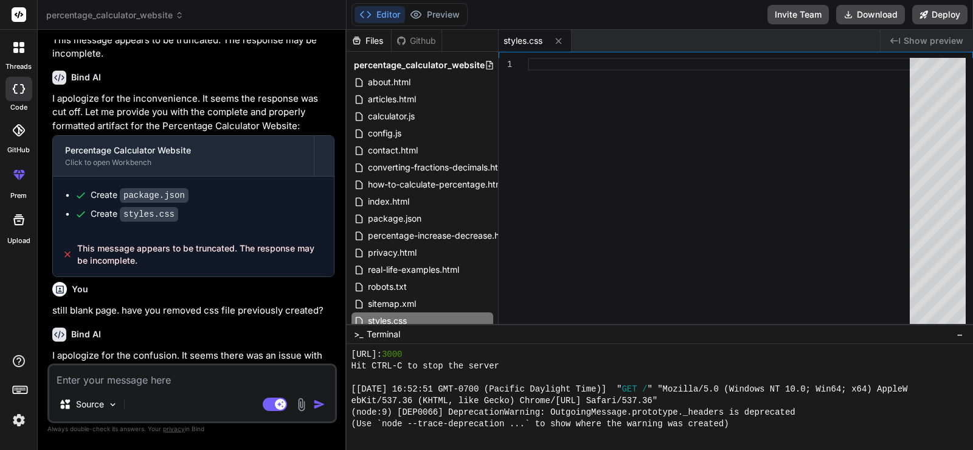
click at [277, 349] on p "I apologize for the confusion. It seems there was an issue with the artifact ge…" at bounding box center [193, 384] width 282 height 71
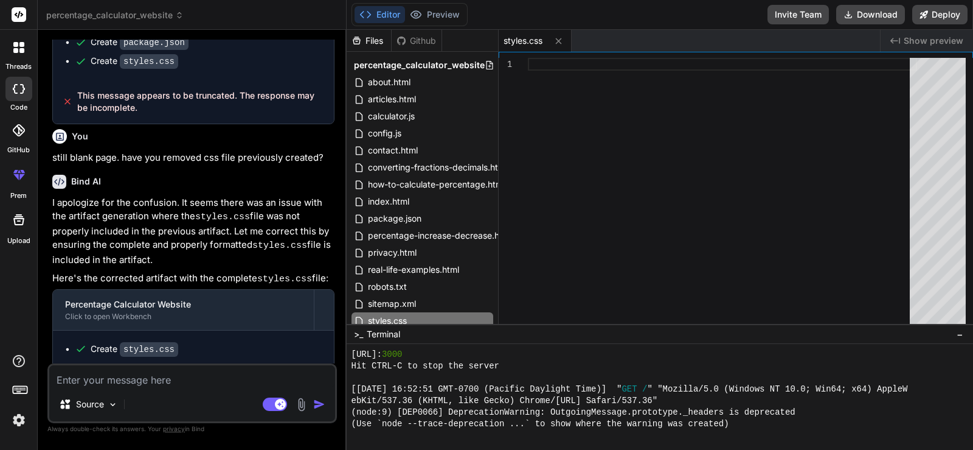
scroll to position [2569, 0]
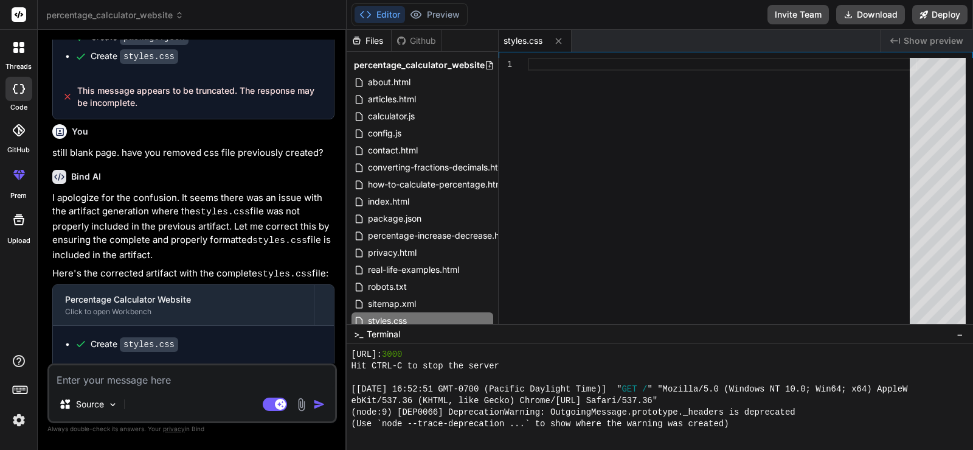
drag, startPoint x: 159, startPoint y: 347, endPoint x: 71, endPoint y: 325, distance: 91.5
click at [71, 363] on div "This message appears to be truncated. The response may be incomplete." at bounding box center [193, 385] width 281 height 44
copy span "This message appears to be truncated. The response may be incomplete."
click at [109, 373] on textarea at bounding box center [192, 376] width 286 height 22
click at [23, 21] on rect at bounding box center [19, 14] width 15 height 15
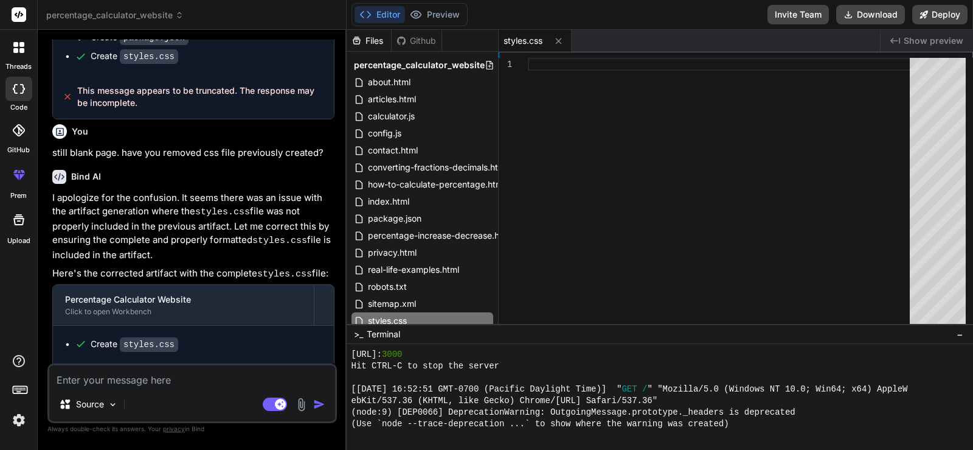
click at [19, 18] on rect at bounding box center [19, 14] width 15 height 15
click at [21, 175] on icon at bounding box center [21, 176] width 5 height 6
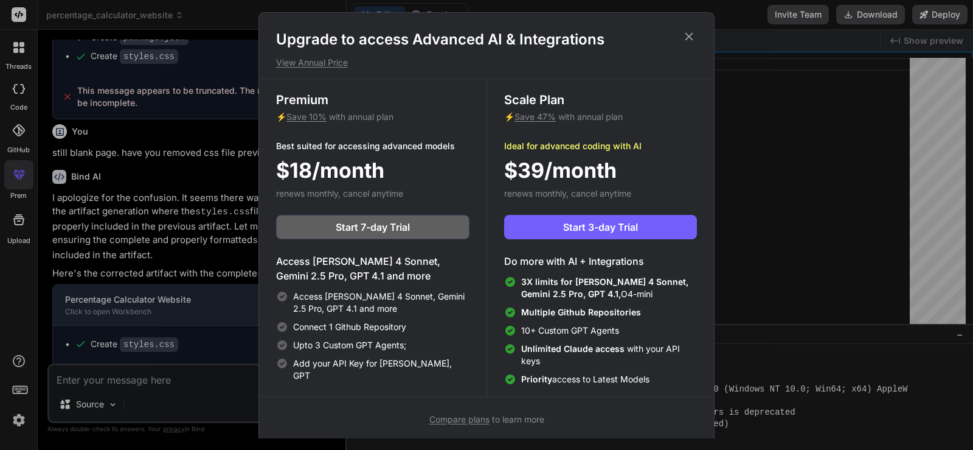
click at [695, 33] on icon at bounding box center [689, 36] width 13 height 13
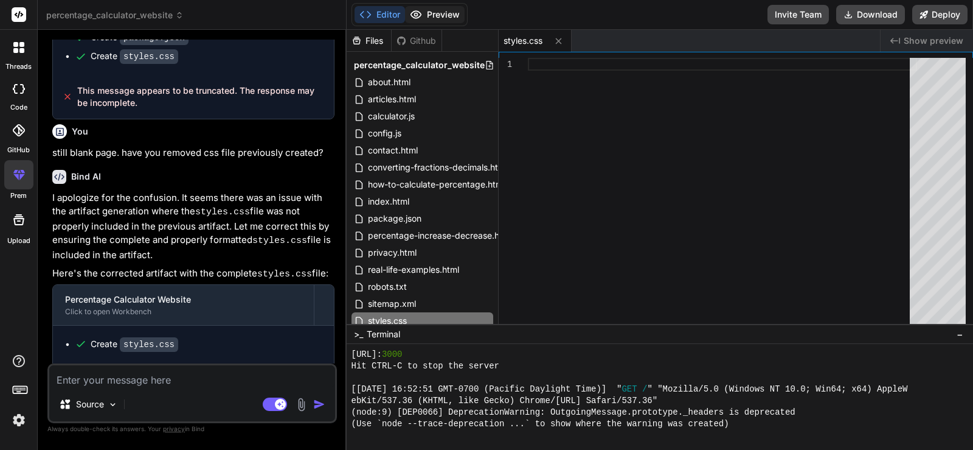
click at [436, 18] on button "Preview" at bounding box center [435, 14] width 60 height 17
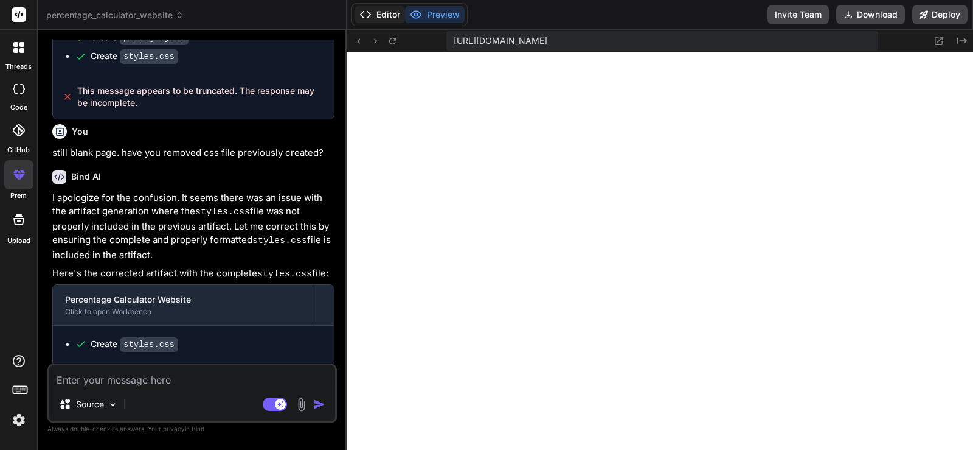
click at [387, 18] on button "Editor" at bounding box center [380, 14] width 50 height 17
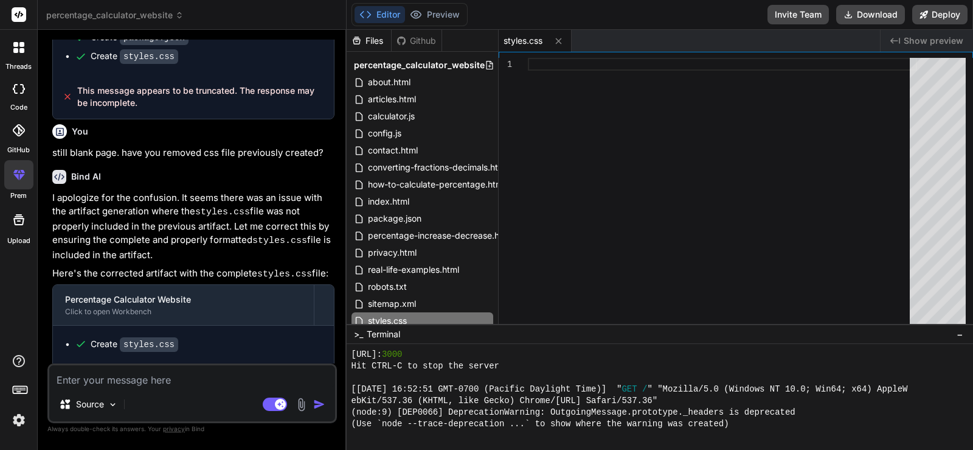
click at [21, 49] on icon at bounding box center [21, 50] width 5 height 5
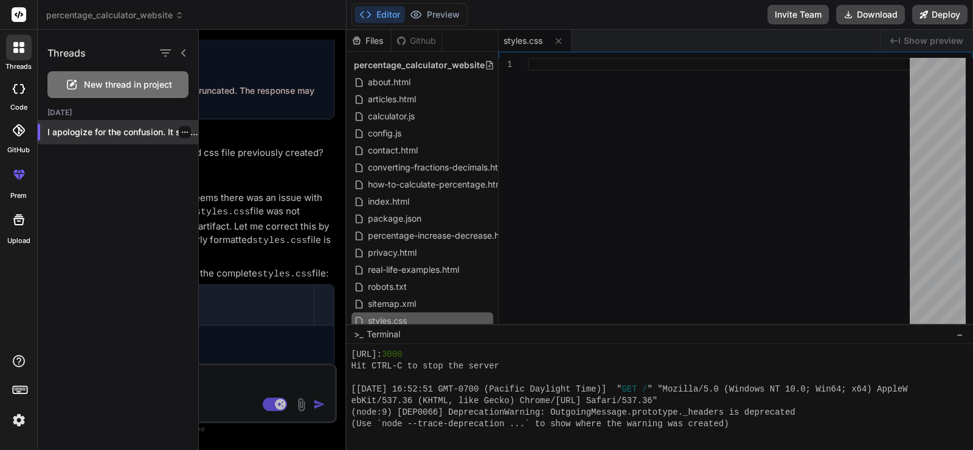
click at [127, 130] on p "I apologize for the confusion. It seems ..." at bounding box center [122, 132] width 151 height 12
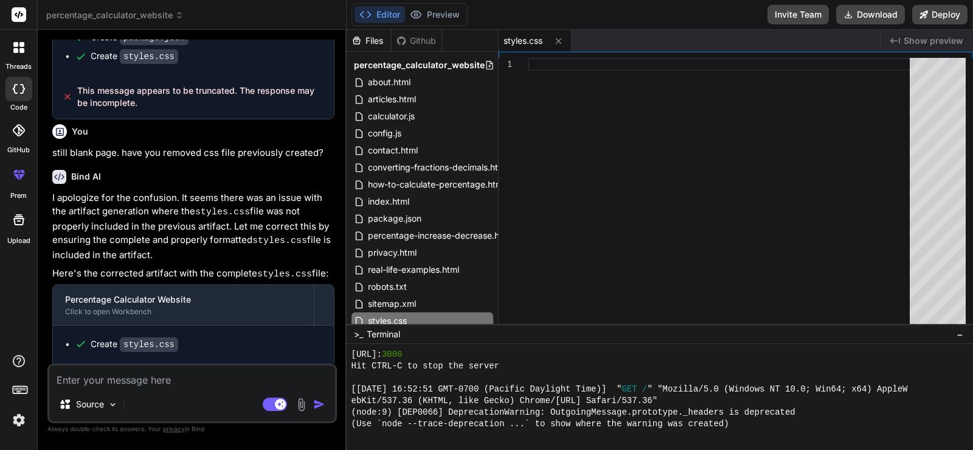
click at [16, 18] on rect at bounding box center [19, 14] width 15 height 15
click at [25, 397] on div at bounding box center [18, 391] width 37 height 77
click at [25, 393] on rect at bounding box center [20, 389] width 14 height 7
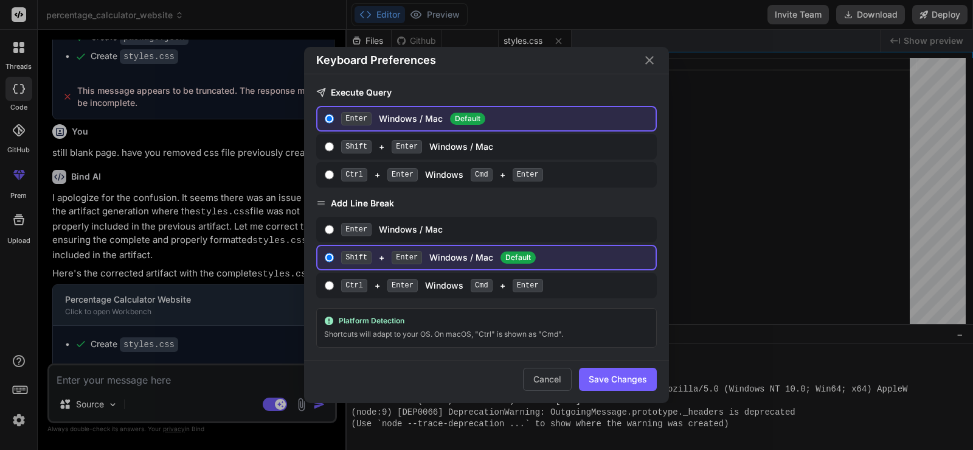
click at [25, 393] on div "Keyboard Preferences Execute Query Enter Windows / Mac Default Shift + Enter Wi…" at bounding box center [486, 225] width 973 height 450
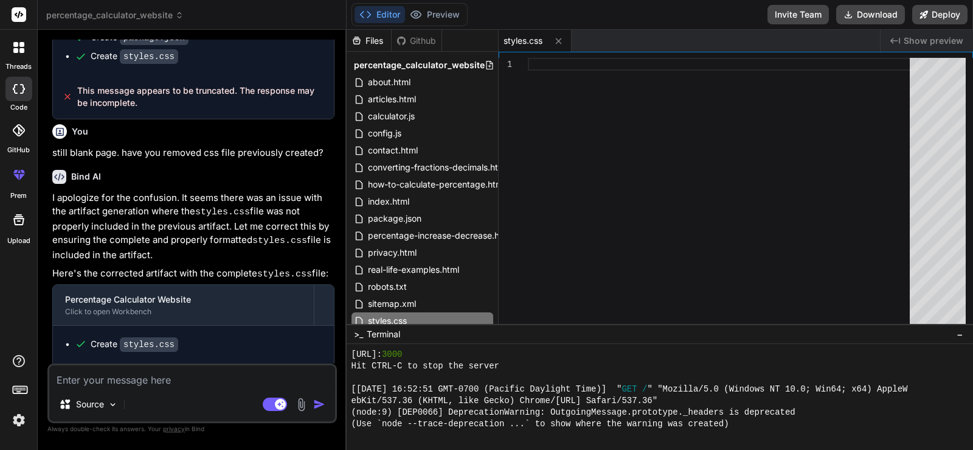
click at [20, 97] on div at bounding box center [18, 89] width 27 height 24
click at [21, 96] on div at bounding box center [18, 89] width 27 height 24
type textarea "x"
click at [22, 166] on div at bounding box center [18, 174] width 29 height 29
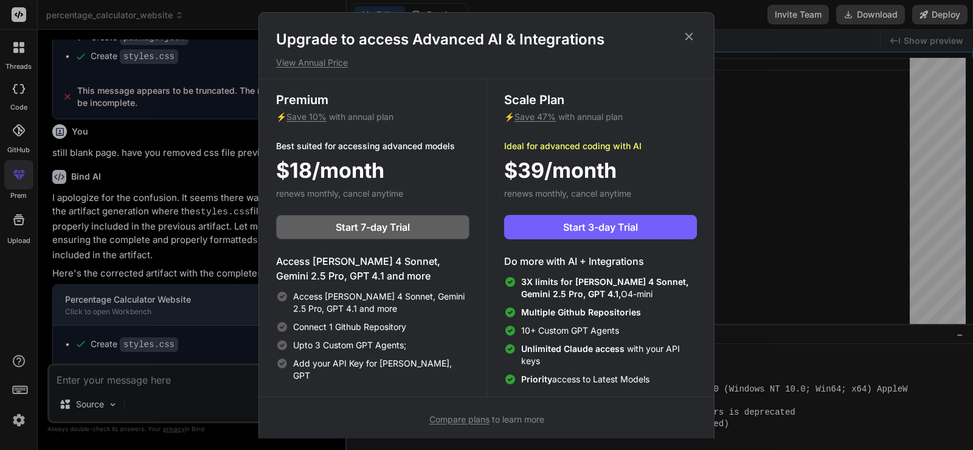
click at [21, 167] on div "Upgrade to access Advanced AI & Integrations View Annual Price Premium ⚡ Save 1…" at bounding box center [486, 225] width 973 height 450
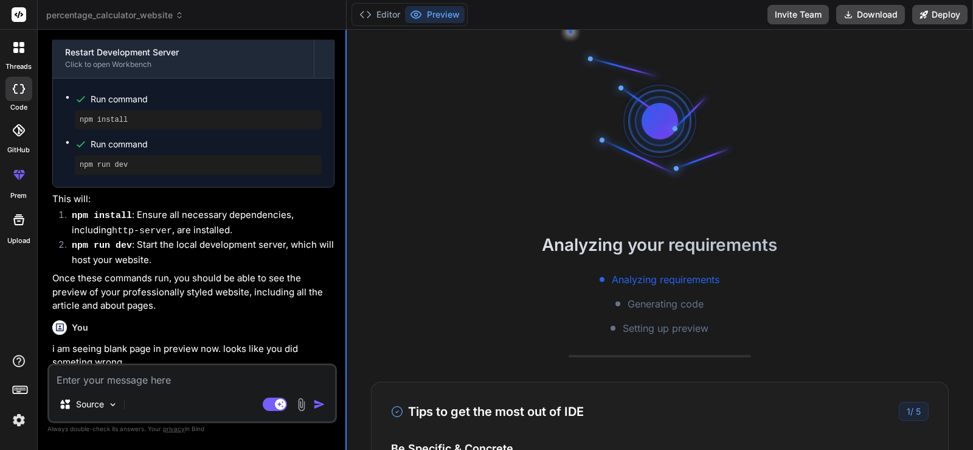
scroll to position [92, 0]
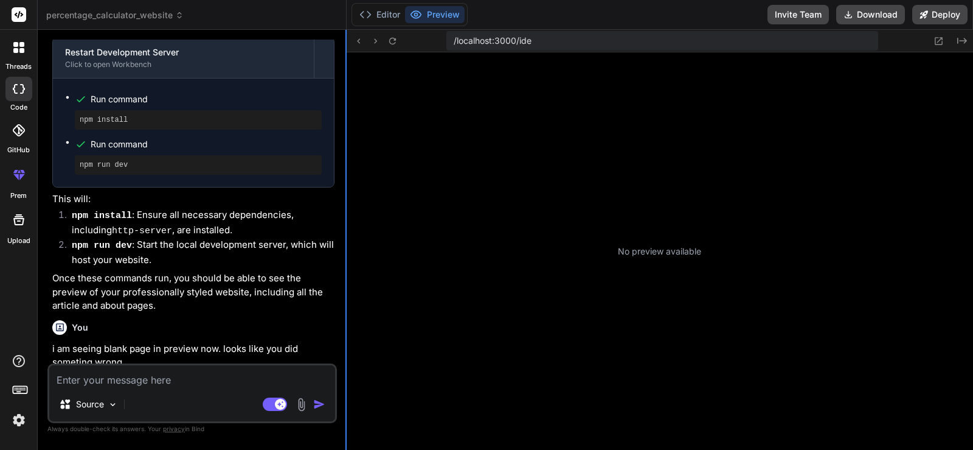
type textarea "x"
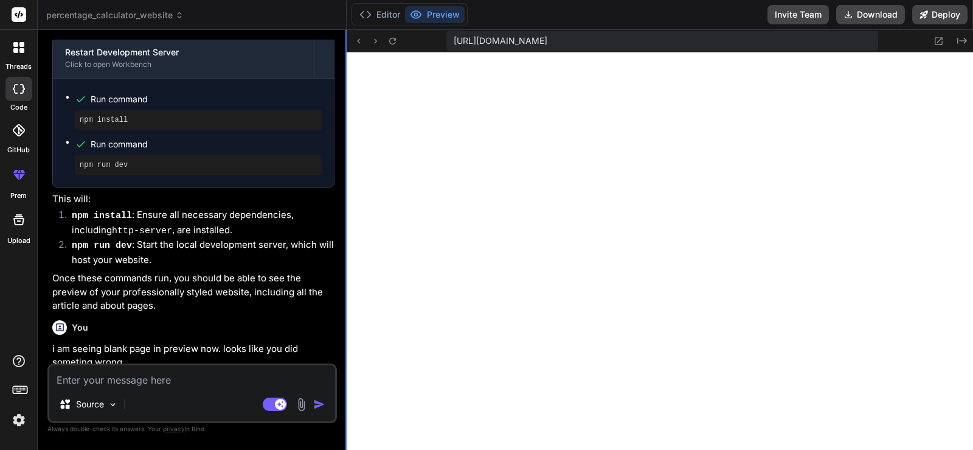
scroll to position [405, 0]
click at [164, 379] on div "Bind AI" at bounding box center [193, 386] width 282 height 14
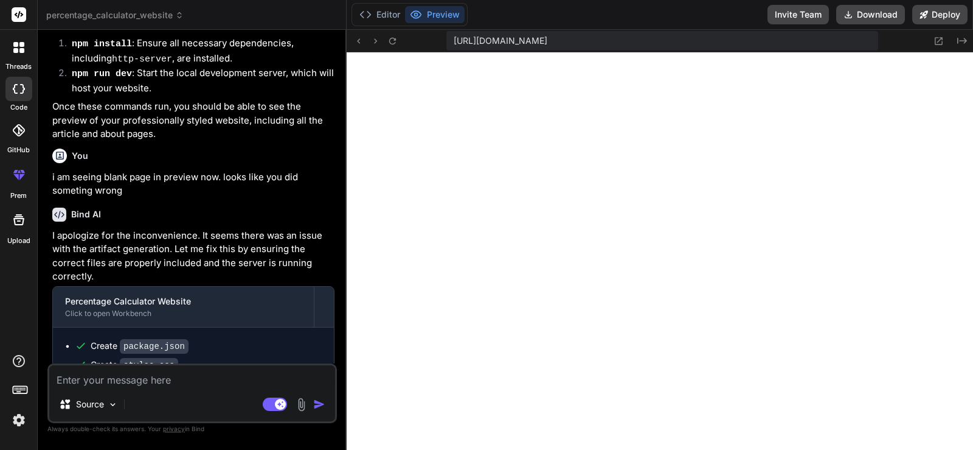
scroll to position [2001, 0]
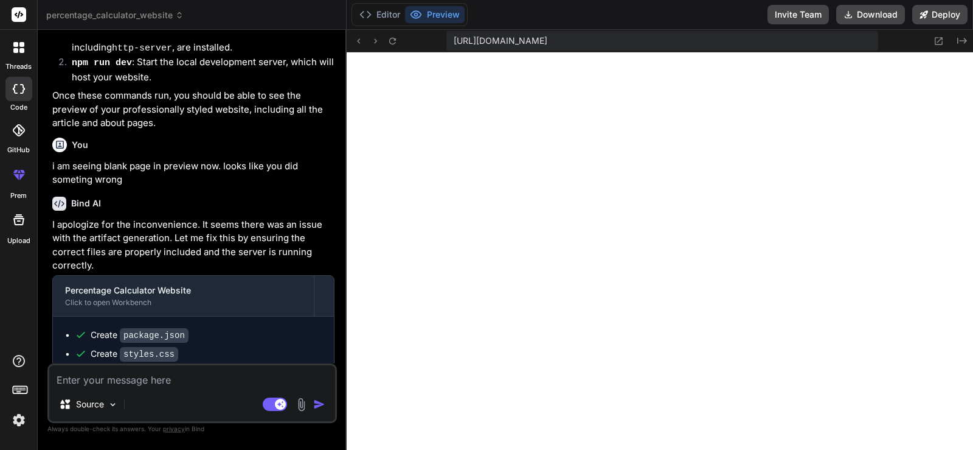
click at [157, 385] on textarea at bounding box center [192, 376] width 286 height 22
type textarea "s"
type textarea "x"
type textarea "st"
type textarea "x"
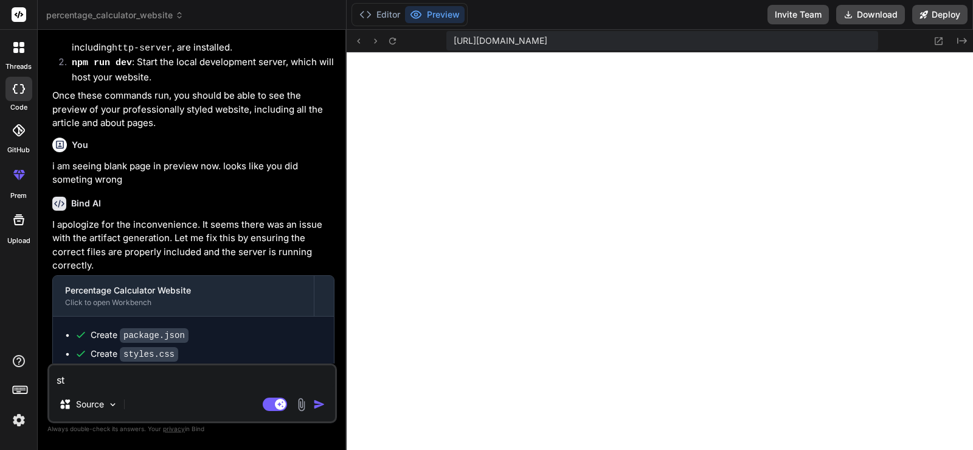
type textarea "sti"
type textarea "x"
type textarea "stil"
type textarea "x"
type textarea "still"
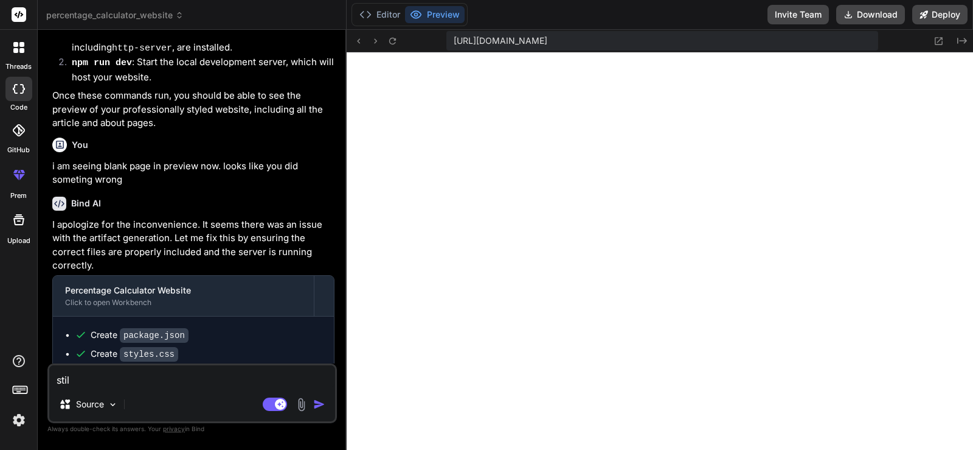
type textarea "x"
type textarea "still"
type textarea "x"
type textarea "still b"
type textarea "x"
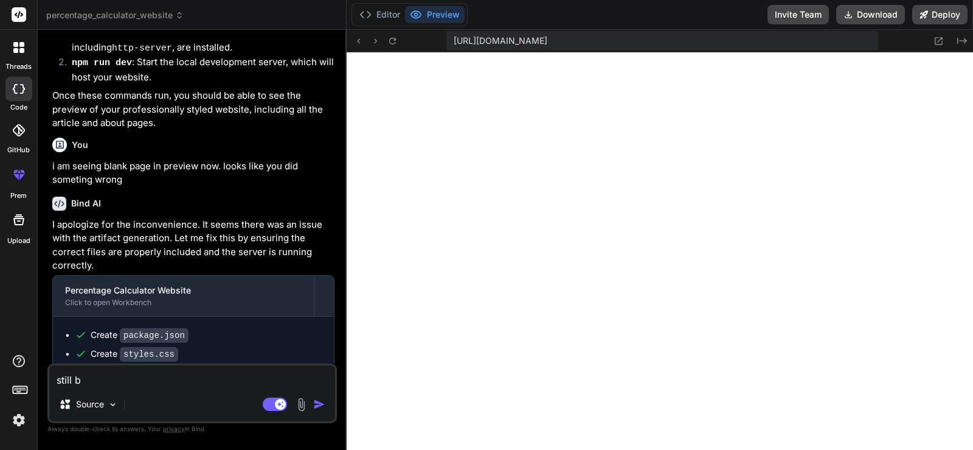
type textarea "still bl"
type textarea "x"
type textarea "still bla"
type textarea "x"
type textarea "still blan"
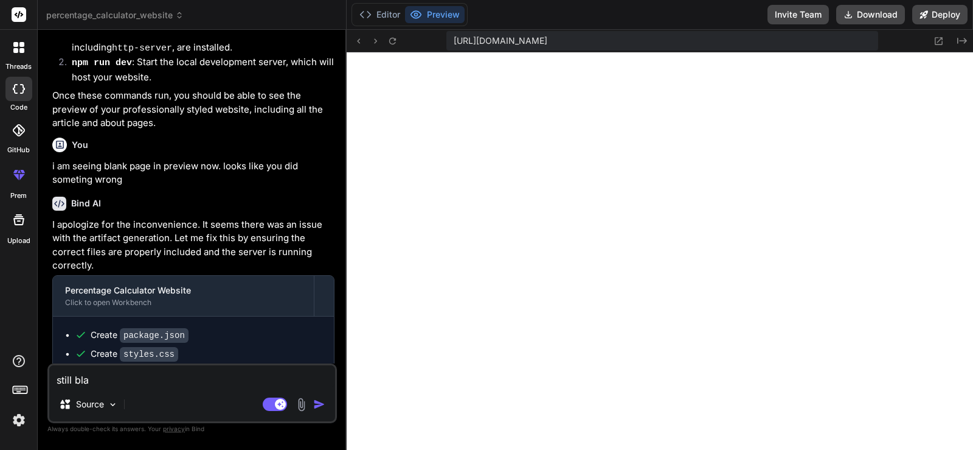
type textarea "x"
type textarea "still blank"
type textarea "x"
type textarea "still blank"
type textarea "x"
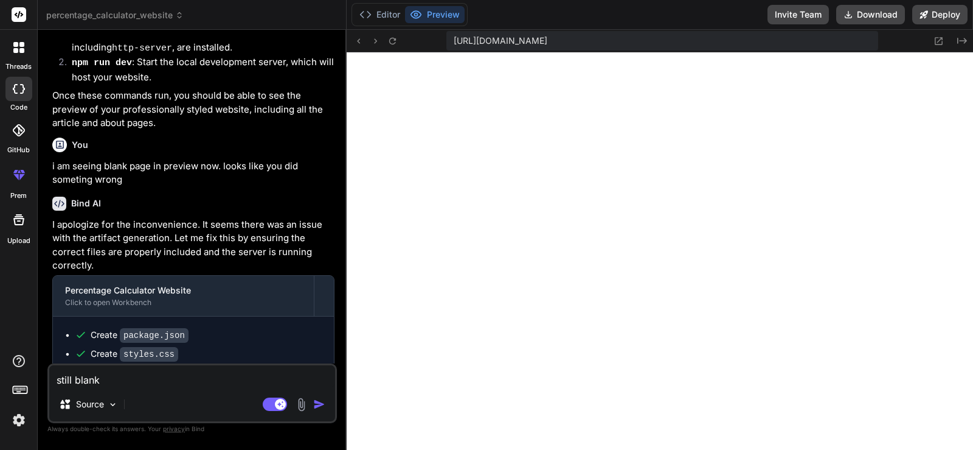
type textarea "still blank p"
type textarea "x"
type textarea "still blank pa"
type textarea "x"
type textarea "still blank pag"
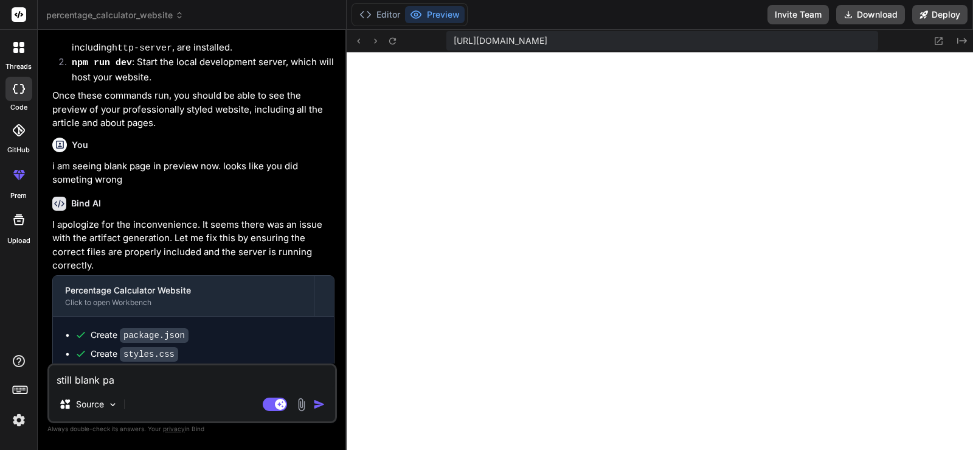
type textarea "x"
type textarea "still blank page"
type textarea "x"
type textarea "still blank page."
type textarea "x"
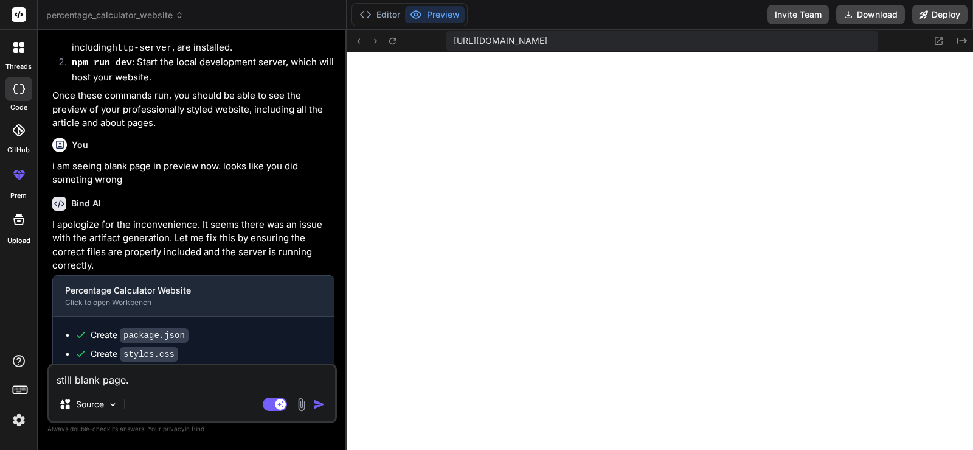
type textarea "still blank page."
type textarea "x"
type textarea "still blank page. g"
type textarea "x"
type textarea "still blank page. ge"
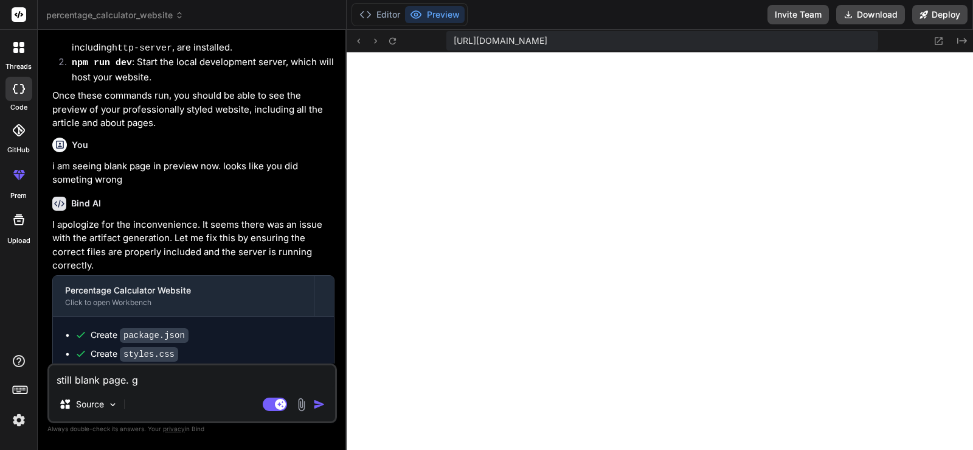
type textarea "x"
type textarea "still blank page. get"
type textarea "x"
type textarea "still blank page. gett"
type textarea "x"
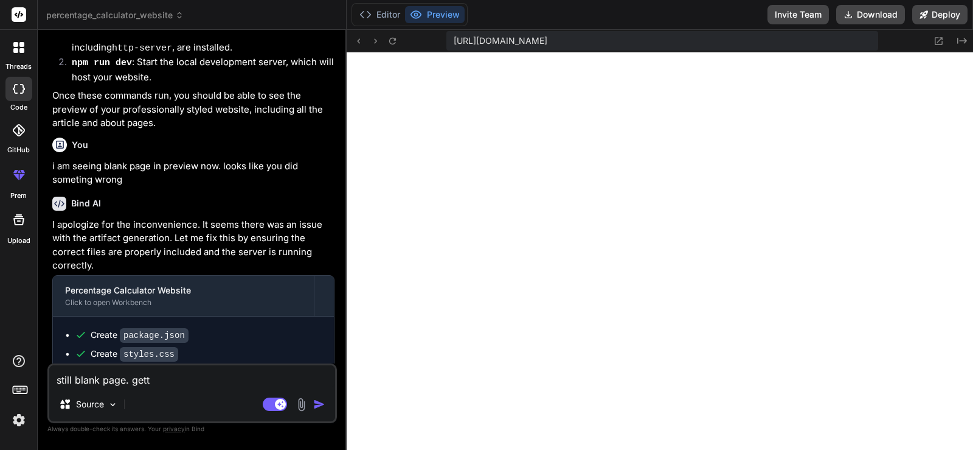
type textarea "still blank page. getti"
type textarea "x"
type textarea "still blank page. gettin"
type textarea "x"
type textarea "still blank page. getting"
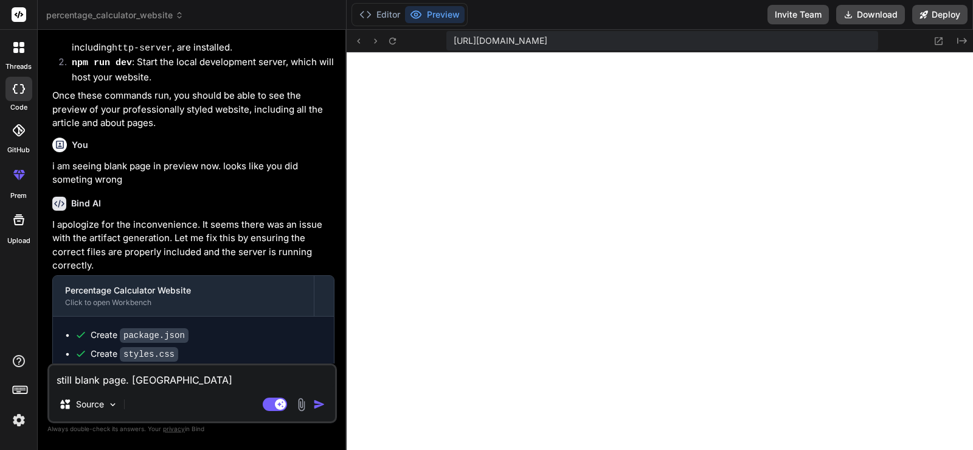
type textarea "x"
type textarea "still blank page. getting"
type textarea "x"
type textarea "still blank page. getting t"
type textarea "x"
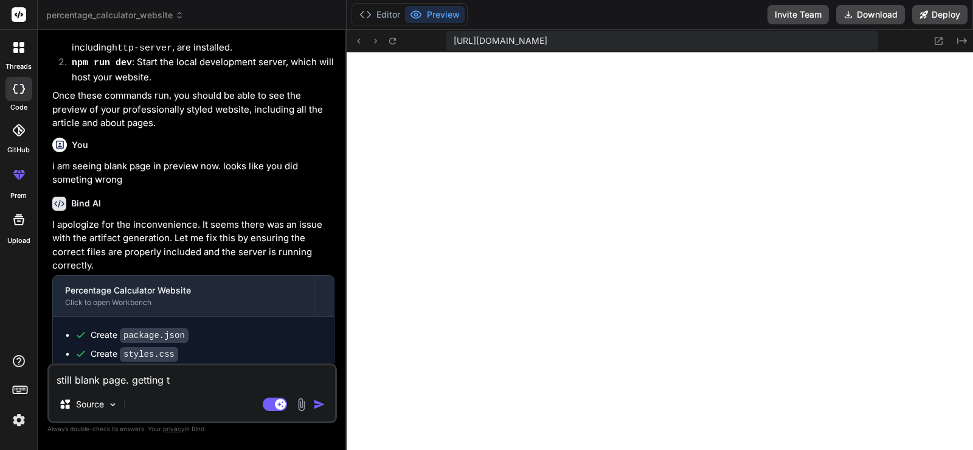
type textarea "still blank page. getting th"
type textarea "x"
type textarea "still blank page. getting thi"
type textarea "x"
type textarea "still blank page. getting this"
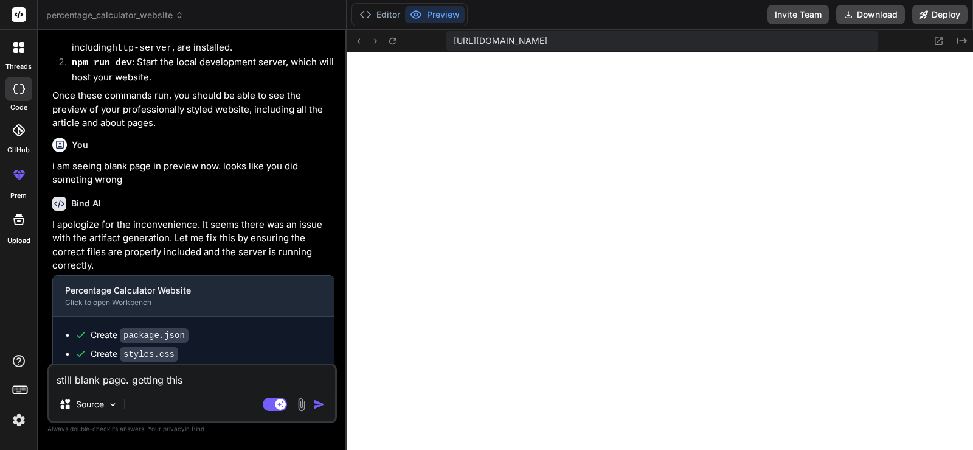
type textarea "x"
type textarea "still blank page. getting this"
type textarea "x"
type textarea "still blank page. getting this m"
type textarea "x"
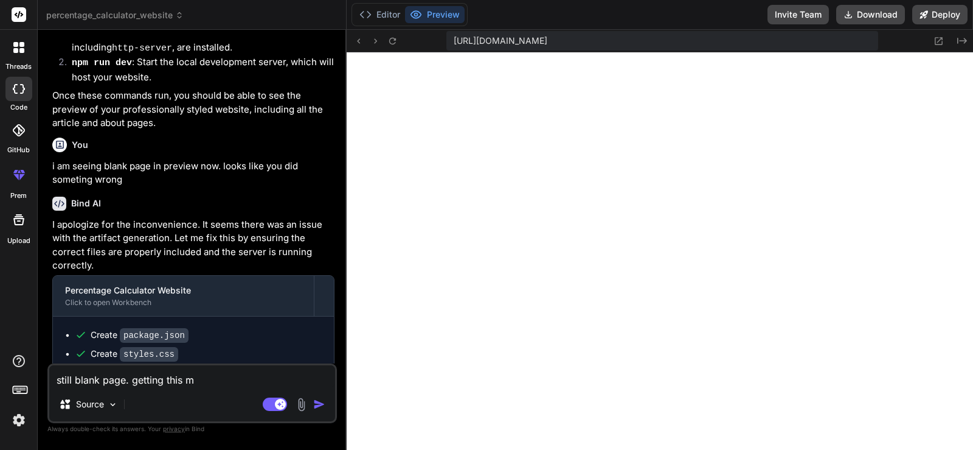
type textarea "still blank page. getting this me"
type textarea "x"
type textarea "still blank page. getting this mee"
type textarea "x"
type textarea "still blank page. getting this me"
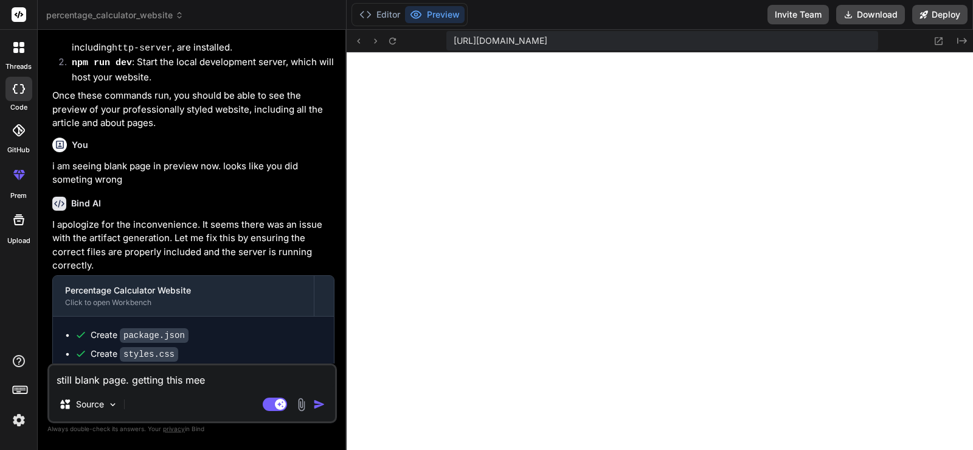
type textarea "x"
type textarea "still blank page. getting this mes"
type textarea "x"
type textarea "still blank page. getting this mess"
type textarea "x"
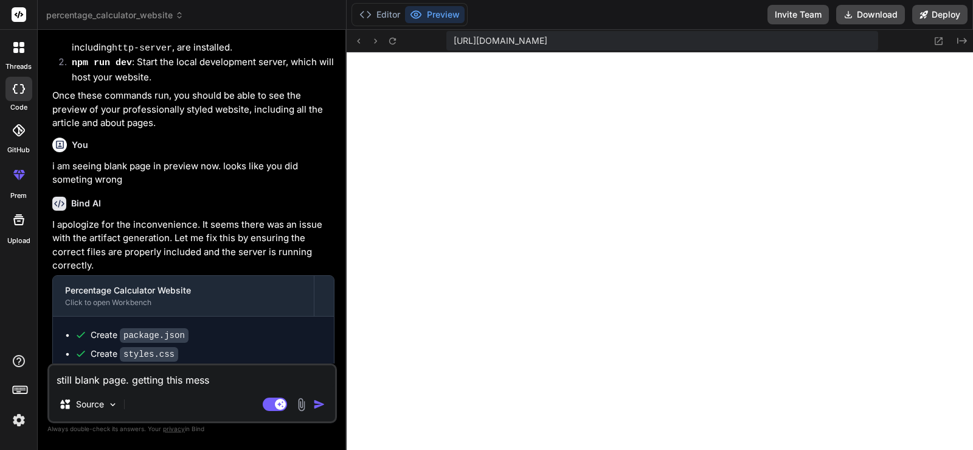
type textarea "still blank page. getting this messe"
type textarea "x"
type textarea "still blank page. getting this messeg"
type textarea "x"
type textarea "still blank page. getting this messege"
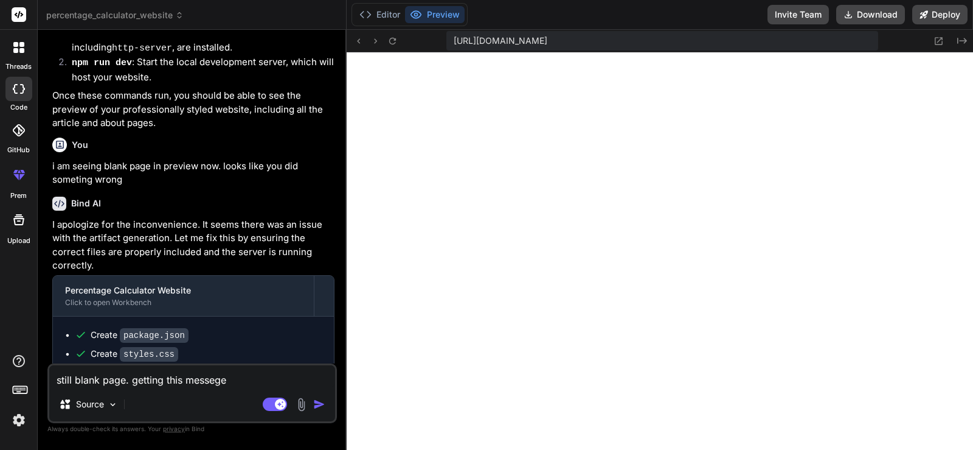
type textarea "x"
type textarea "still blank page. getting this messege"
type textarea "x"
type textarea "still blank page. getting this messege a"
type textarea "x"
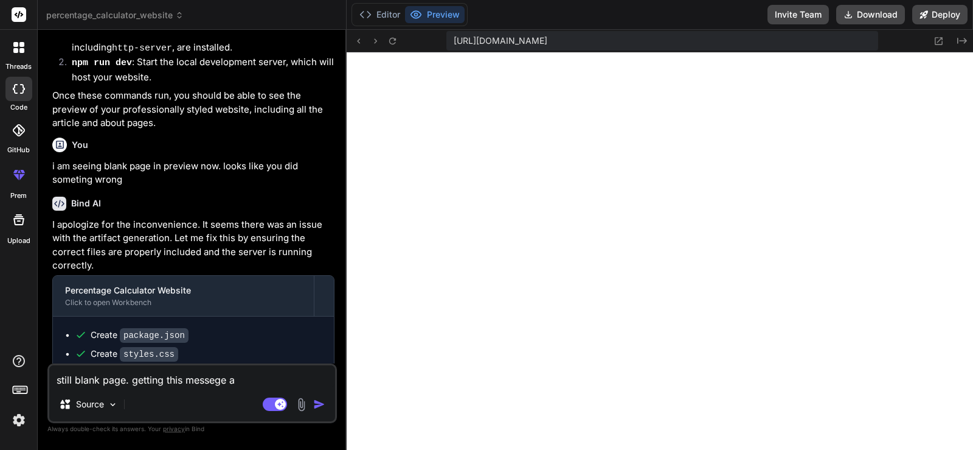
type textarea "still blank page. getting this messege ag"
type textarea "x"
type textarea "still blank page. getting this messege aga"
type textarea "x"
type textarea "still blank page. getting this messege agai"
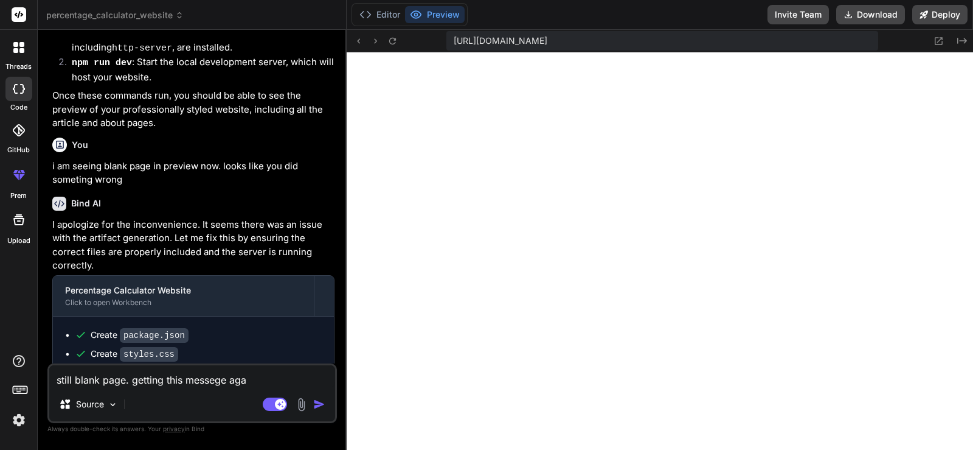
type textarea "x"
type textarea "still blank page. getting this messege again"
type textarea "x"
type textarea "still blank page. getting this messege again"
type textarea "x"
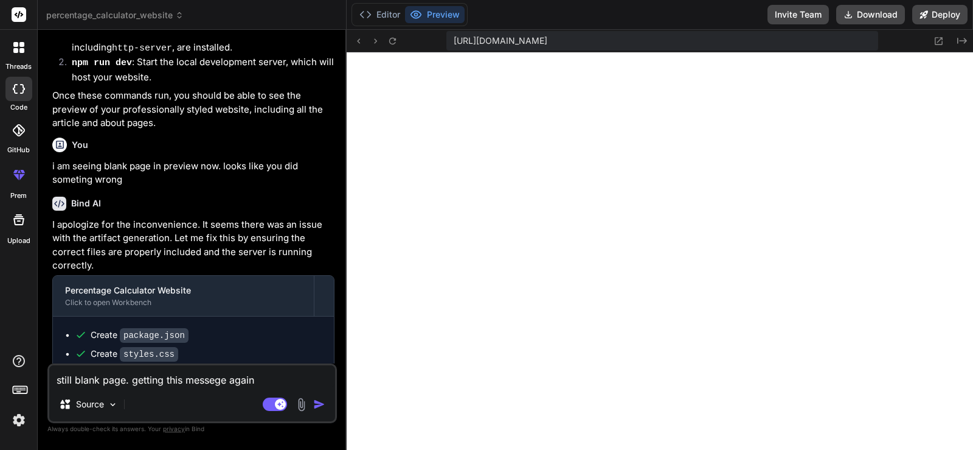
type textarea "still blank page. getting this messege again a"
type textarea "x"
type textarea "still blank page. getting this messege again an"
type textarea "x"
type textarea "still blank page. getting this messege again and"
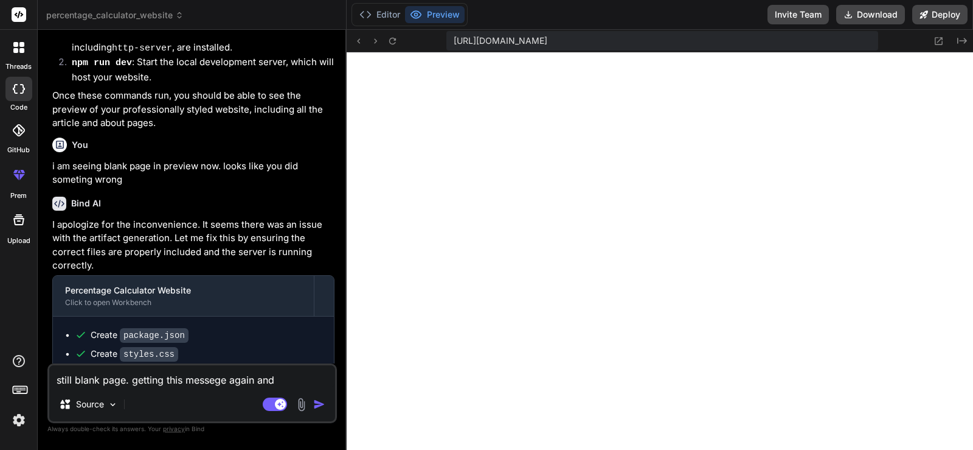
type textarea "x"
type textarea "still blank page. getting this messege again and"
type textarea "x"
type textarea "still blank page. getting this messege again and a"
type textarea "x"
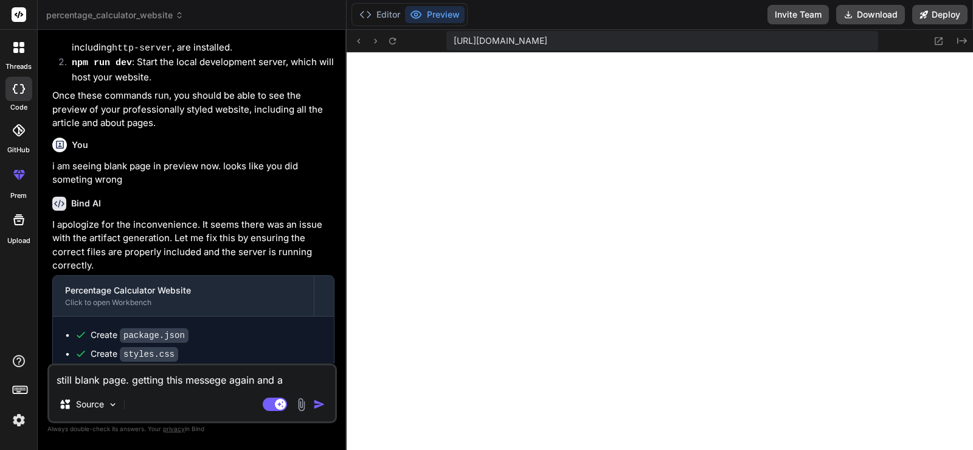
type textarea "still blank page. getting this messege again and aa"
type textarea "x"
type textarea "still blank page. getting this messege again and aai"
type textarea "x"
type textarea "still blank page. getting this messege again and aain"
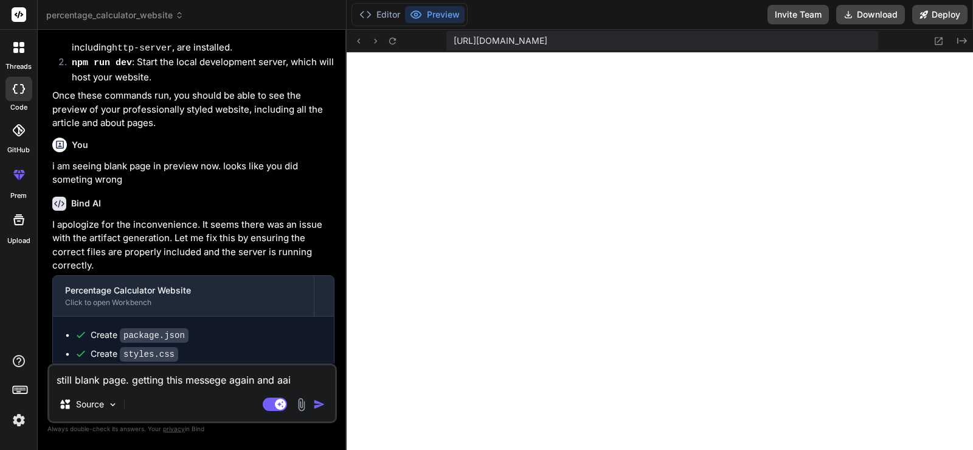
type textarea "x"
type textarea "still blank page. getting this messege again and aai"
type textarea "x"
type textarea "still blank page. getting this messege again and aa"
type textarea "x"
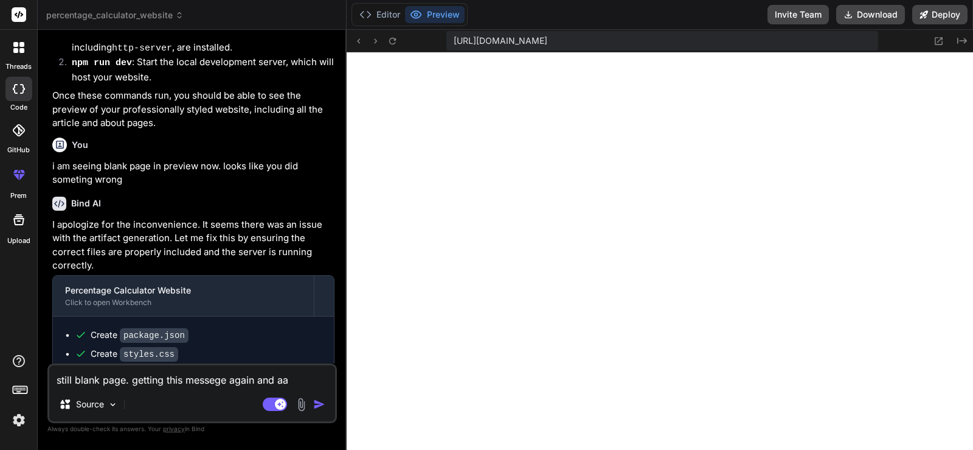
type textarea "still blank page. getting this messege again and a"
type textarea "x"
type textarea "still blank page. getting this messege again and ag"
type textarea "x"
type textarea "still blank page. getting this messege again and aga"
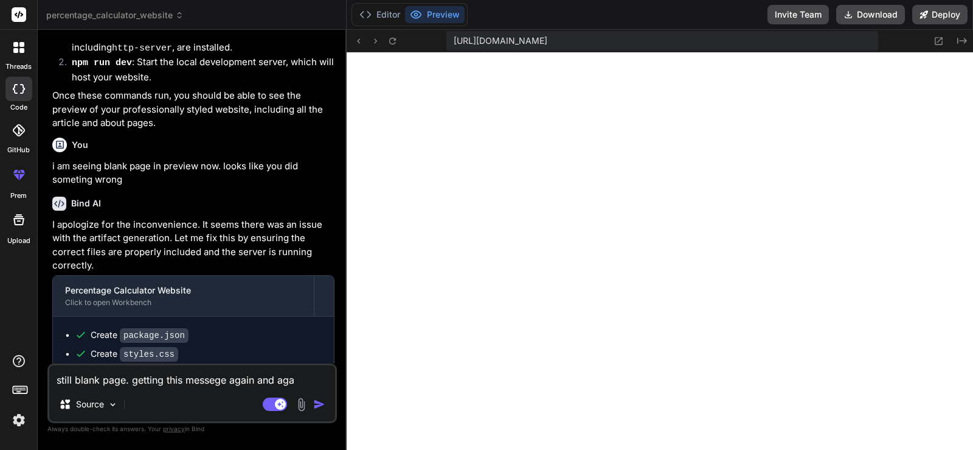
type textarea "x"
type textarea "still blank page. getting this messege again and agai"
type textarea "x"
type textarea "still blank page. getting this messege again and again"
type textarea "x"
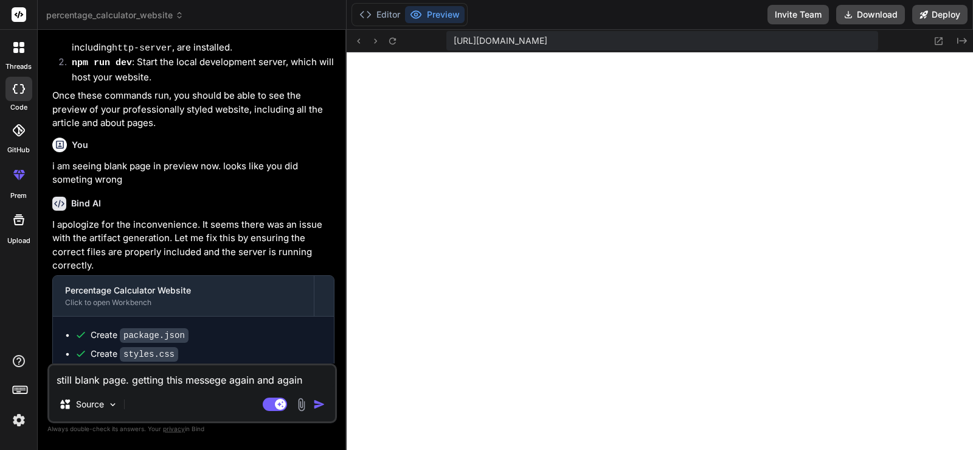
type textarea "still blank page. getting this messege again and again."
type textarea "x"
type textarea "still blank page. getting this messege again and again."
type textarea "x"
type textarea "still blank page. getting this messege again and again. w"
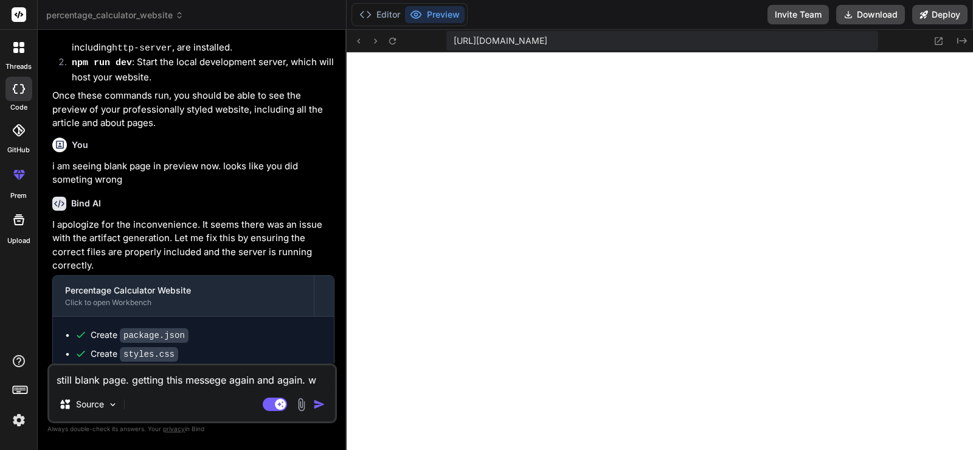
type textarea "x"
type textarea "still blank page. getting this messege again and again. wh"
type textarea "x"
type textarea "still blank page. getting this messege again and again. wha"
type textarea "x"
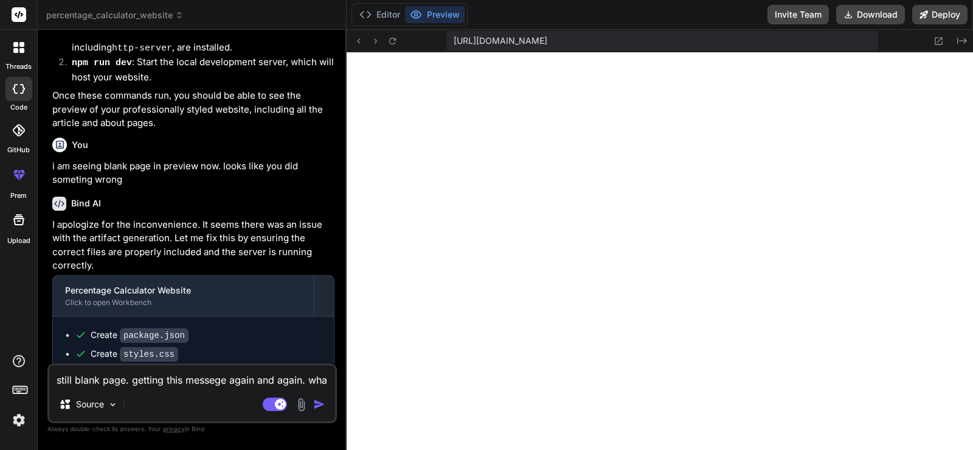
type textarea "still blank page. getting this messege again and again. whae"
type textarea "x"
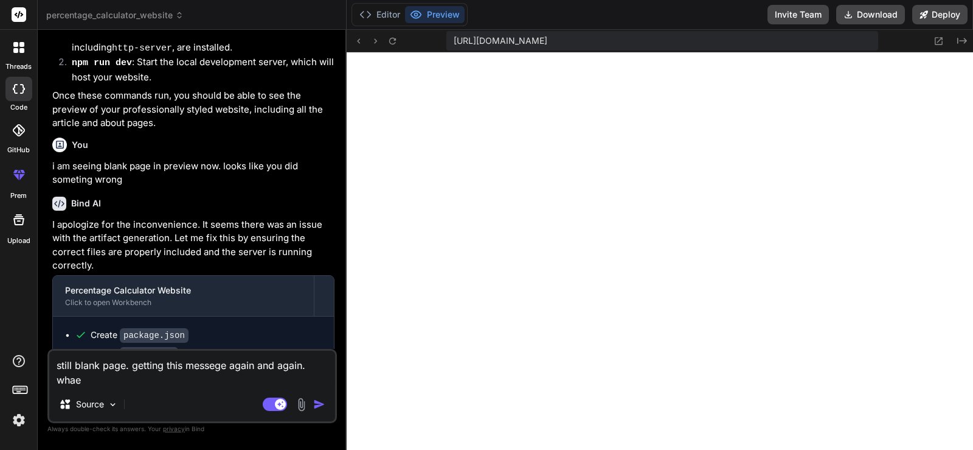
type textarea "still blank page. getting this messege again and again. wha"
type textarea "x"
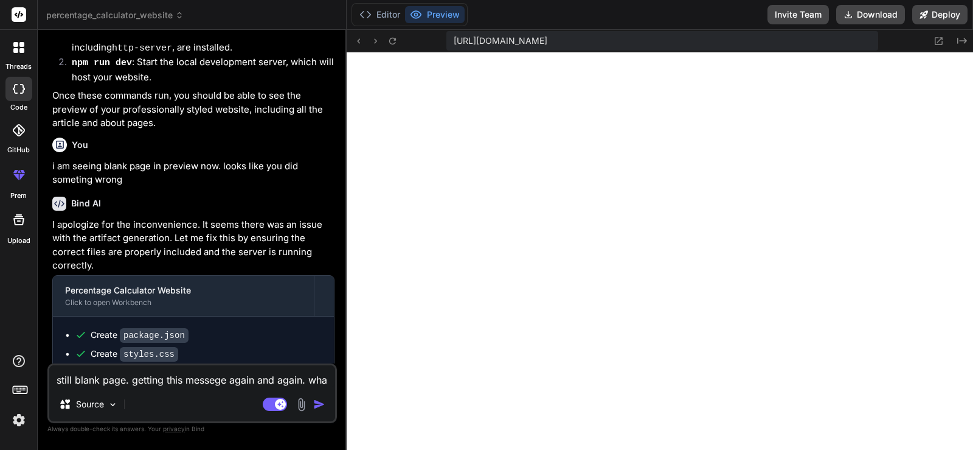
type textarea "still blank page. getting this messege again and again. what"
type textarea "x"
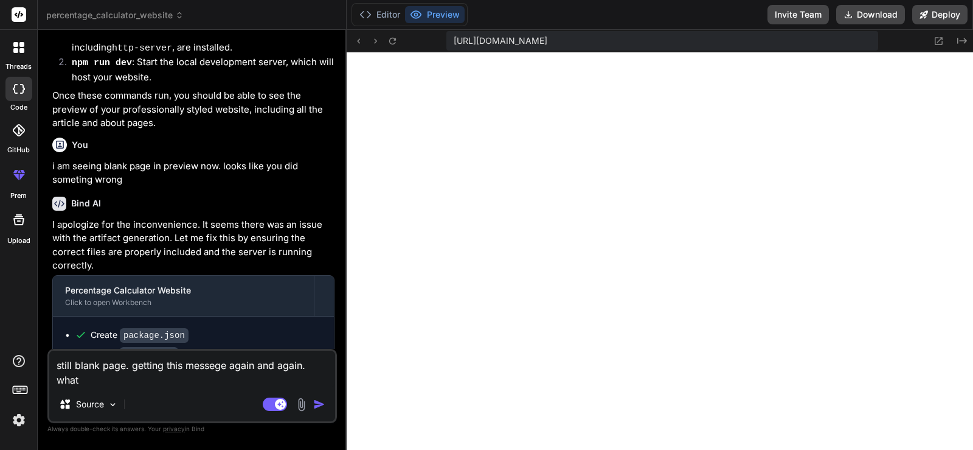
type textarea "still blank page. getting this messege again and again. what"
type textarea "x"
type textarea "still blank page. getting this messege again and again. what a"
type textarea "x"
type textarea "still blank page. getting this messege again and again. what ar"
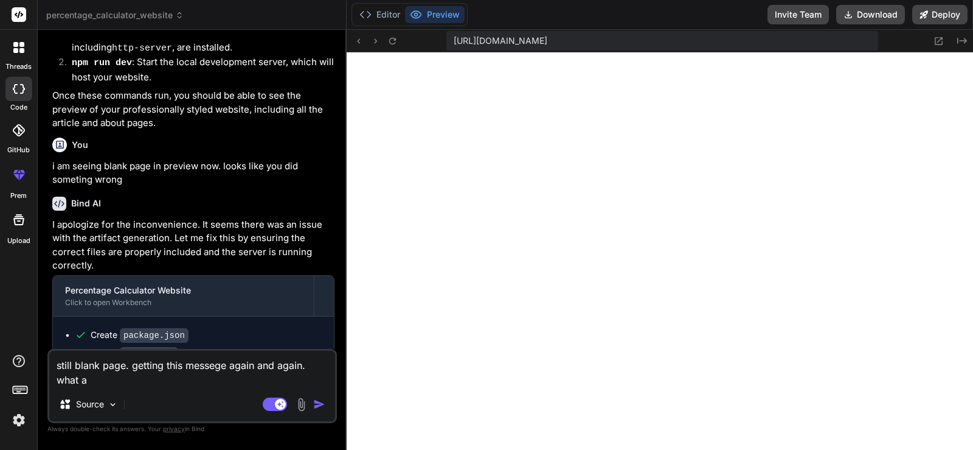
type textarea "x"
type textarea "still blank page. getting this messege again and again. what are"
type textarea "x"
type textarea "still blank page. getting this messege again and again. what are"
type textarea "x"
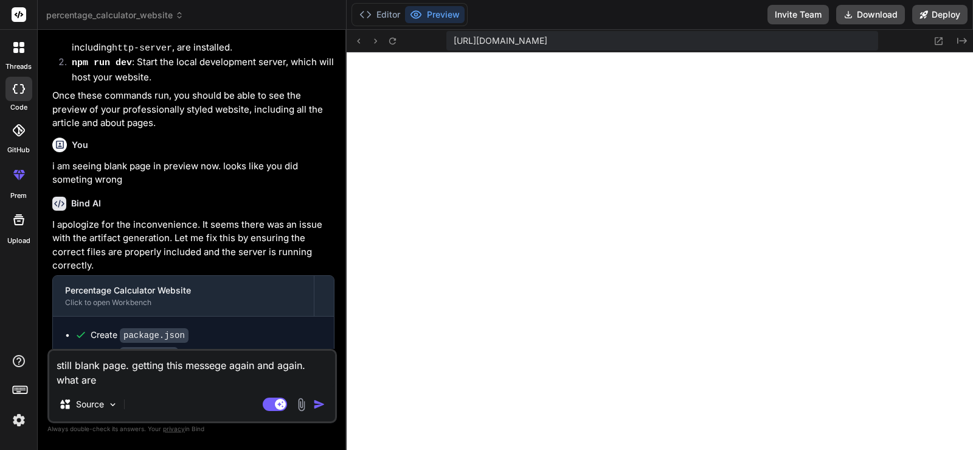
type textarea "still blank page. getting this messege again and again. what are y"
type textarea "x"
type textarea "still blank page. getting this messege again and again. what are yo"
type textarea "x"
type textarea "still blank page. getting this messege again and again. what are you"
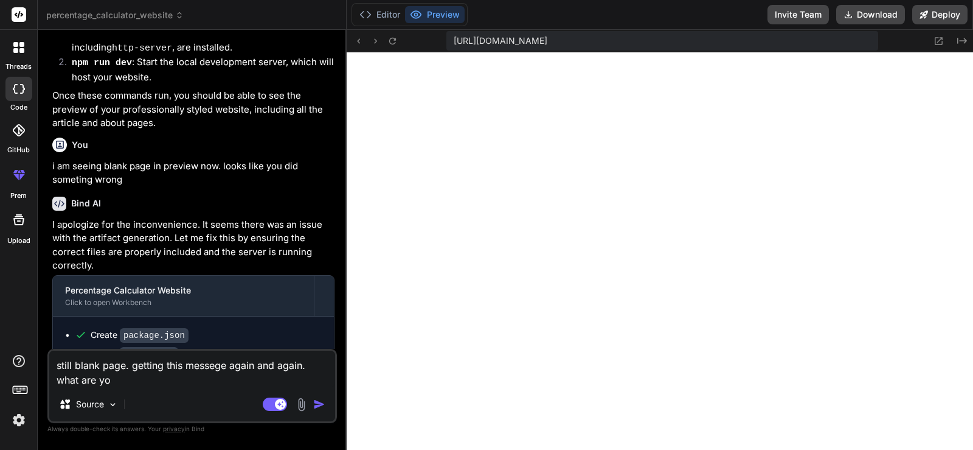
type textarea "x"
type textarea "still blank page. getting this messege again and again. what are you"
type textarea "x"
type textarea "still blank page. getting this messege again and again. what are you d"
type textarea "x"
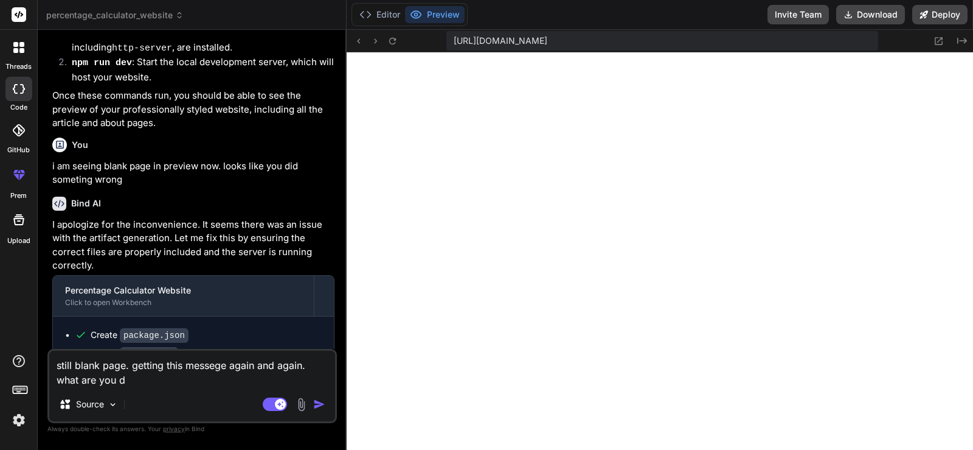
type textarea "still blank page. getting this messege again and again. what are you do"
type textarea "x"
type textarea "still blank page. getting this messege again and again. what are you doi"
type textarea "x"
type textarea "still blank page. getting this messege again and again. what are you doin"
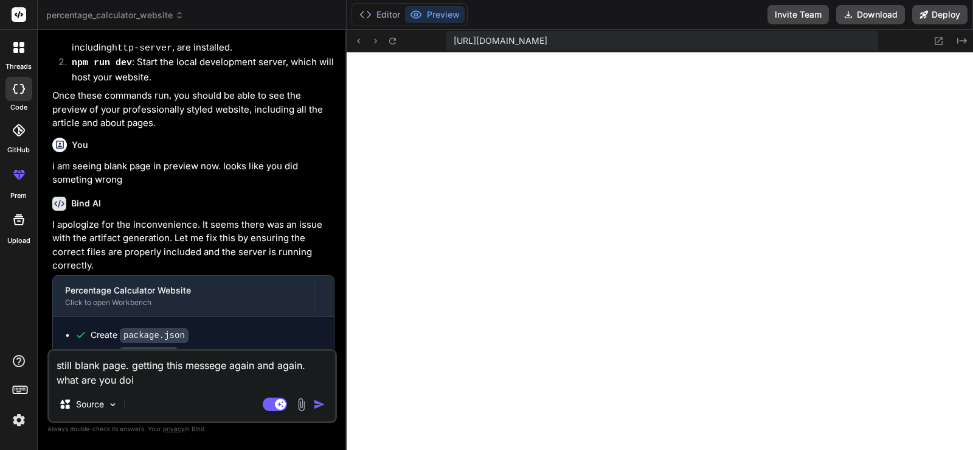
type textarea "x"
type textarea "still blank page. getting this messege again and again. what are you doing"
type textarea "x"
type textarea "still blank page. getting this messege again and again. what are you doing>"
type textarea "x"
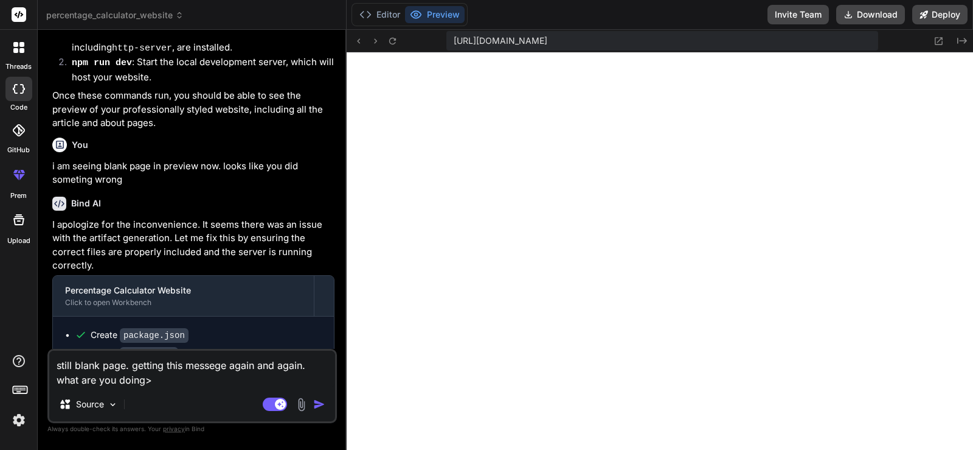
type textarea "still blank page. getting this messege again and again. what are you doing"
type textarea "x"
type textarea "still blank page. getting this messege again and again. what are you doing?"
type textarea "x"
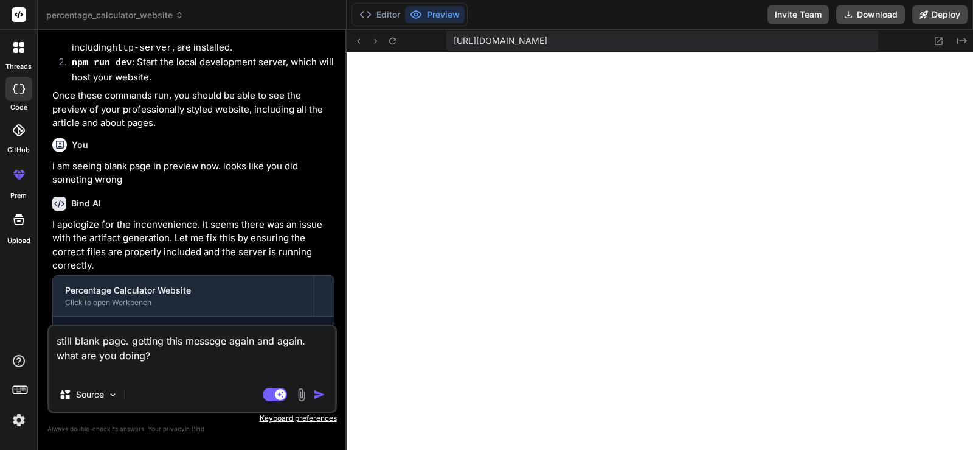
paste textarea "This message appears to be truncated. The response may be incomplete."
type textarea "still blank page. getting this messege again and again. what are you doing? Thi…"
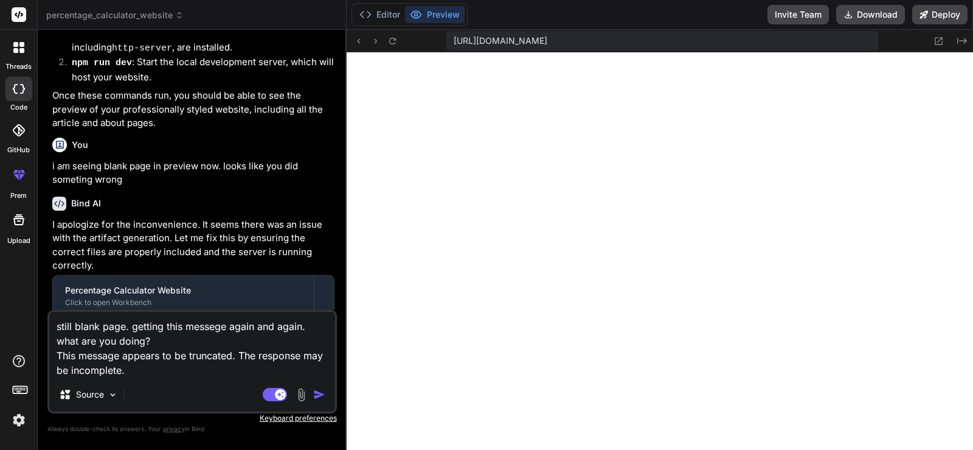
type textarea "x"
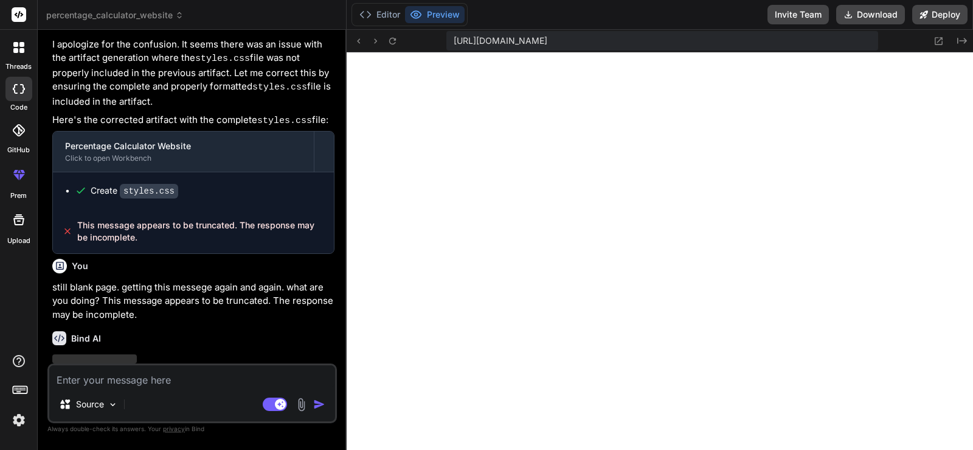
scroll to position [2465, 0]
click at [277, 331] on div "Bind AI" at bounding box center [193, 338] width 282 height 14
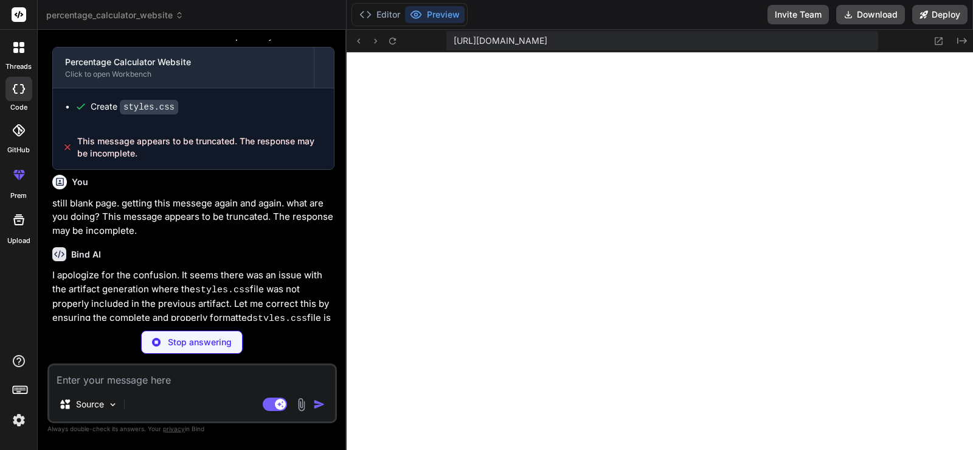
scroll to position [2622, 0]
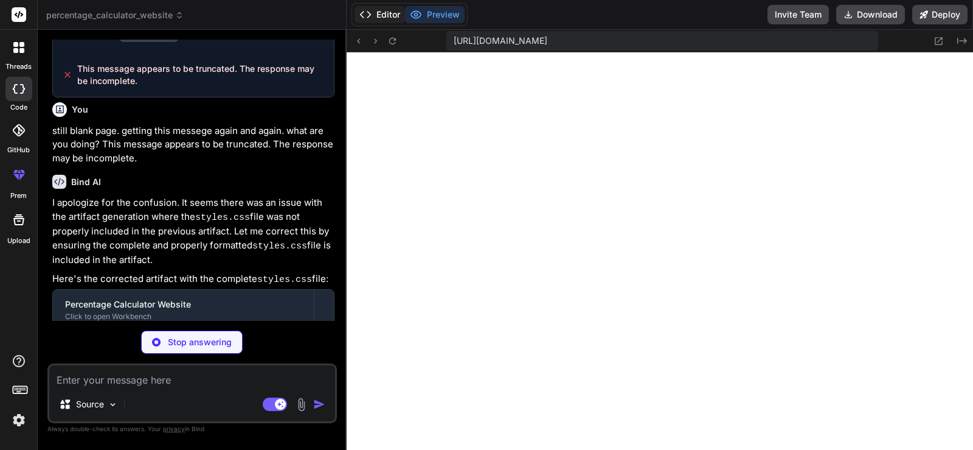
click at [390, 16] on button "Editor" at bounding box center [380, 14] width 50 height 17
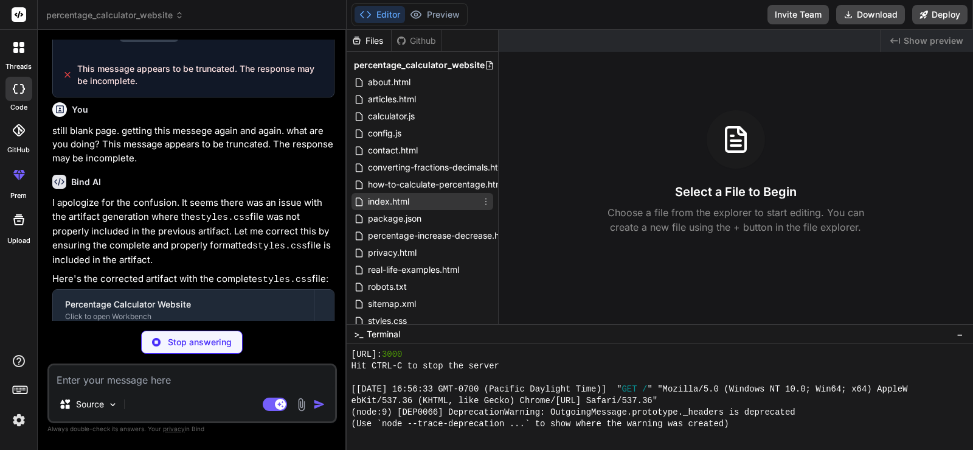
click at [411, 198] on div "index.html" at bounding box center [423, 201] width 142 height 17
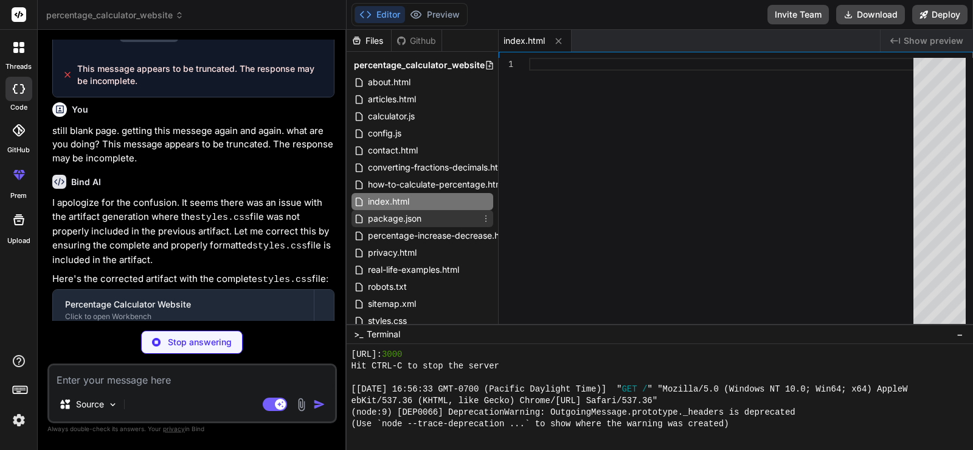
type textarea "x"
click at [408, 217] on span "package.json" at bounding box center [395, 218] width 56 height 15
type textarea "}"
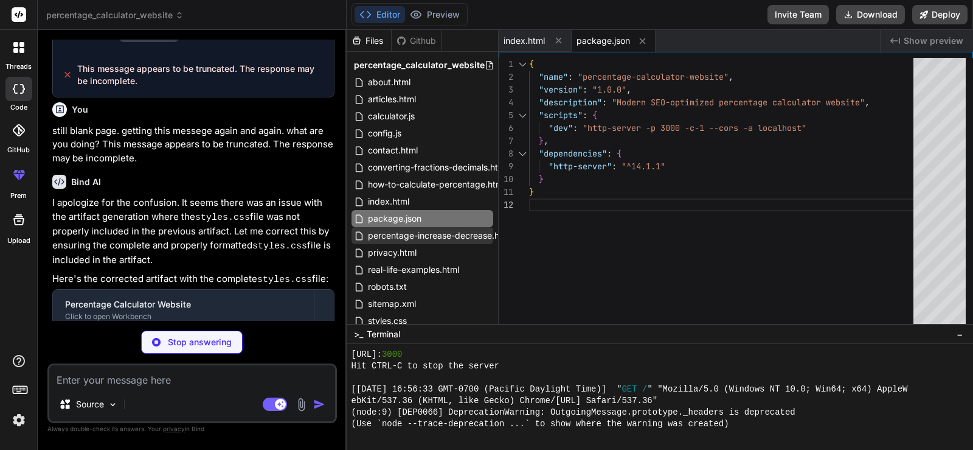
type textarea "x"
click at [406, 231] on span "percentage-increase-decrease.html" at bounding box center [440, 235] width 146 height 15
type textarea "</body> </html>"
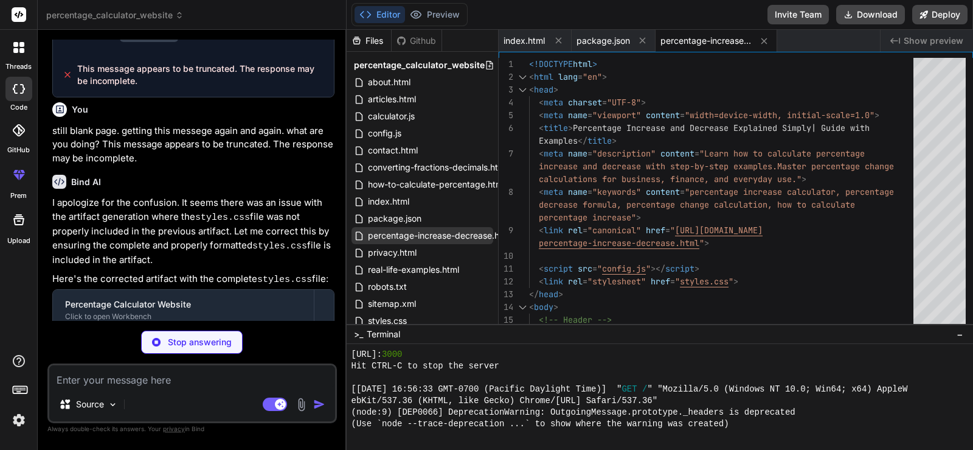
click at [403, 243] on div "percentage-increase-decrease.html" at bounding box center [423, 235] width 142 height 17
type textarea "x"
click at [400, 252] on span "privacy.html" at bounding box center [392, 252] width 51 height 15
type textarea "<script> function toggleMobileMenu() { const menu = document.getElementById('mo…"
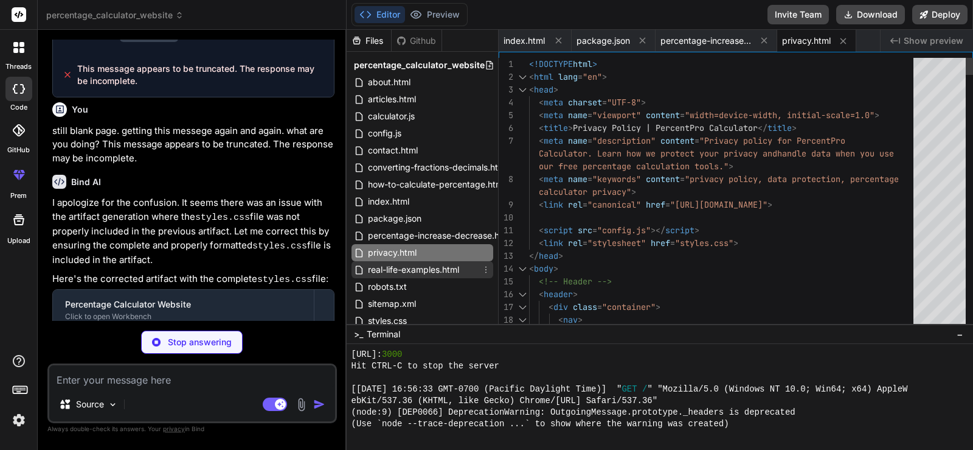
type textarea "x"
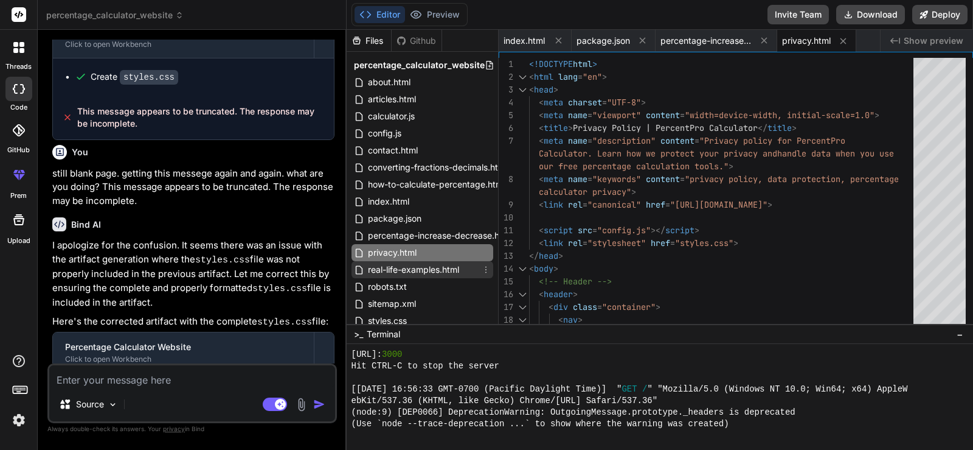
click at [398, 268] on span "real-life-examples.html" at bounding box center [414, 269] width 94 height 15
type textarea "} </script> </body> </html>"
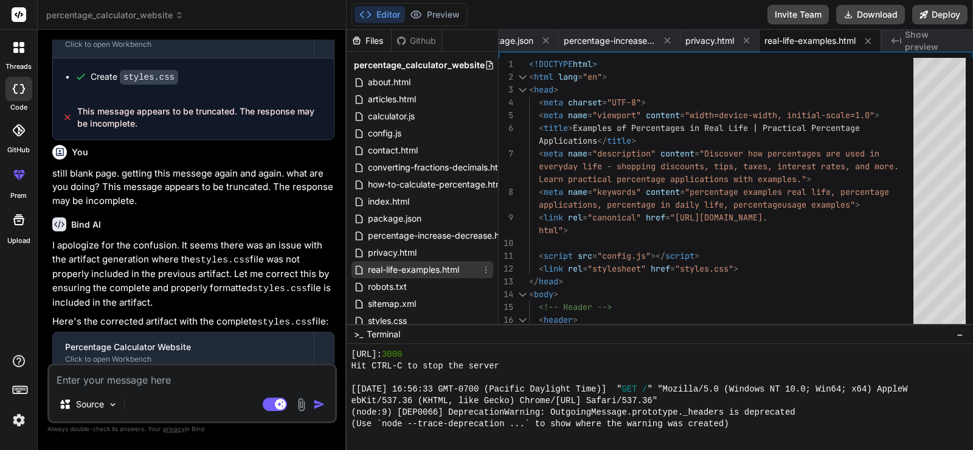
type textarea "x"
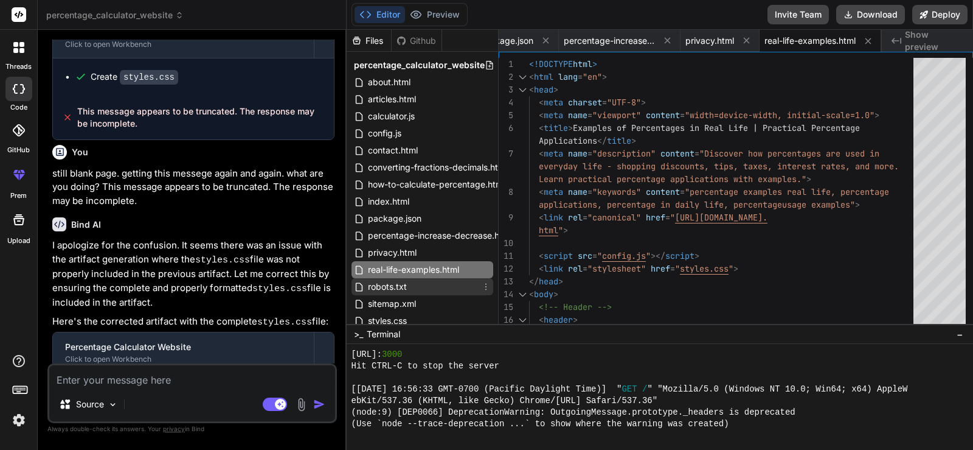
click at [398, 279] on div "robots.txt" at bounding box center [423, 286] width 142 height 17
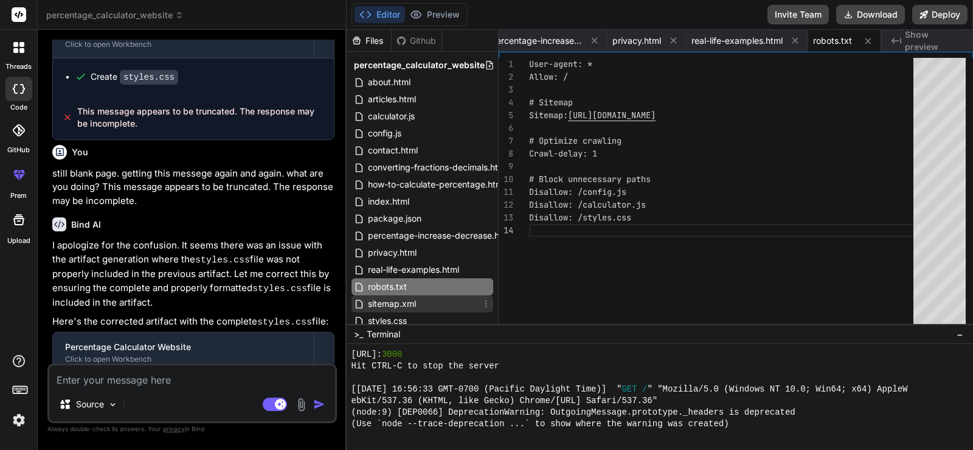
click at [398, 303] on span "sitemap.xml" at bounding box center [392, 303] width 50 height 15
type textarea "<priority>0.3</priority> </url> </urlset>"
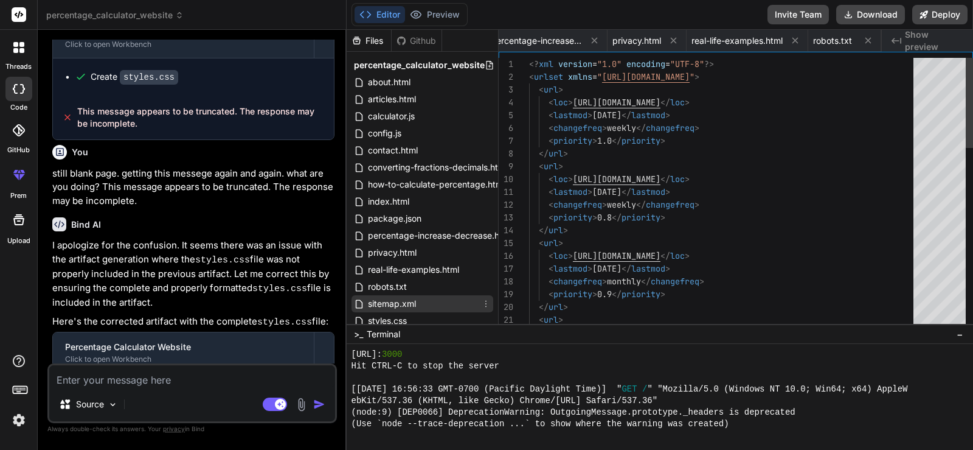
scroll to position [0, 249]
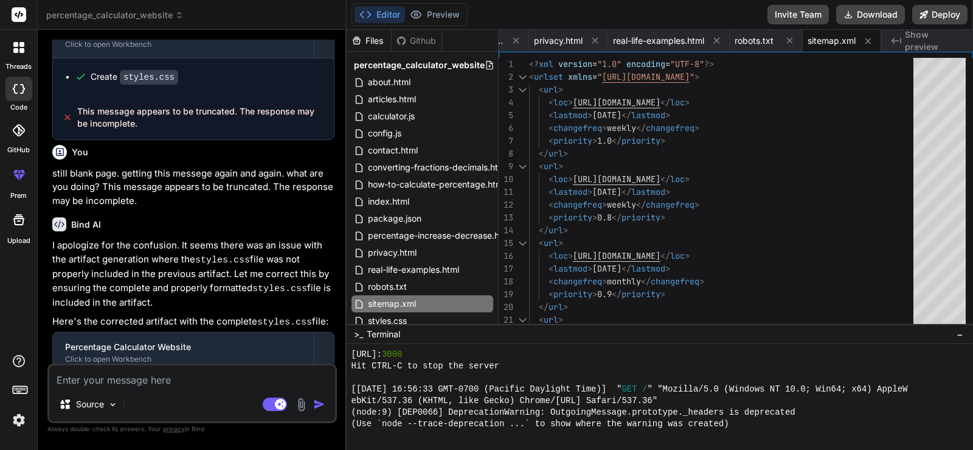
click at [495, 296] on div "percentage_calculator_website about.html articles.html calculator.js config.js …" at bounding box center [422, 232] width 151 height 361
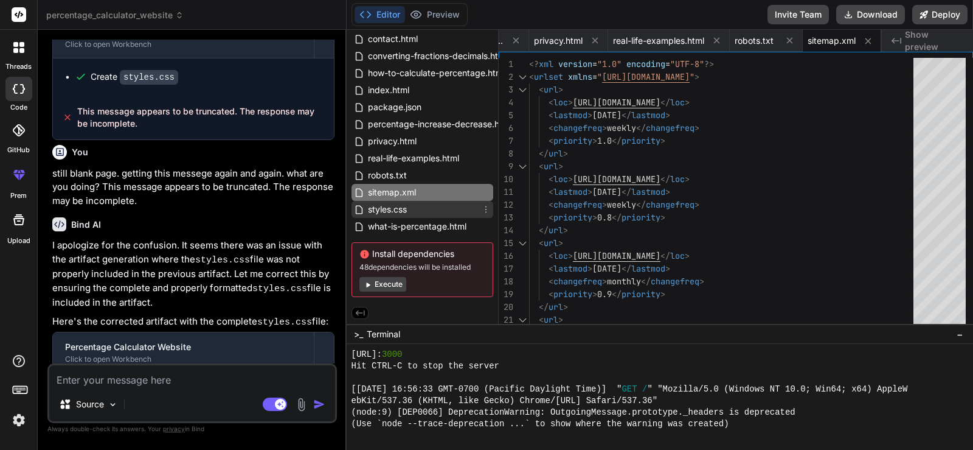
click at [435, 212] on div "styles.css" at bounding box center [423, 209] width 142 height 17
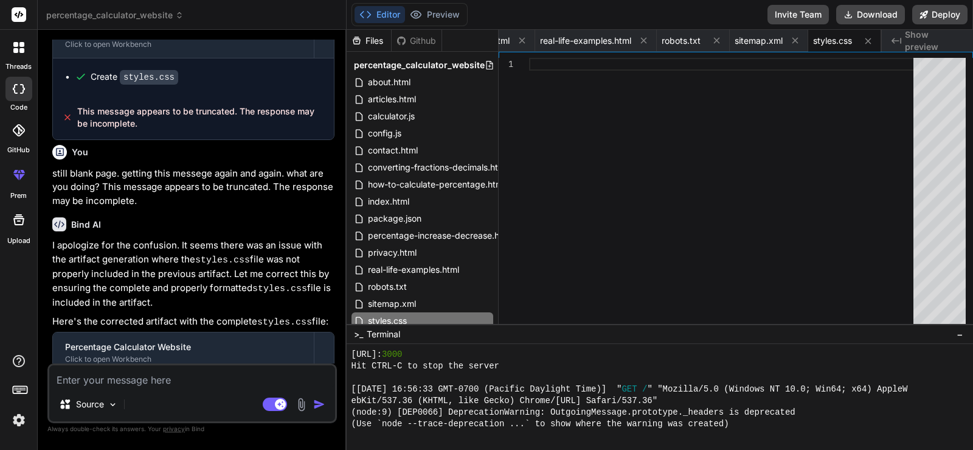
scroll to position [2622, 0]
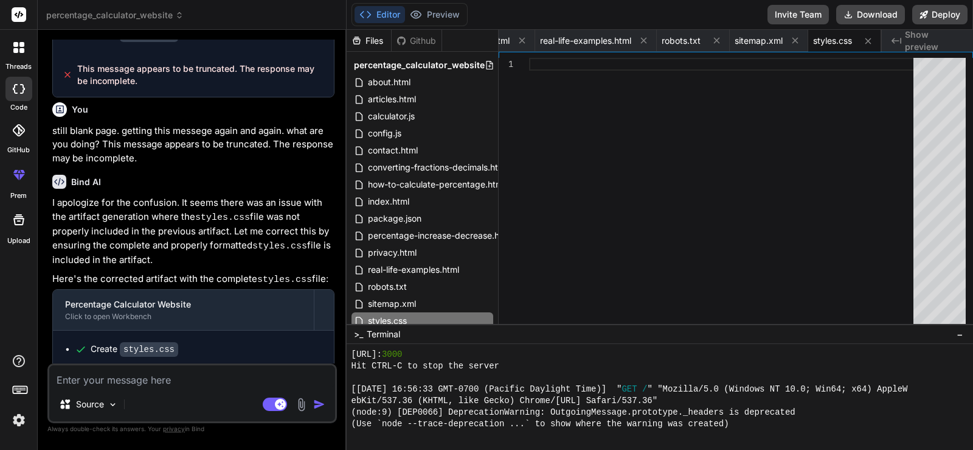
click at [22, 9] on rect at bounding box center [19, 14] width 15 height 15
click at [23, 55] on div at bounding box center [19, 48] width 26 height 26
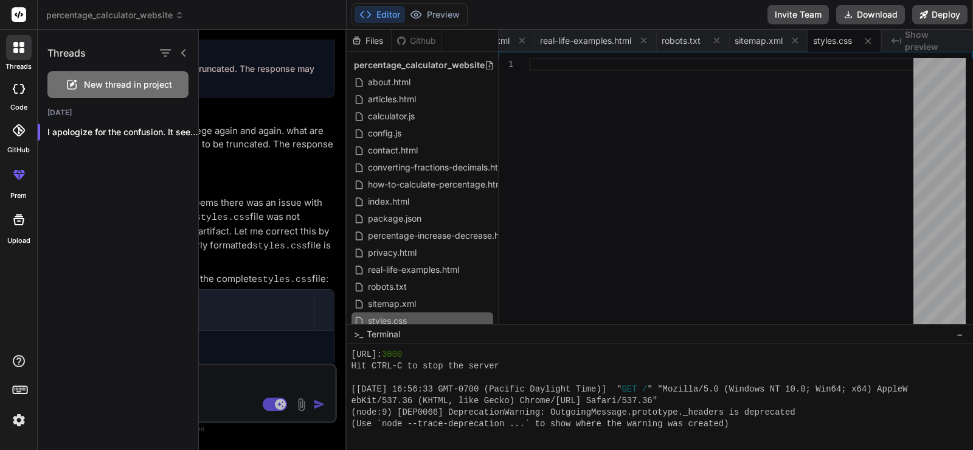
click at [96, 93] on div "New thread in project" at bounding box center [117, 84] width 141 height 27
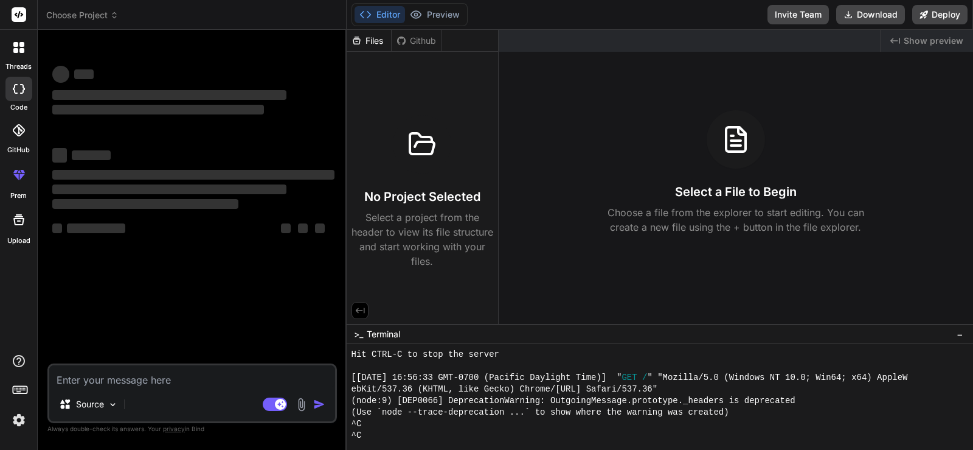
scroll to position [462, 0]
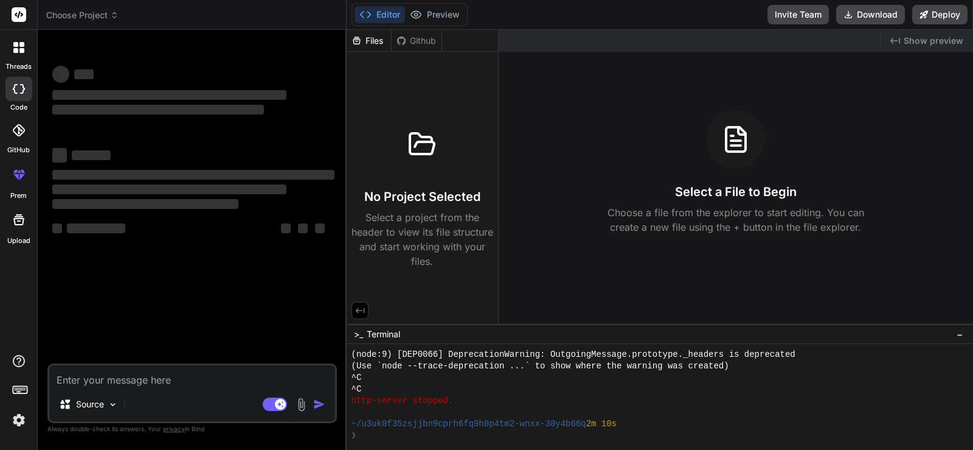
type textarea "x"
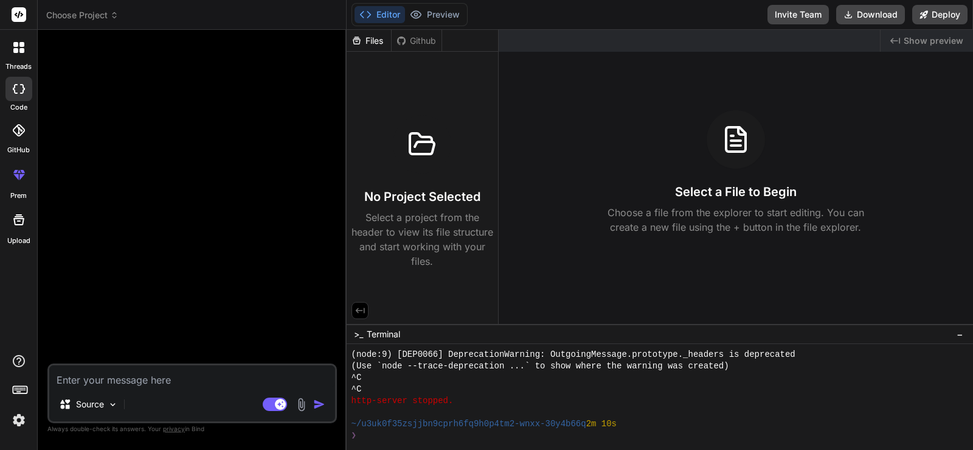
click at [161, 375] on textarea at bounding box center [192, 376] width 286 height 22
click at [149, 381] on textarea at bounding box center [192, 376] width 286 height 22
paste textarea "You are an expert full-stack web developer and SEO strategist. Build me a profe…"
type textarea "You are an expert full-stack web developer and SEO strategist. Build me a profe…"
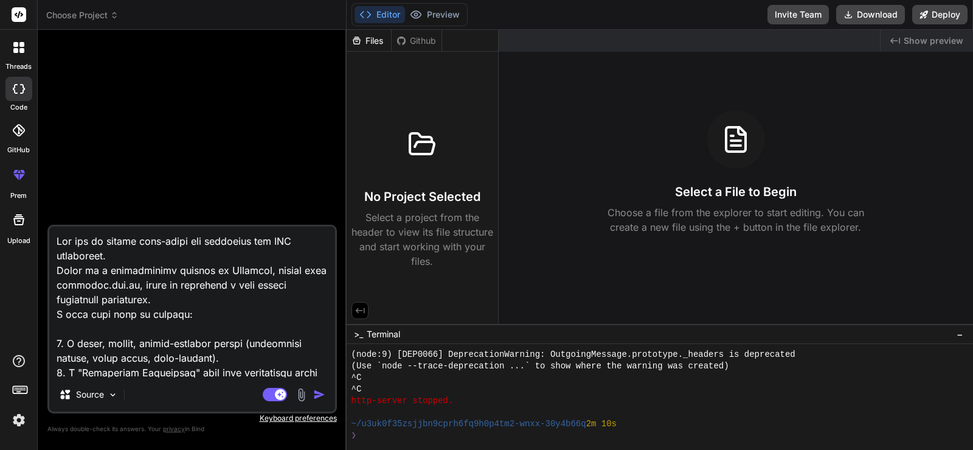
scroll to position [483, 0]
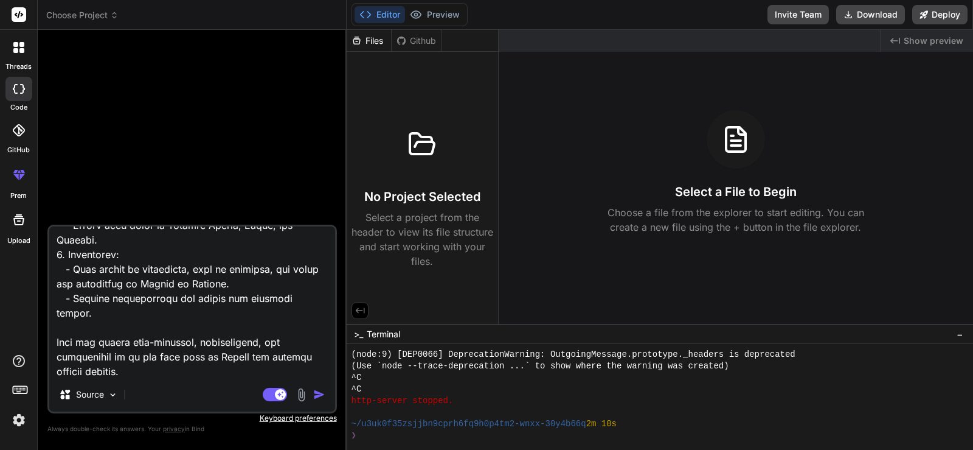
type textarea "x"
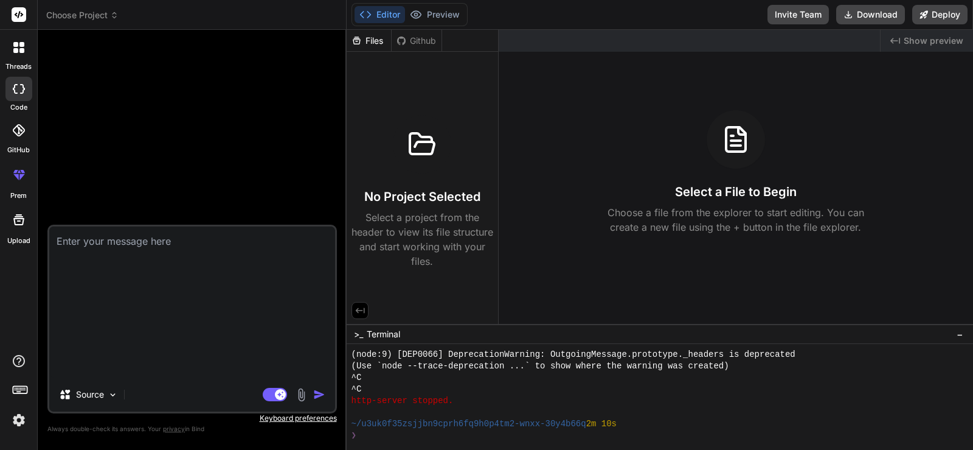
scroll to position [0, 0]
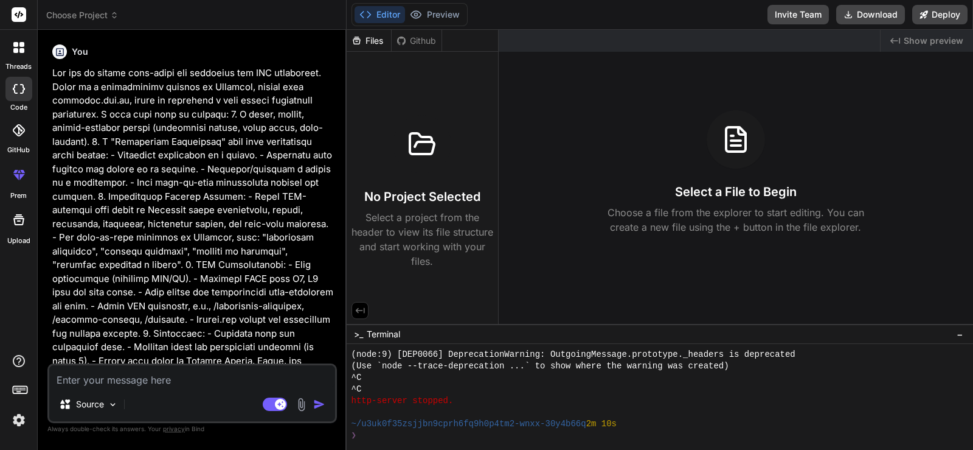
click at [152, 311] on p at bounding box center [193, 251] width 282 height 370
type textarea "x"
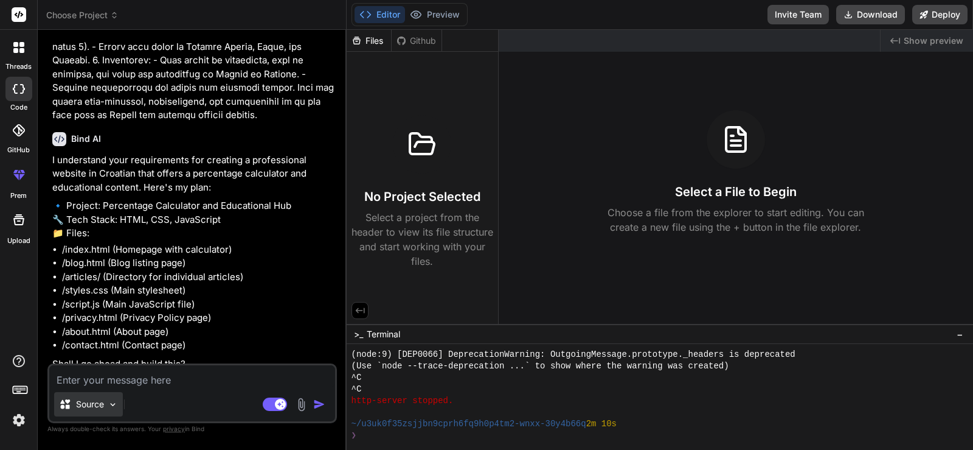
scroll to position [324, 0]
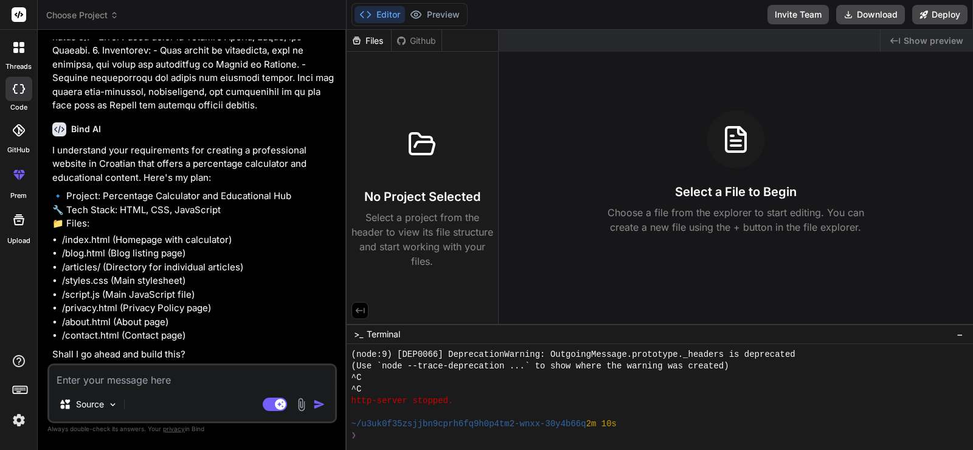
click at [187, 380] on textarea at bounding box center [192, 376] width 286 height 22
type textarea "y"
type textarea "x"
type textarea "ye"
type textarea "x"
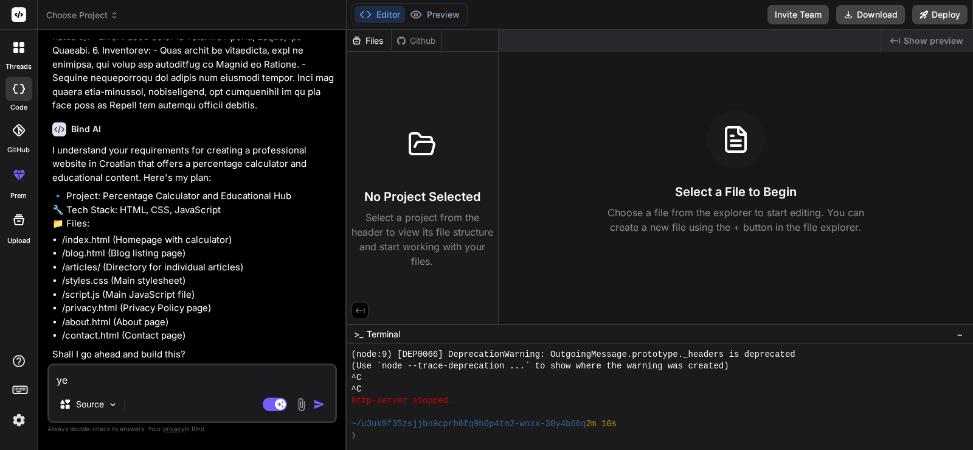
type textarea "yes"
type textarea "x"
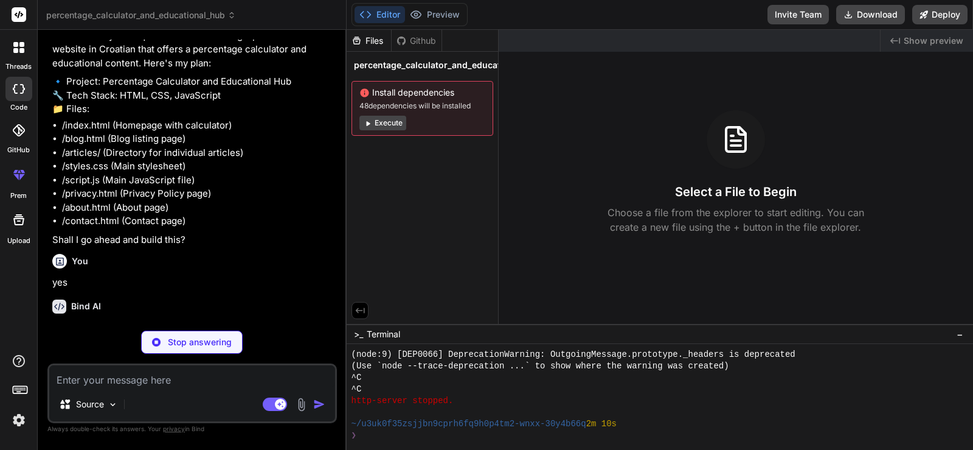
scroll to position [450, 0]
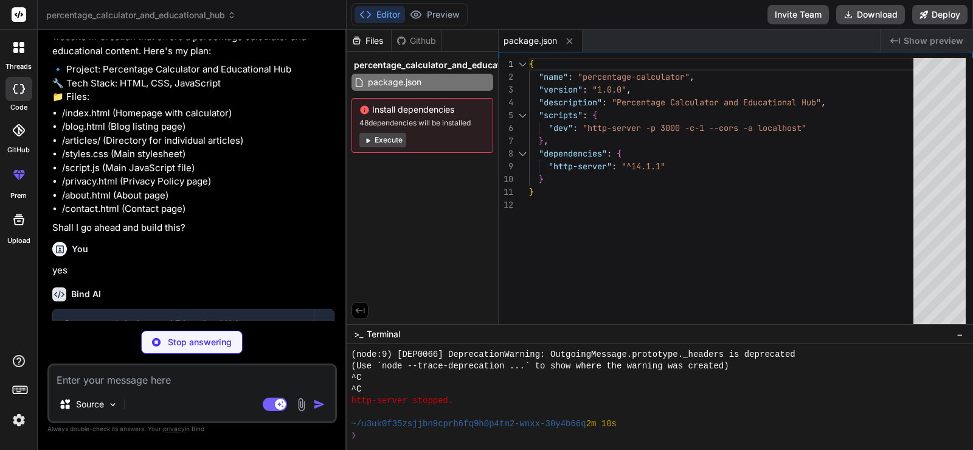
click at [380, 144] on button "Execute" at bounding box center [383, 140] width 47 height 15
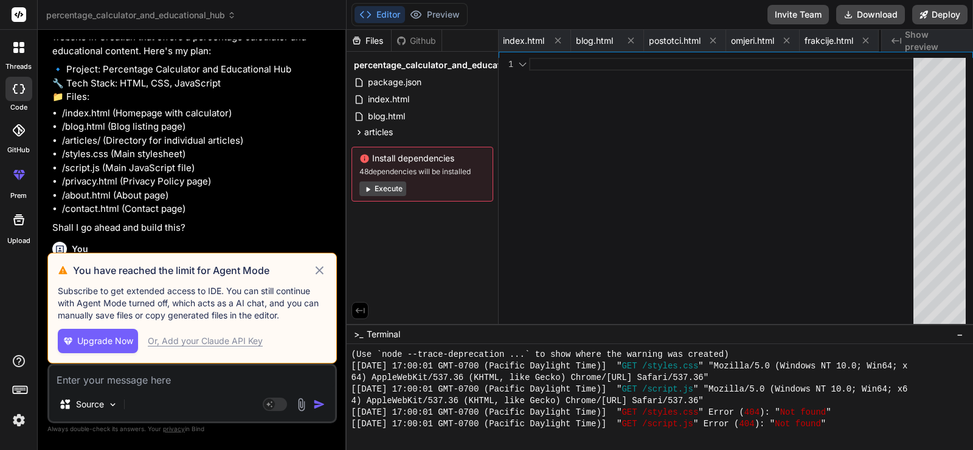
scroll to position [0, 165]
click at [324, 271] on icon at bounding box center [320, 270] width 14 height 15
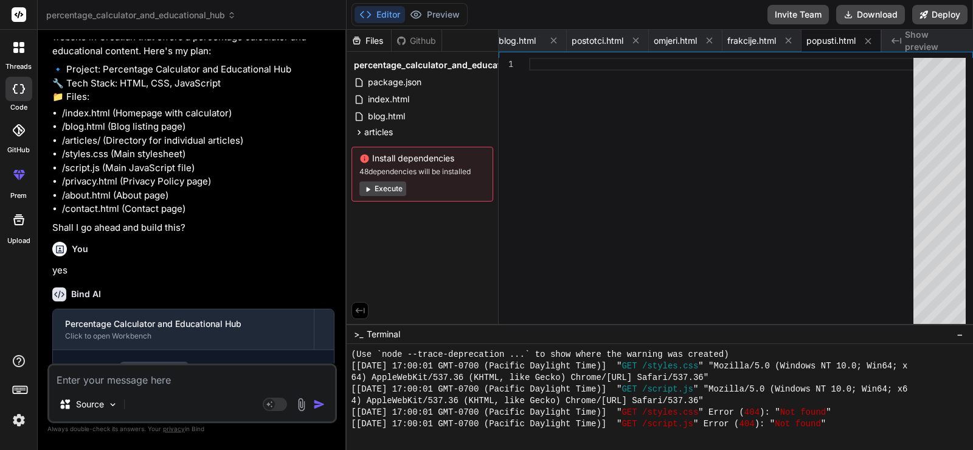
click at [254, 273] on p "yes" at bounding box center [193, 270] width 282 height 14
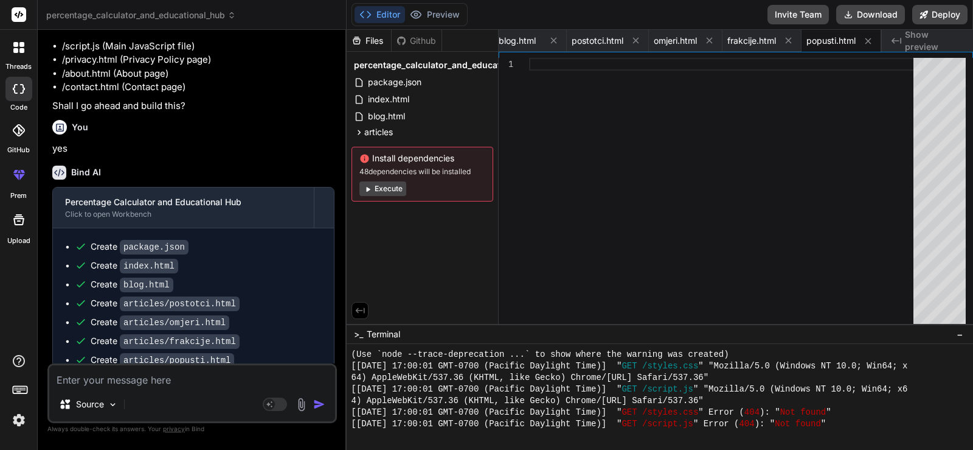
scroll to position [631, 0]
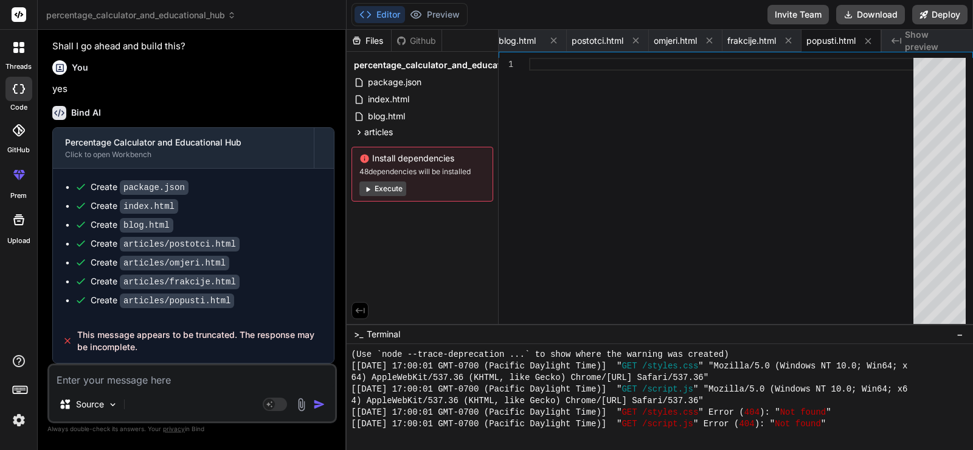
click at [24, 10] on rect at bounding box center [19, 14] width 15 height 15
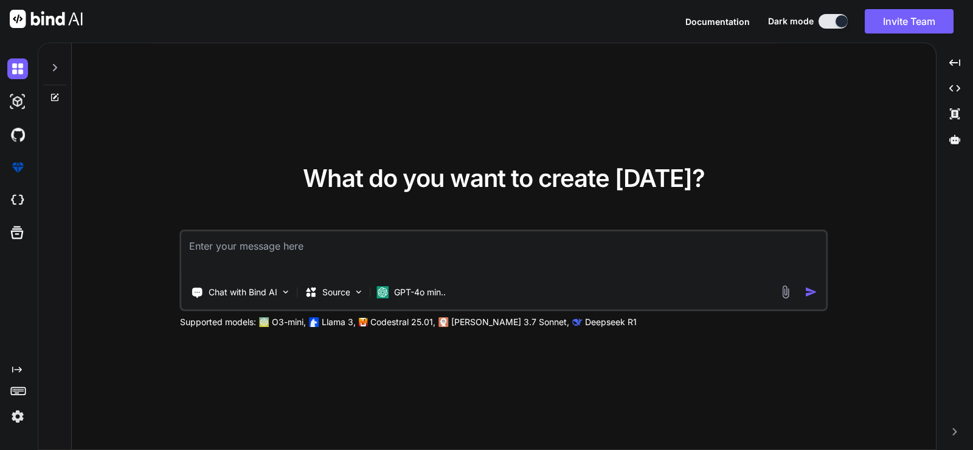
click at [13, 366] on icon "Created with Pixso." at bounding box center [17, 369] width 10 height 10
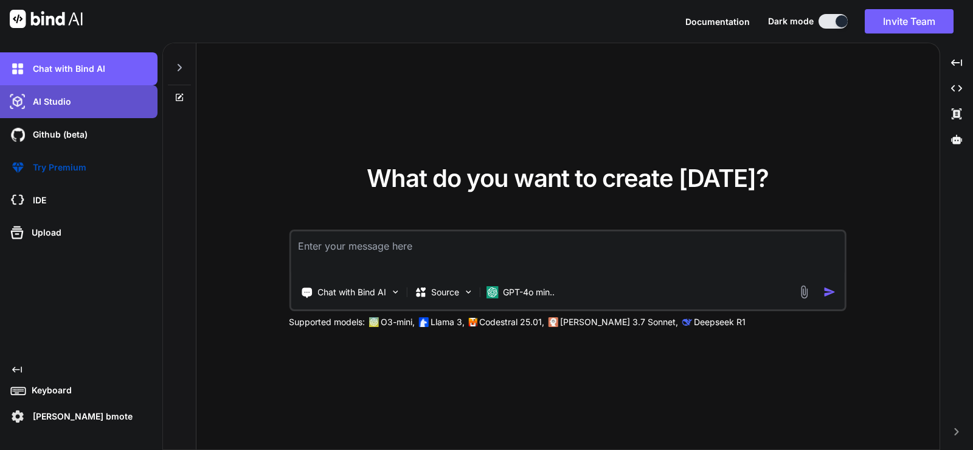
click at [86, 98] on div "AI Studio" at bounding box center [82, 101] width 150 height 21
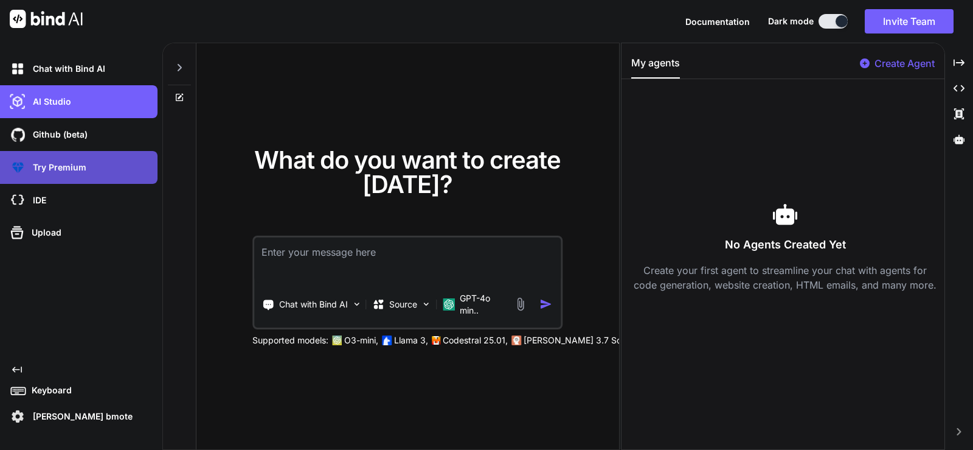
click at [92, 177] on div "Try Premium" at bounding box center [82, 167] width 150 height 21
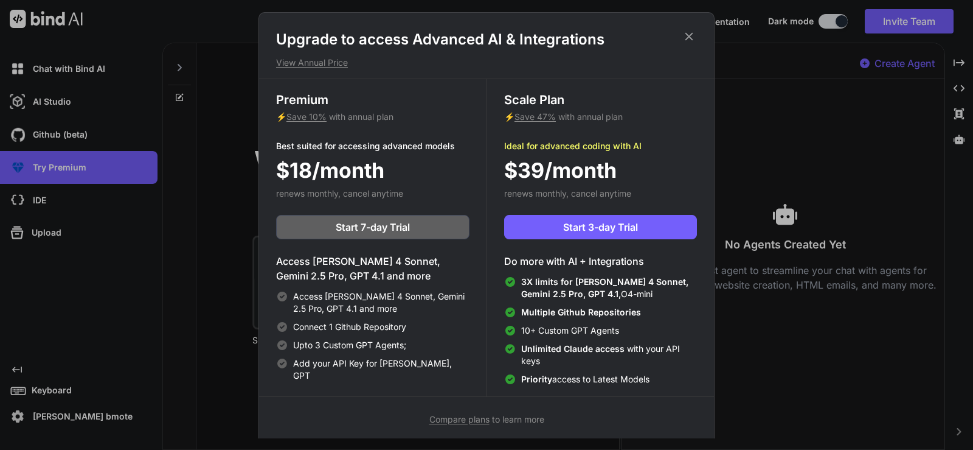
click at [75, 233] on div "Upgrade to access Advanced AI & Integrations View Annual Price Premium ⚡ Save 1…" at bounding box center [486, 225] width 973 height 450
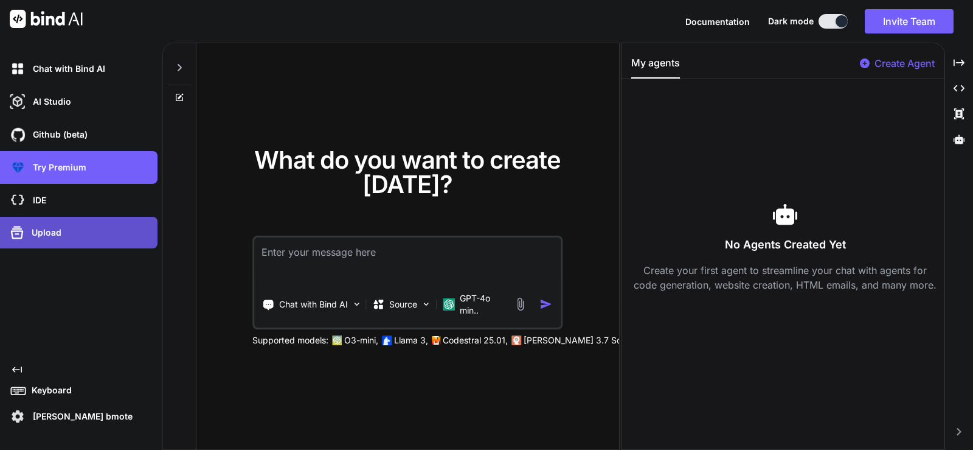
click at [75, 234] on div "Upload" at bounding box center [82, 232] width 150 height 19
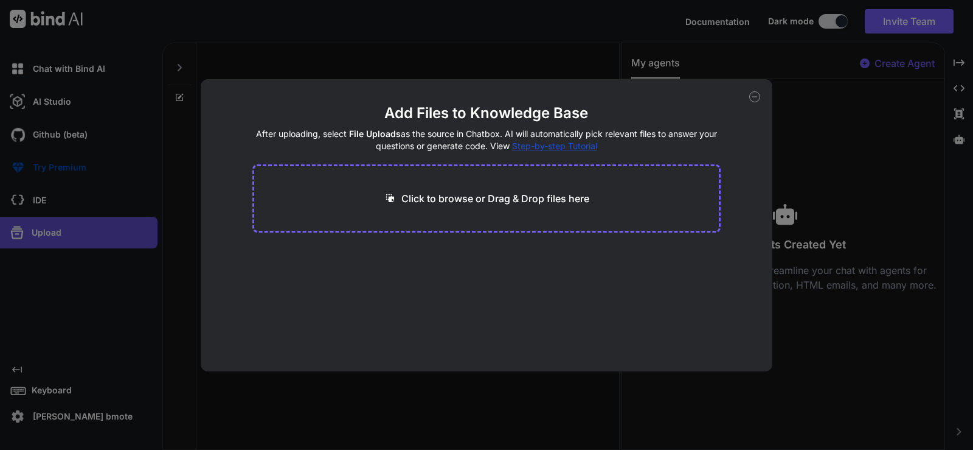
click at [75, 234] on div "Add Files to Knowledge Base After uploading, select File Uploads as the source …" at bounding box center [486, 225] width 973 height 450
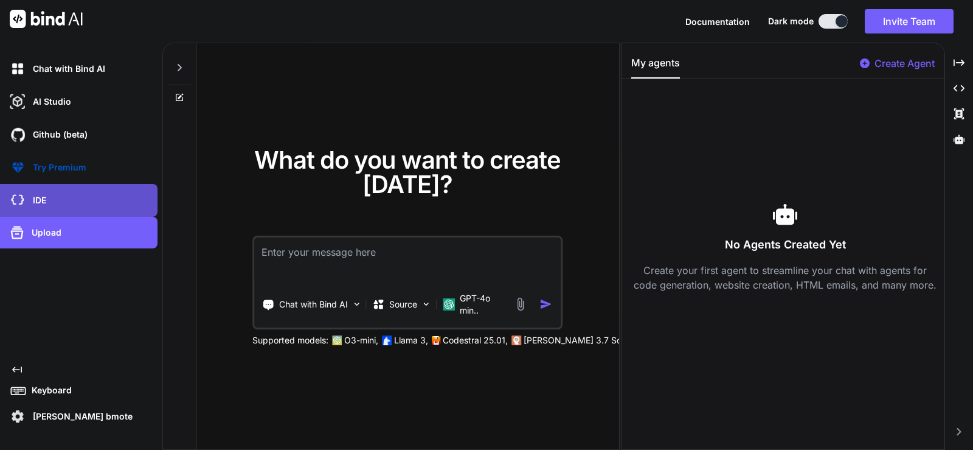
click at [74, 204] on div "IDE" at bounding box center [82, 200] width 150 height 21
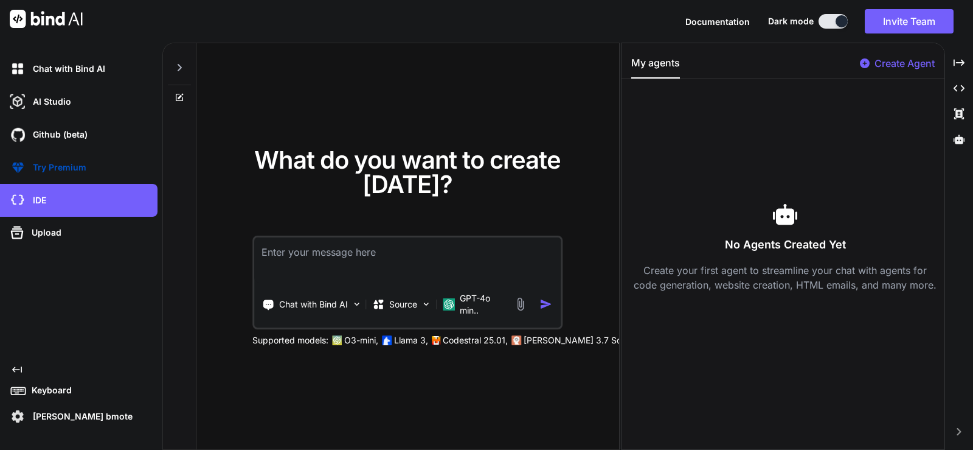
click at [64, 19] on img at bounding box center [46, 19] width 73 height 18
click at [63, 17] on img at bounding box center [46, 19] width 73 height 18
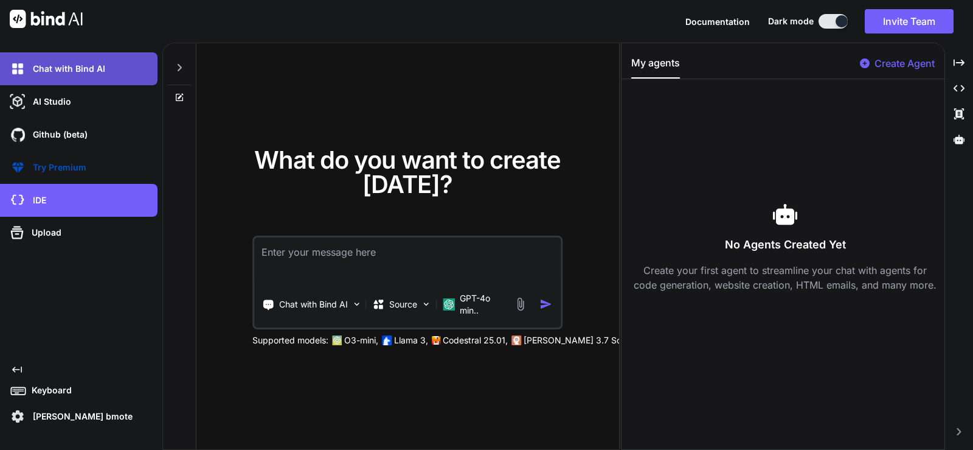
click at [74, 74] on p "Chat with Bind AI" at bounding box center [66, 69] width 77 height 12
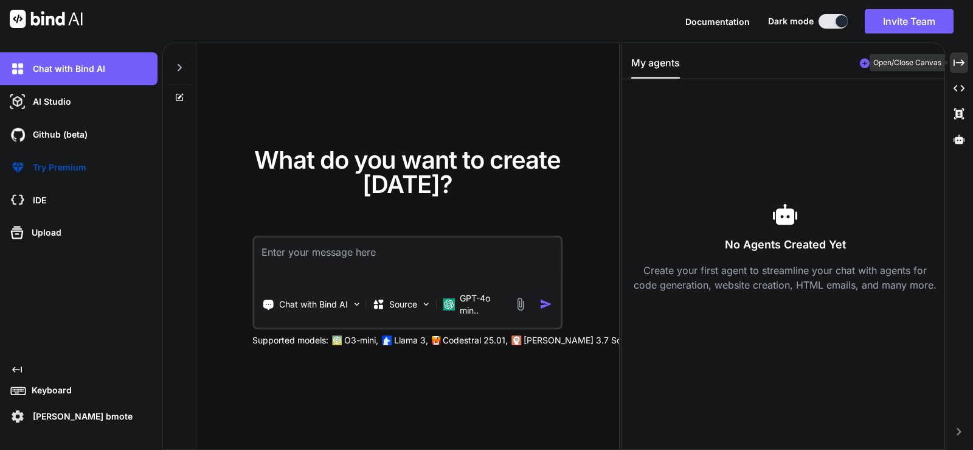
click at [956, 63] on icon "Created with Pixso." at bounding box center [959, 62] width 11 height 11
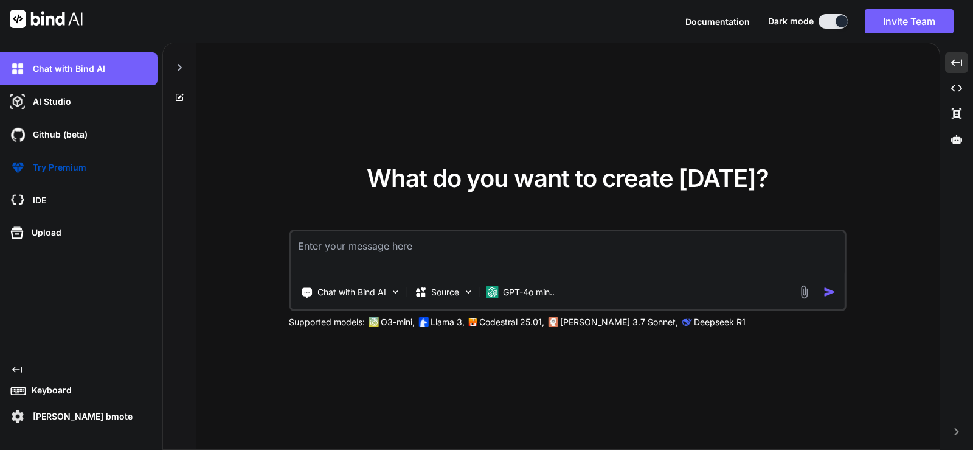
click at [707, 21] on span "Documentation" at bounding box center [718, 21] width 64 height 10
drag, startPoint x: 0, startPoint y: 420, endPoint x: 14, endPoint y: 420, distance: 14.0
click at [1, 420] on div "Created with Pixso. Keyboard [PERSON_NAME] bmote" at bounding box center [79, 395] width 158 height 62
click at [27, 420] on img at bounding box center [17, 416] width 21 height 21
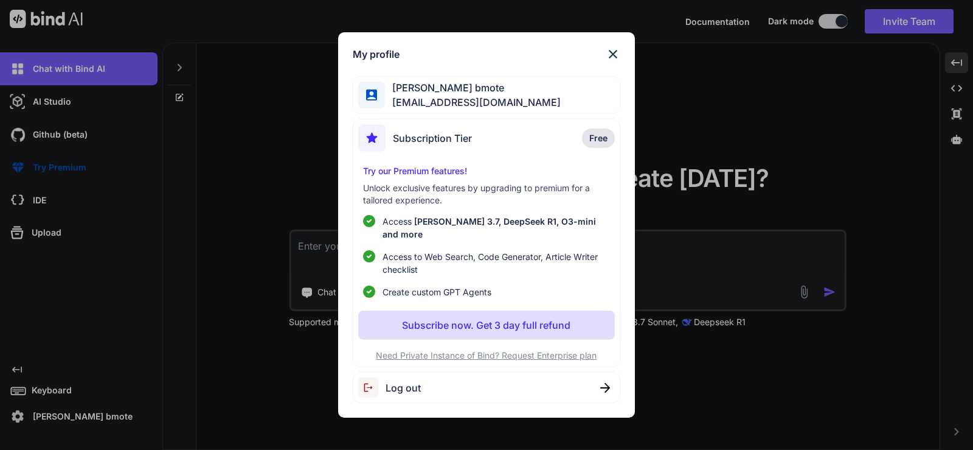
click at [617, 53] on img at bounding box center [613, 54] width 15 height 15
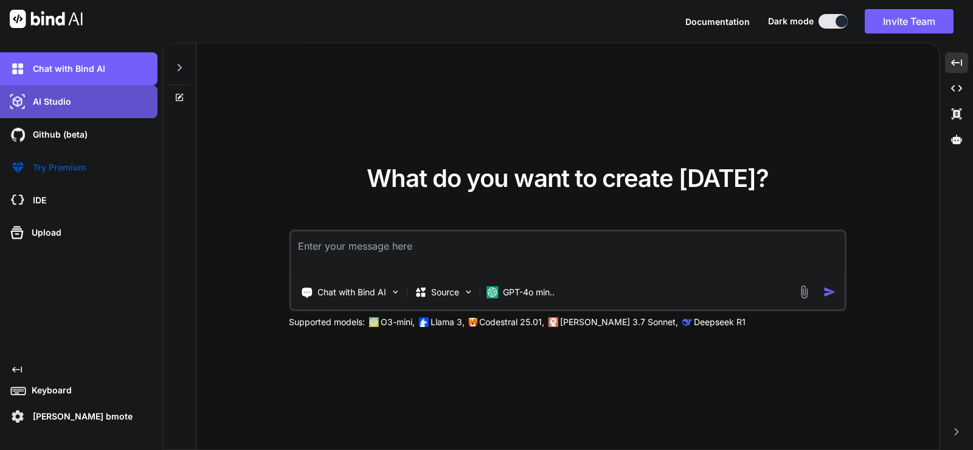
click at [61, 109] on div "AI Studio" at bounding box center [82, 101] width 150 height 21
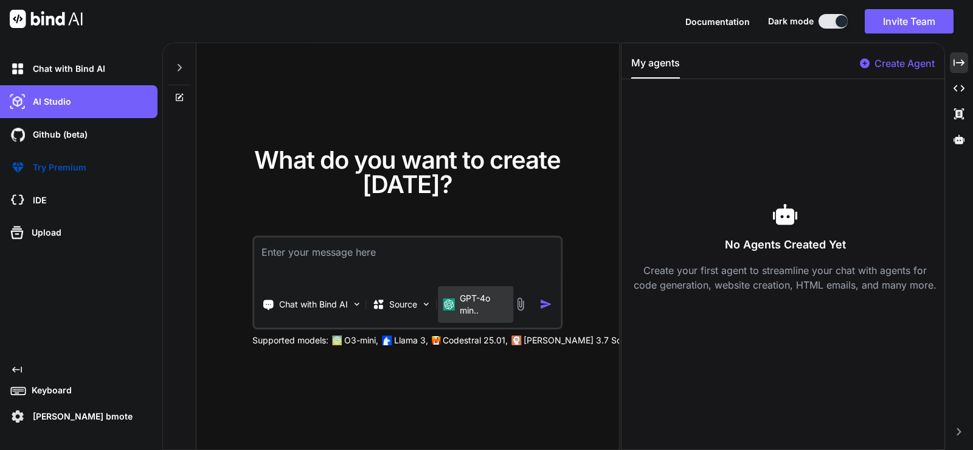
click at [468, 300] on p "GPT-4o min.." at bounding box center [484, 304] width 49 height 24
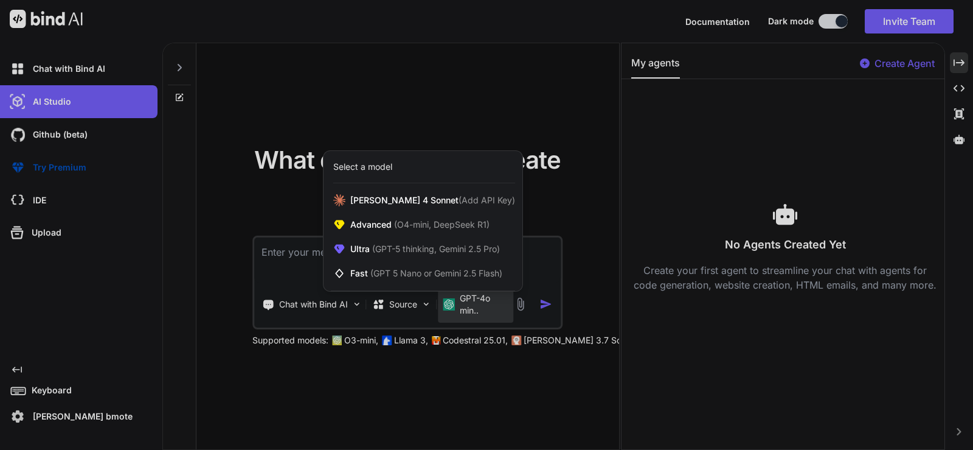
click at [468, 300] on div at bounding box center [486, 225] width 973 height 450
type textarea "x"
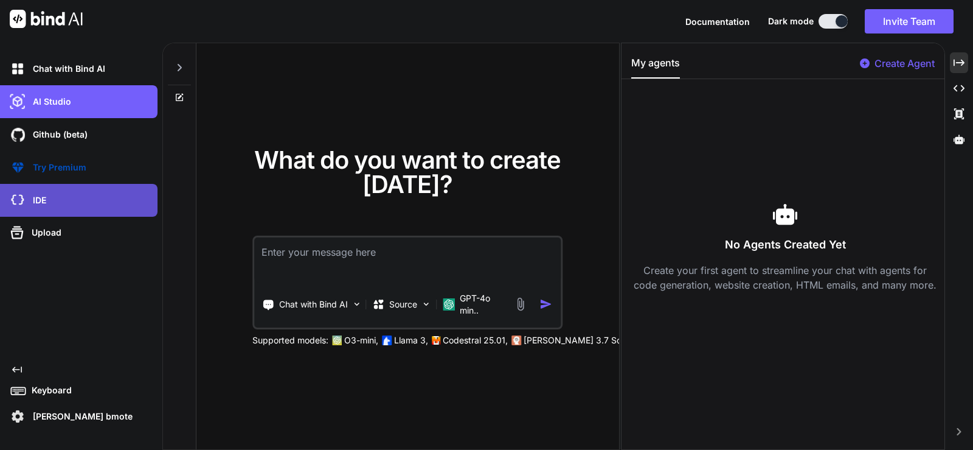
click at [89, 198] on div "IDE" at bounding box center [82, 200] width 150 height 21
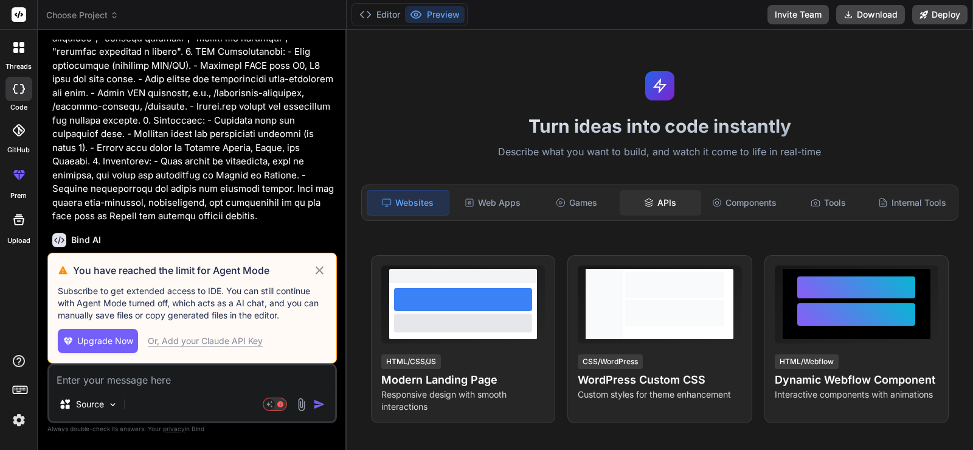
click at [659, 199] on div "APIs" at bounding box center [661, 203] width 82 height 26
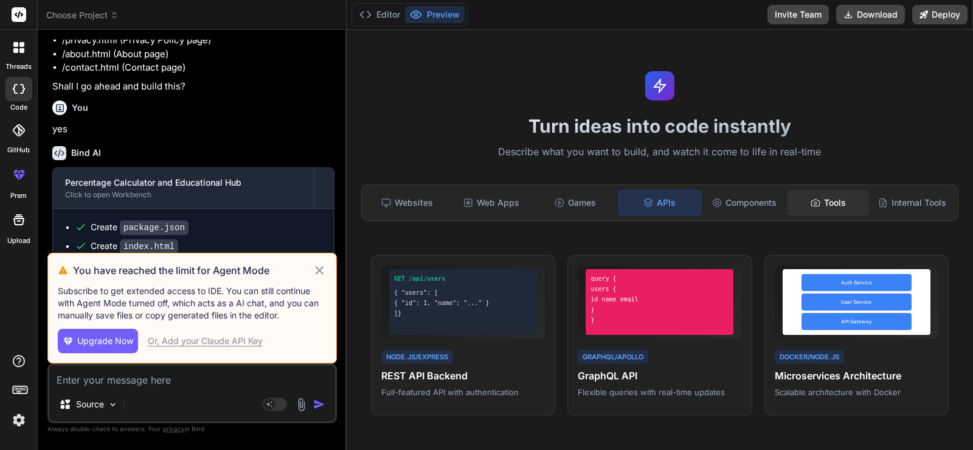
click at [828, 209] on div "Tools" at bounding box center [829, 203] width 82 height 26
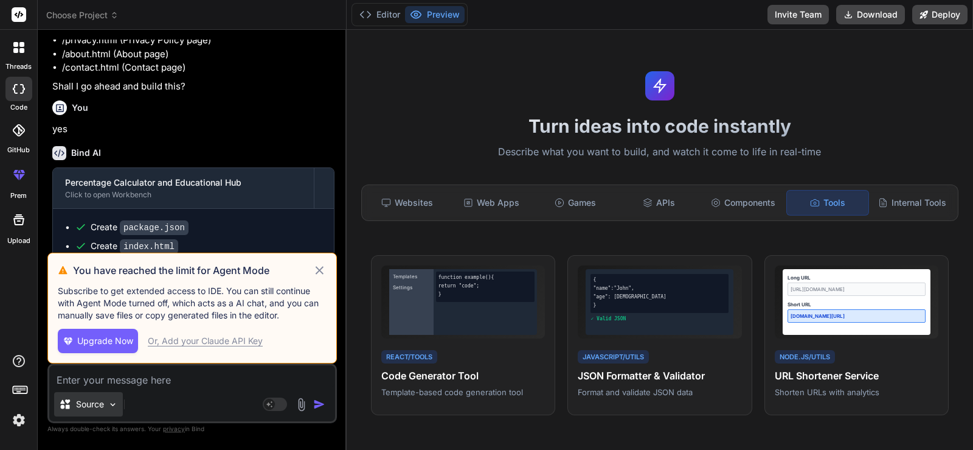
click at [96, 400] on p "Source" at bounding box center [90, 404] width 28 height 12
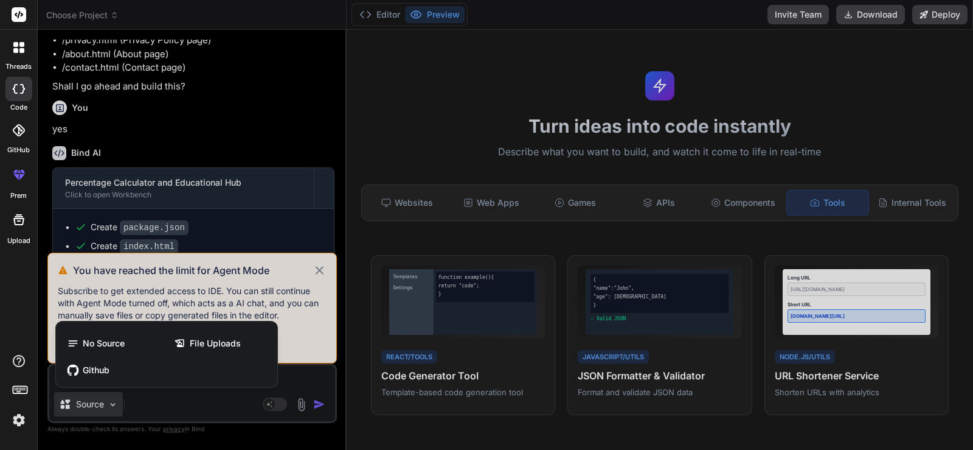
click at [96, 400] on div at bounding box center [486, 225] width 973 height 450
type textarea "x"
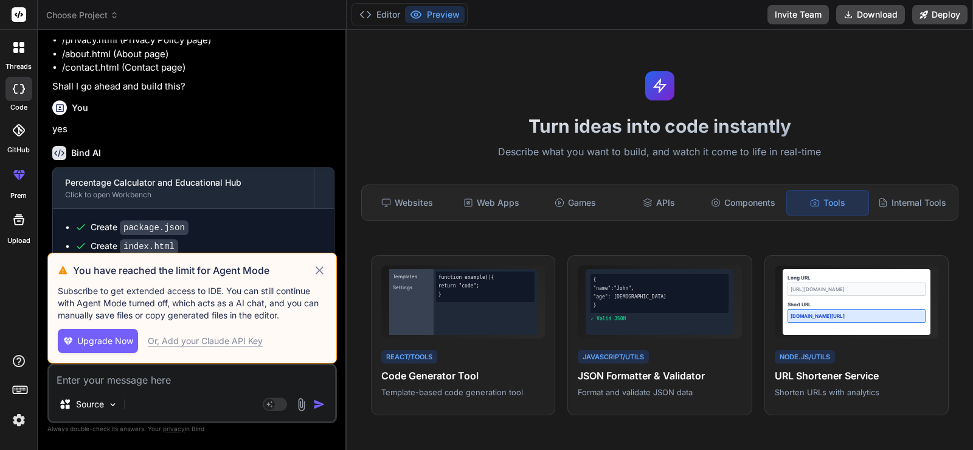
click at [23, 388] on icon at bounding box center [20, 388] width 17 height 17
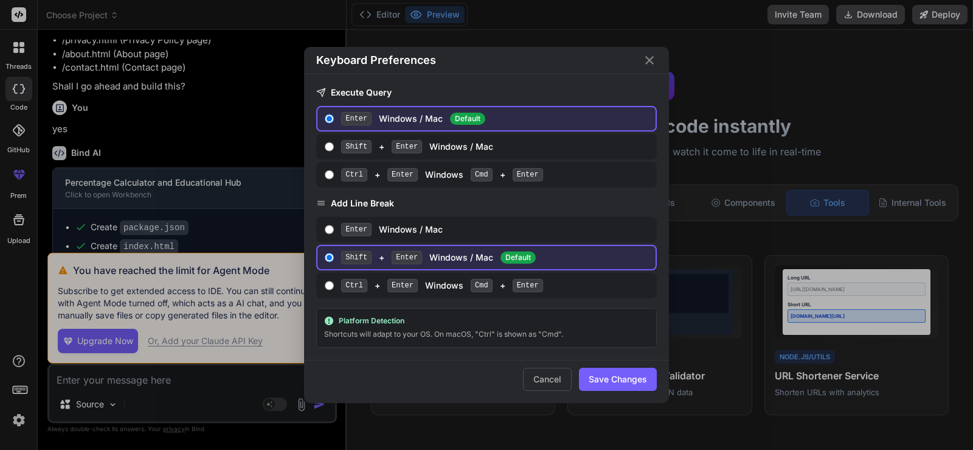
click at [23, 332] on div "Keyboard Preferences Execute Query Enter Windows / Mac Default Shift + Enter Wi…" at bounding box center [486, 225] width 973 height 450
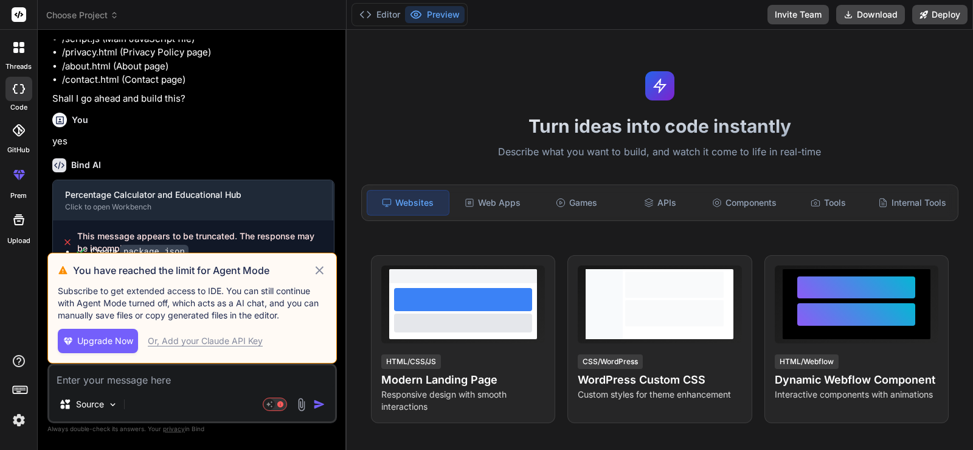
scroll to position [591, 0]
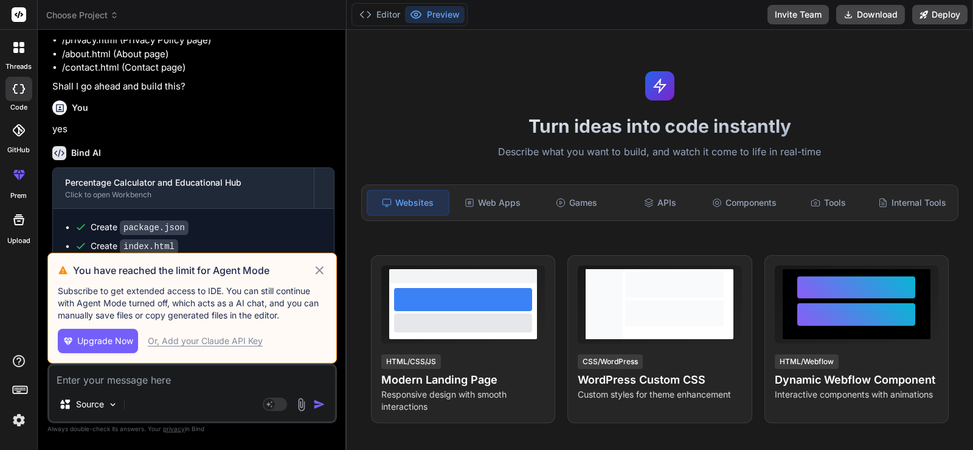
click at [11, 54] on div at bounding box center [19, 48] width 26 height 26
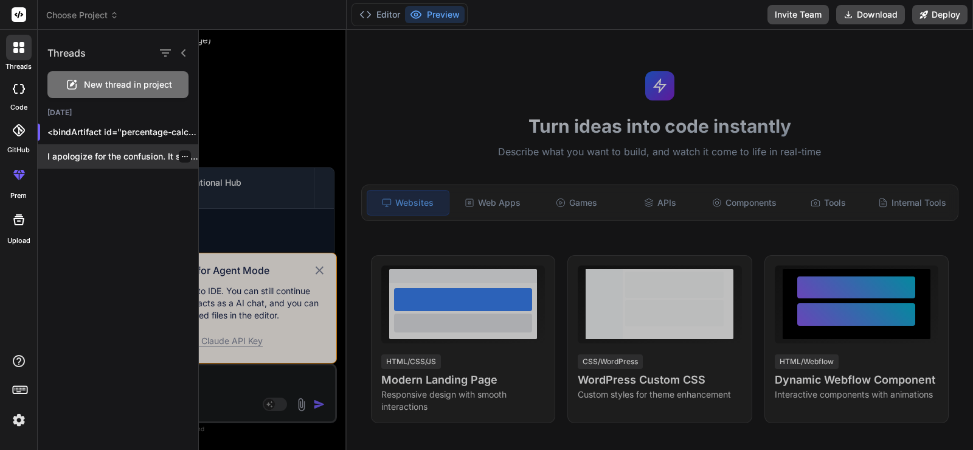
click at [115, 153] on p "I apologize for the confusion. It seems..." at bounding box center [122, 156] width 151 height 12
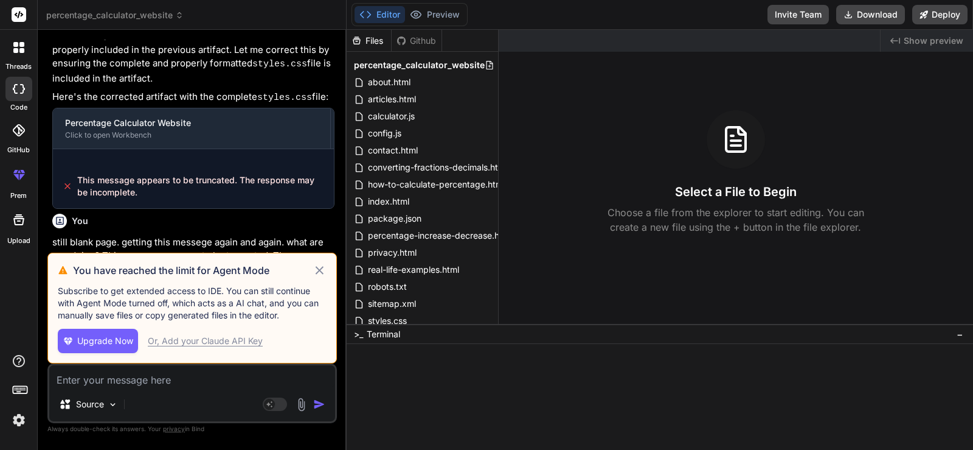
scroll to position [1313, 0]
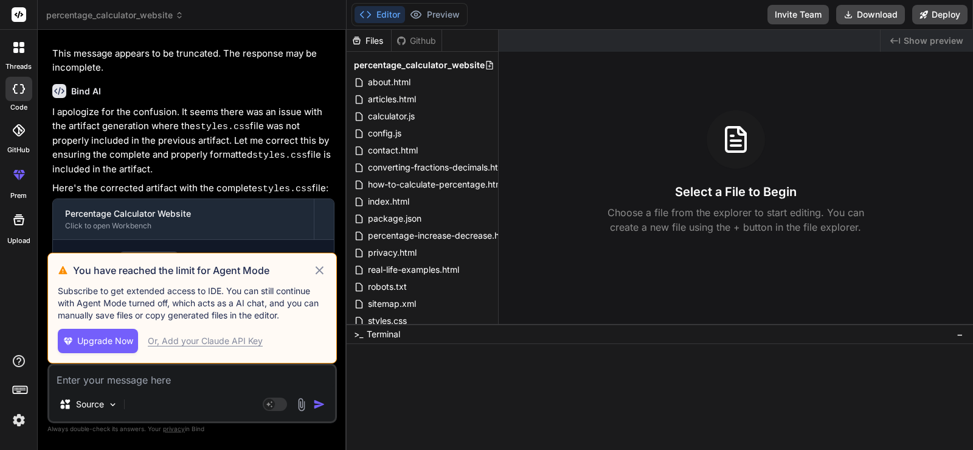
click at [390, 12] on button "Editor" at bounding box center [380, 14] width 50 height 17
click at [319, 266] on icon at bounding box center [320, 270] width 14 height 15
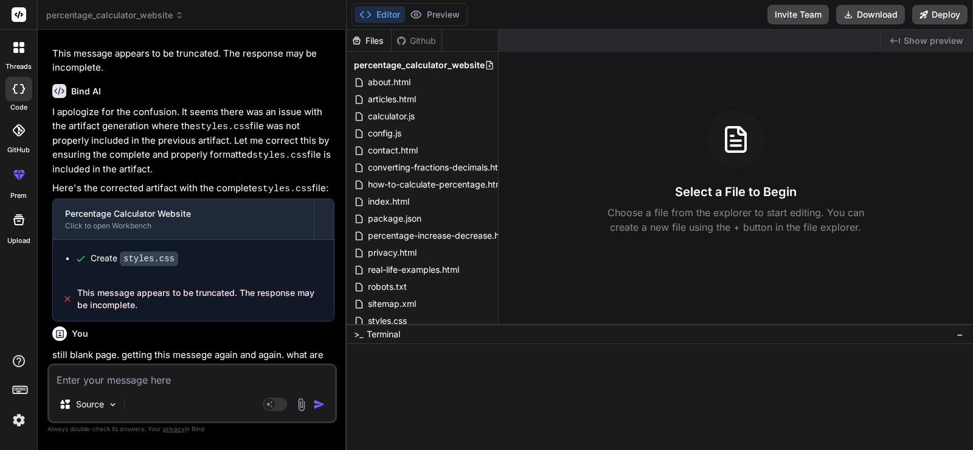
click at [932, 44] on span "Show preview" at bounding box center [934, 41] width 60 height 12
click at [940, 13] on button "Deploy" at bounding box center [939, 14] width 55 height 19
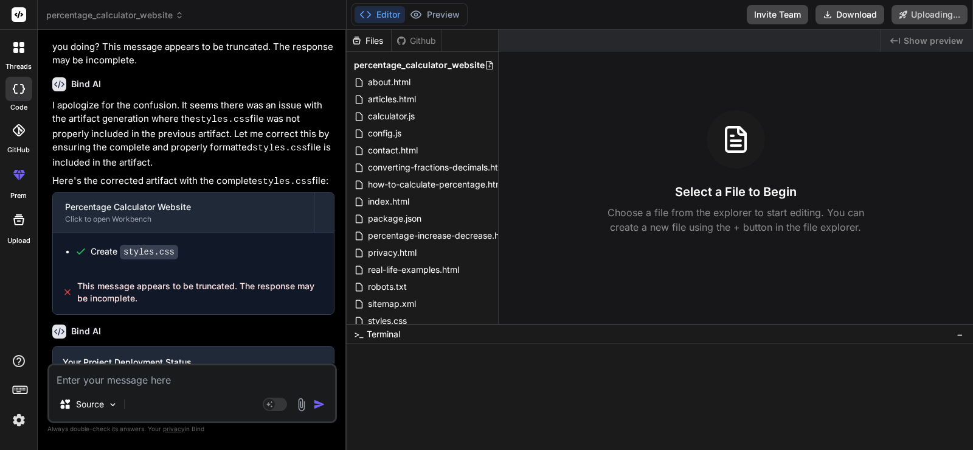
scroll to position [1641, 0]
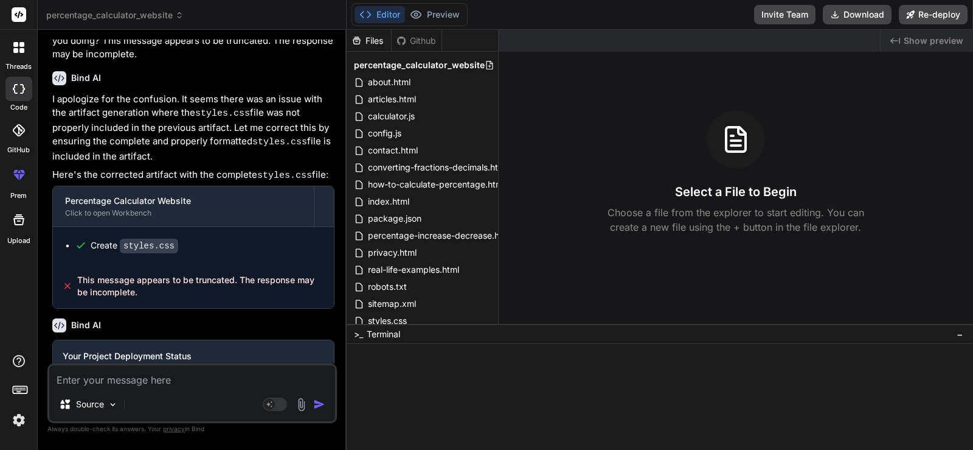
click at [245, 350] on h3 "Your Project Deployment Status" at bounding box center [194, 356] width 262 height 12
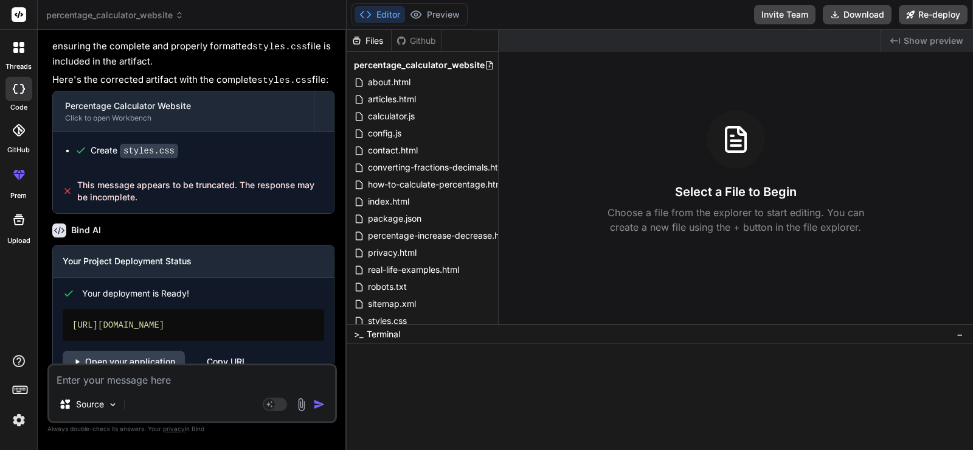
scroll to position [1740, 0]
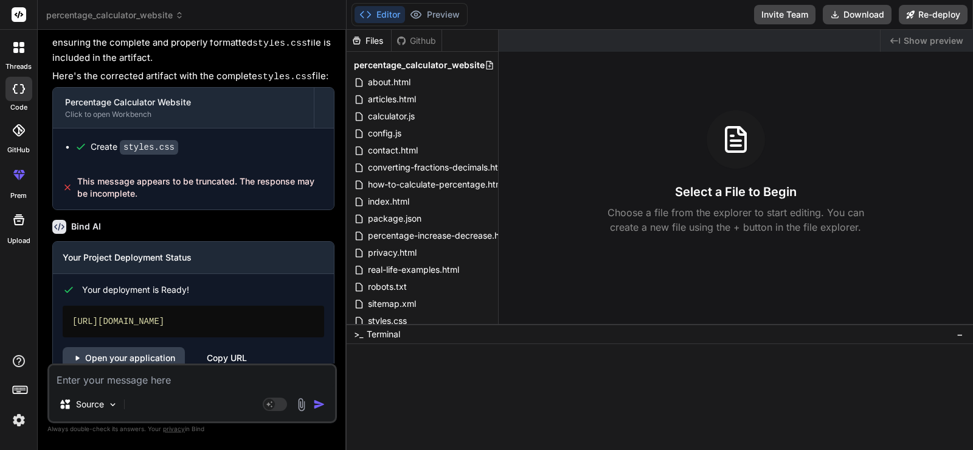
type textarea "x"
click at [131, 347] on link "Open your application" at bounding box center [124, 358] width 122 height 22
